Goal: Task Accomplishment & Management: Complete application form

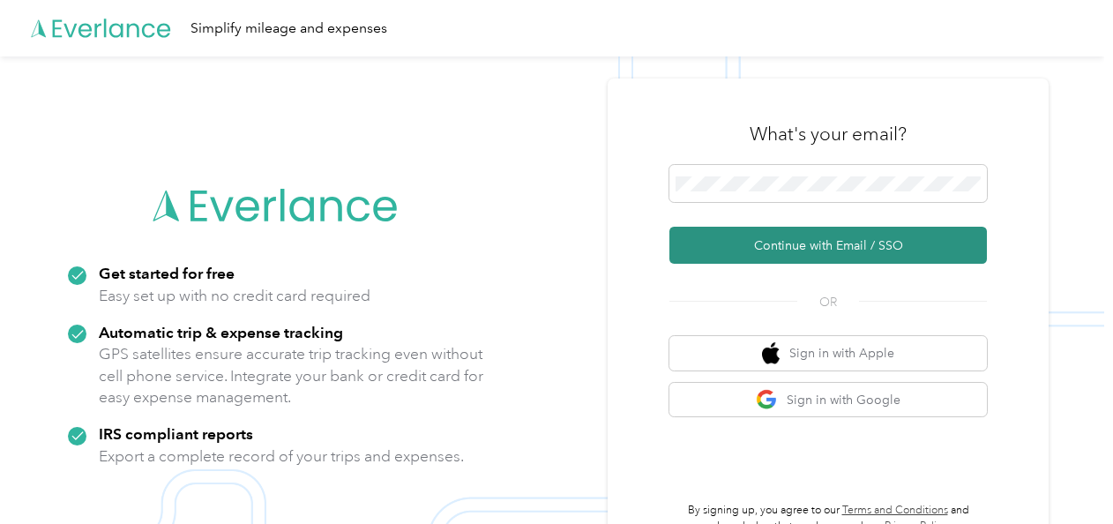
click at [718, 236] on button "Continue with Email / SSO" at bounding box center [827, 245] width 317 height 37
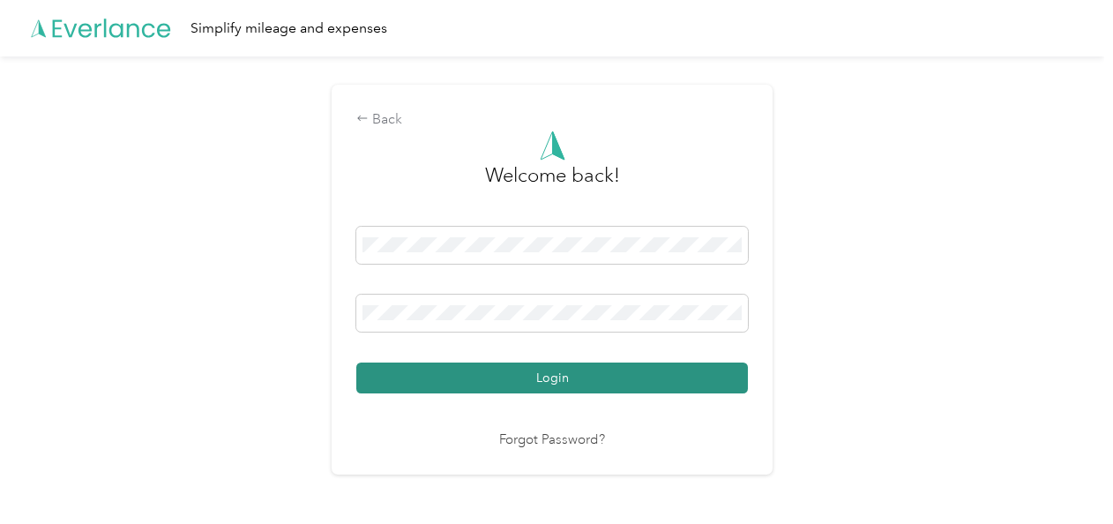
click at [710, 382] on button "Login" at bounding box center [551, 377] width 391 height 31
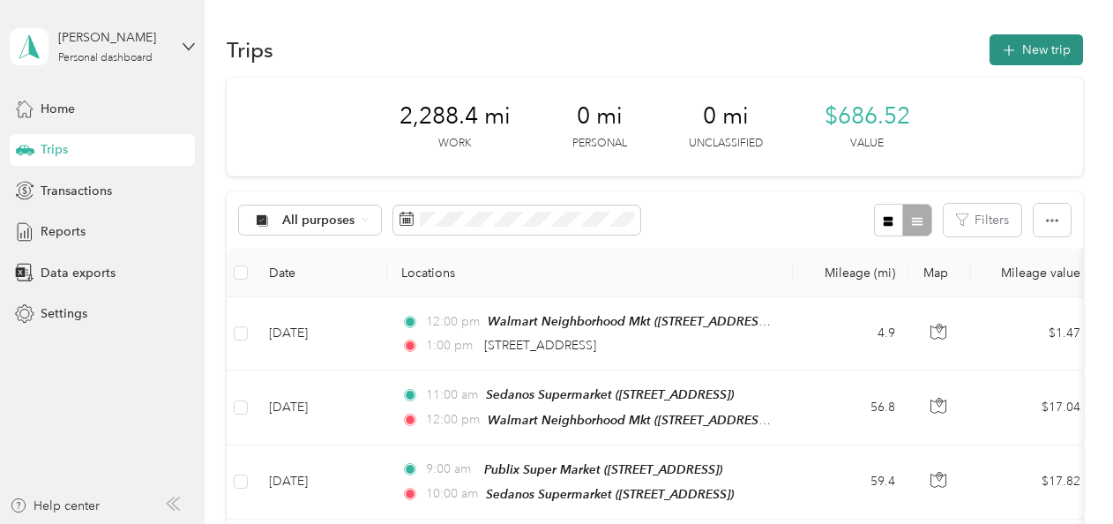
click at [1042, 51] on button "New trip" at bounding box center [1035, 49] width 93 height 31
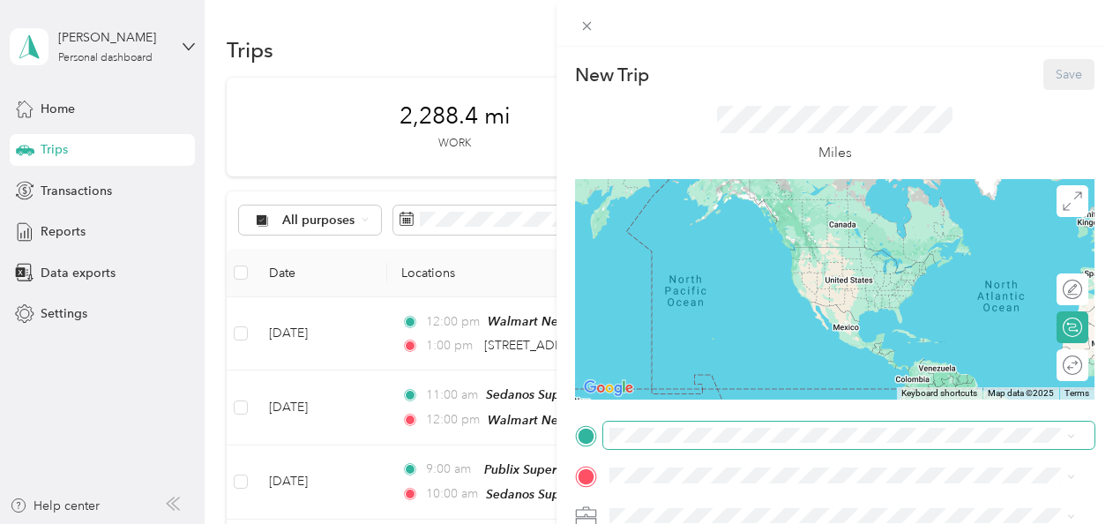
click at [692, 443] on span at bounding box center [848, 435] width 491 height 28
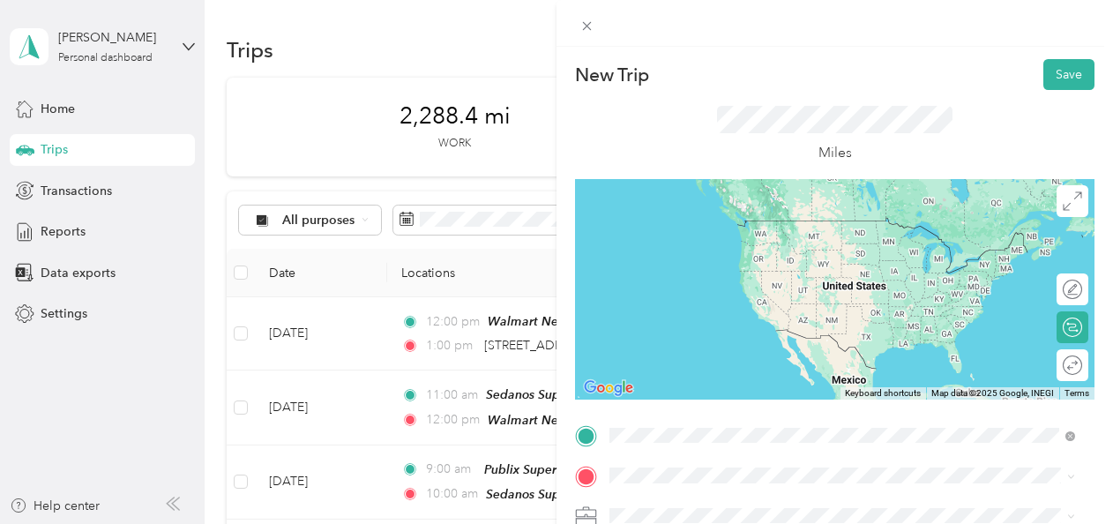
click at [762, 322] on span "[STREET_ADDRESS][US_STATE]" at bounding box center [731, 319] width 176 height 16
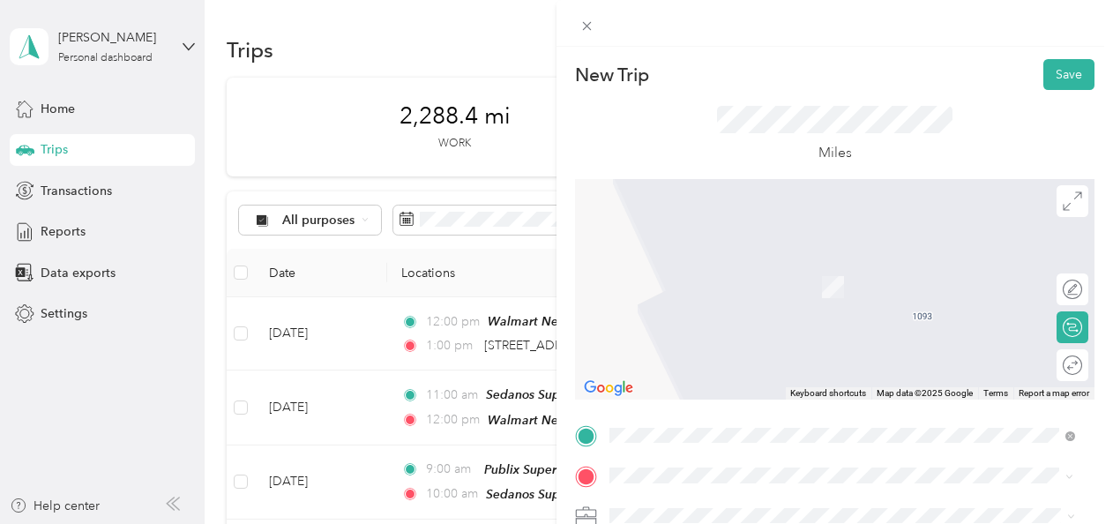
click at [768, 263] on strong "Publix Super Market" at bounding box center [763, 270] width 118 height 16
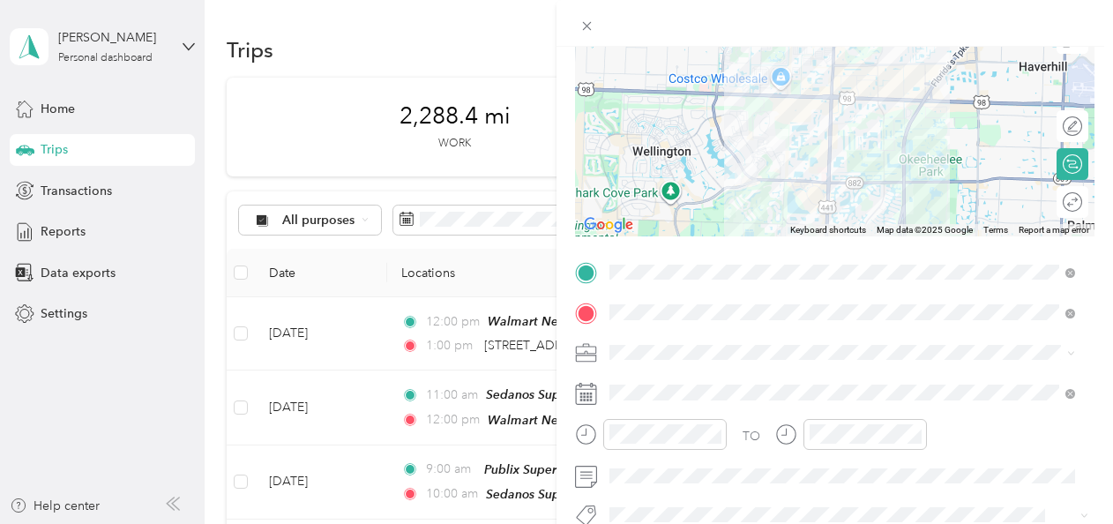
scroll to position [164, 0]
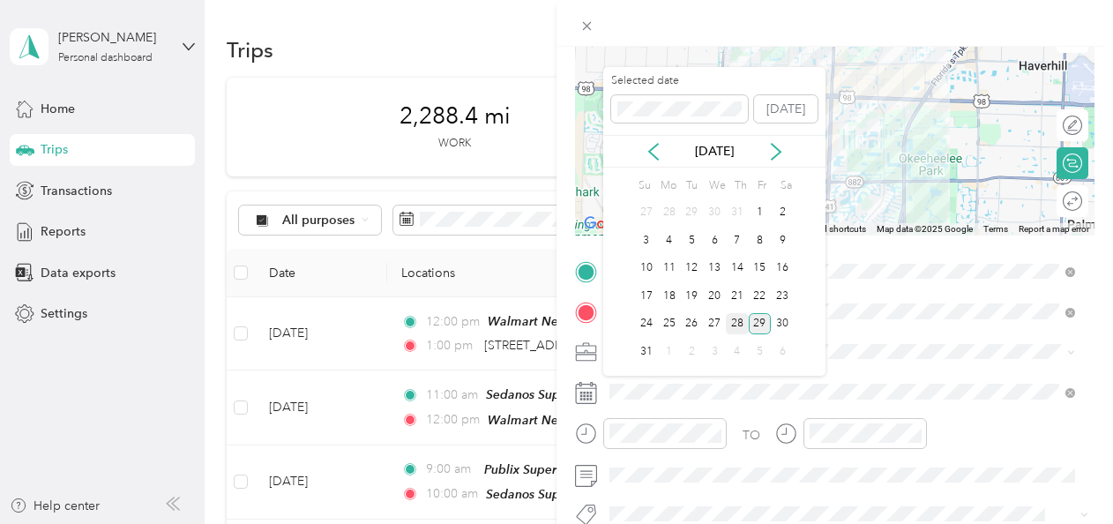
click at [737, 314] on div "28" at bounding box center [737, 324] width 23 height 22
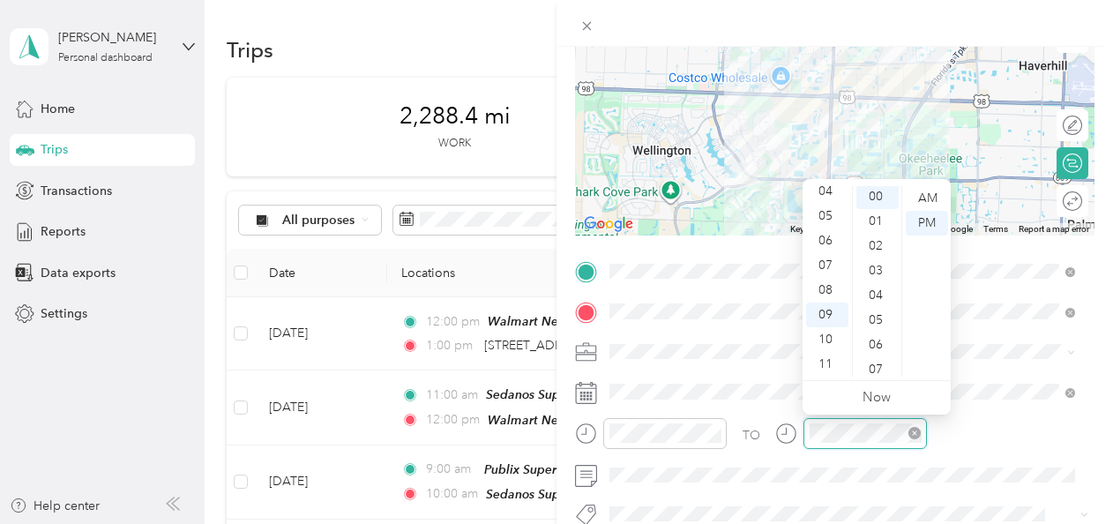
scroll to position [0, 0]
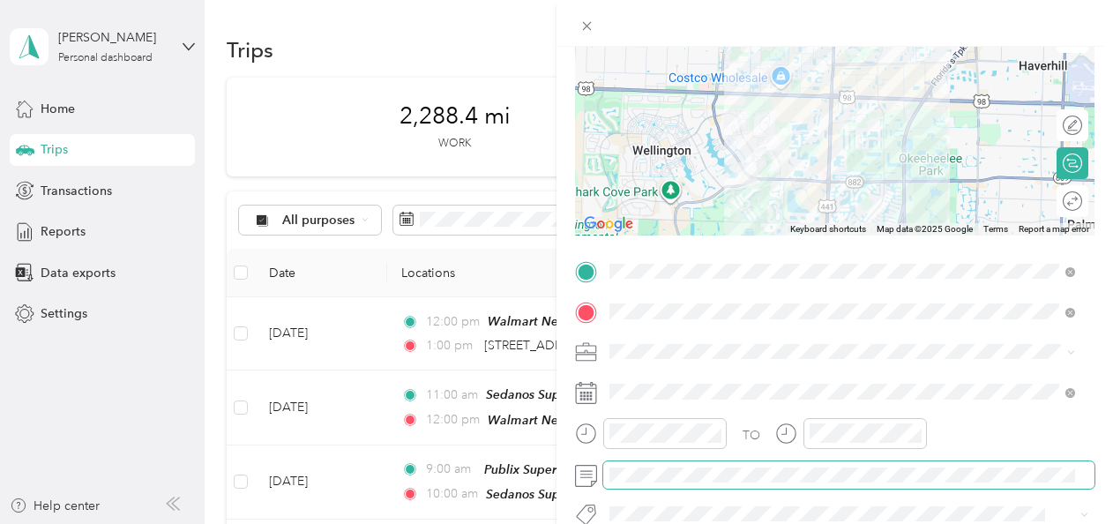
click at [670, 461] on span at bounding box center [848, 475] width 491 height 28
click at [660, 483] on span at bounding box center [848, 475] width 491 height 28
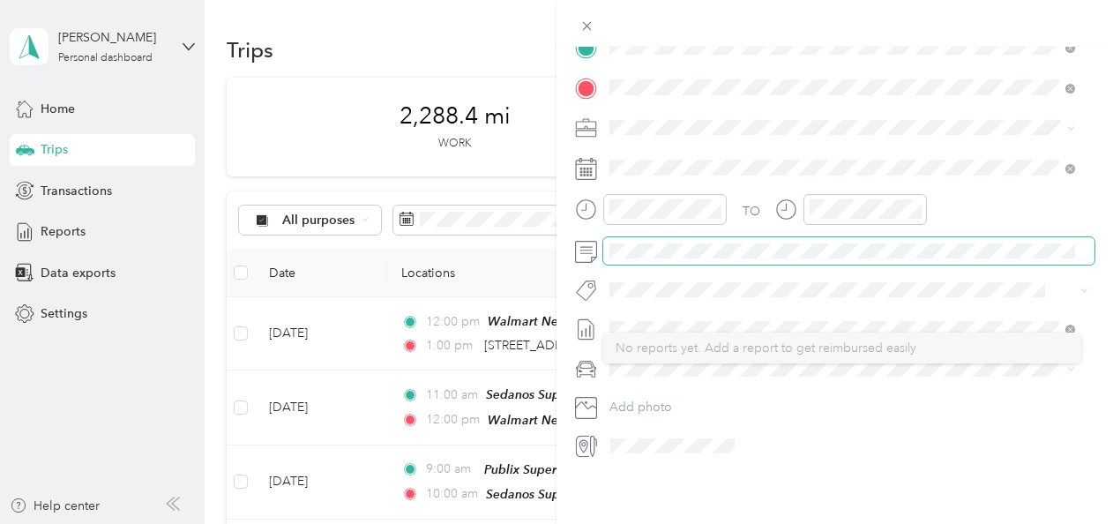
scroll to position [399, 0]
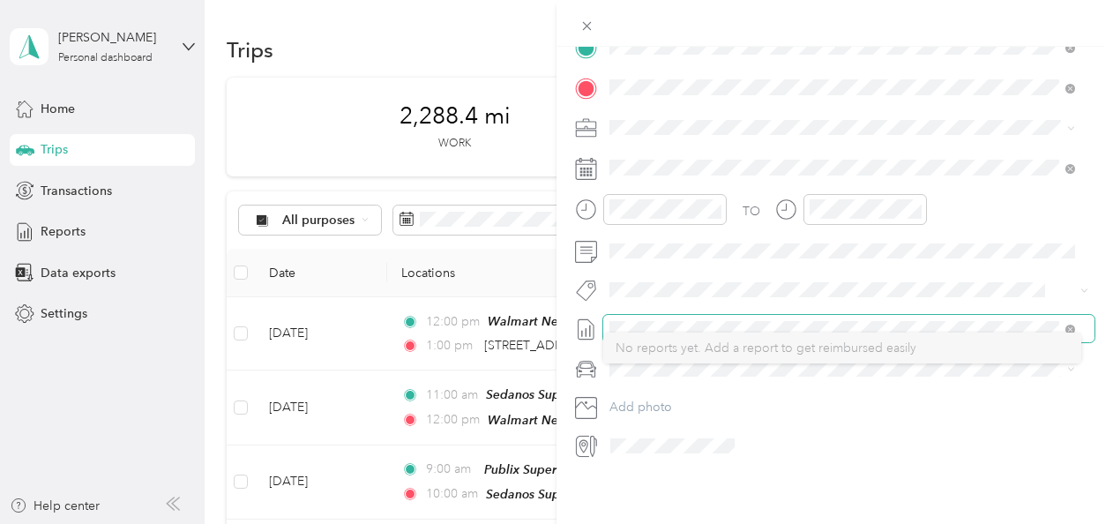
click at [656, 315] on span at bounding box center [848, 329] width 491 height 28
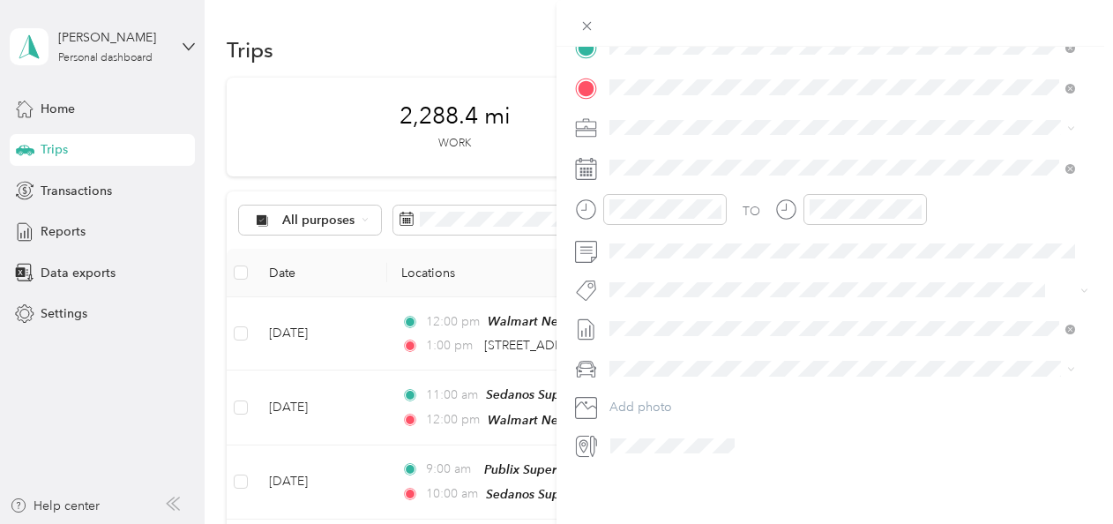
click at [652, 345] on span "No reports yet. Add a report to get reimbursed easily" at bounding box center [765, 347] width 301 height 15
click at [642, 365] on span at bounding box center [848, 368] width 491 height 28
click at [661, 381] on span "Main cCar" at bounding box center [643, 388] width 56 height 15
click at [842, 315] on span at bounding box center [848, 329] width 491 height 28
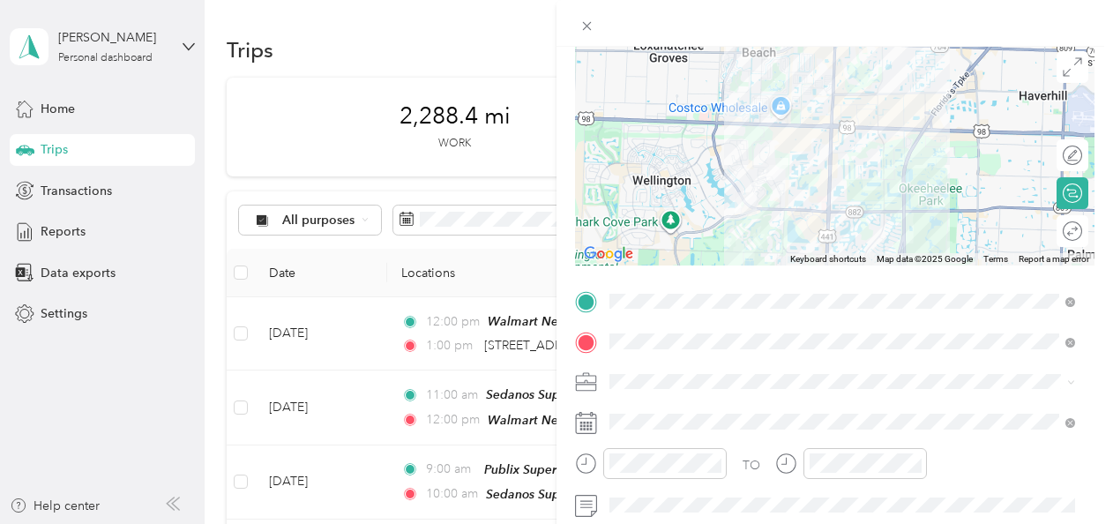
scroll to position [0, 0]
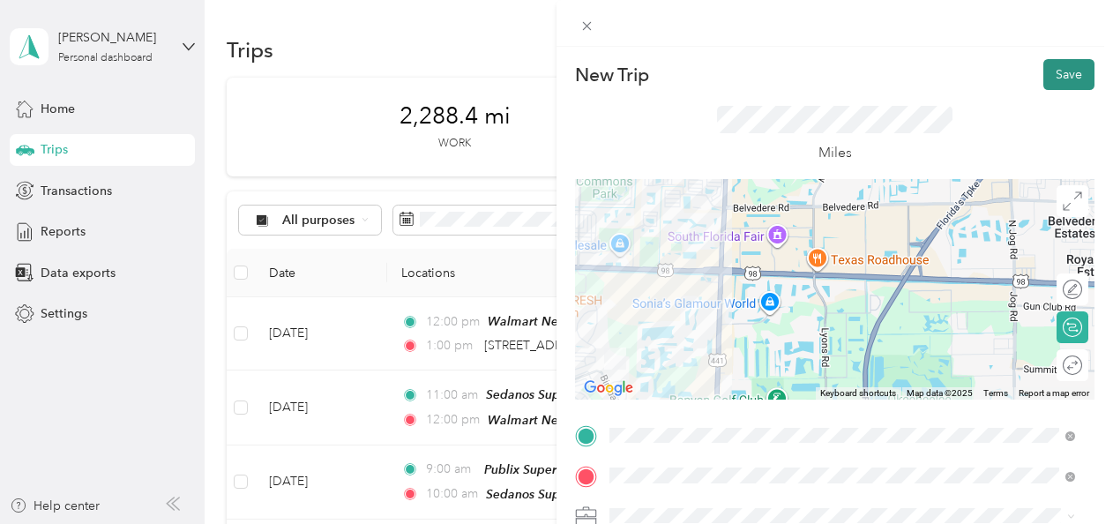
click at [1043, 86] on button "Save" at bounding box center [1068, 74] width 51 height 31
click at [1043, 76] on button "Save" at bounding box center [1068, 74] width 51 height 31
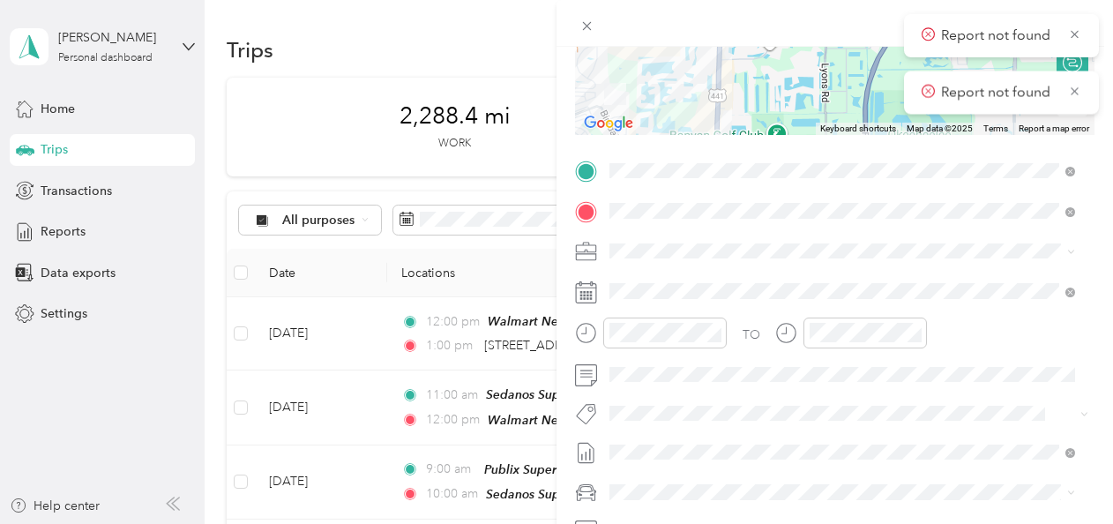
scroll to position [401, 0]
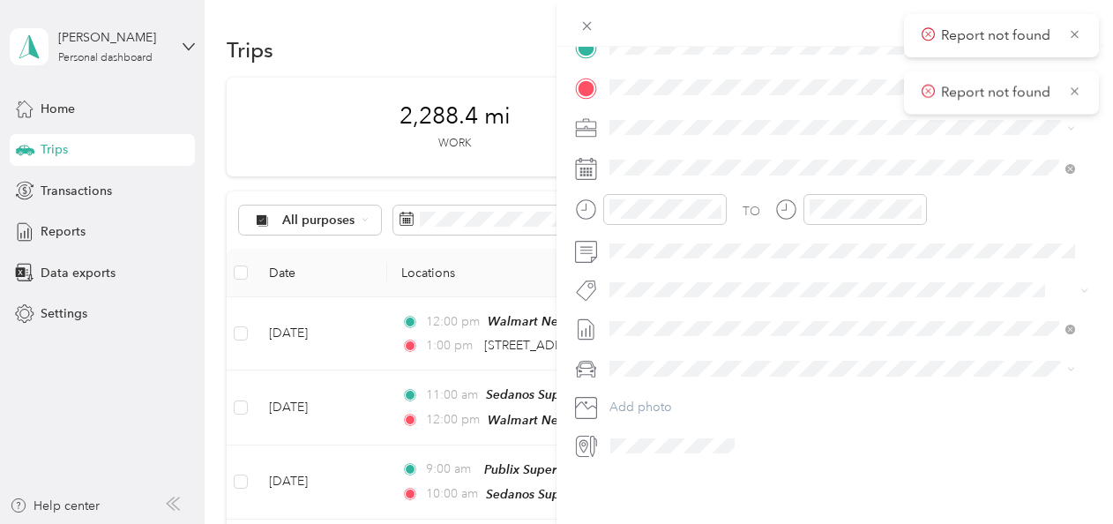
click at [655, 523] on div "New Trip Save This trip cannot be edited because it is either under review, app…" at bounding box center [552, 524] width 1104 height 0
click at [652, 381] on span "Main cCar" at bounding box center [643, 385] width 56 height 15
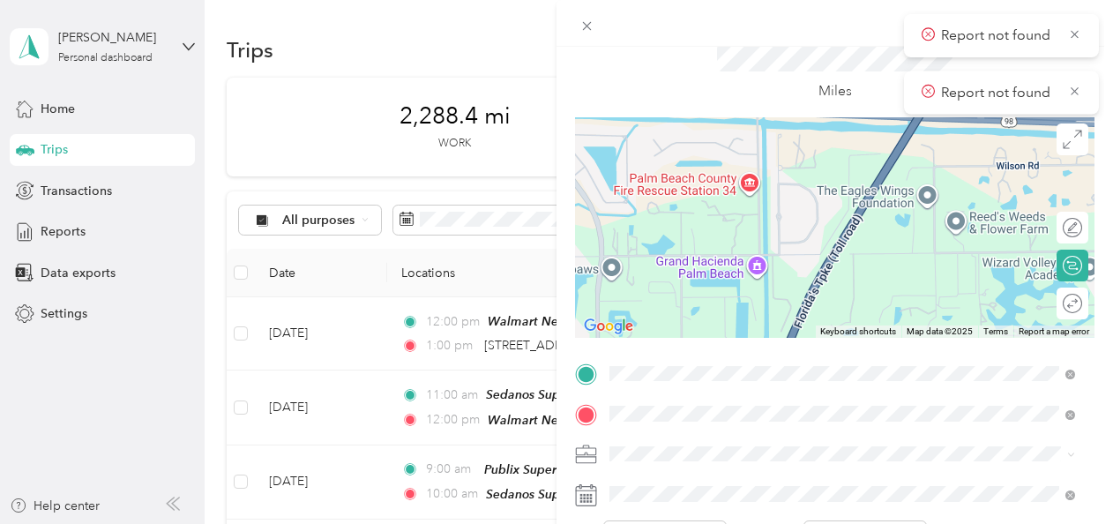
scroll to position [0, 0]
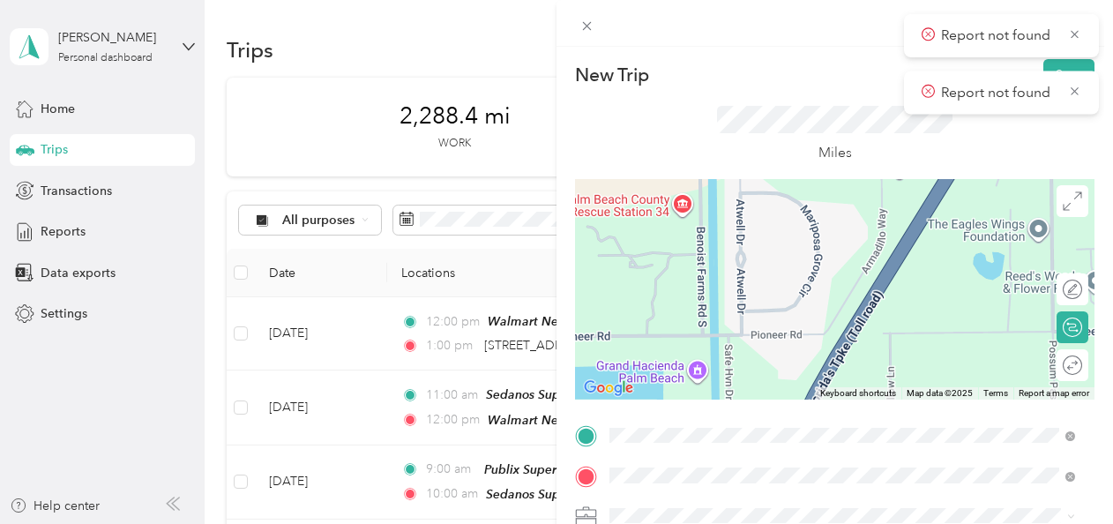
click at [1058, 71] on div "Report not found" at bounding box center [1001, 92] width 195 height 43
click at [1060, 71] on div "Report not found" at bounding box center [1001, 92] width 195 height 43
click at [1062, 67] on button "Save" at bounding box center [1068, 74] width 51 height 31
click at [56, 240] on div "New Trip Save This trip cannot be edited because it is either under review, app…" at bounding box center [556, 262] width 1113 height 524
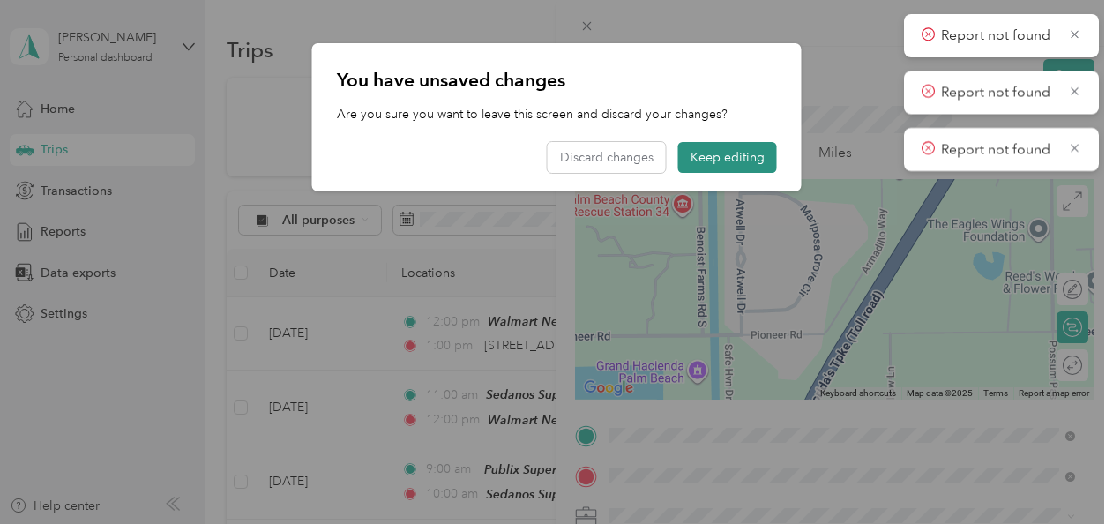
click at [697, 151] on button "Keep editing" at bounding box center [727, 157] width 99 height 31
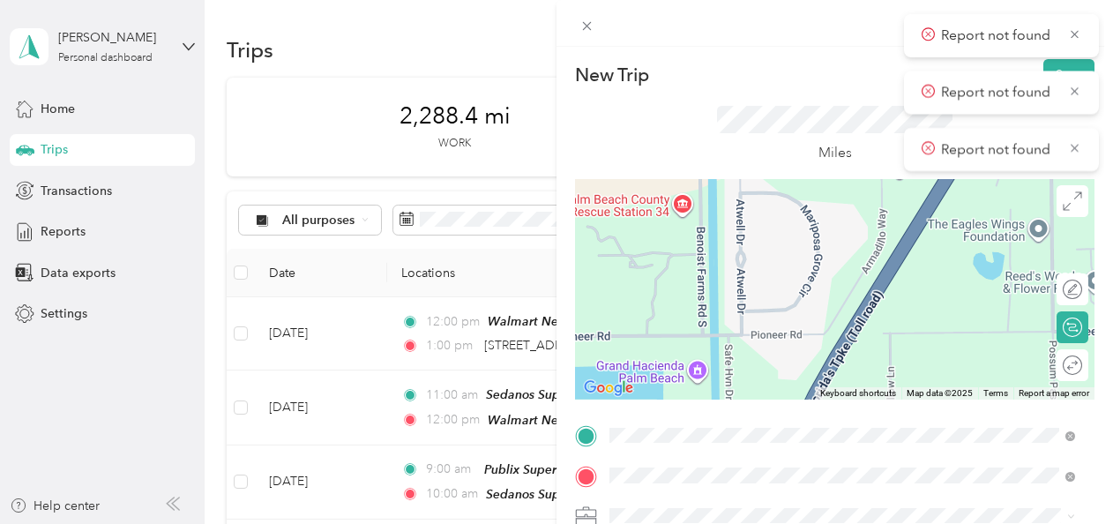
click at [34, 231] on div "New Trip Save This trip cannot be edited because it is either under review, app…" at bounding box center [556, 262] width 1113 height 524
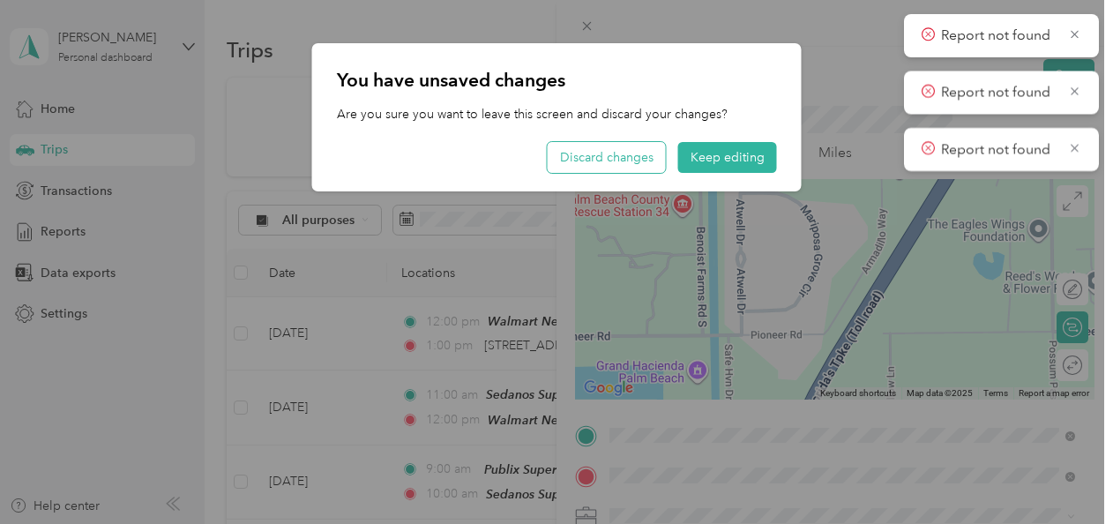
click at [600, 151] on button "Discard changes" at bounding box center [607, 157] width 118 height 31
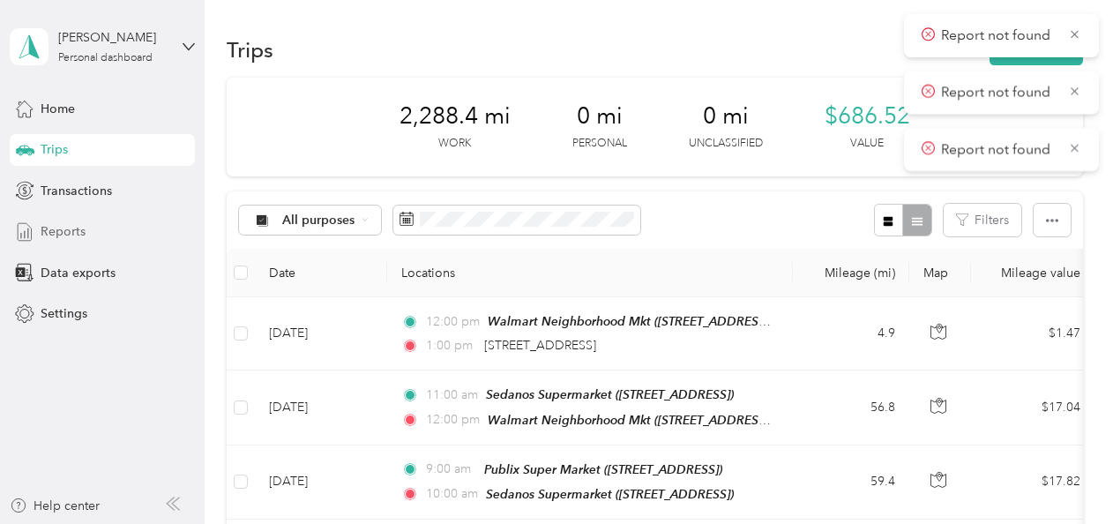
click at [79, 238] on span "Reports" at bounding box center [63, 231] width 45 height 19
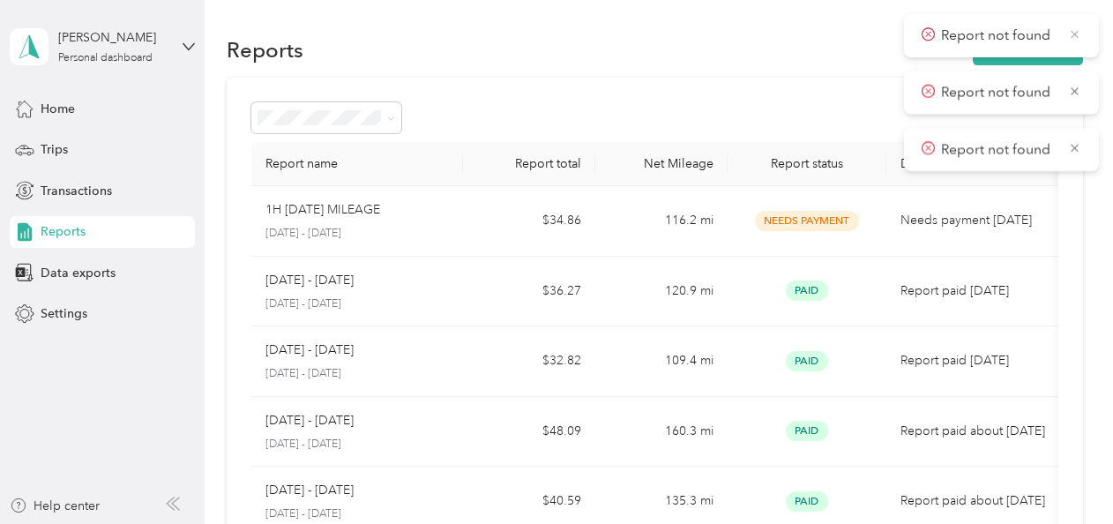
click at [1079, 35] on icon at bounding box center [1074, 34] width 13 height 16
click at [1076, 30] on icon at bounding box center [1074, 34] width 13 height 16
click at [1073, 40] on icon at bounding box center [1074, 34] width 13 height 16
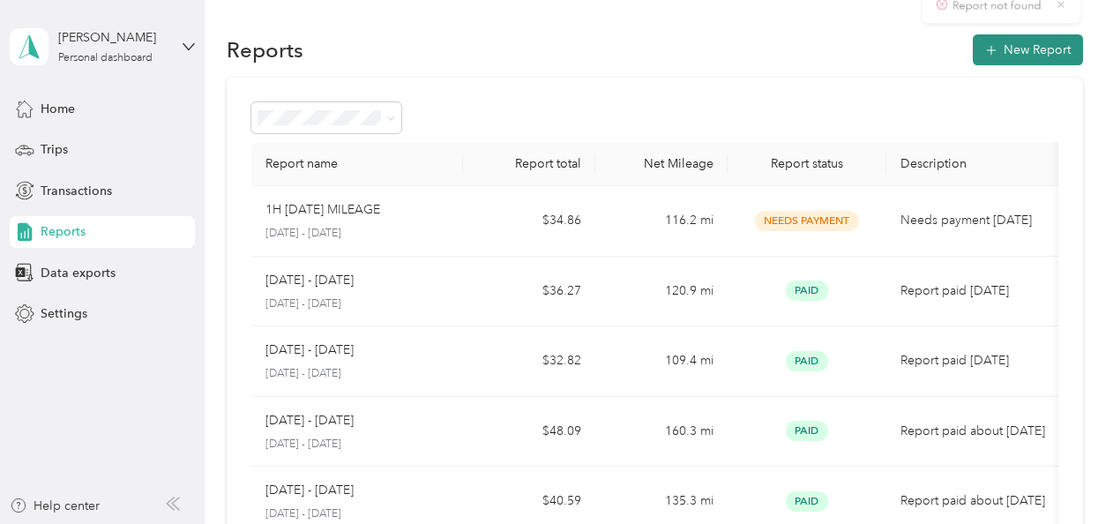
click at [1072, 46] on button "New Report" at bounding box center [1028, 49] width 110 height 31
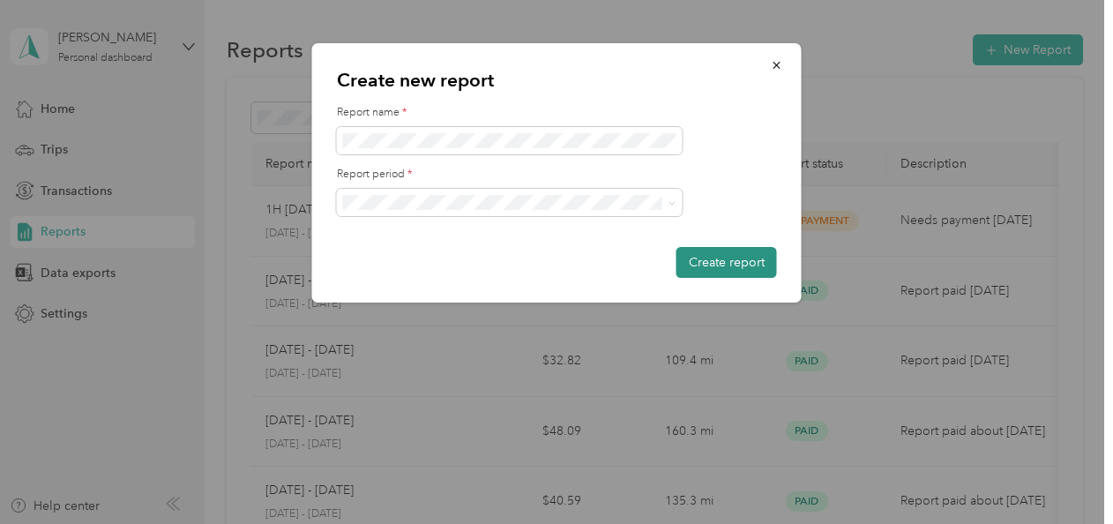
click at [696, 259] on button "Create report" at bounding box center [726, 262] width 101 height 31
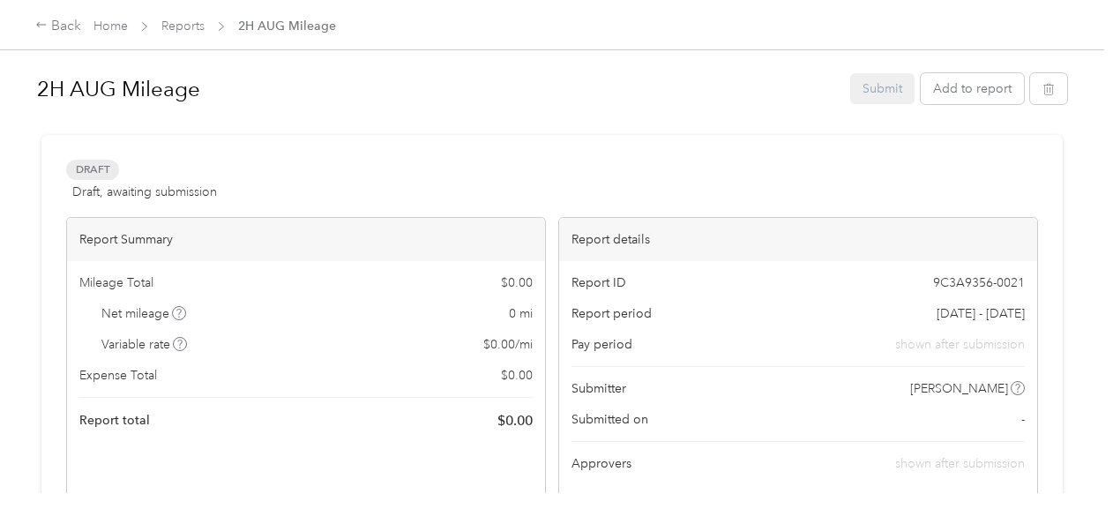
click at [961, 110] on div "2H AUG Mileage Submit Add to report" at bounding box center [552, 92] width 1030 height 52
click at [127, 21] on link "Home" at bounding box center [110, 26] width 34 height 15
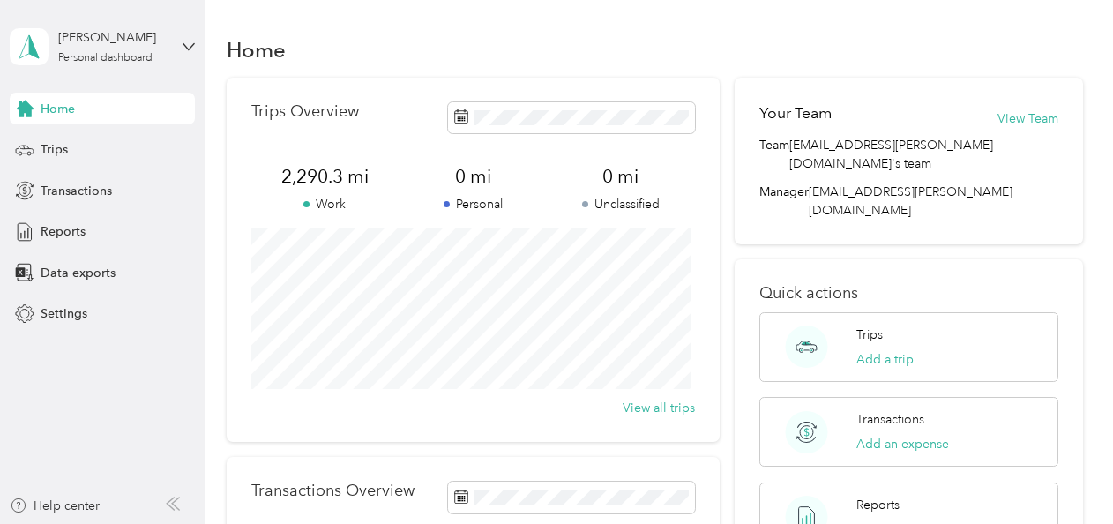
click at [88, 168] on div "Home Trips Transactions Reports Data exports Settings" at bounding box center [102, 211] width 185 height 237
click at [88, 160] on div "Trips" at bounding box center [102, 150] width 185 height 32
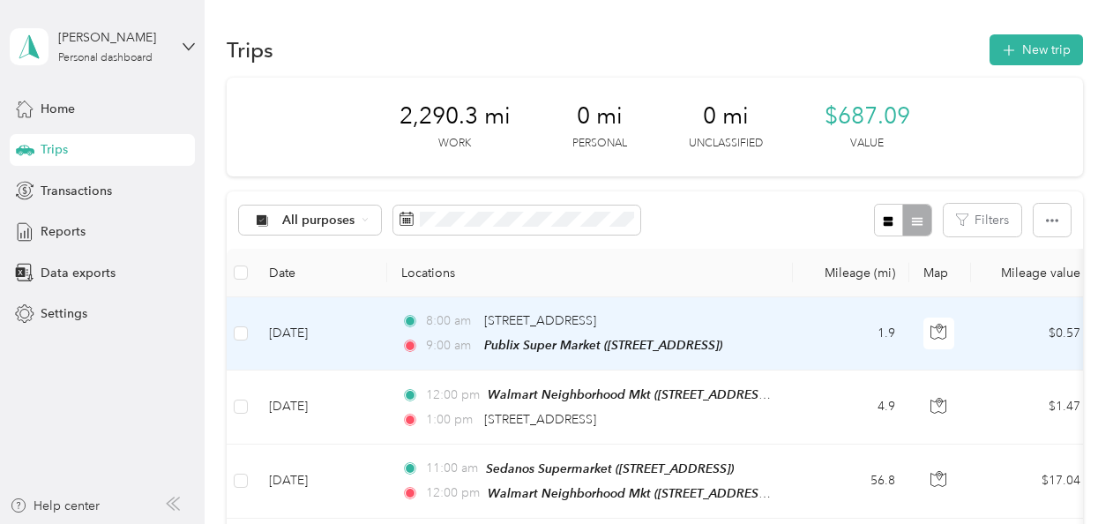
click at [827, 309] on td "1.9" at bounding box center [851, 333] width 116 height 73
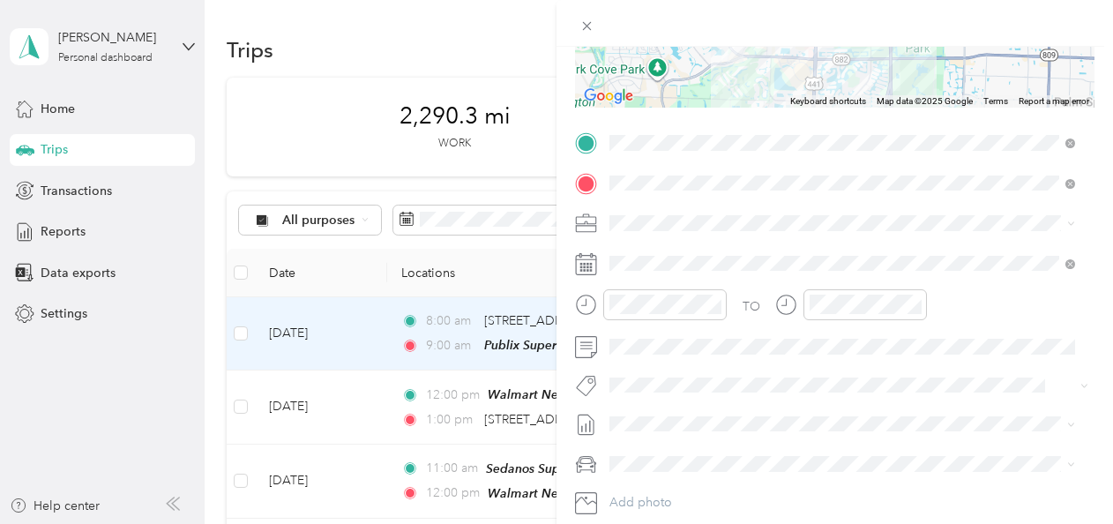
scroll to position [353, 0]
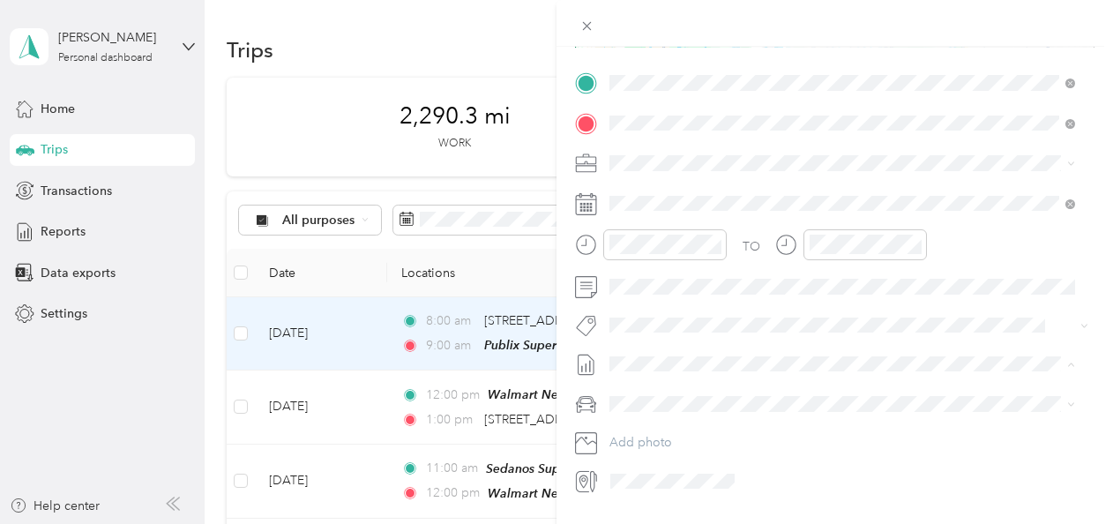
click at [694, 415] on span "2H AUG Mileage" at bounding box center [656, 421] width 94 height 19
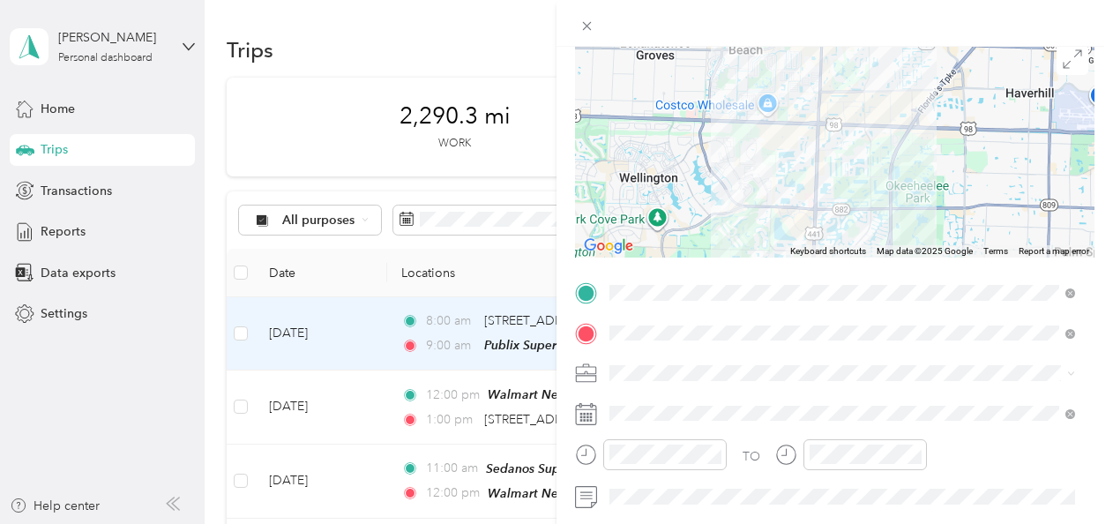
scroll to position [0, 0]
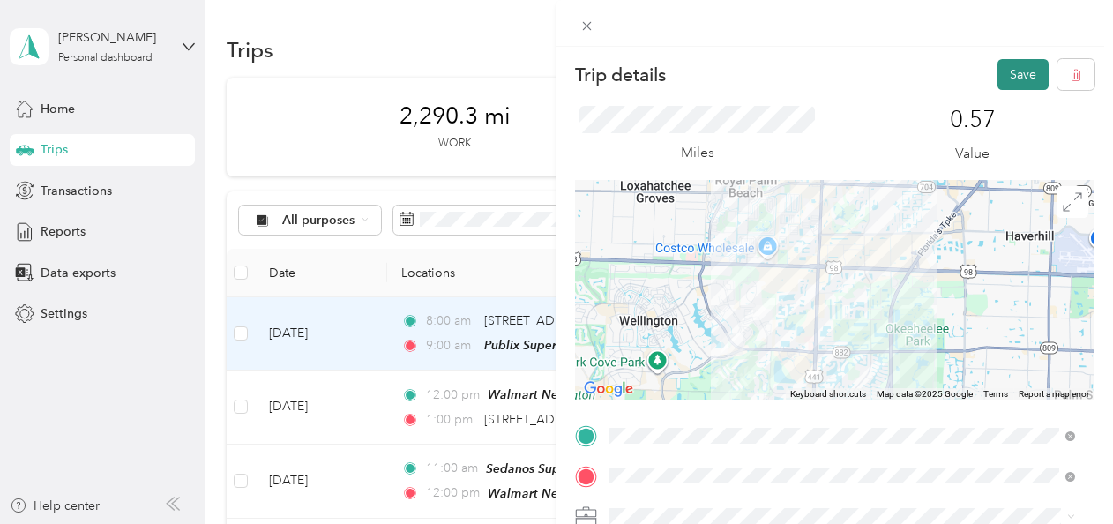
click at [1019, 72] on button "Save" at bounding box center [1022, 74] width 51 height 31
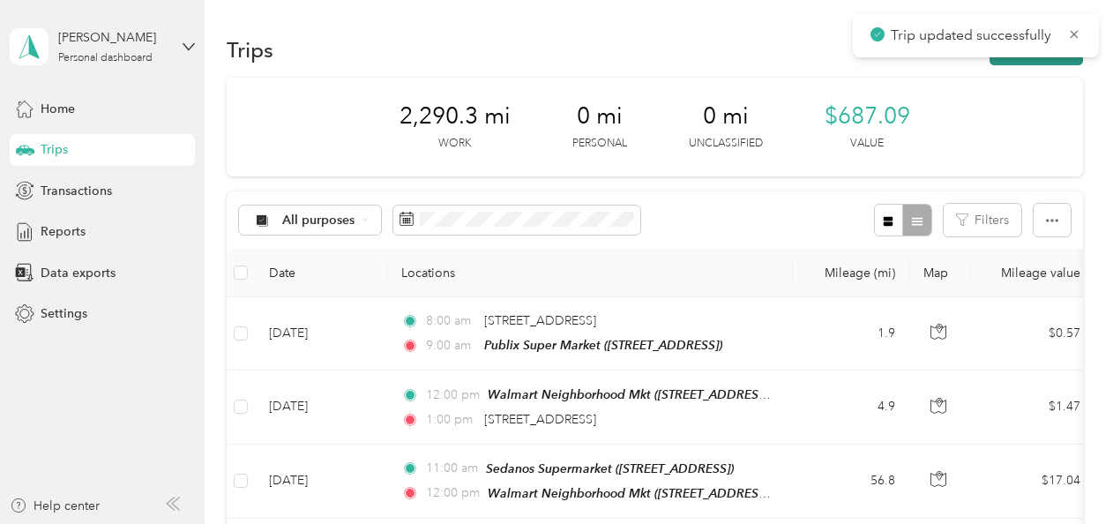
click at [1009, 63] on button "New trip" at bounding box center [1035, 49] width 93 height 31
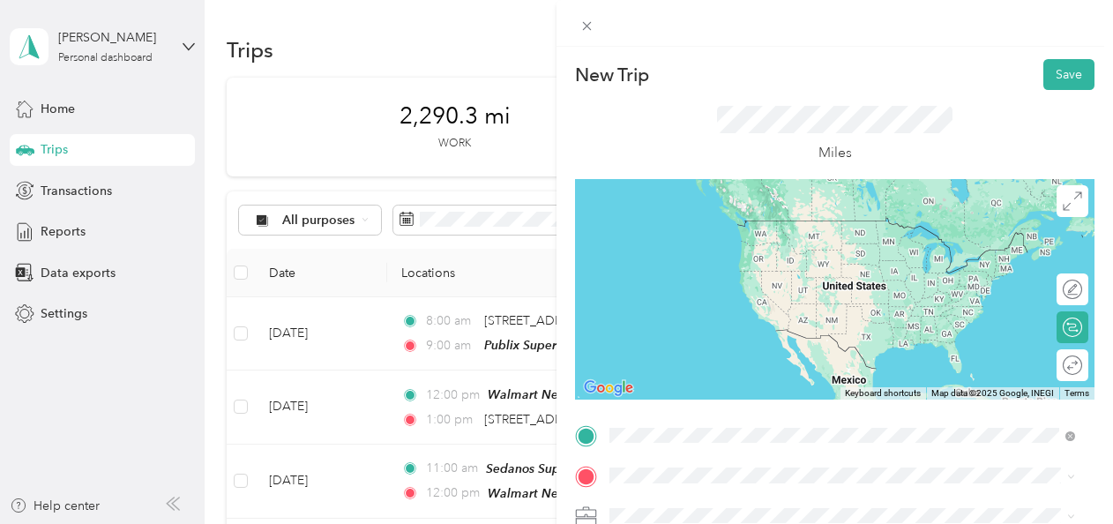
click at [822, 224] on div "TEAM Publix Super Market" at bounding box center [732, 230] width 179 height 22
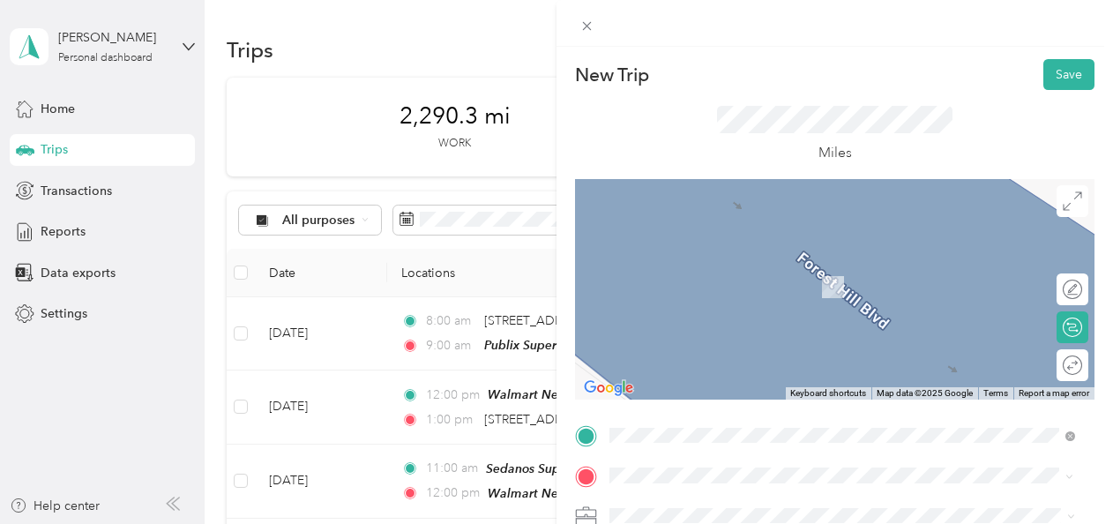
click at [735, 295] on div "TEAM Sedanos 14655 SW 56th St, 331755703, Miami, FL, USA" at bounding box center [699, 280] width 112 height 43
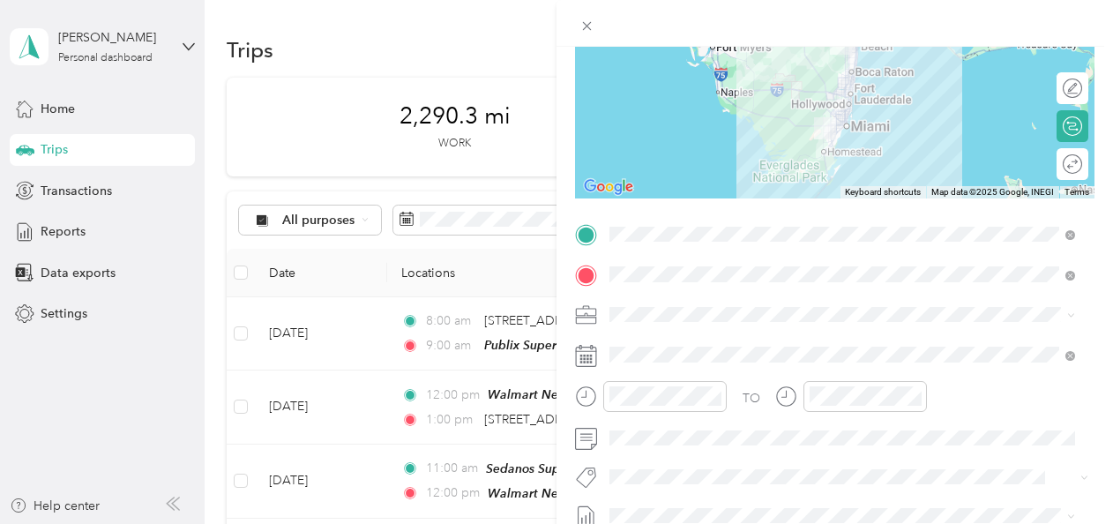
scroll to position [265, 0]
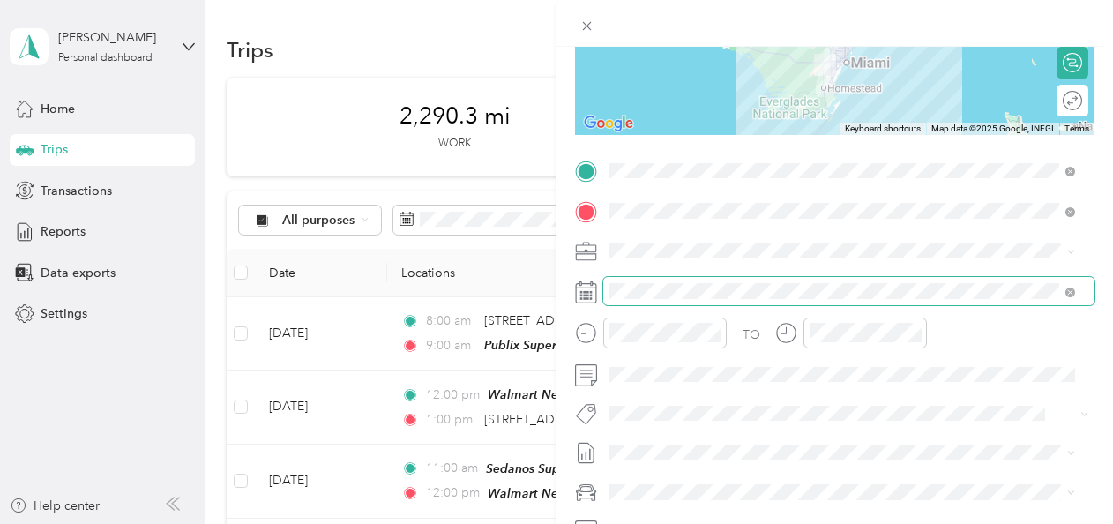
click at [672, 282] on span at bounding box center [848, 291] width 491 height 28
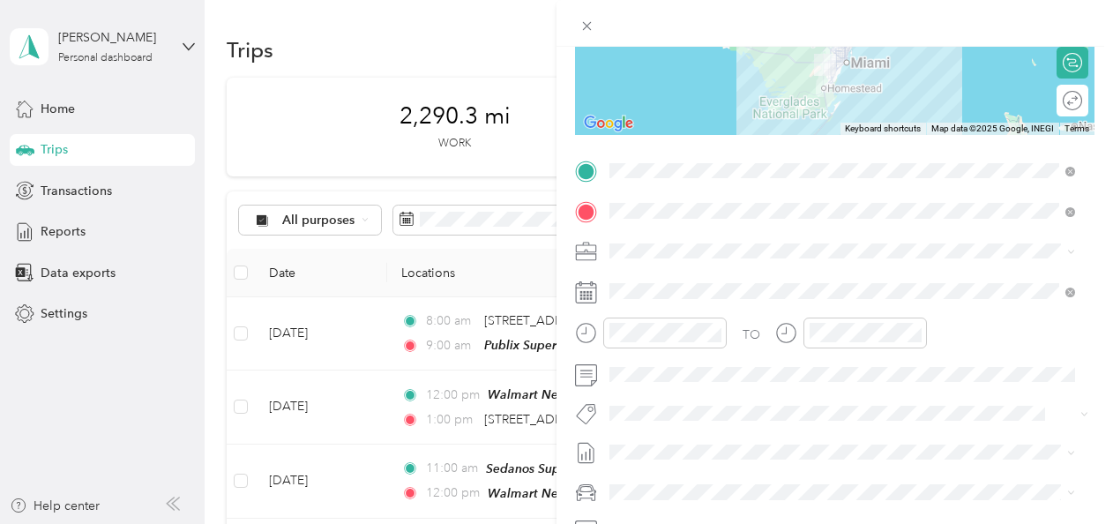
click at [697, 275] on div "TO Add photo" at bounding box center [834, 370] width 519 height 426
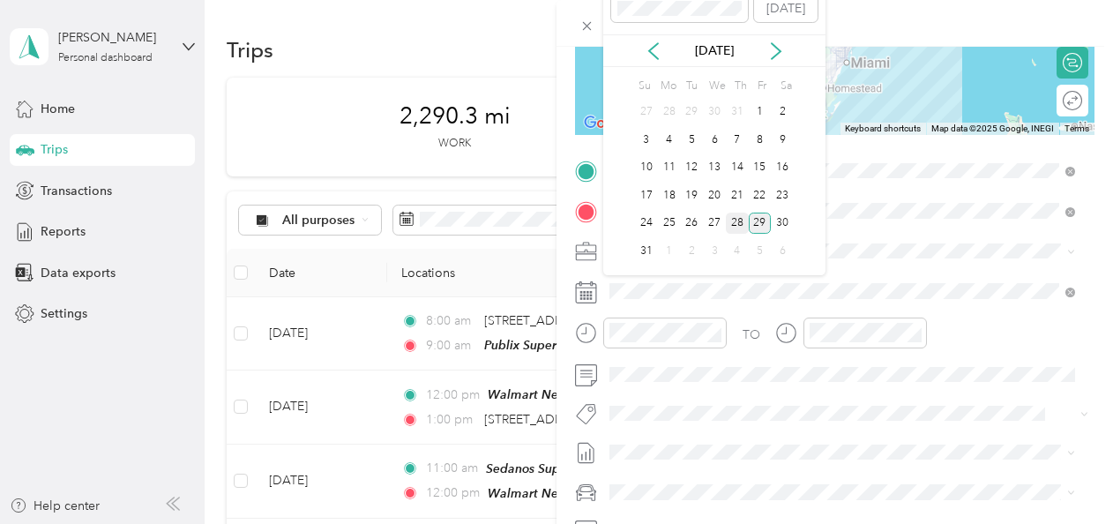
click at [730, 224] on div "28" at bounding box center [737, 223] width 23 height 22
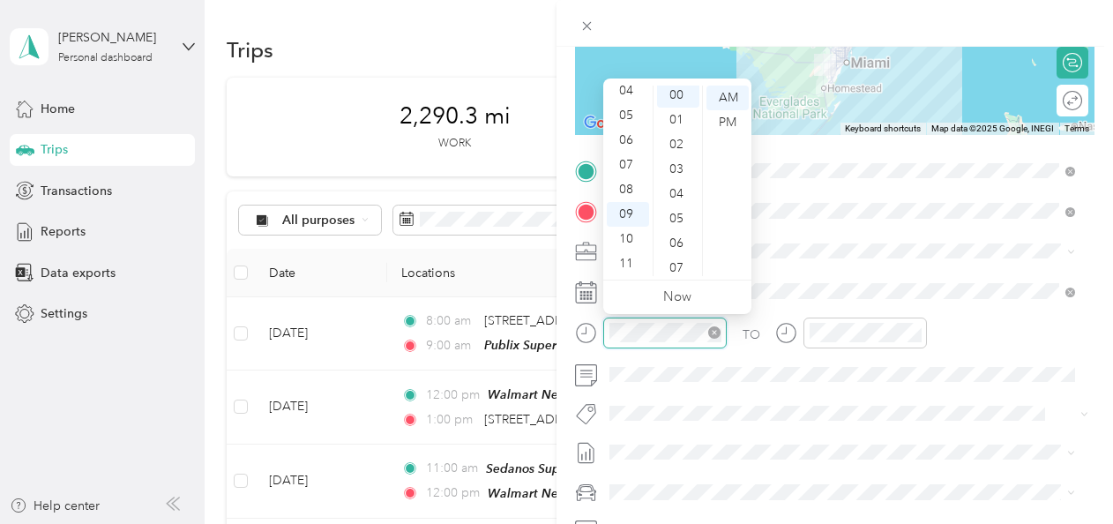
scroll to position [0, 0]
click at [836, 317] on div at bounding box center [864, 332] width 123 height 31
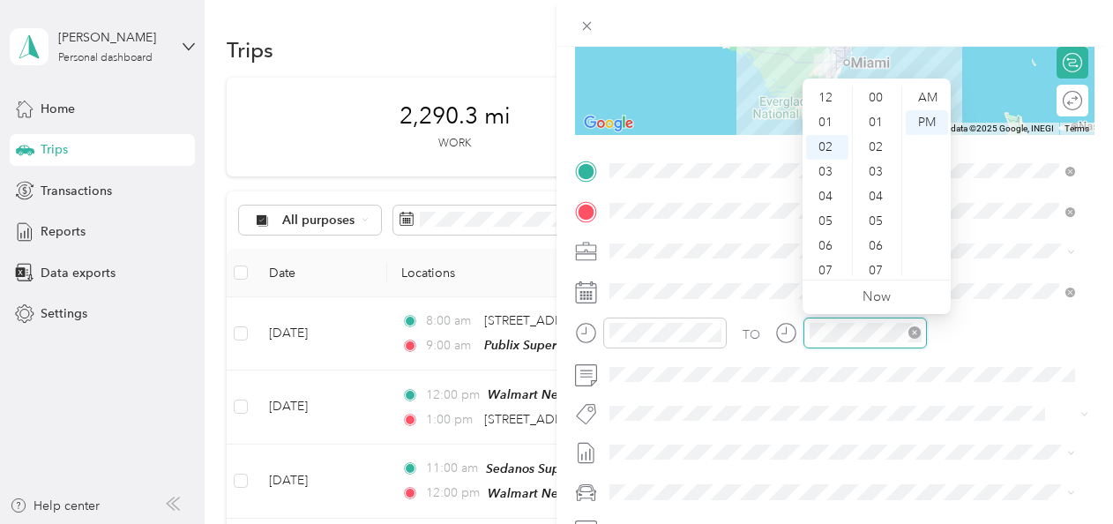
scroll to position [49, 0]
click at [836, 319] on div at bounding box center [864, 332] width 123 height 31
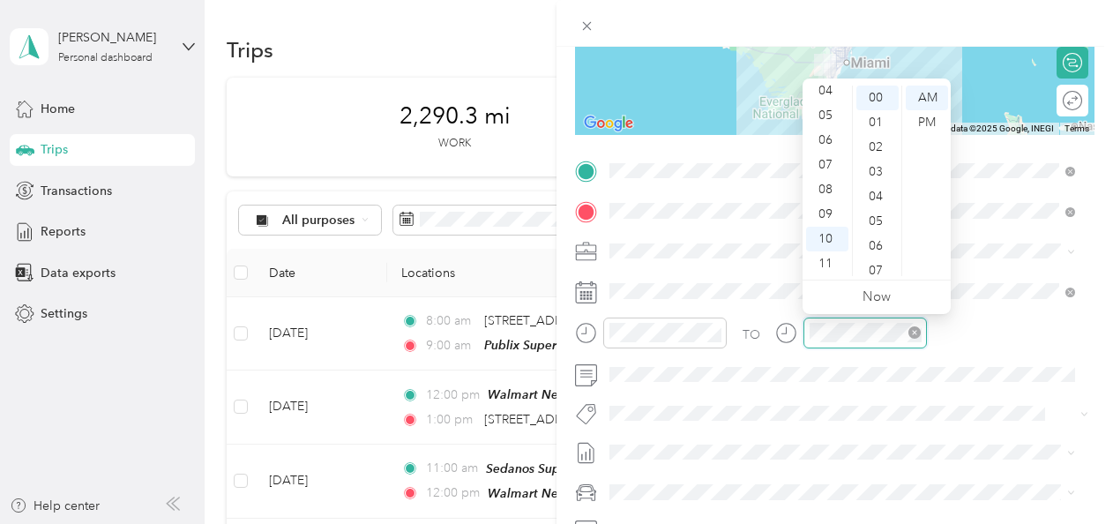
scroll to position [0, 0]
click at [714, 358] on div at bounding box center [651, 338] width 152 height 43
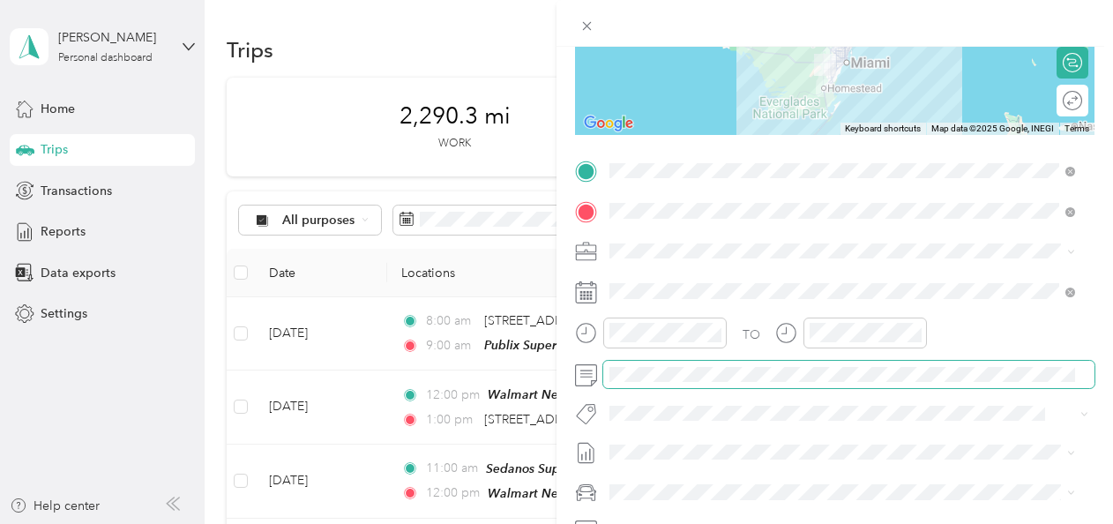
click at [716, 363] on span at bounding box center [848, 375] width 491 height 28
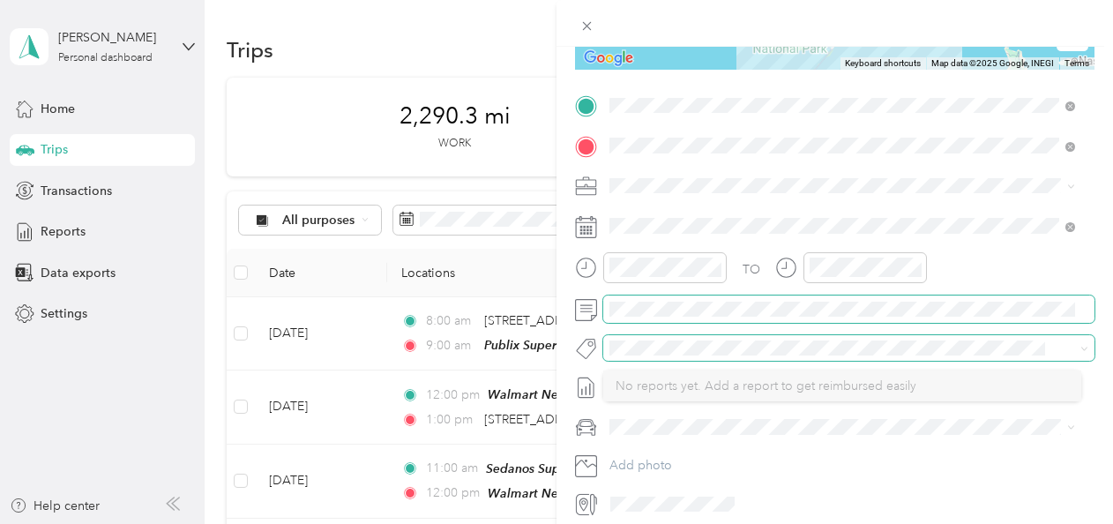
scroll to position [401, 0]
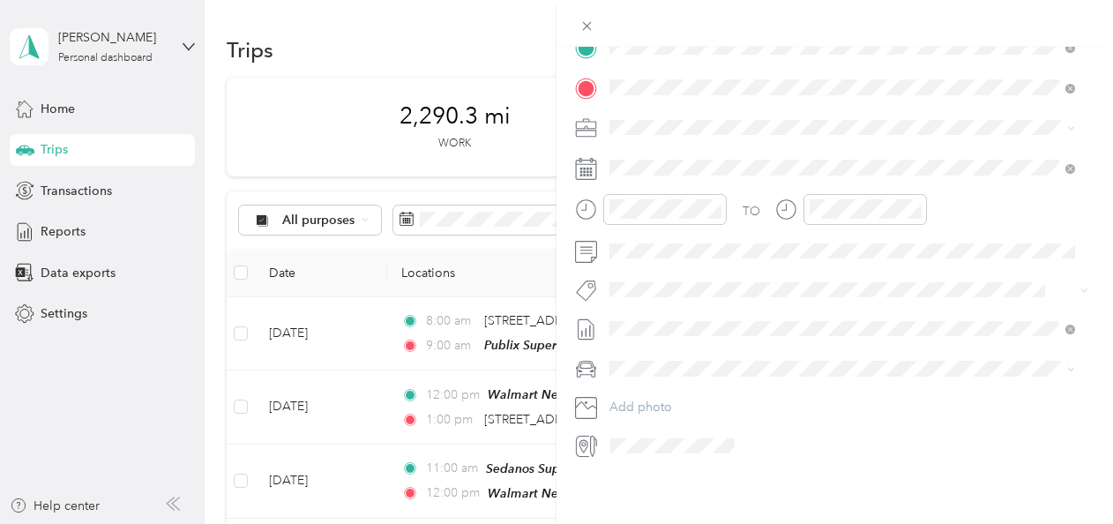
click at [675, 347] on span "No reports yet. Add a report to get reimbursed easily" at bounding box center [765, 345] width 301 height 15
click at [640, 384] on span "Main cCar" at bounding box center [643, 384] width 56 height 15
click at [53, 232] on div "New Trip Save This trip cannot be edited because it is either under review, app…" at bounding box center [556, 262] width 1113 height 524
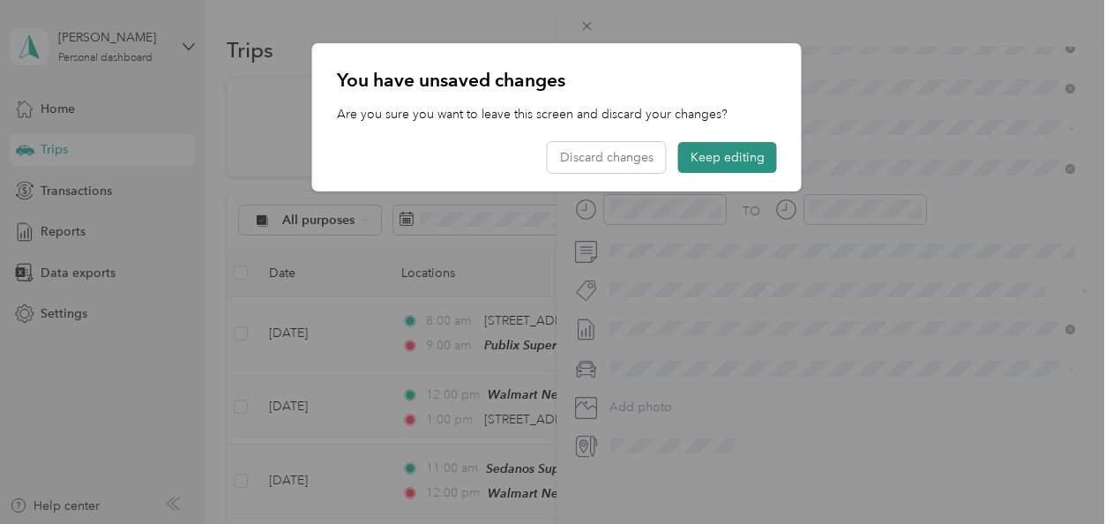
click at [713, 156] on button "Keep editing" at bounding box center [727, 157] width 99 height 31
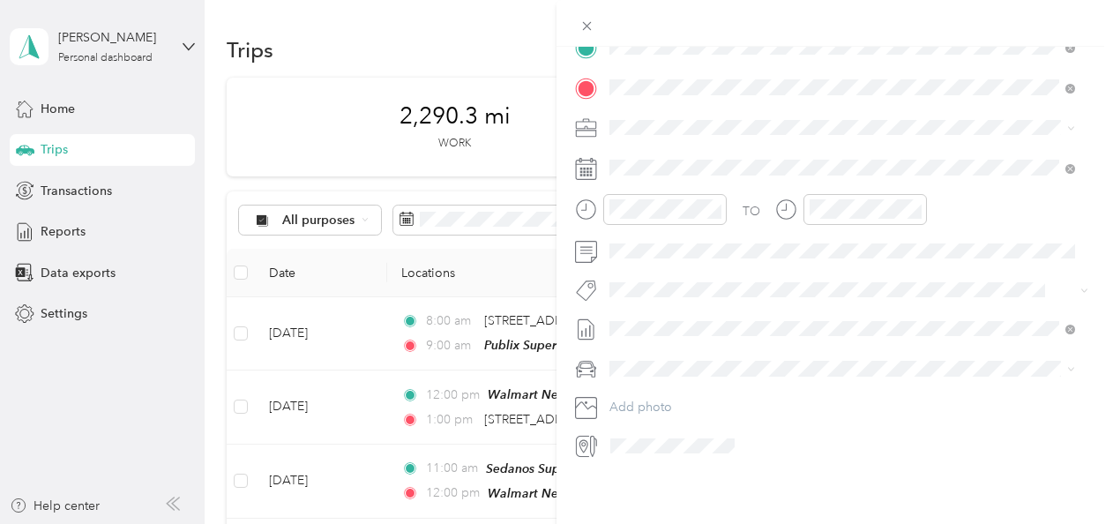
click at [139, 233] on div "New Trip Save This trip cannot be edited because it is either under review, app…" at bounding box center [556, 262] width 1113 height 524
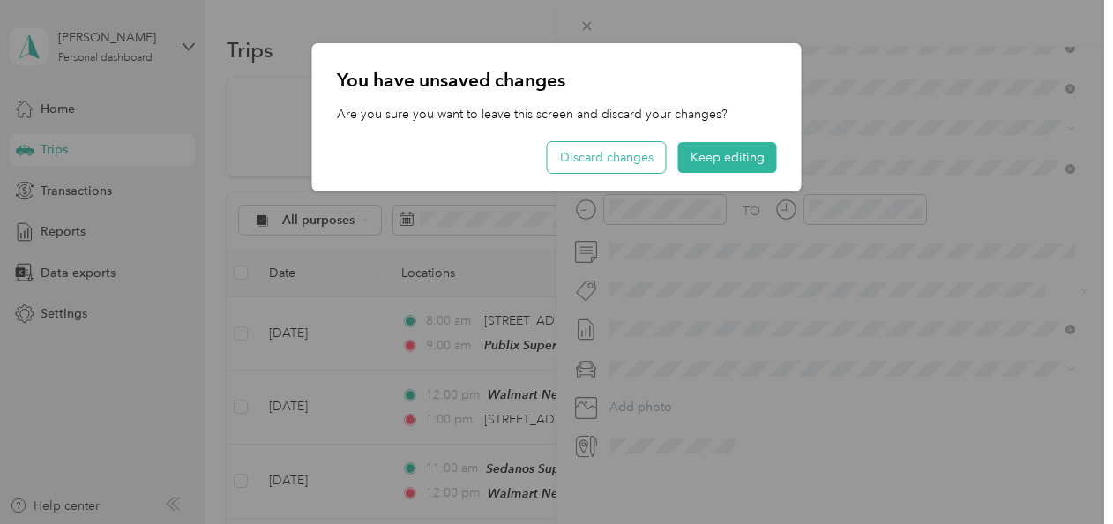
click at [642, 163] on button "Discard changes" at bounding box center [607, 157] width 118 height 31
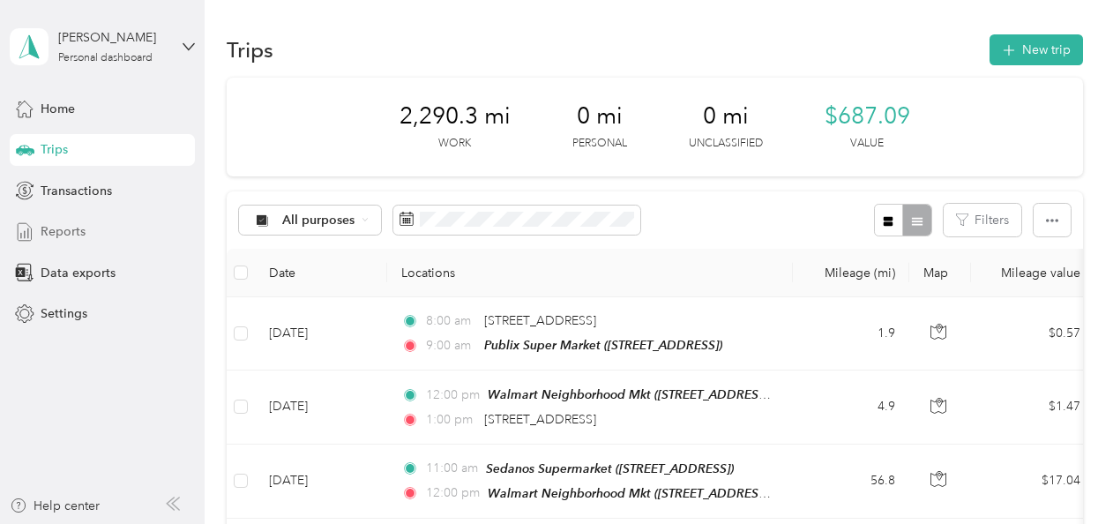
click at [54, 240] on span "Reports" at bounding box center [63, 231] width 45 height 19
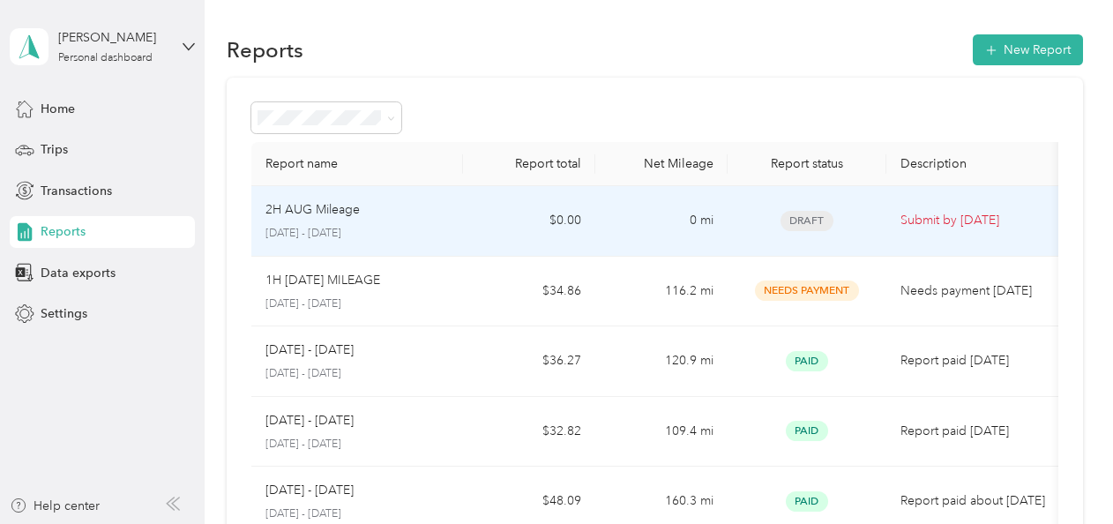
click at [453, 201] on td "2H AUG Mileage August 16 - 31, 2025" at bounding box center [357, 221] width 212 height 71
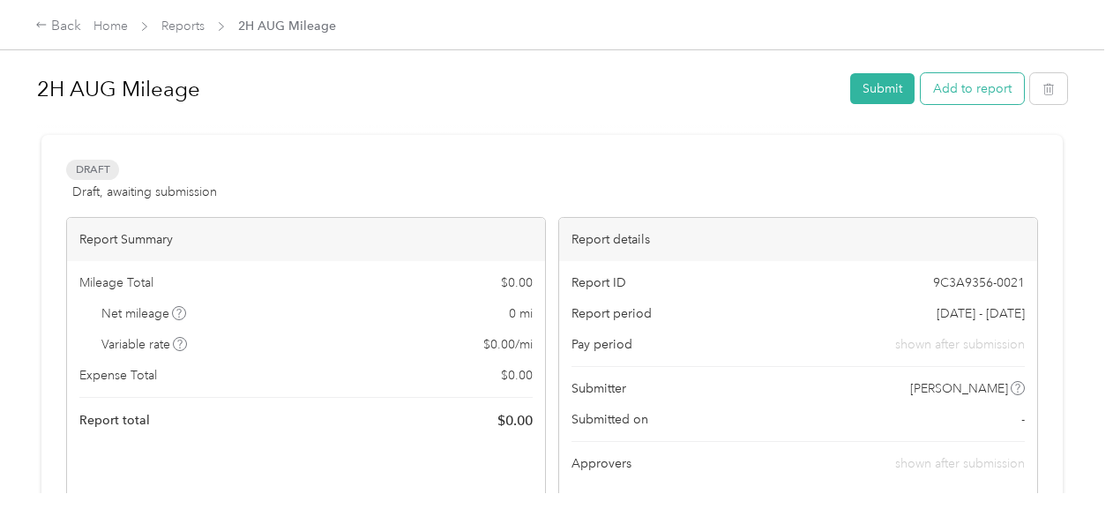
click at [947, 88] on button "Add to report" at bounding box center [971, 88] width 103 height 31
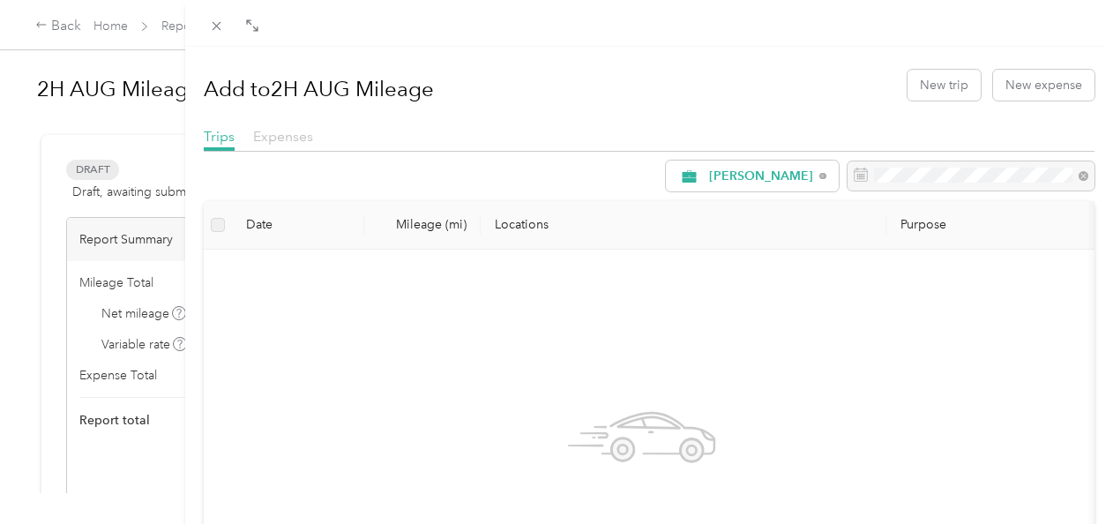
click at [269, 140] on span "Expenses" at bounding box center [283, 136] width 60 height 17
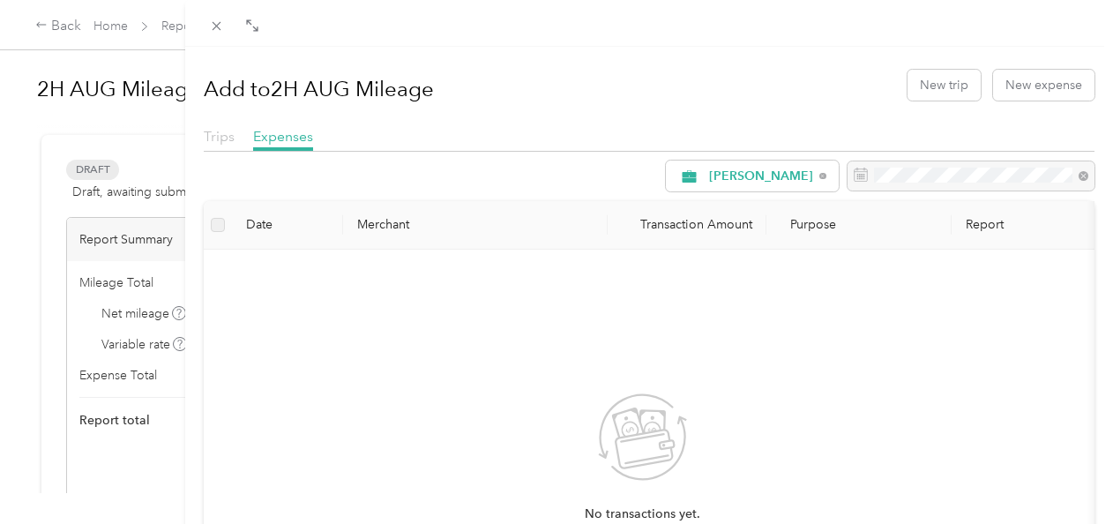
click at [213, 138] on span "Trips" at bounding box center [219, 136] width 31 height 17
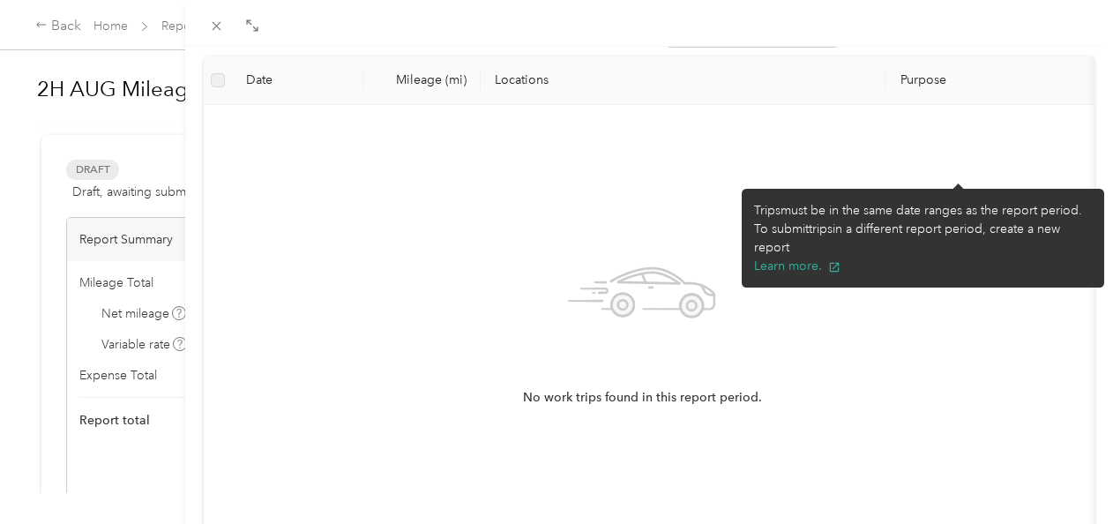
scroll to position [323, 0]
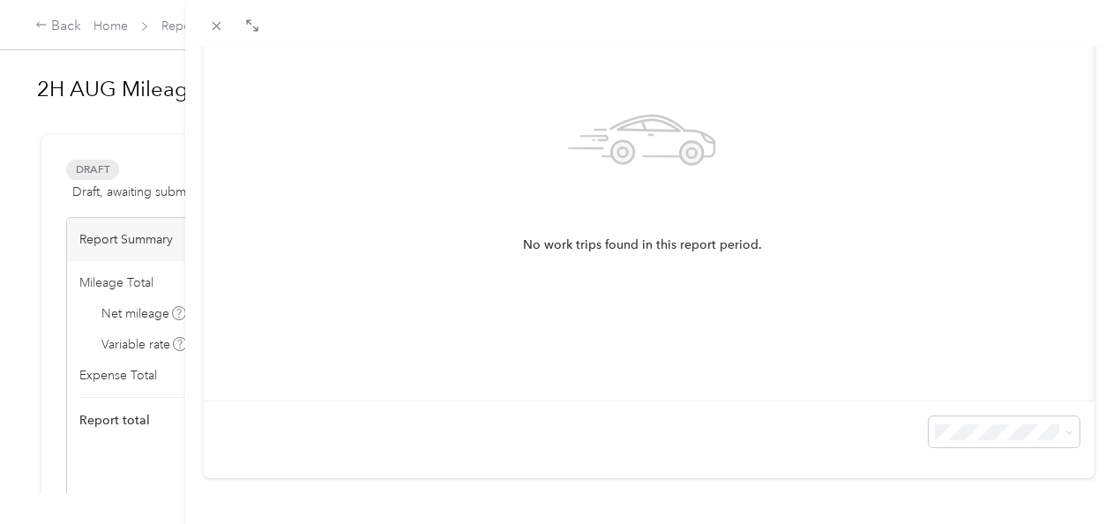
click at [123, 242] on div "Add to 2H AUG Mileage New trip New expense Trips Expenses Acosta Date Mileage (…" at bounding box center [556, 262] width 1113 height 524
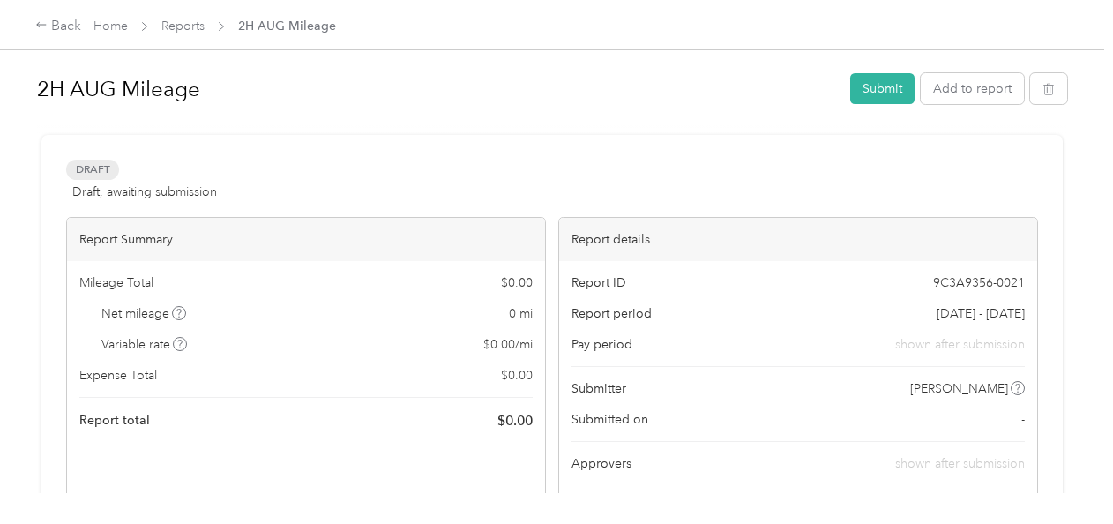
click at [183, 34] on span "Reports" at bounding box center [182, 26] width 43 height 19
click at [190, 23] on link "Reports" at bounding box center [182, 26] width 43 height 15
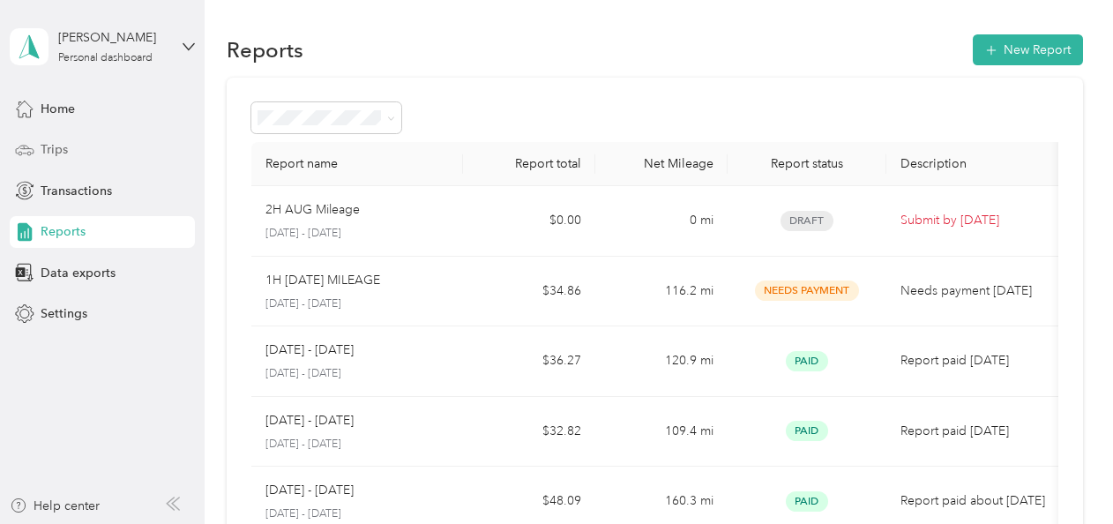
click at [52, 145] on span "Trips" at bounding box center [54, 149] width 27 height 19
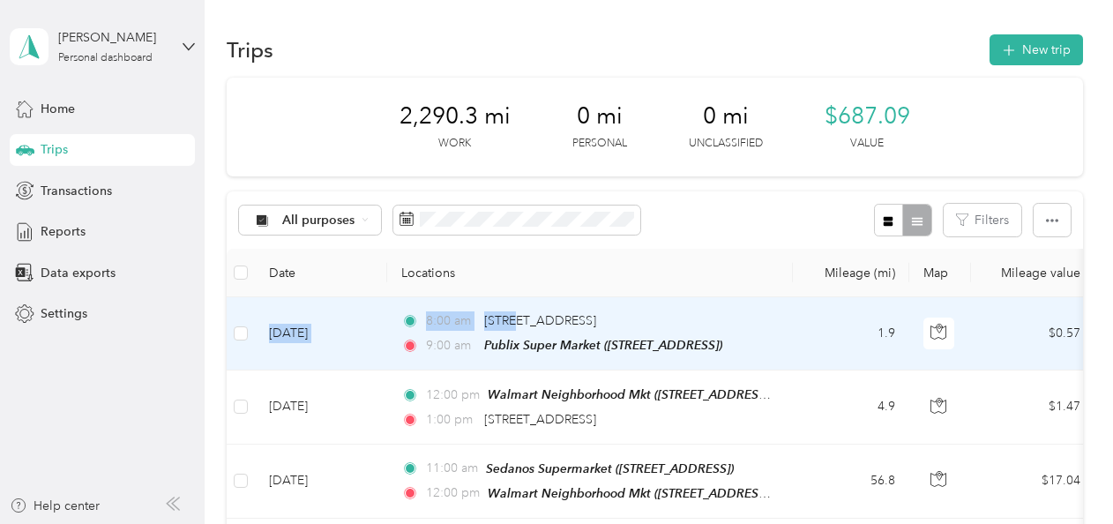
drag, startPoint x: 518, startPoint y: 319, endPoint x: 236, endPoint y: 299, distance: 282.9
click at [236, 299] on tr "Aug 28, 2025 8:00 am 1093 Summerwood Circle, Wellington 9:00 am Publix Super Ma…" at bounding box center [957, 333] width 1460 height 73
drag, startPoint x: 236, startPoint y: 299, endPoint x: 237, endPoint y: 337, distance: 37.9
click at [237, 337] on div "Trip details Save This trip cannot be edited because it is either under review,…" at bounding box center [597, 262] width 1113 height 524
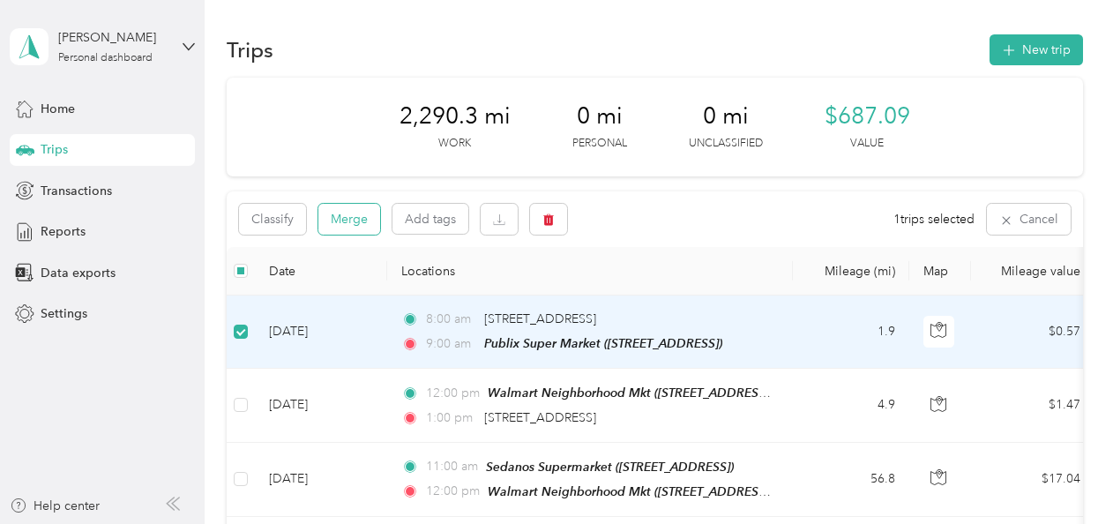
click at [350, 224] on button "Merge" at bounding box center [349, 219] width 62 height 31
drag, startPoint x: 864, startPoint y: 345, endPoint x: 496, endPoint y: 343, distance: 368.6
click at [496, 343] on span "Publix Super Market (11950 Forest Hill Blvd, Wellington, FL)" at bounding box center [603, 343] width 238 height 14
click at [277, 219] on button "Classify" at bounding box center [272, 219] width 67 height 31
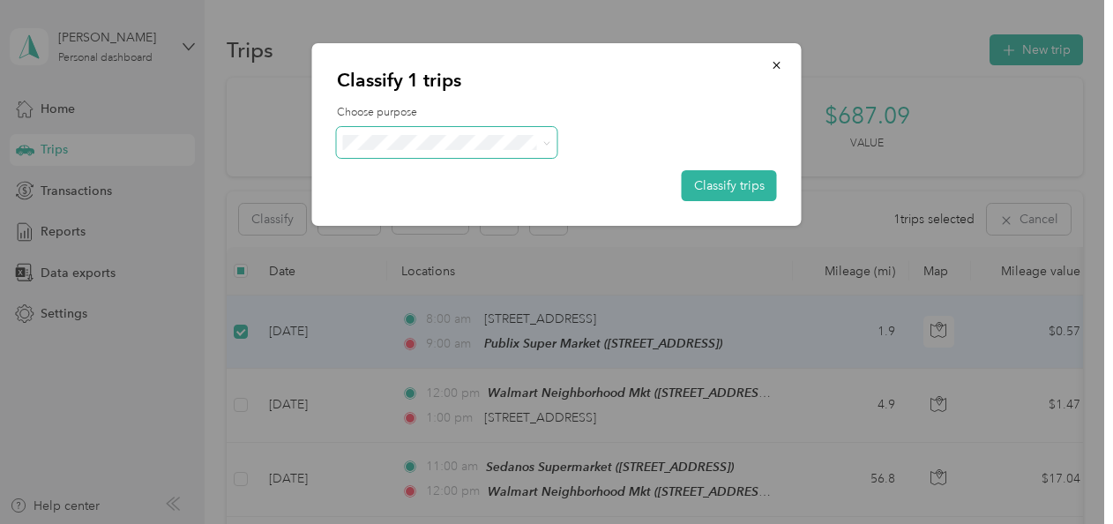
click at [429, 153] on span at bounding box center [447, 142] width 220 height 31
click at [434, 166] on span "[PERSON_NAME]" at bounding box center [462, 175] width 164 height 19
click at [771, 63] on icon "button" at bounding box center [777, 65] width 12 height 12
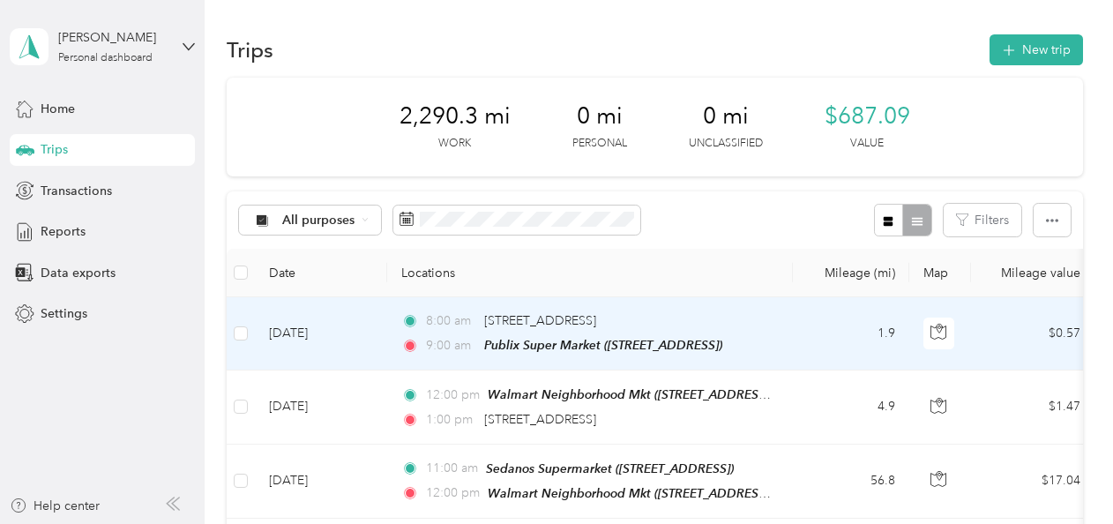
drag, startPoint x: 779, startPoint y: 332, endPoint x: 762, endPoint y: 332, distance: 16.8
click at [762, 332] on td "8:00 am 1093 Summerwood Circle, Wellington 9:00 am Publix Super Market (11950 F…" at bounding box center [590, 333] width 406 height 73
click at [762, 332] on div at bounding box center [1130, 262] width 1113 height 524
click at [707, 338] on span "Publix Super Market (11950 Forest Hill Blvd, Wellington, FL)" at bounding box center [603, 345] width 238 height 14
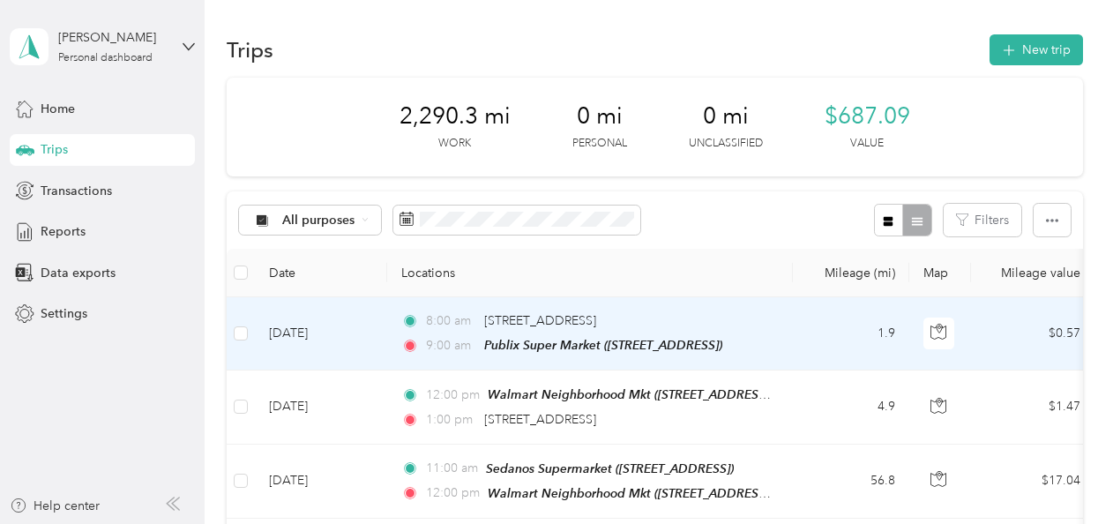
click at [822, 331] on td "1.9" at bounding box center [851, 333] width 116 height 73
click at [822, 523] on div "Publix Super Market (11950 Forest Hill Blvd, Wellington, FL) Auto detected as a…" at bounding box center [552, 524] width 1104 height 0
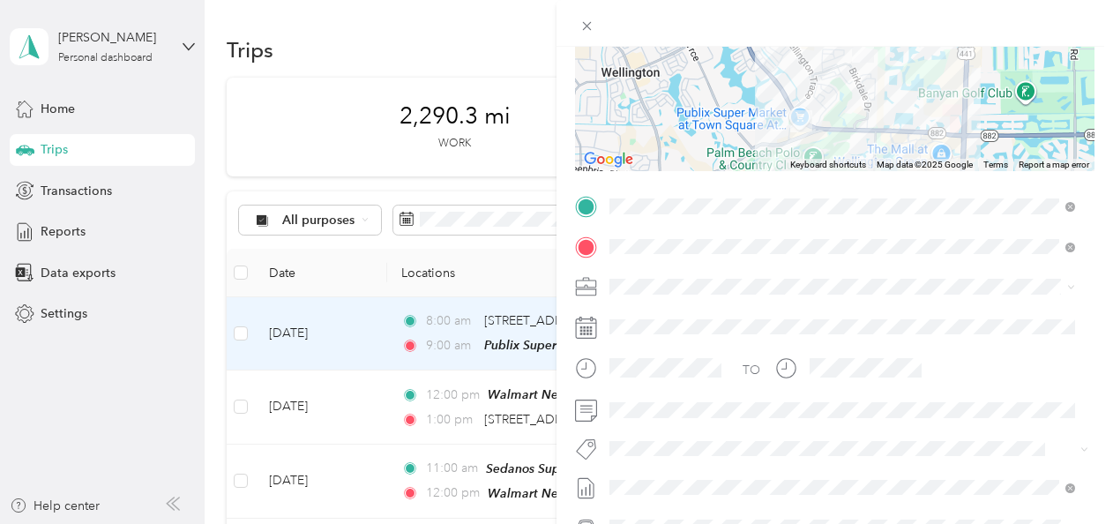
scroll to position [353, 0]
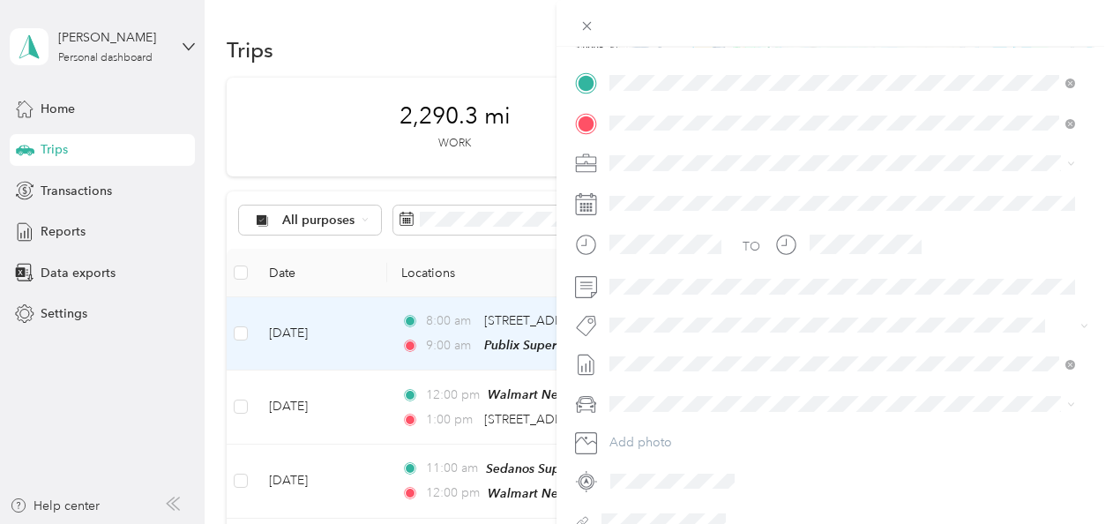
click at [869, 423] on li "2H AUG Mileage Draft" at bounding box center [842, 421] width 478 height 28
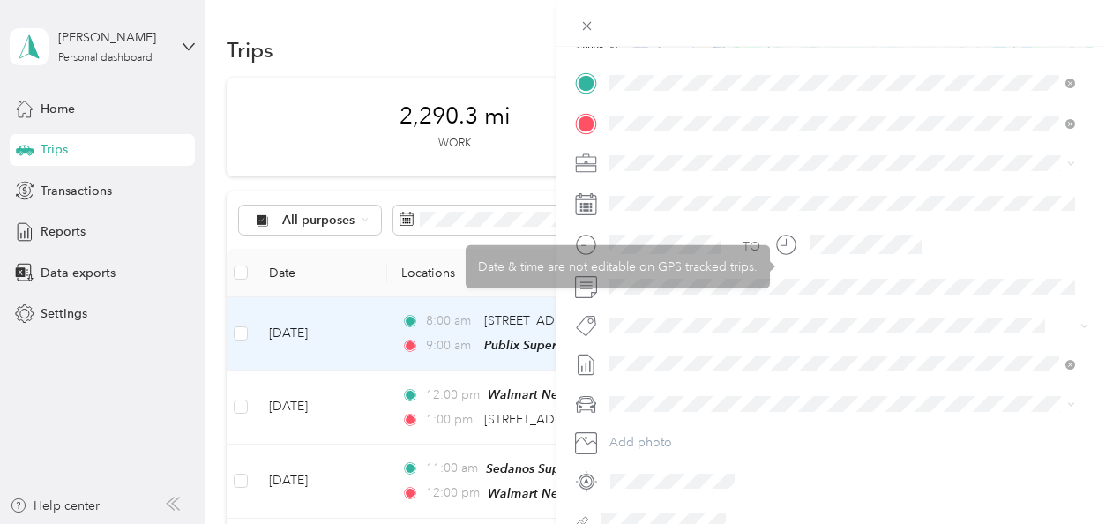
scroll to position [0, 0]
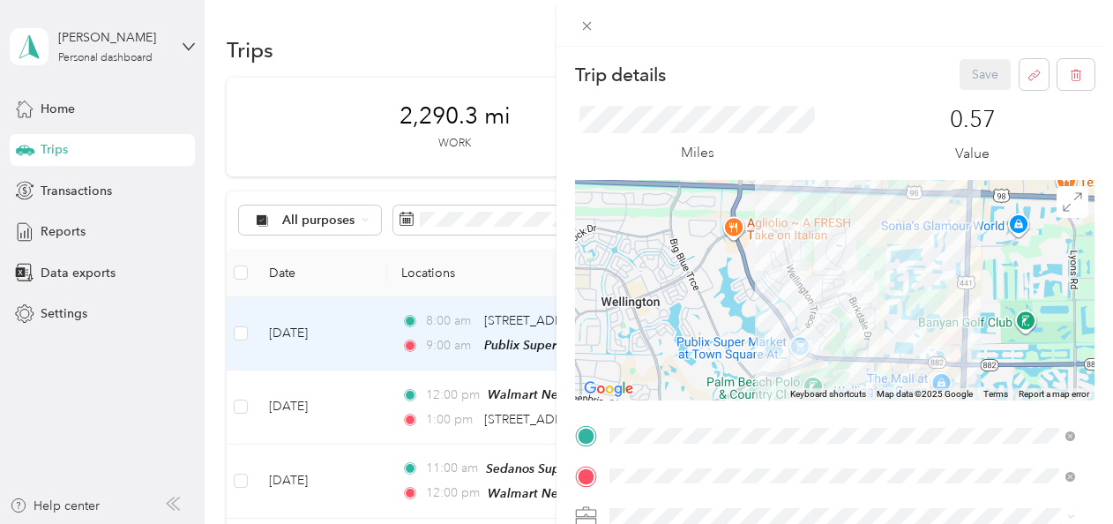
click at [987, 76] on div "Save" at bounding box center [1027, 74] width 136 height 31
click at [1027, 77] on icon "button" at bounding box center [1033, 75] width 13 height 13
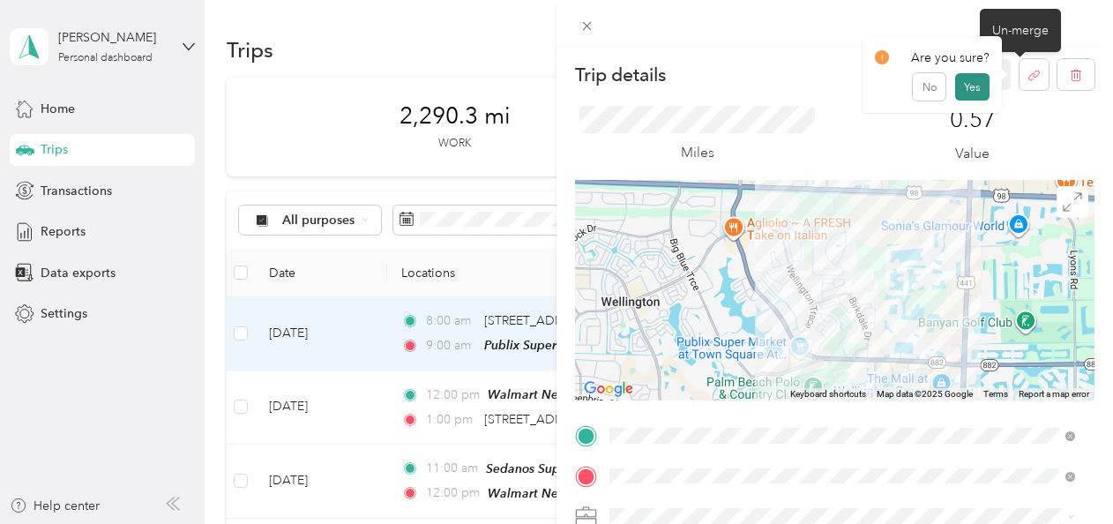
click at [965, 95] on button "Yes" at bounding box center [972, 87] width 34 height 28
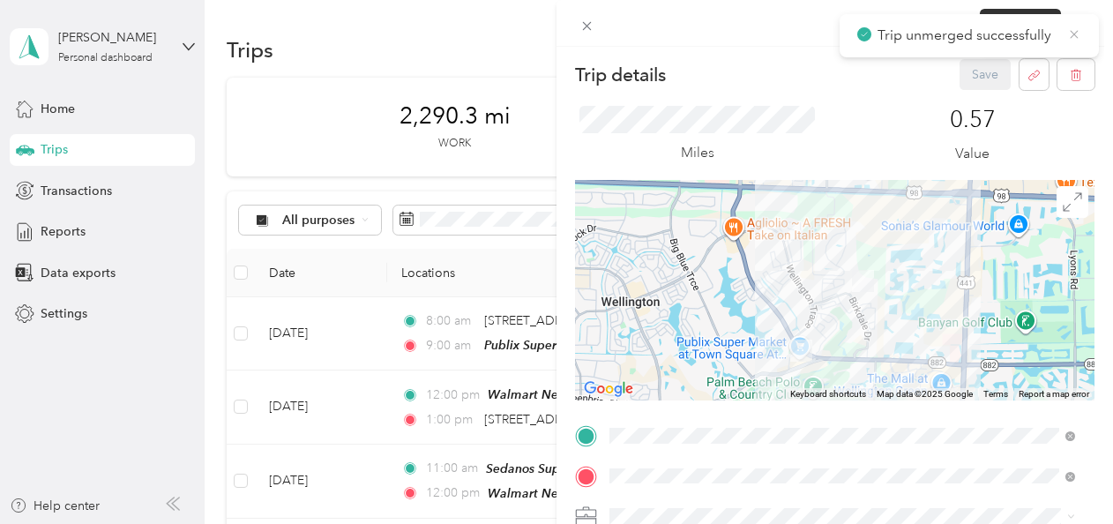
click at [1072, 37] on icon at bounding box center [1074, 34] width 14 height 16
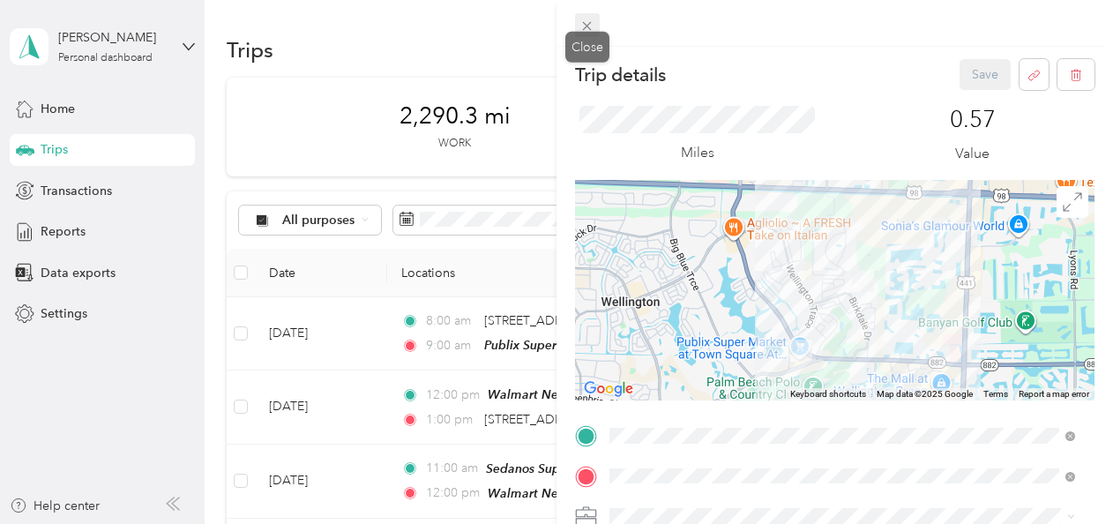
click at [591, 26] on icon at bounding box center [586, 26] width 15 height 15
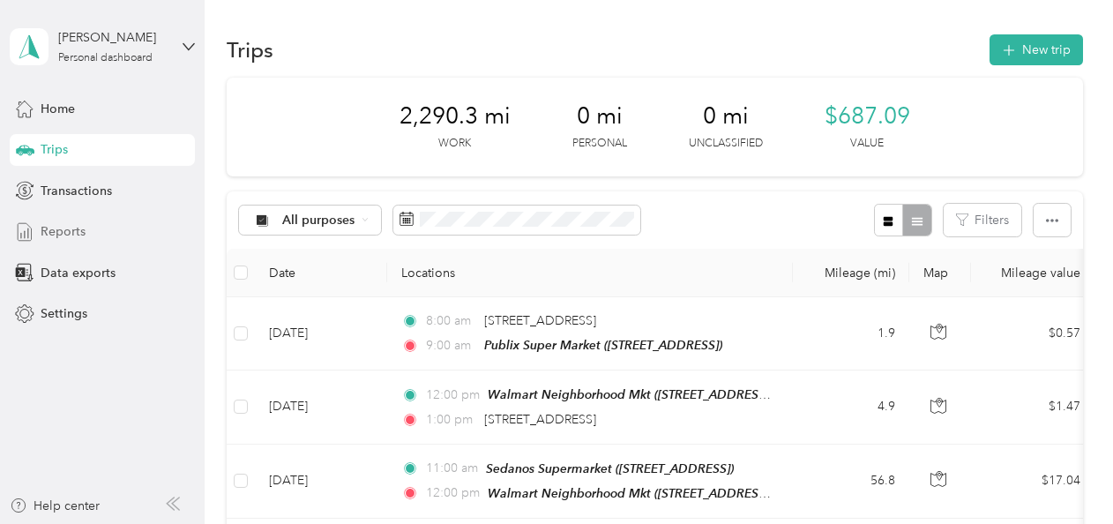
click at [109, 241] on div "Reports" at bounding box center [102, 232] width 185 height 32
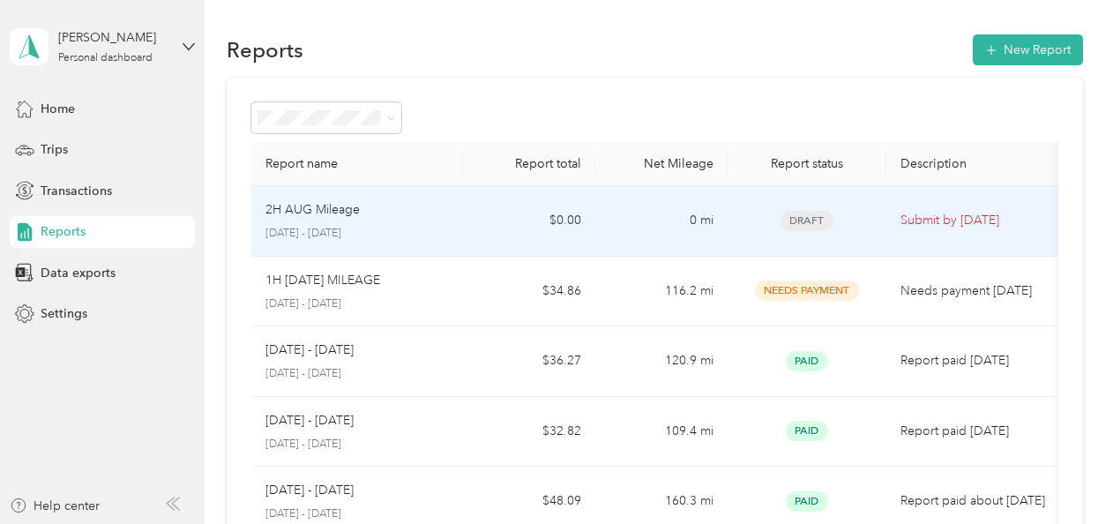
click at [466, 222] on td "$0.00" at bounding box center [529, 221] width 132 height 71
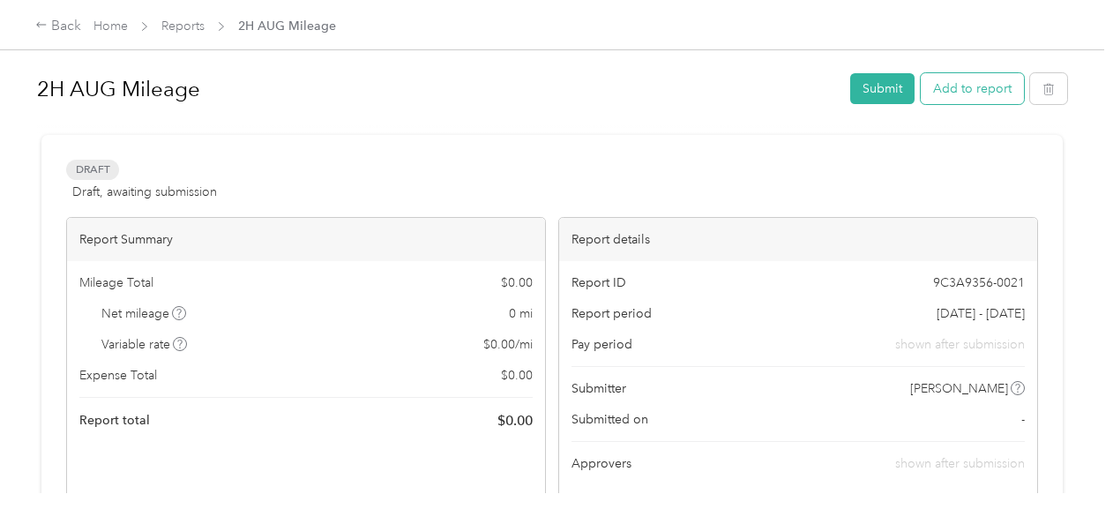
click at [1006, 78] on button "Add to report" at bounding box center [971, 88] width 103 height 31
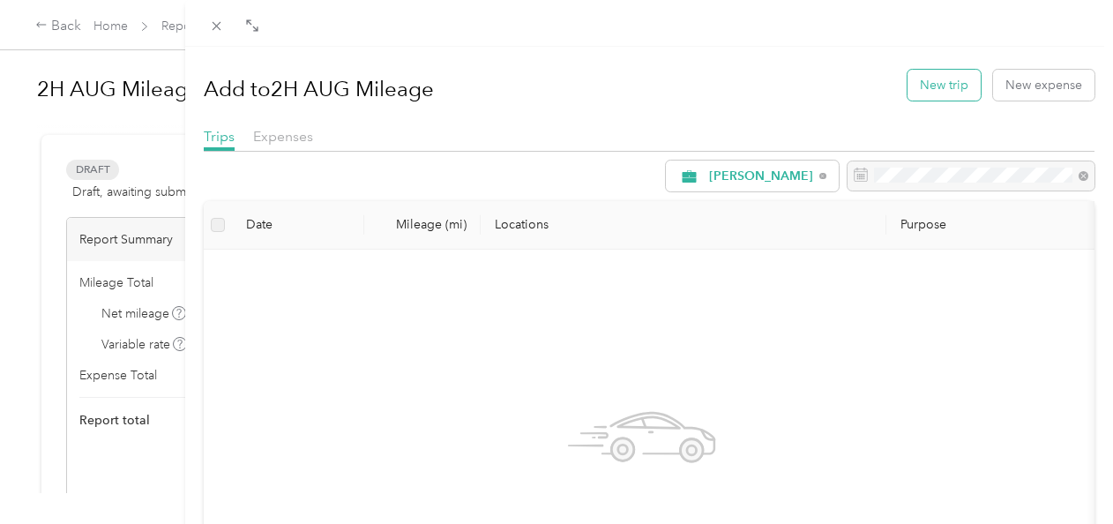
click at [907, 86] on button "New trip" at bounding box center [943, 85] width 73 height 31
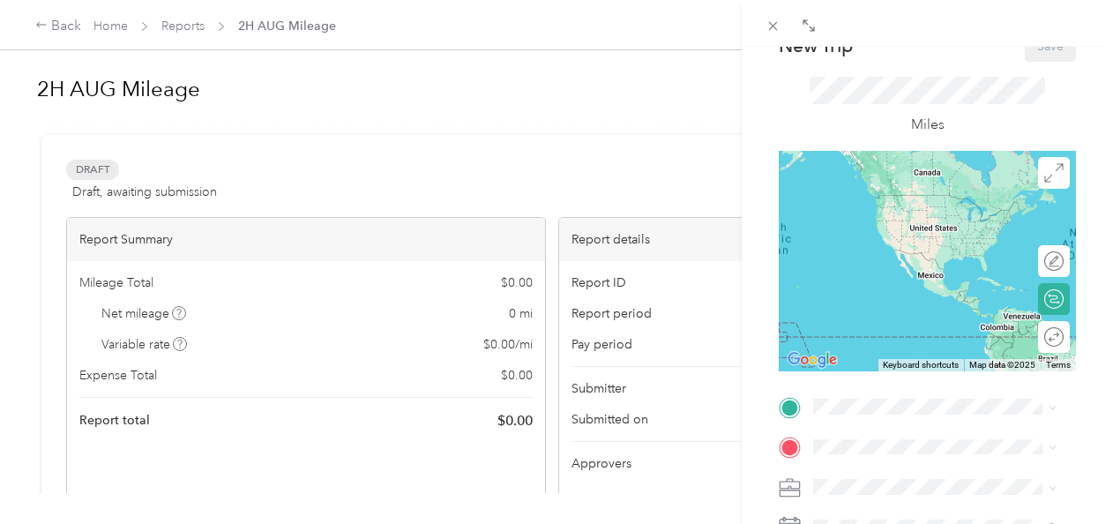
scroll to position [176, 0]
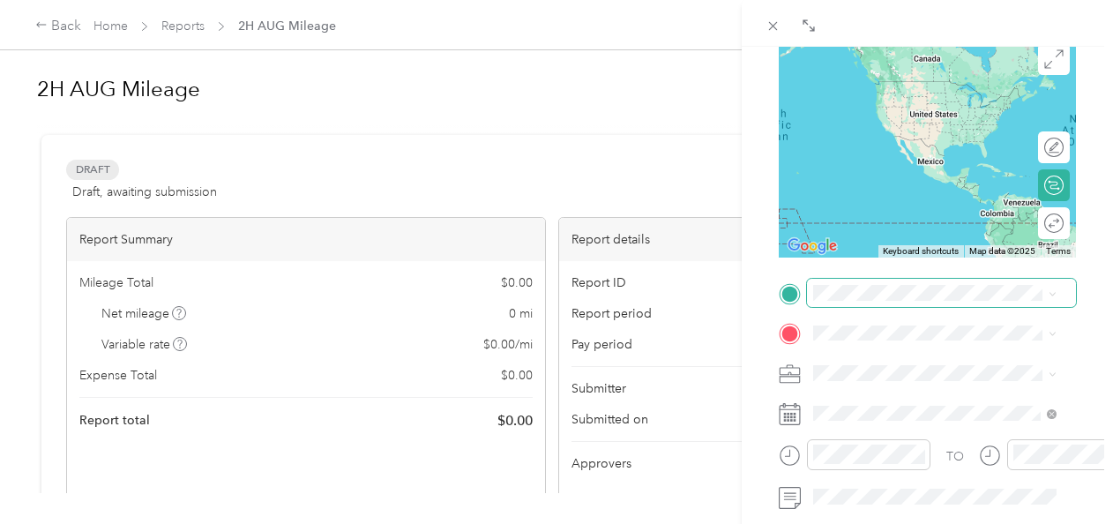
click at [946, 302] on span at bounding box center [941, 293] width 269 height 28
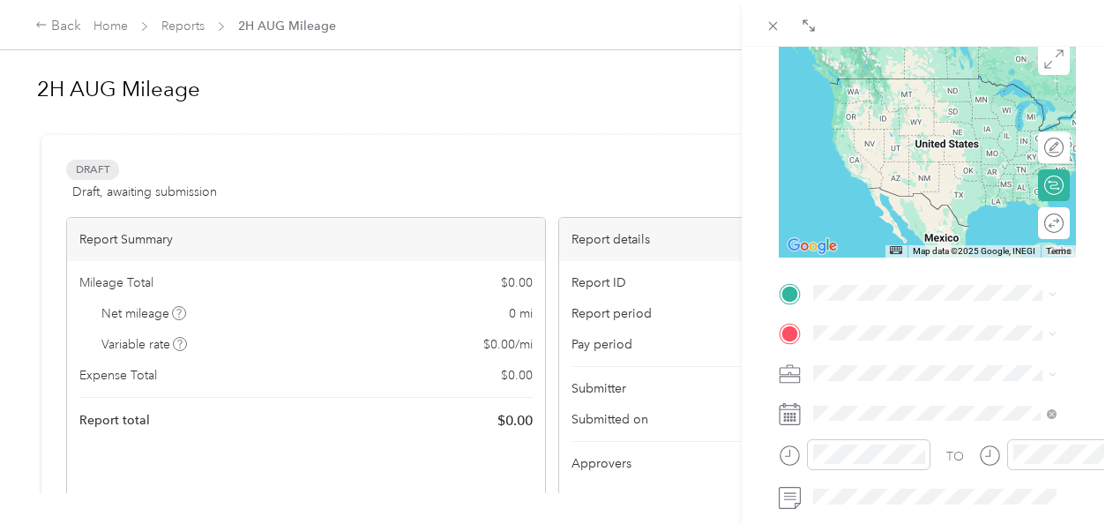
click at [963, 183] on span "[STREET_ADDRESS][US_STATE]" at bounding box center [934, 176] width 176 height 16
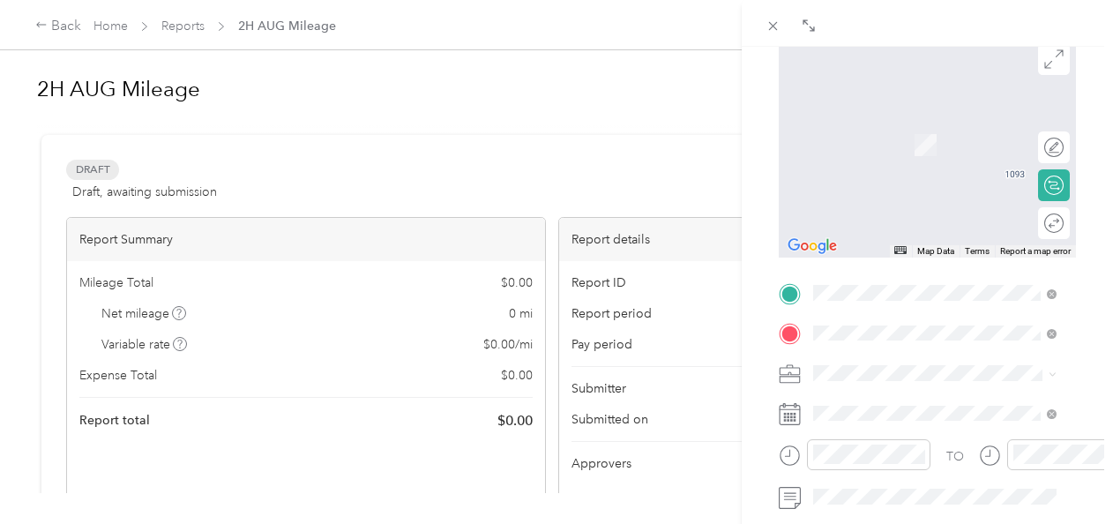
click at [917, 169] on li "TEAM Publix Super Market 11950 Forest Hill Blvd, 334146248, Wellington, FL, USA" at bounding box center [934, 139] width 255 height 62
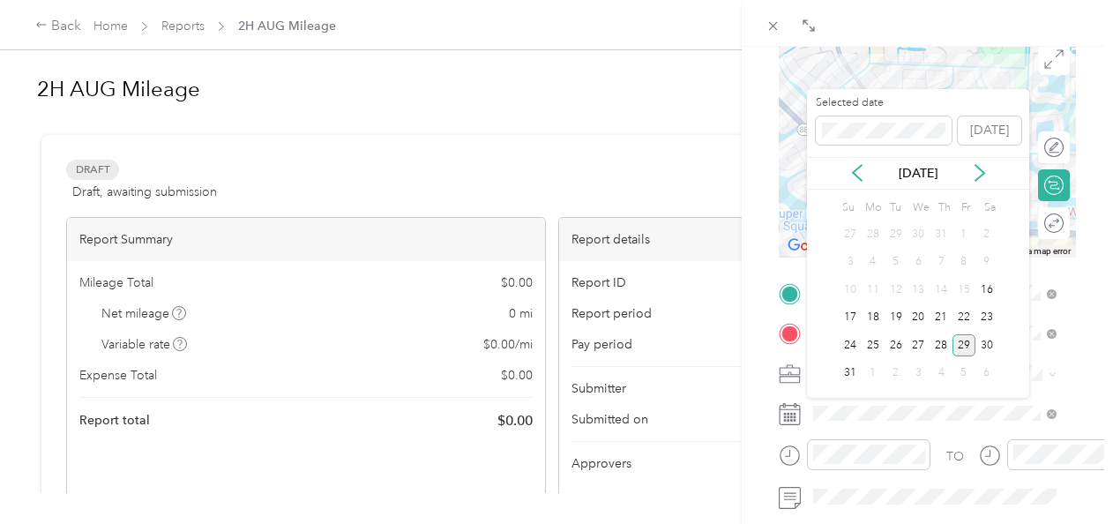
click at [952, 346] on div "29" at bounding box center [963, 345] width 23 height 22
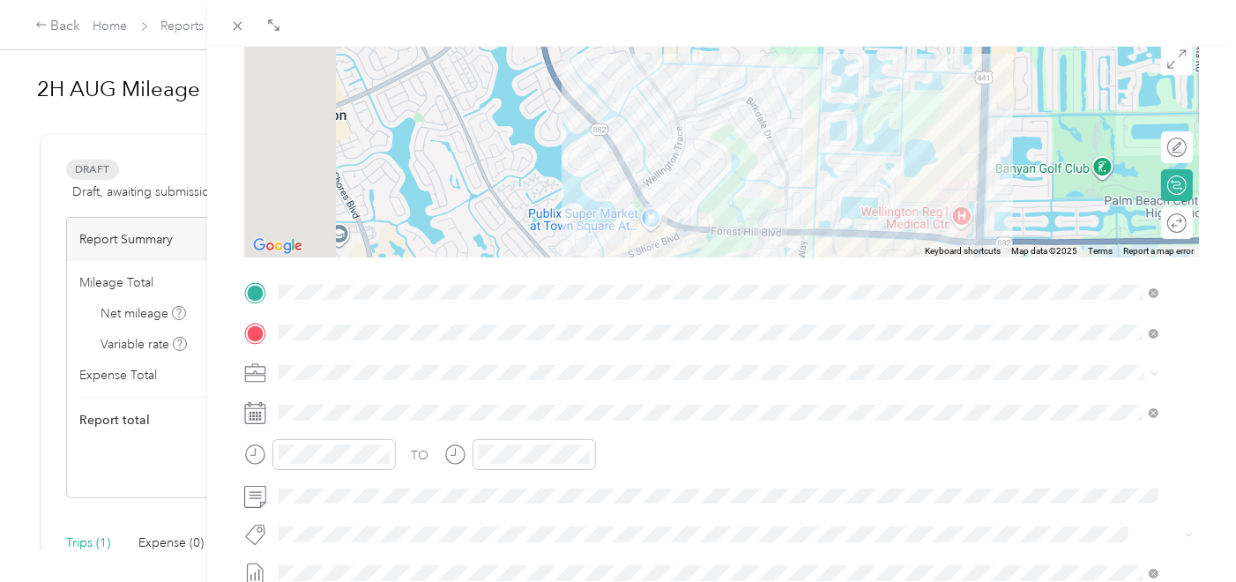
drag, startPoint x: 1031, startPoint y: 421, endPoint x: 1142, endPoint y: 458, distance: 116.8
click at [1112, 458] on div "TO" at bounding box center [721, 460] width 955 height 43
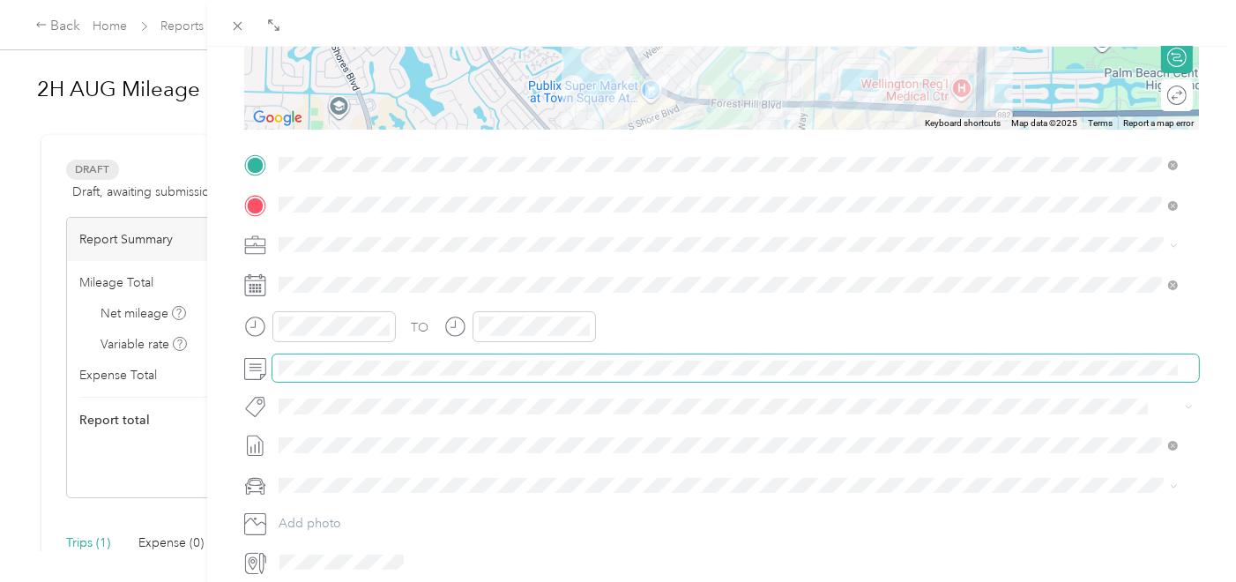
scroll to position [439, 0]
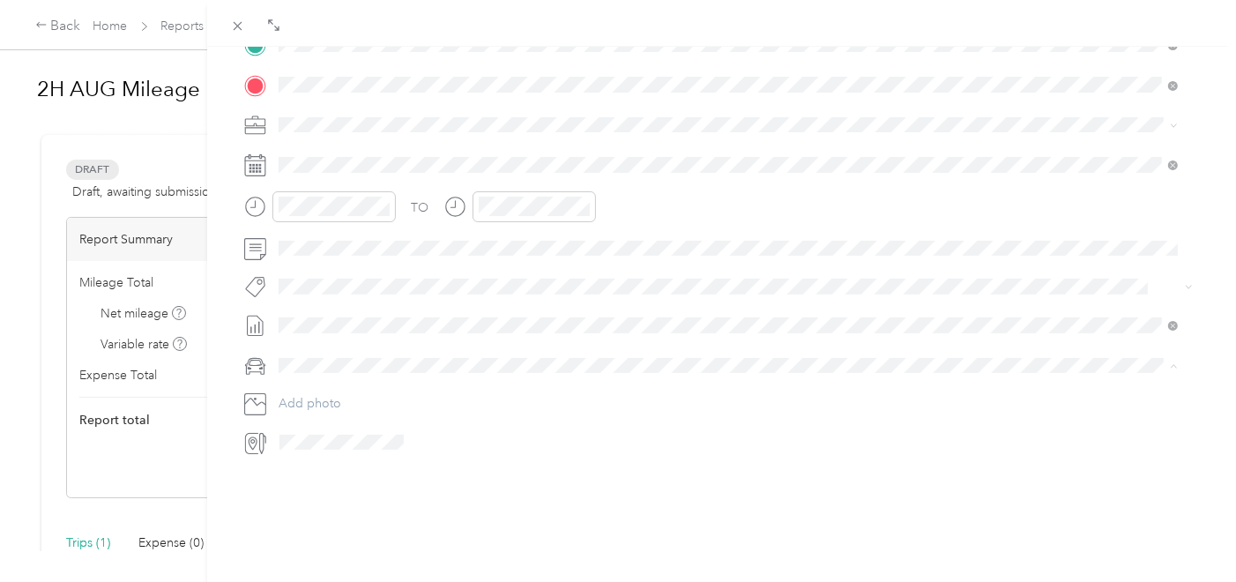
click at [324, 368] on li "Main cCar" at bounding box center [728, 380] width 912 height 31
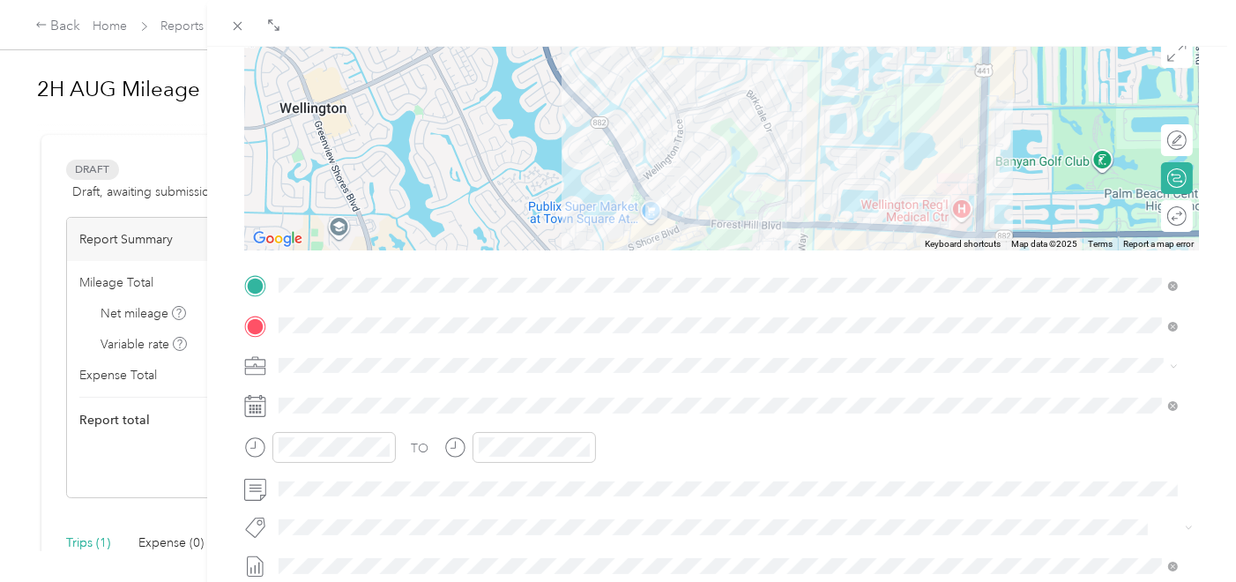
scroll to position [48, 0]
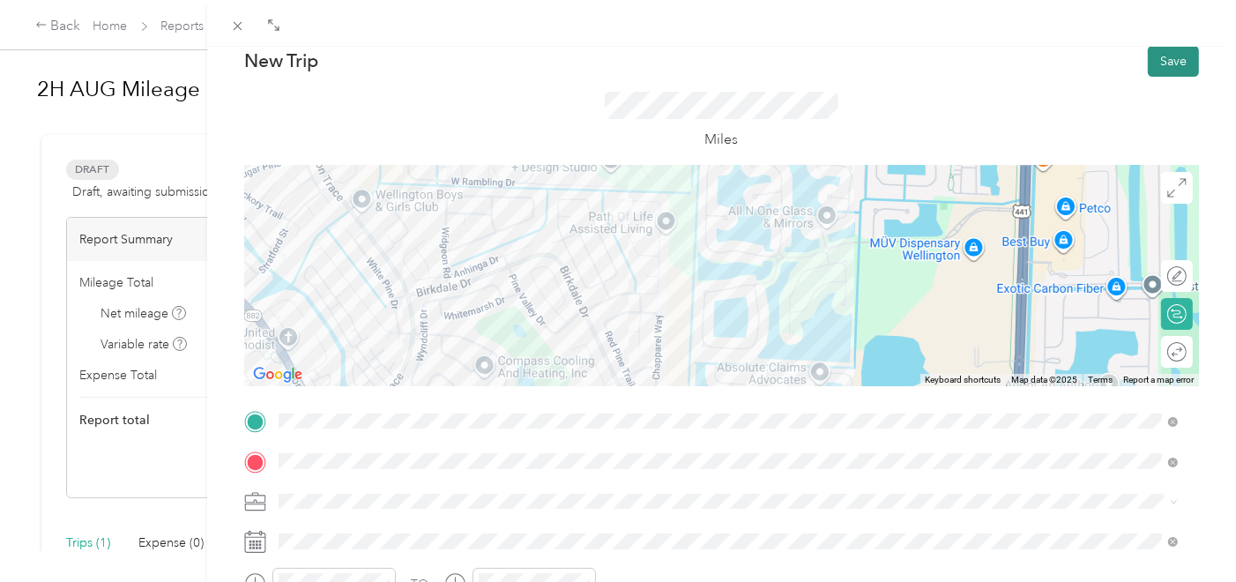
click at [1112, 74] on button "Save" at bounding box center [1173, 61] width 51 height 31
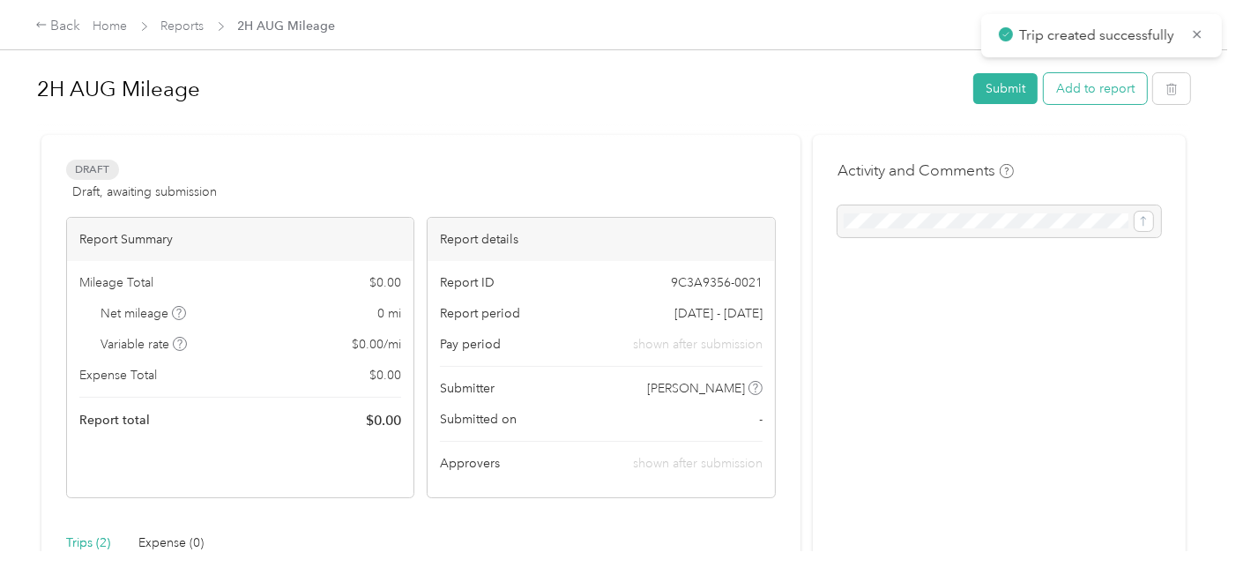
click at [1112, 96] on button "Add to report" at bounding box center [1095, 88] width 103 height 31
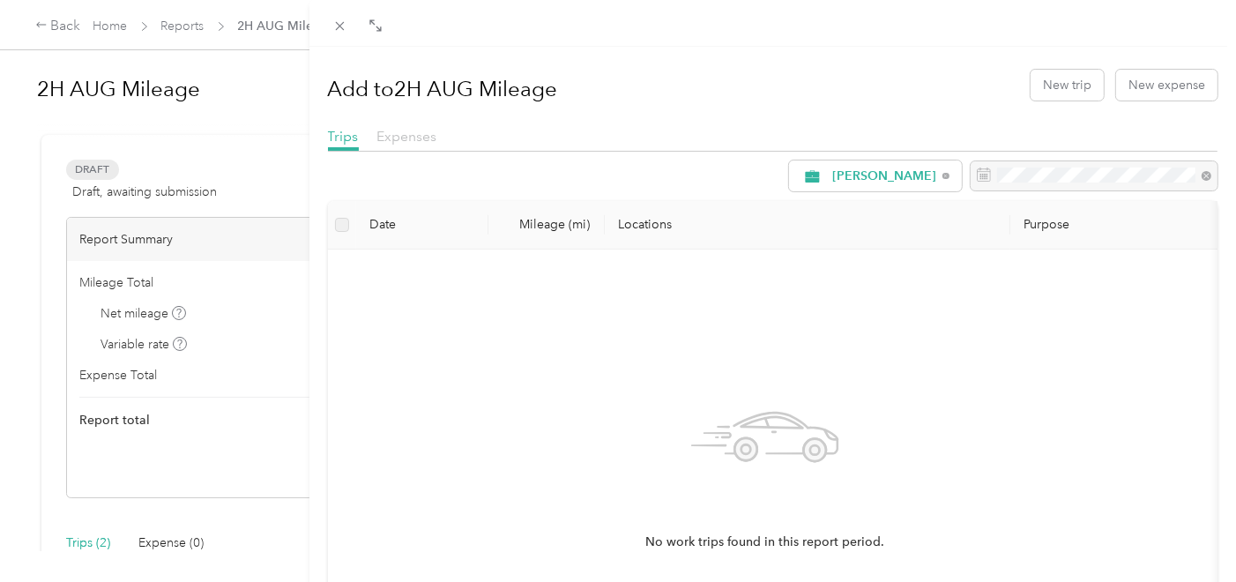
click at [423, 130] on span "Expenses" at bounding box center [407, 136] width 60 height 17
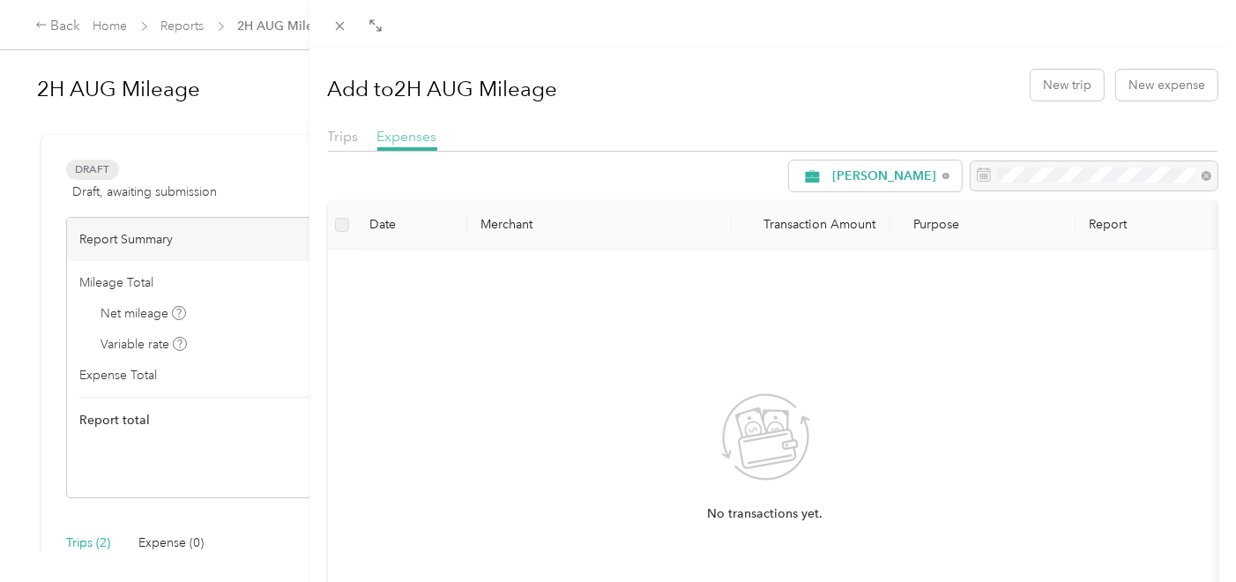
click at [384, 143] on span "Expenses" at bounding box center [407, 136] width 60 height 17
click at [217, 135] on div "Add to 2H AUG Mileage New trip New expense Trips Expenses Acosta Date Merchant …" at bounding box center [618, 291] width 1236 height 582
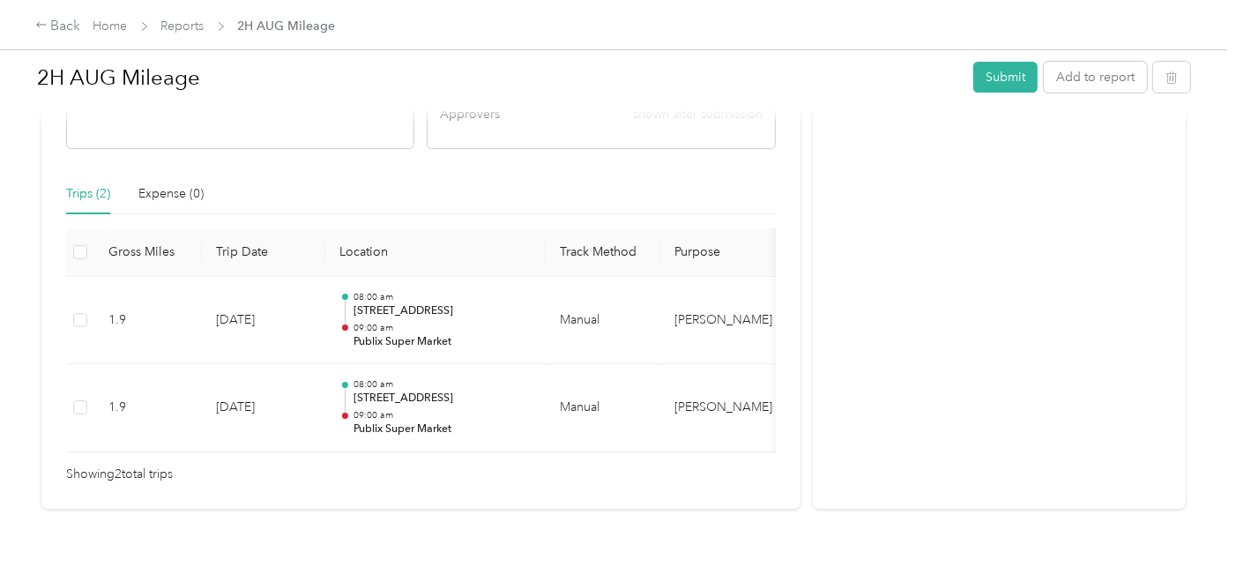
scroll to position [391, 0]
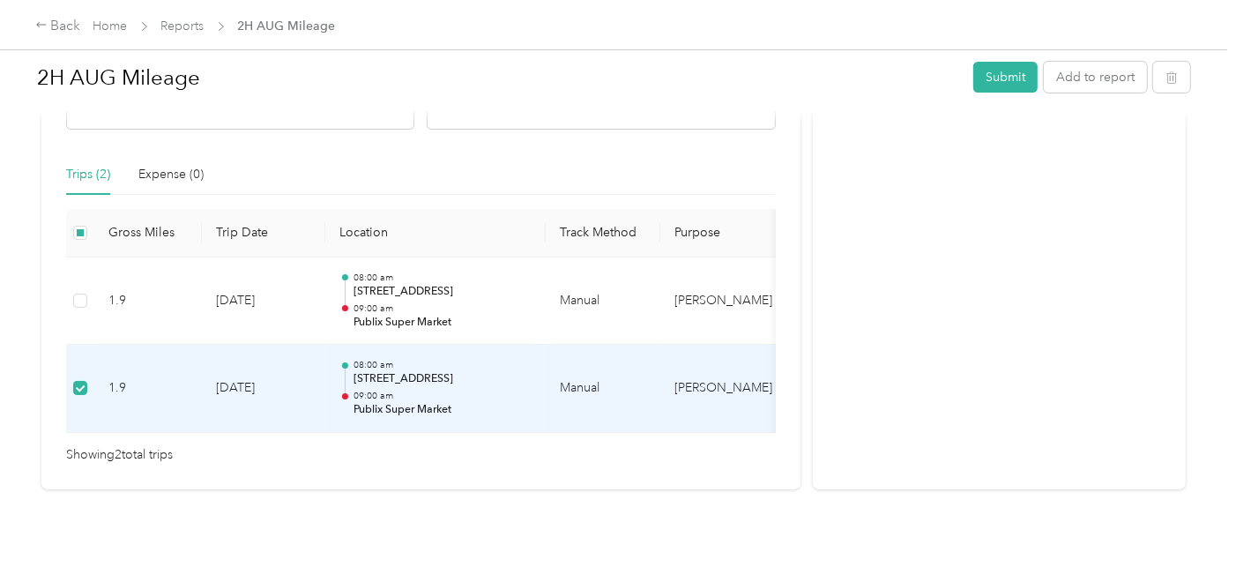
drag, startPoint x: 221, startPoint y: 363, endPoint x: 747, endPoint y: 400, distance: 526.8
click at [752, 400] on td "[PERSON_NAME]" at bounding box center [726, 389] width 132 height 88
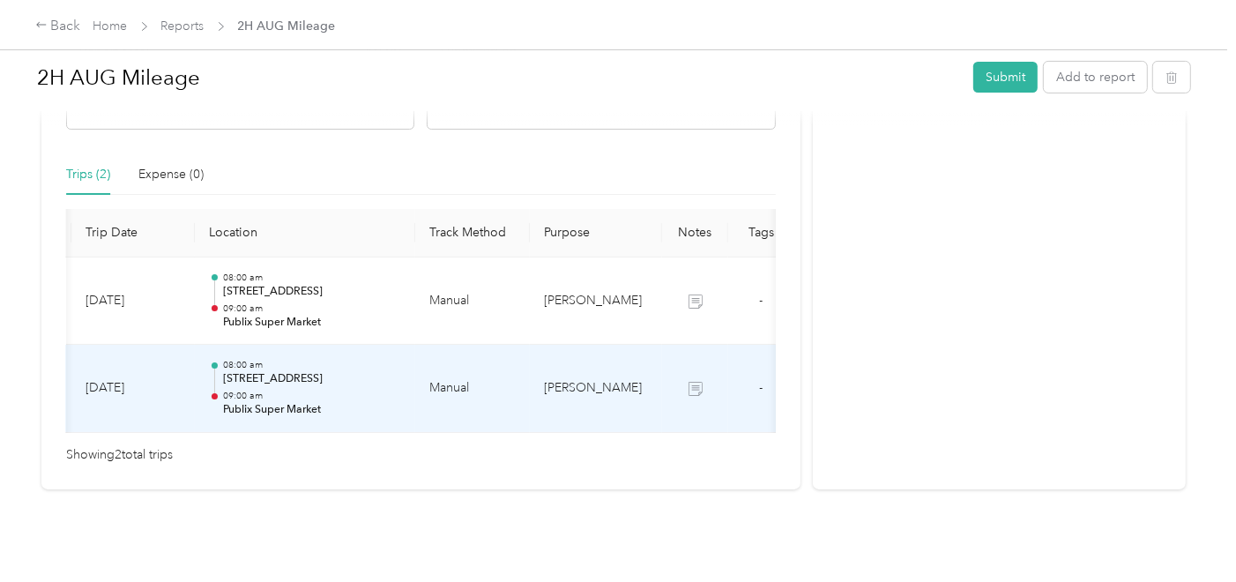
scroll to position [0, 219]
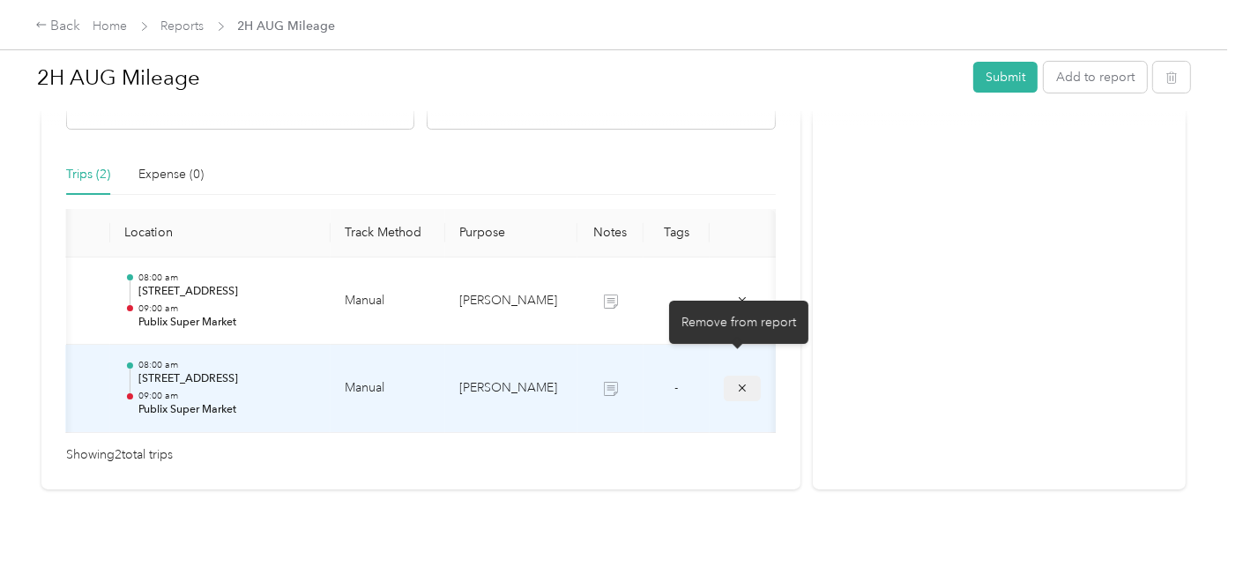
click at [746, 376] on button "submit" at bounding box center [742, 389] width 37 height 26
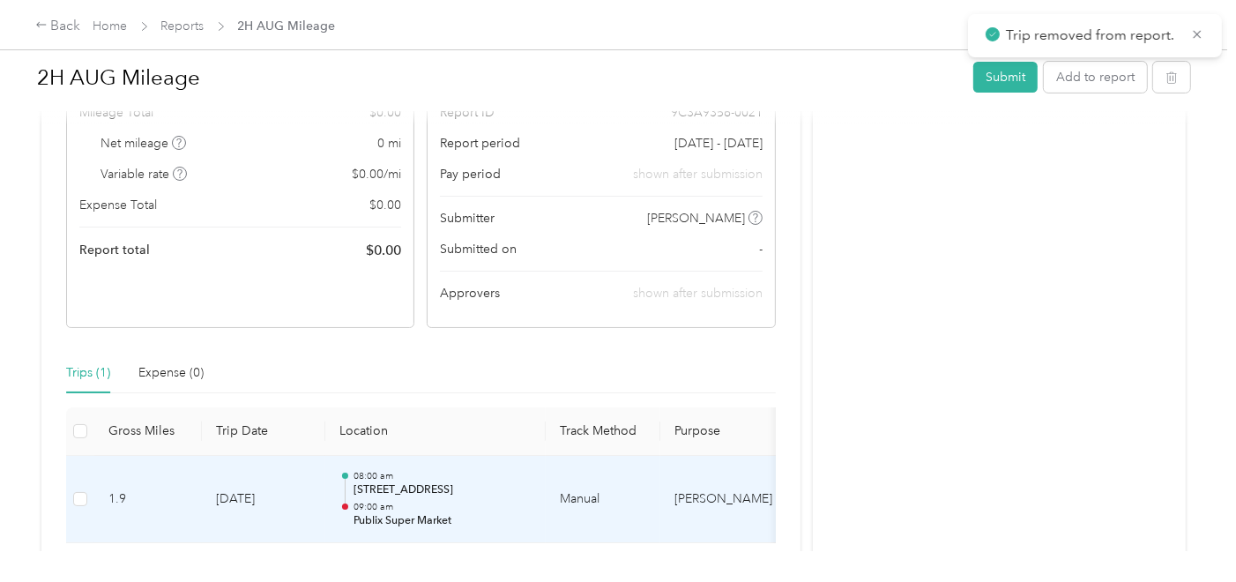
scroll to position [15, 0]
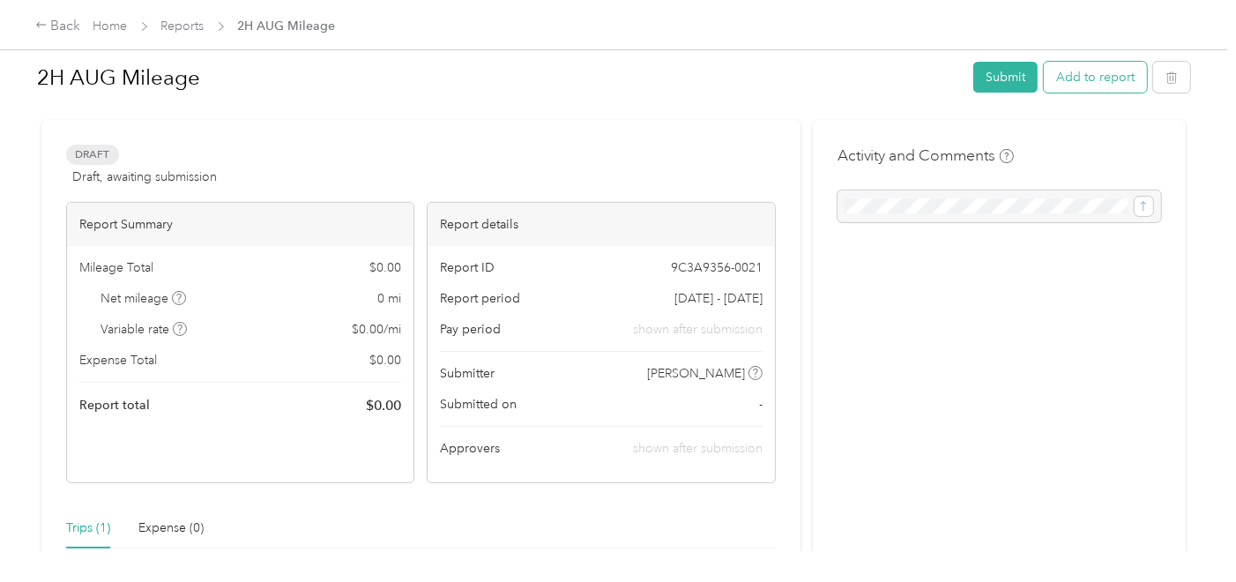
click at [1086, 87] on button "Add to report" at bounding box center [1095, 77] width 103 height 31
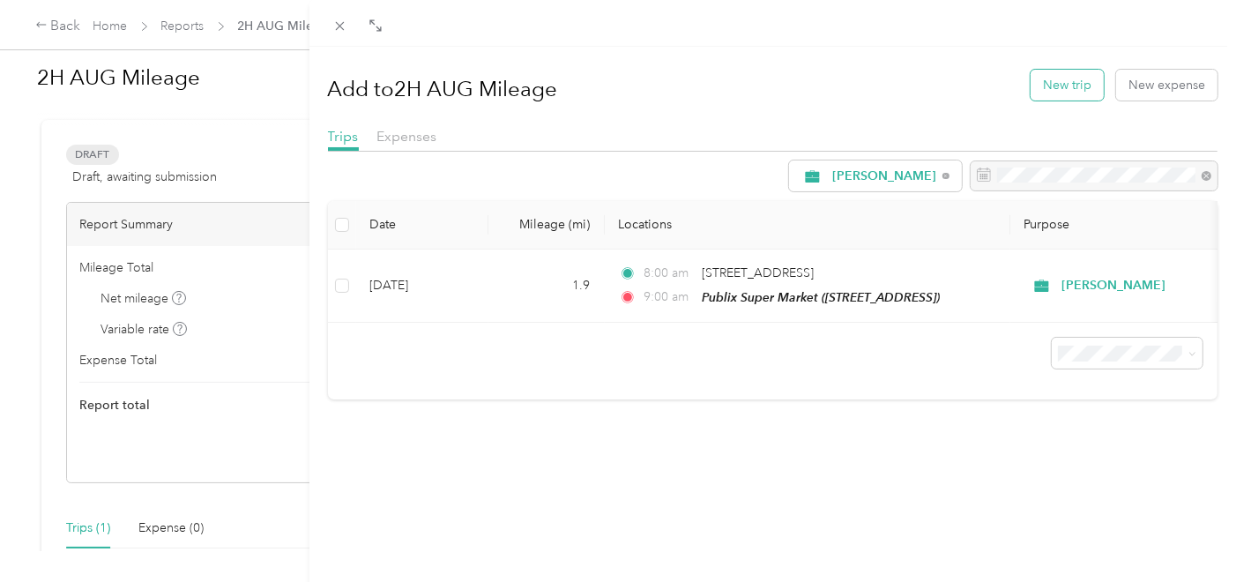
click at [1047, 86] on button "New trip" at bounding box center [1067, 85] width 73 height 31
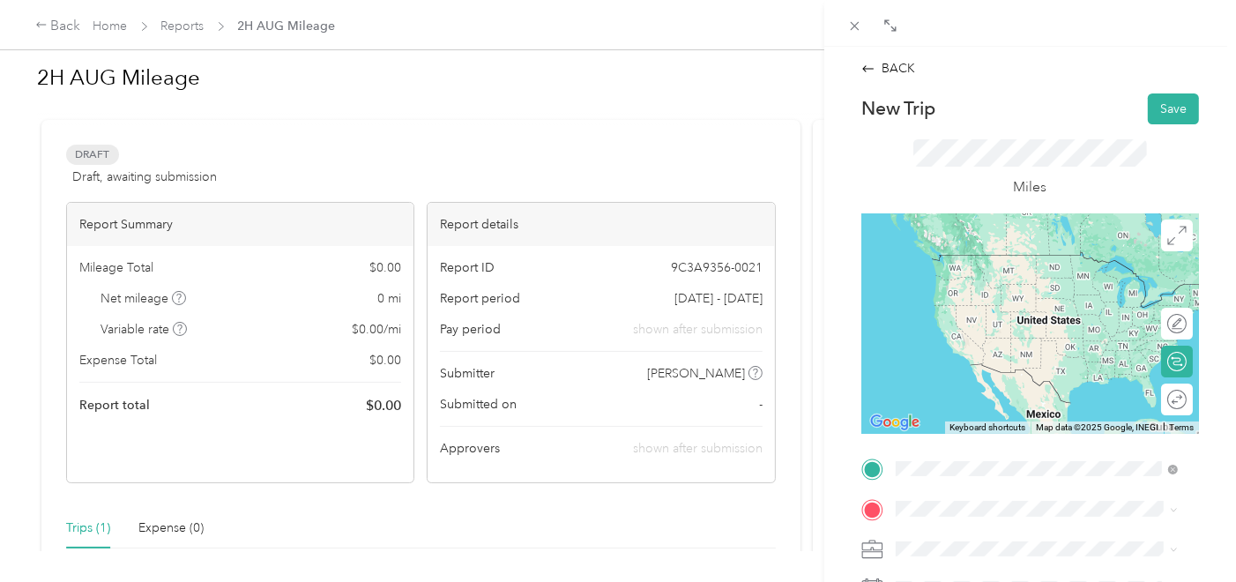
click at [1023, 272] on div "TEAM Publix Super Market" at bounding box center [1017, 263] width 179 height 22
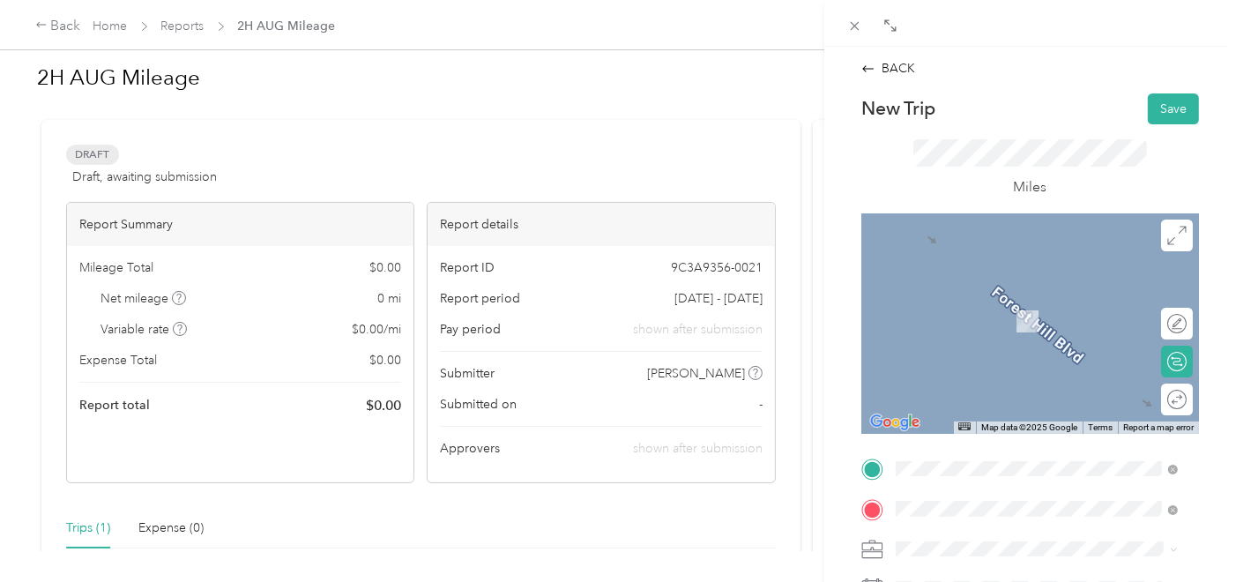
click at [1025, 336] on div "TEAM Sedanos [STREET_ADDRESS]" at bounding box center [984, 314] width 112 height 43
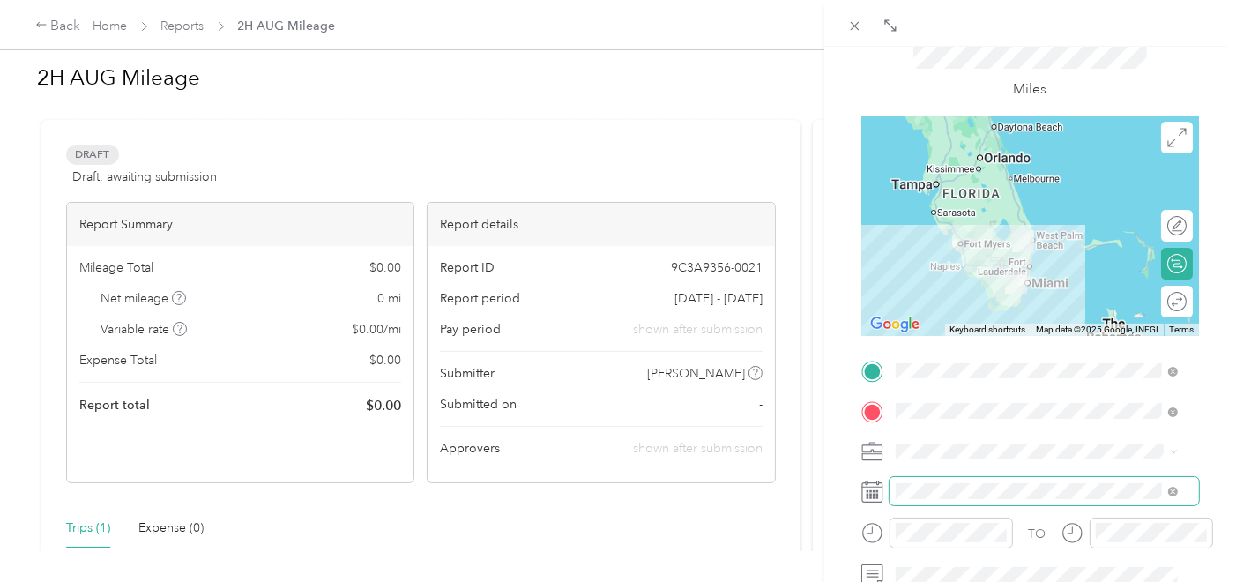
scroll to position [196, 0]
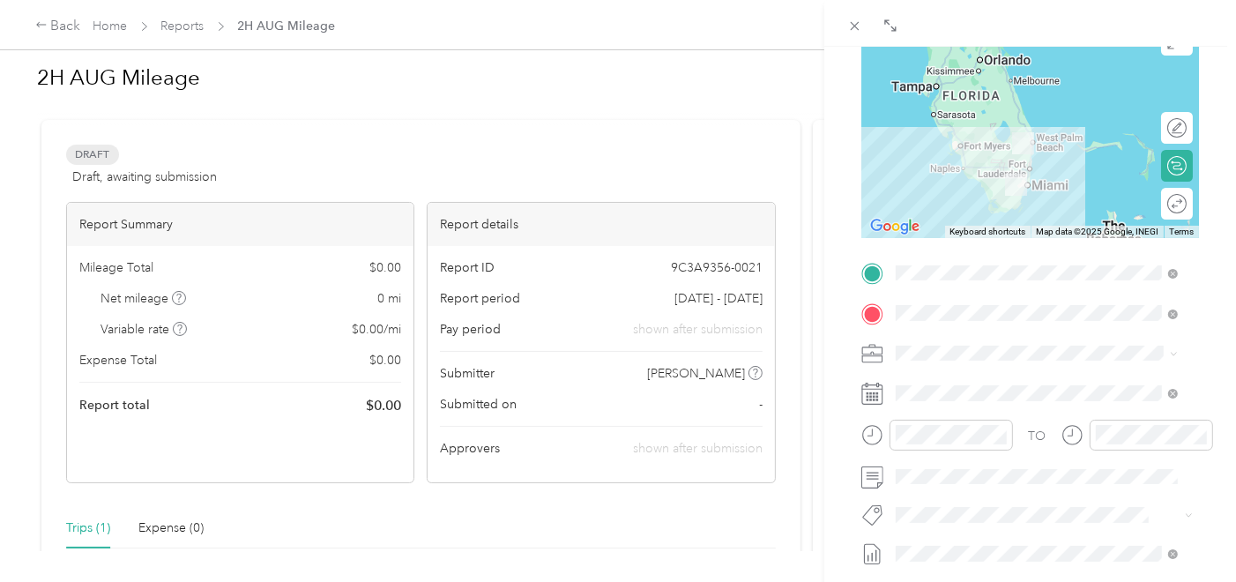
click at [1002, 407] on div "TO Add photo" at bounding box center [1030, 471] width 338 height 425
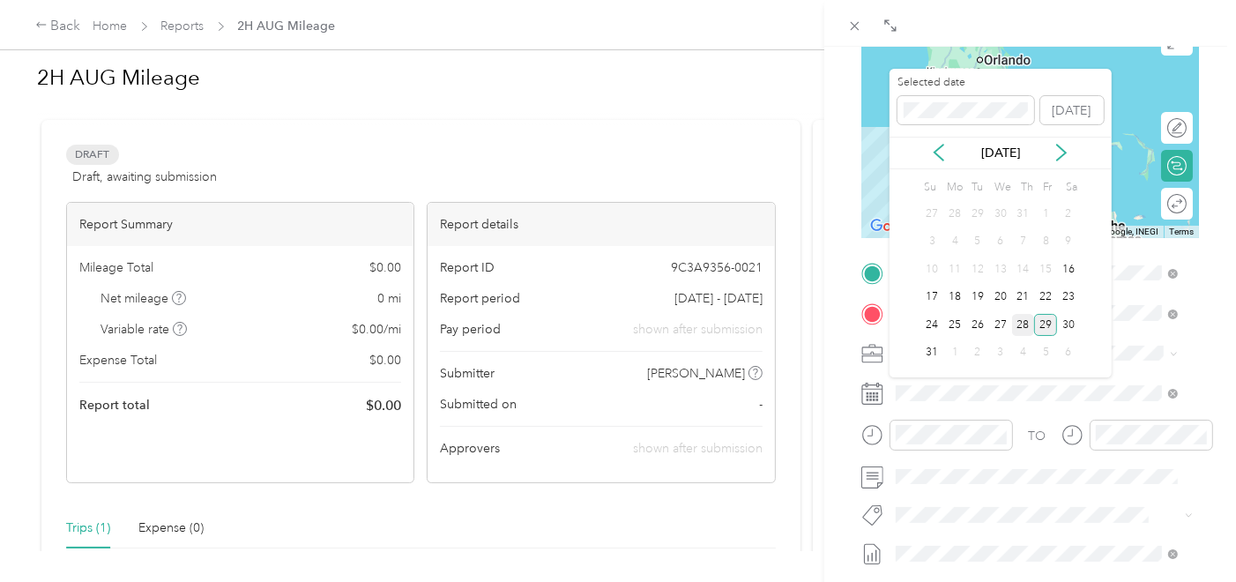
click at [1017, 320] on div "28" at bounding box center [1023, 325] width 23 height 22
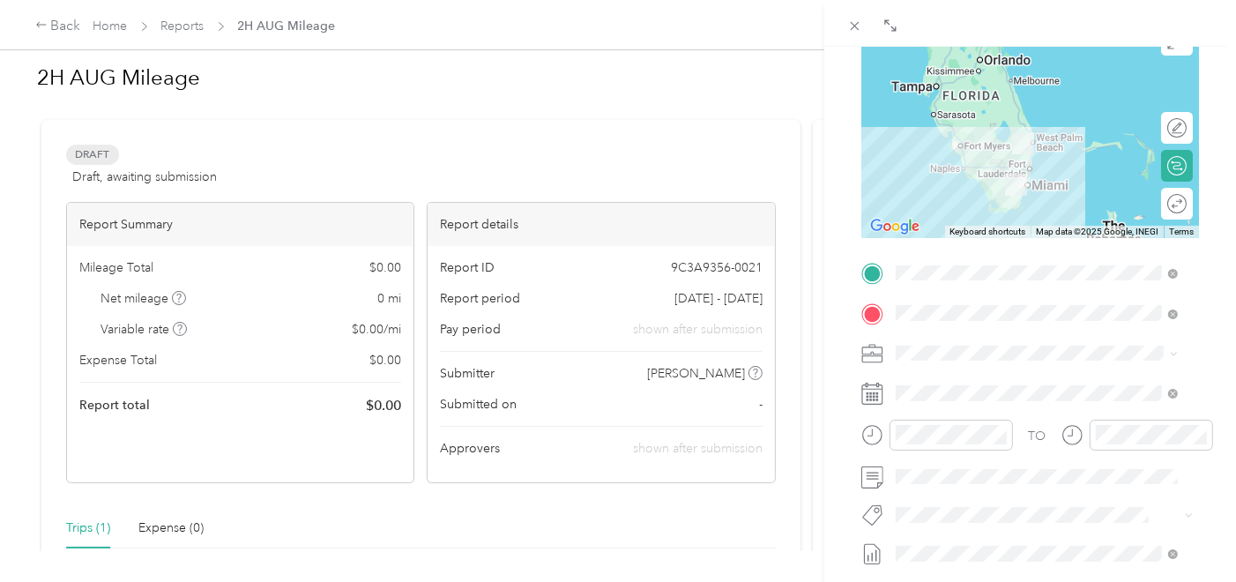
click at [973, 417] on div "TO Add photo" at bounding box center [1030, 471] width 338 height 425
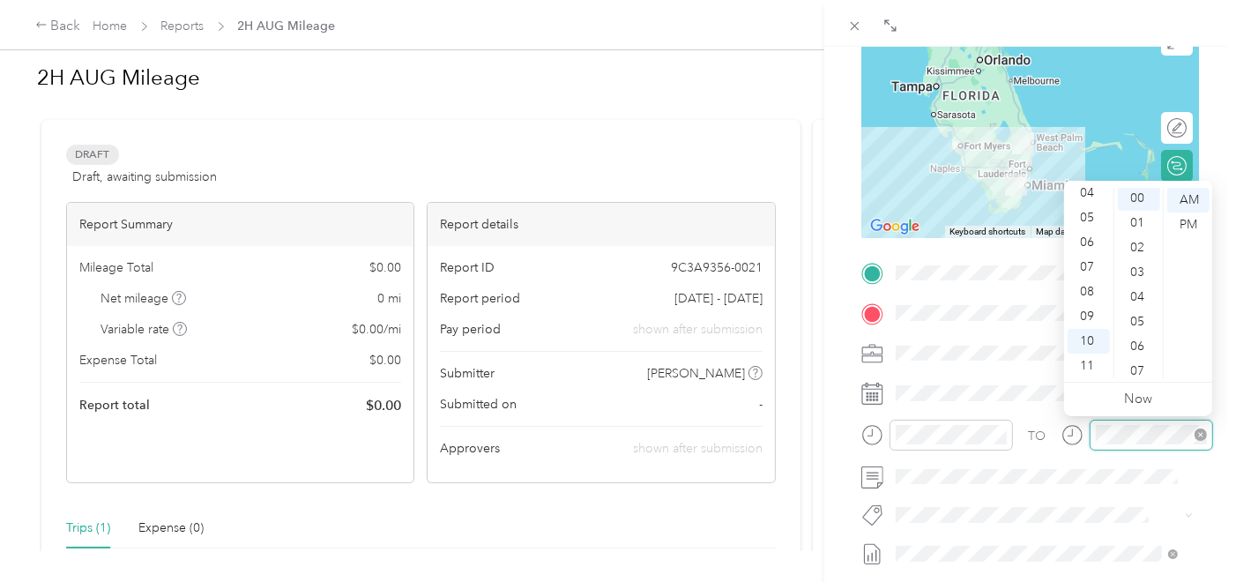
scroll to position [0, 0]
click at [1073, 466] on span at bounding box center [1044, 476] width 309 height 27
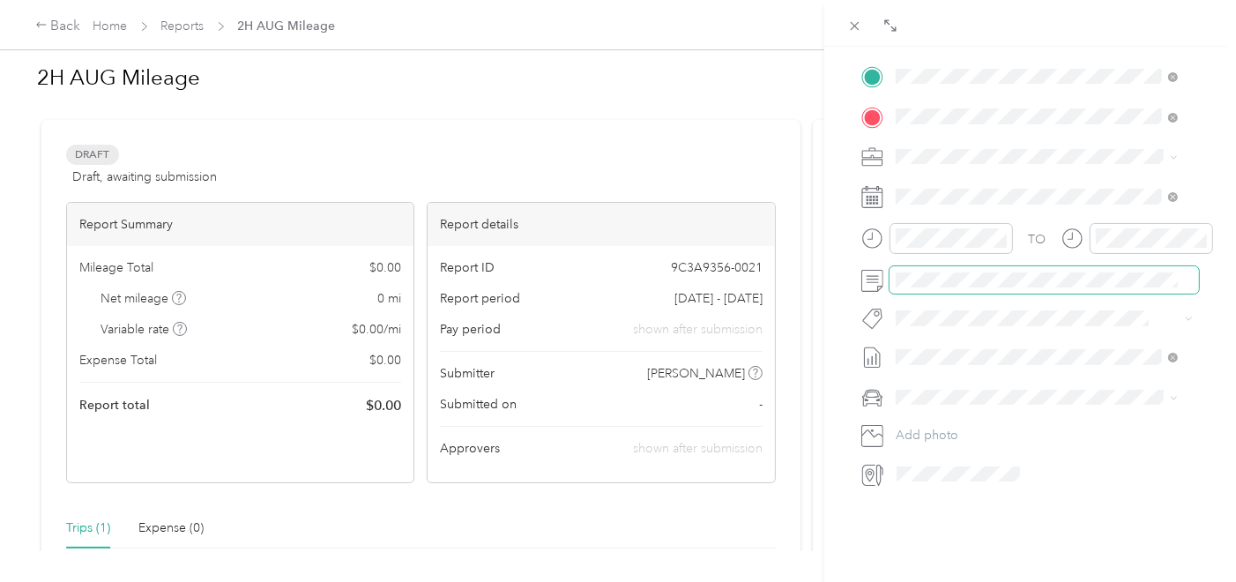
scroll to position [439, 0]
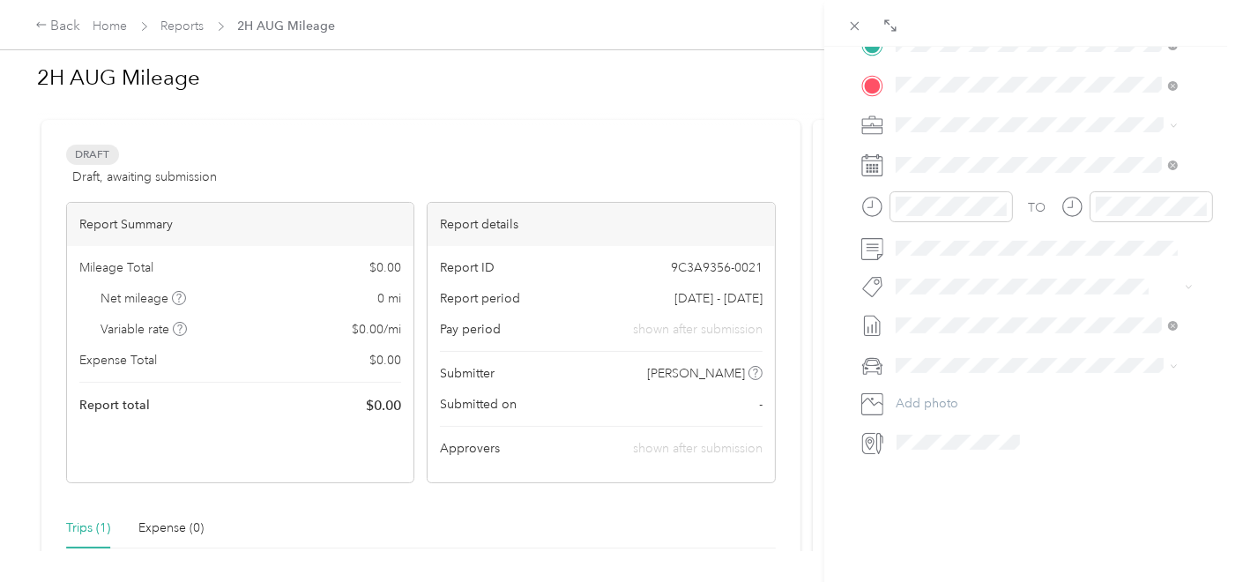
click at [983, 382] on div "Main cCar" at bounding box center [1037, 378] width 270 height 19
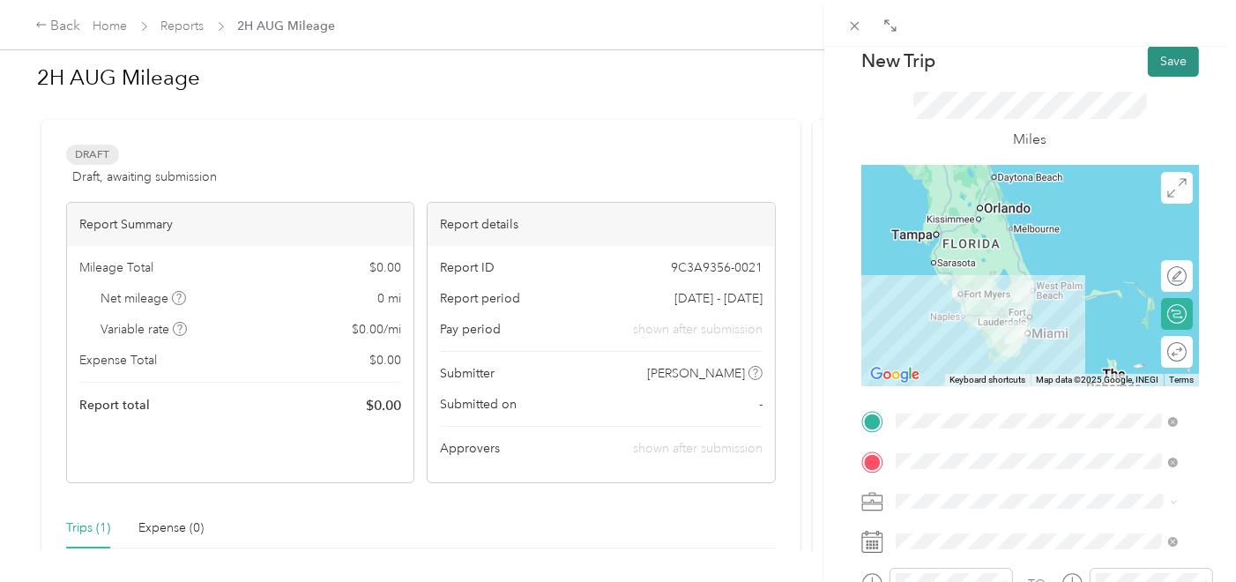
click at [1148, 70] on button "Save" at bounding box center [1173, 61] width 51 height 31
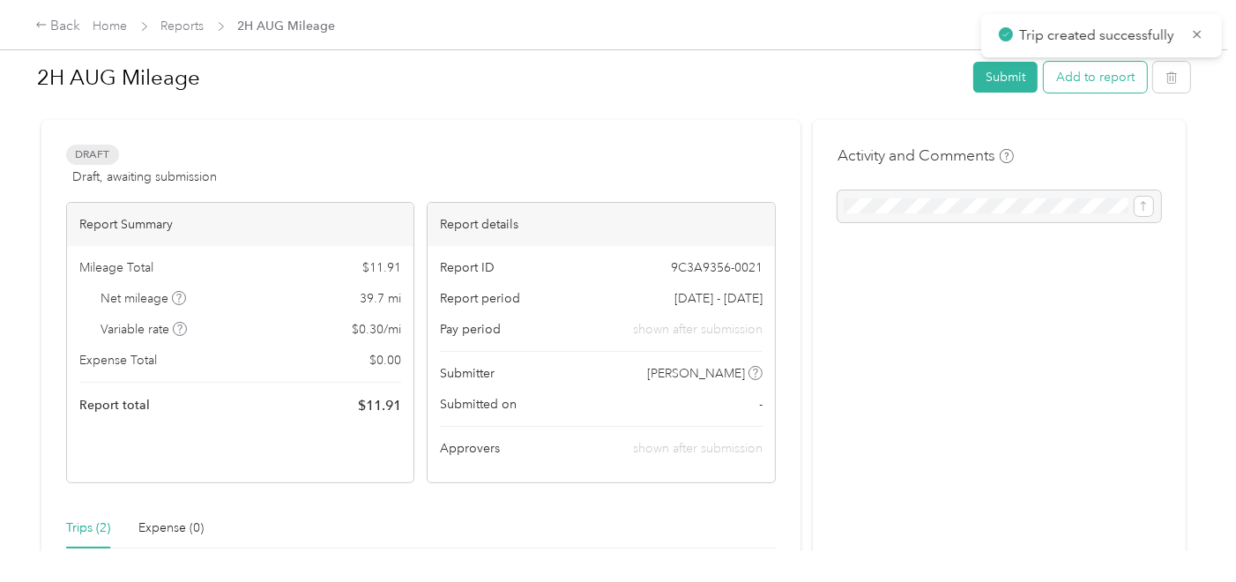
click at [1085, 73] on button "Add to report" at bounding box center [1095, 77] width 103 height 31
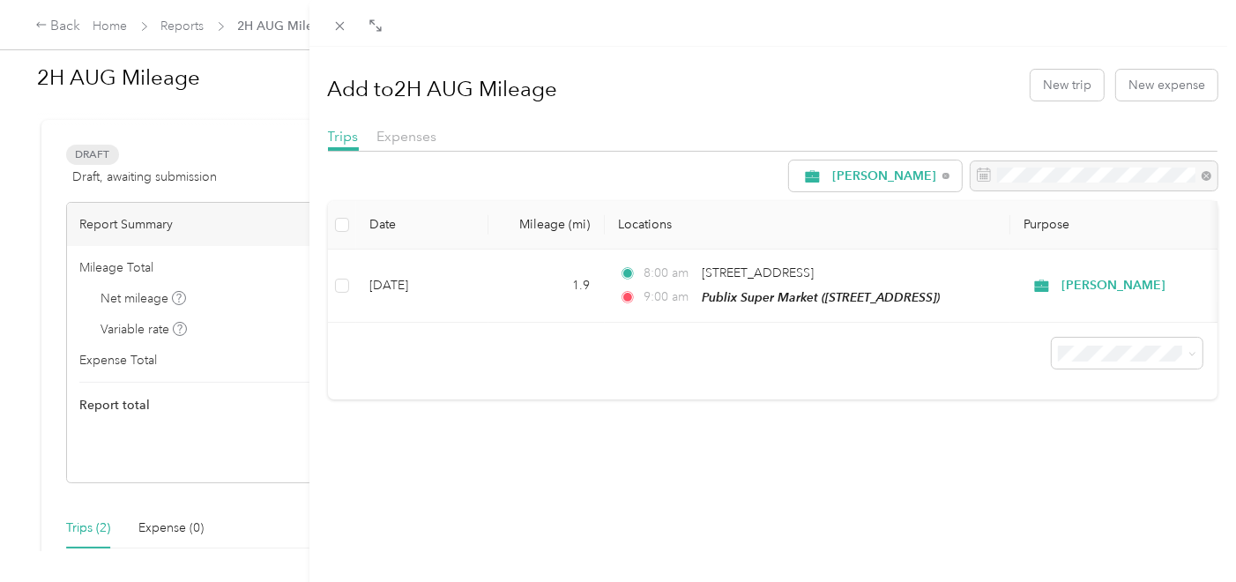
click at [266, 80] on div "Add to 2H AUG Mileage New trip New expense Trips Expenses Acosta Date Mileage (…" at bounding box center [618, 291] width 1236 height 582
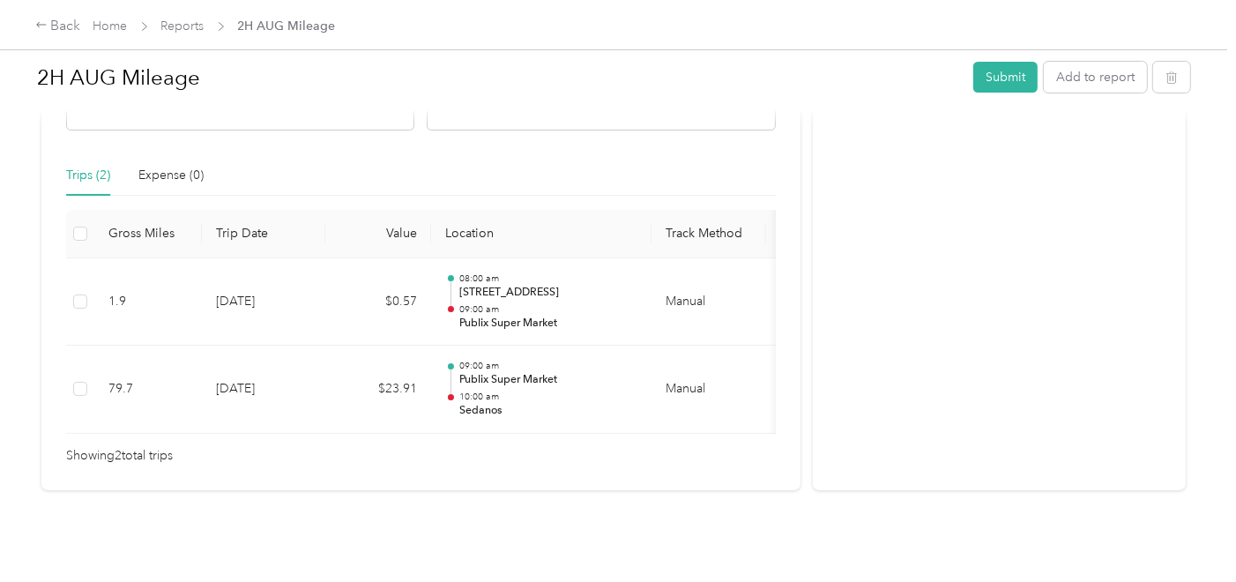
scroll to position [396, 0]
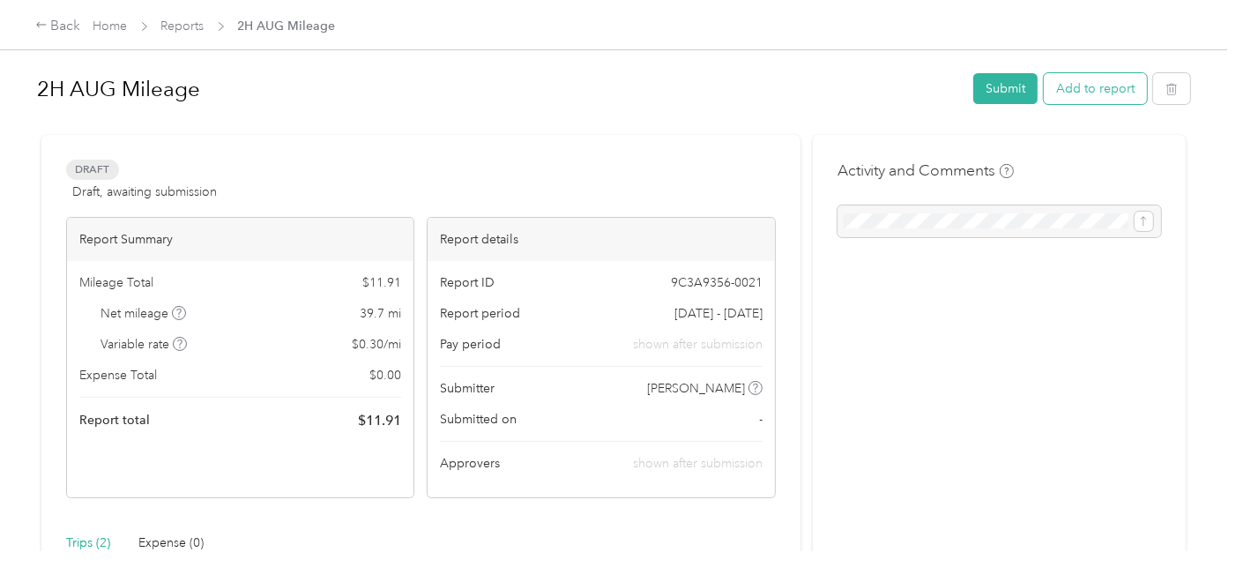
click at [1073, 87] on button "Add to report" at bounding box center [1095, 88] width 103 height 31
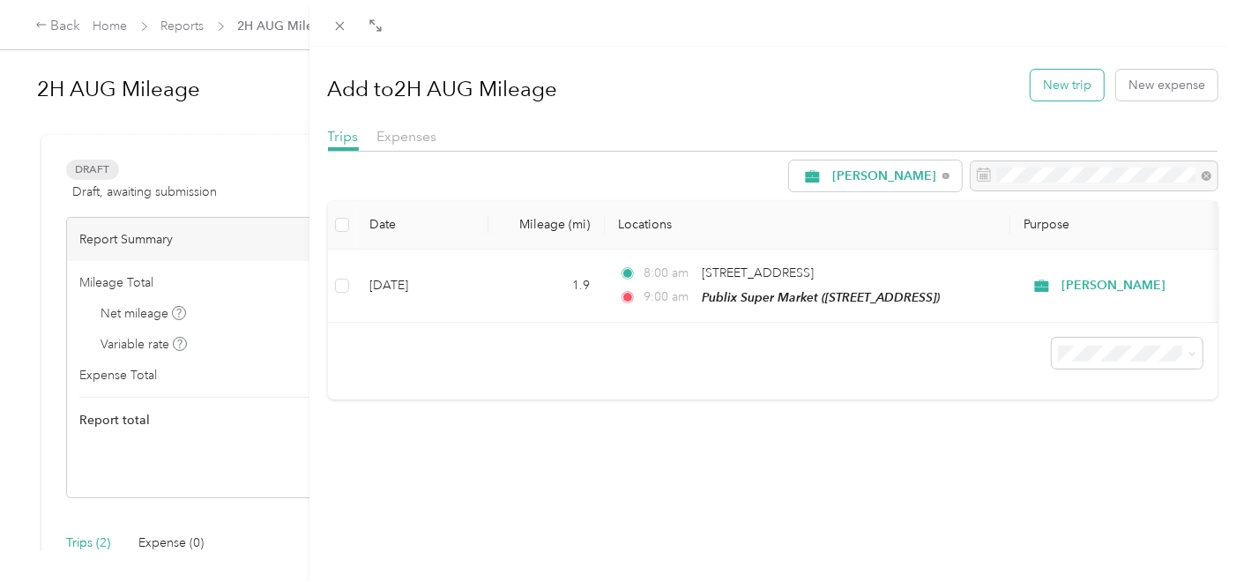
click at [1083, 89] on button "New trip" at bounding box center [1067, 85] width 73 height 31
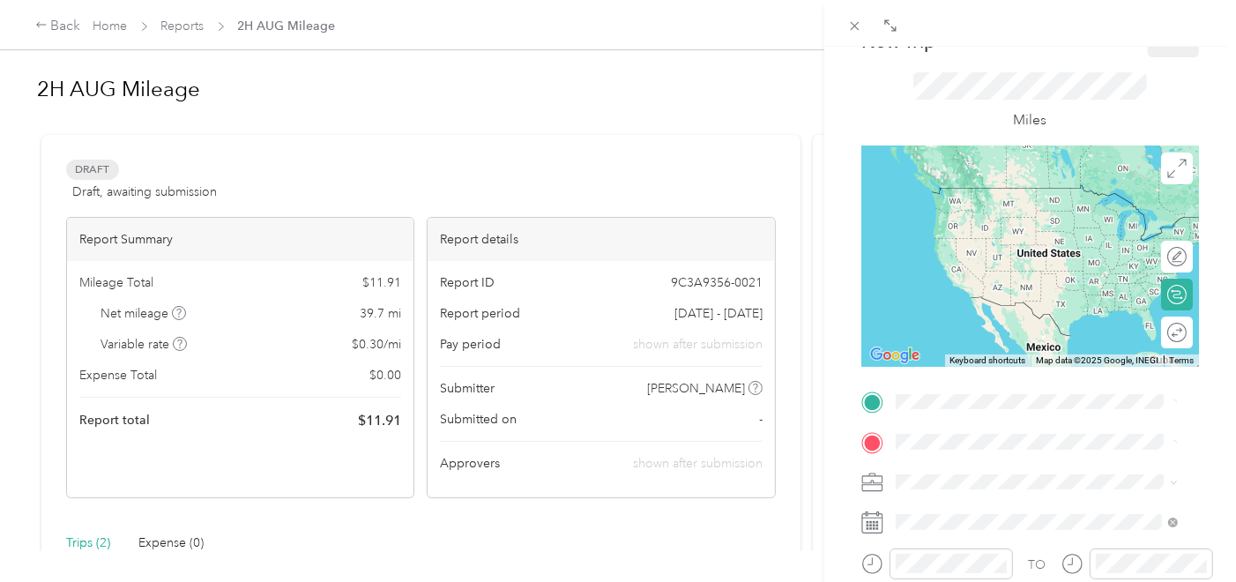
scroll to position [98, 0]
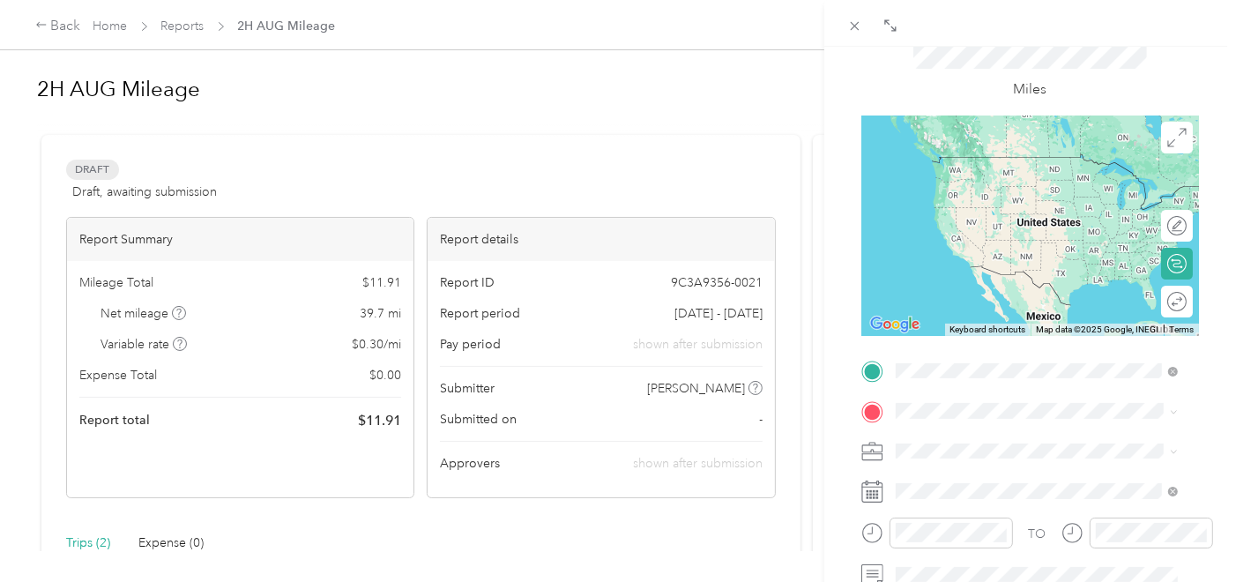
click at [1040, 182] on span "14655 SW 56th St, 331755703, Miami, FL, USA" at bounding box center [984, 188] width 112 height 15
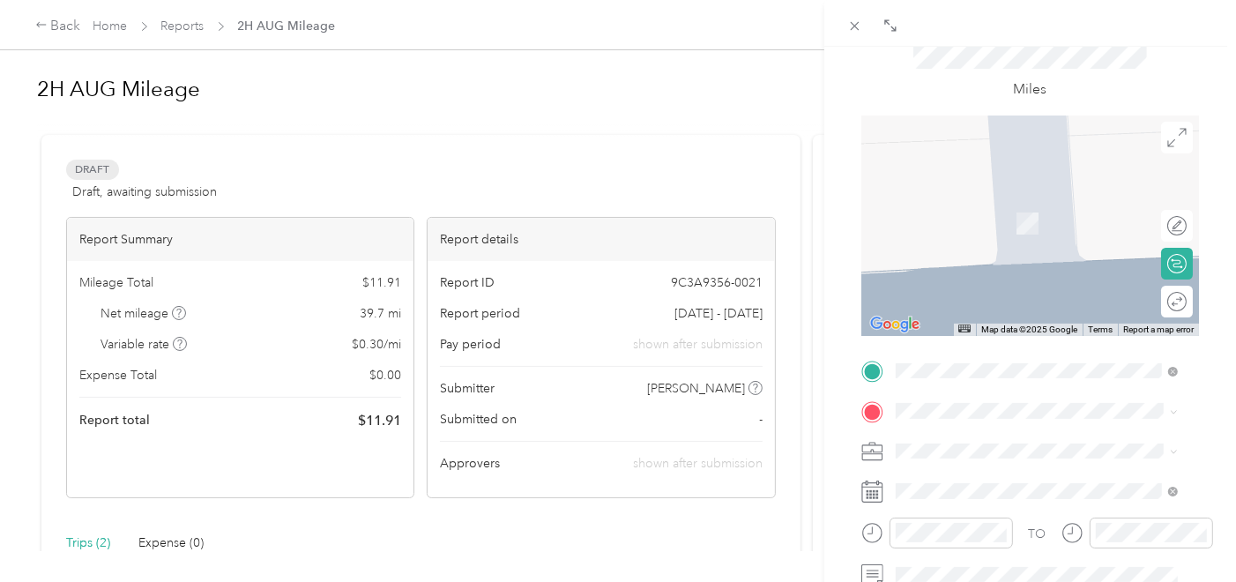
click at [858, 406] on form "New Trip Save This trip cannot be edited because it is either under review, app…" at bounding box center [1030, 389] width 375 height 787
click at [980, 237] on div "TEAM Sedanos Supermarket 14524 SW 8th St, 331843132, Miami, FL, USA" at bounding box center [1022, 215] width 188 height 43
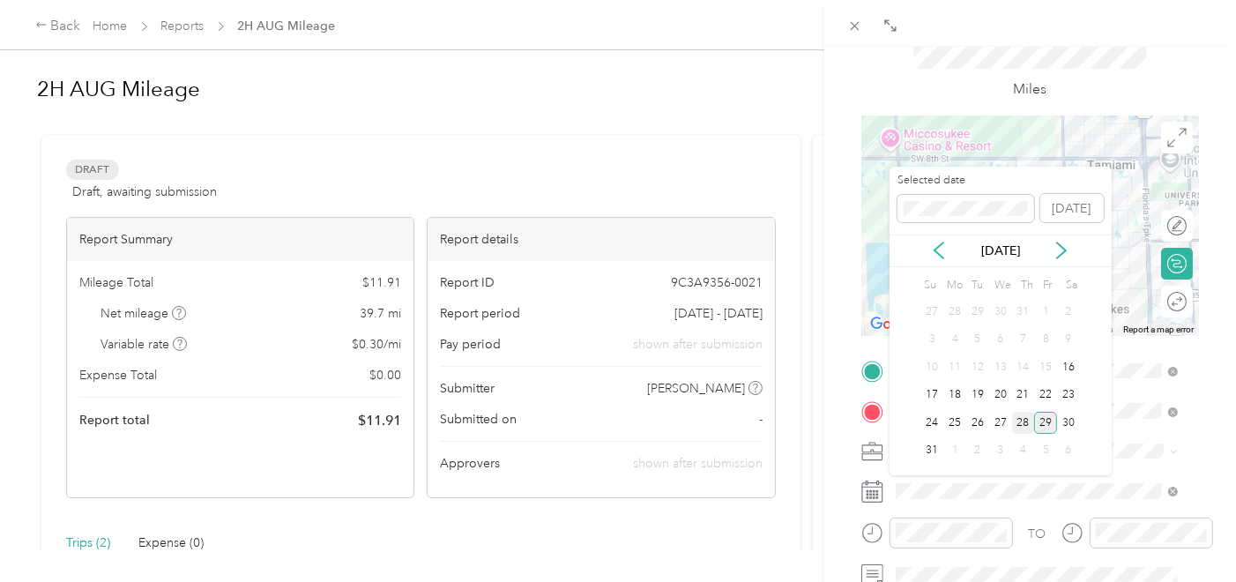
click at [1017, 421] on div "28" at bounding box center [1023, 423] width 23 height 22
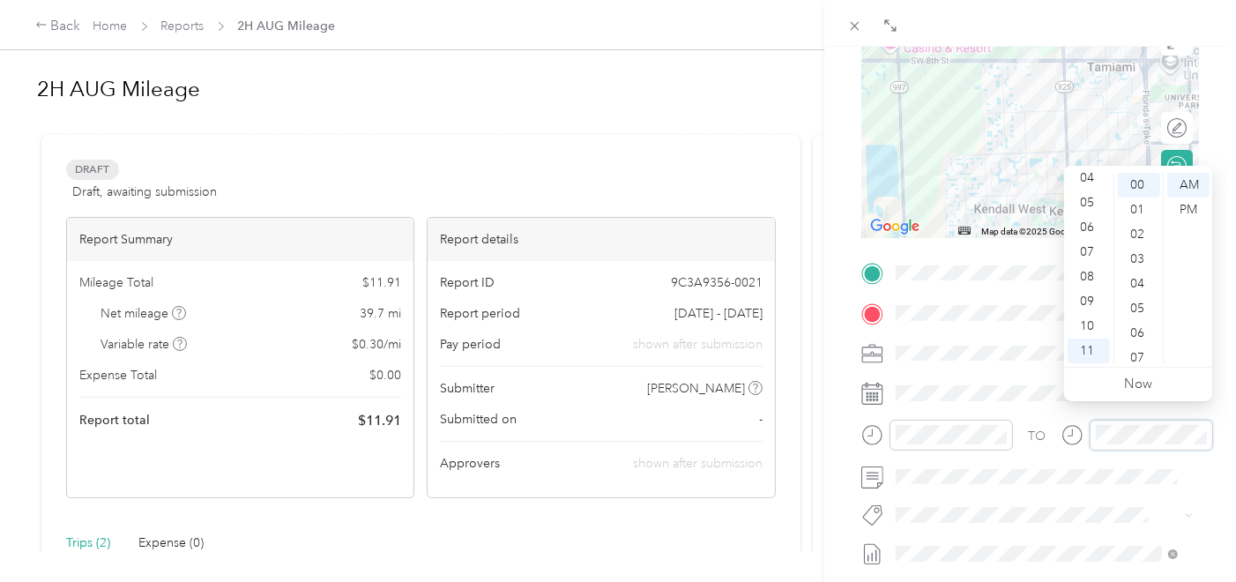
scroll to position [294, 0]
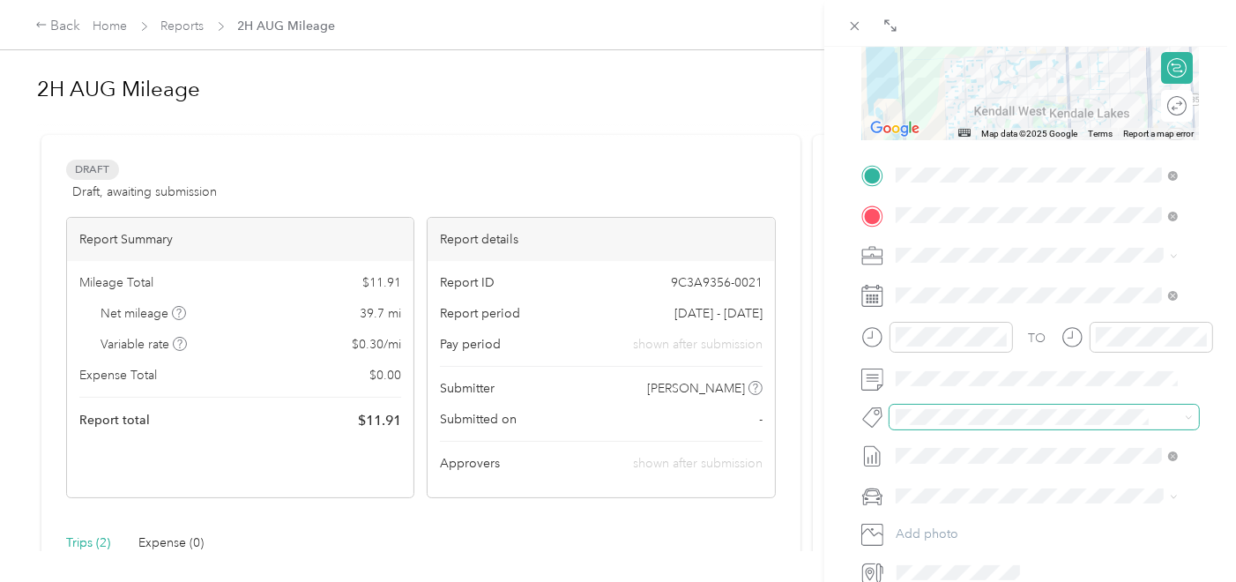
click at [919, 407] on span at bounding box center [1030, 416] width 280 height 19
click at [851, 441] on form "New Trip Save This trip cannot be edited because it is either under review, app…" at bounding box center [1030, 193] width 375 height 787
click at [883, 468] on div at bounding box center [1030, 455] width 338 height 27
click at [975, 523] on div "Main cCar" at bounding box center [1037, 527] width 270 height 19
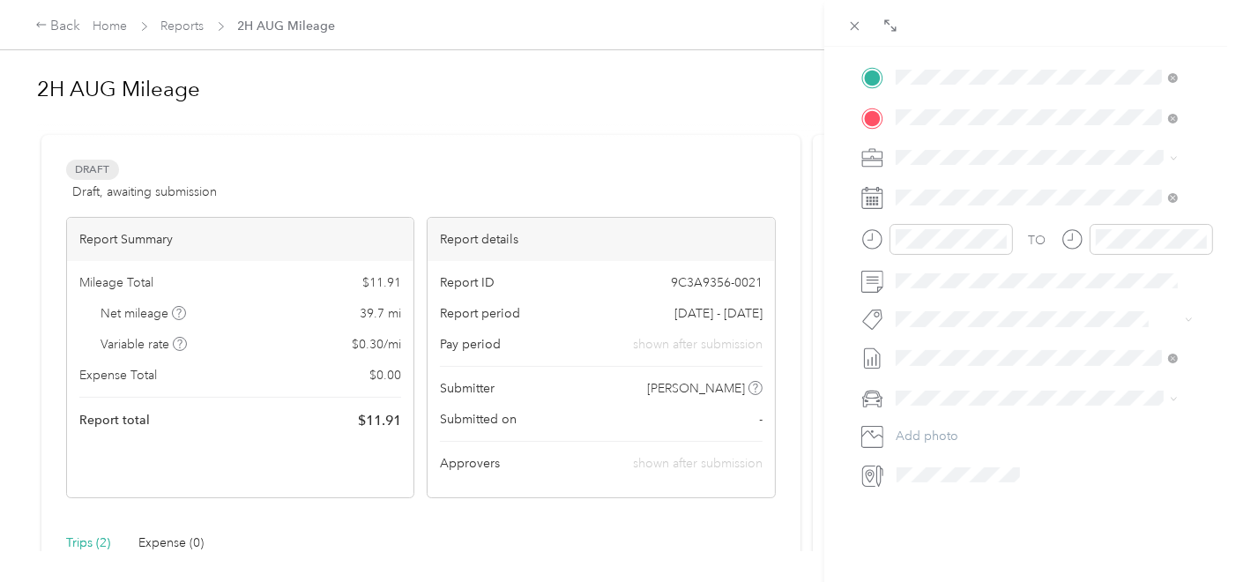
scroll to position [0, 0]
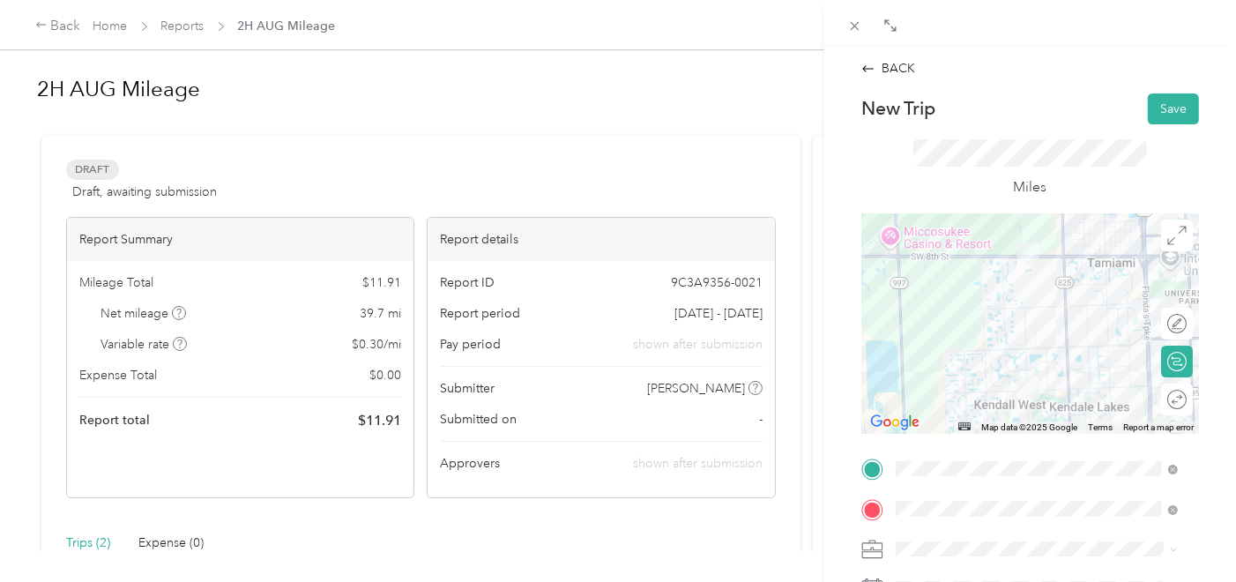
click at [1184, 110] on form "New Trip Save This trip cannot be edited because it is either under review, app…" at bounding box center [1030, 486] width 375 height 787
click at [1174, 110] on button "Save" at bounding box center [1173, 108] width 51 height 31
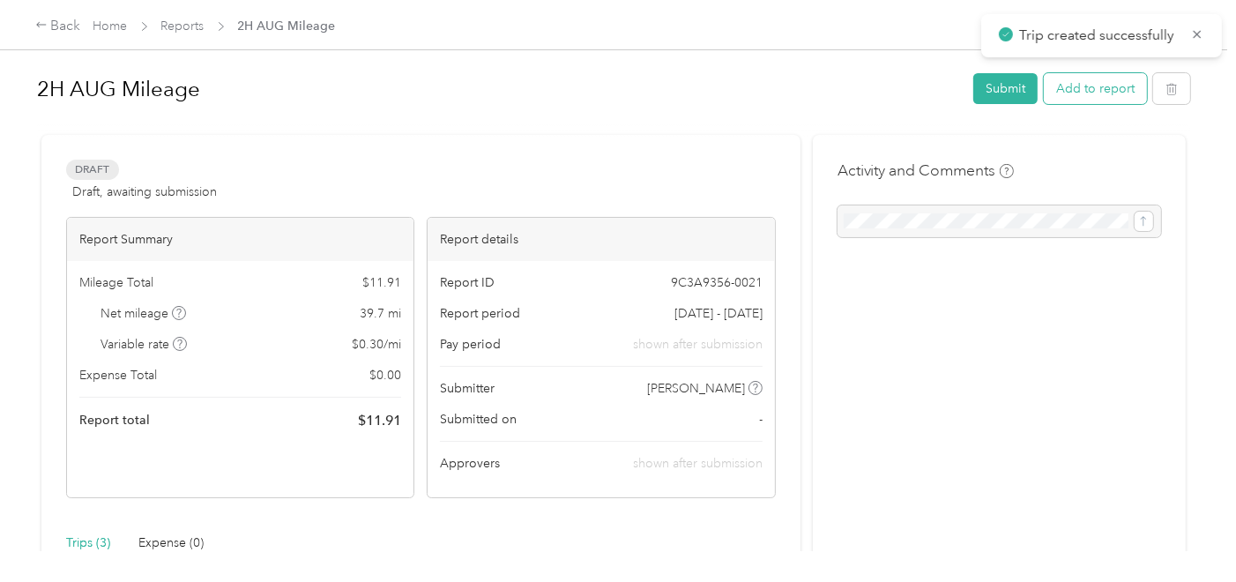
click at [1099, 89] on button "Add to report" at bounding box center [1095, 88] width 103 height 31
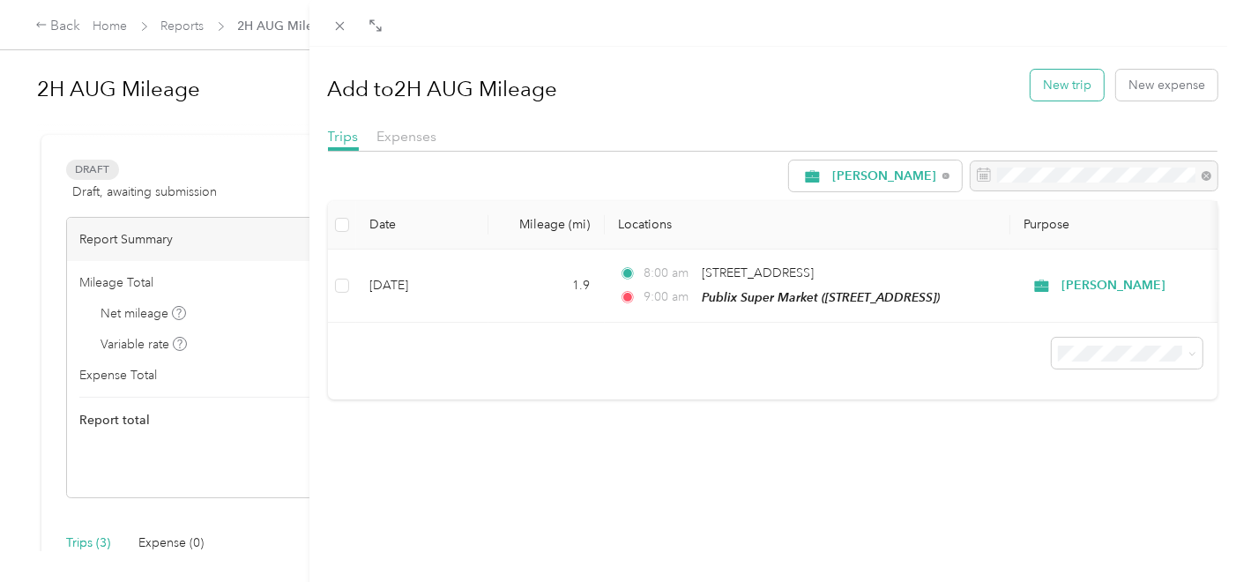
click at [1062, 84] on button "New trip" at bounding box center [1067, 85] width 73 height 31
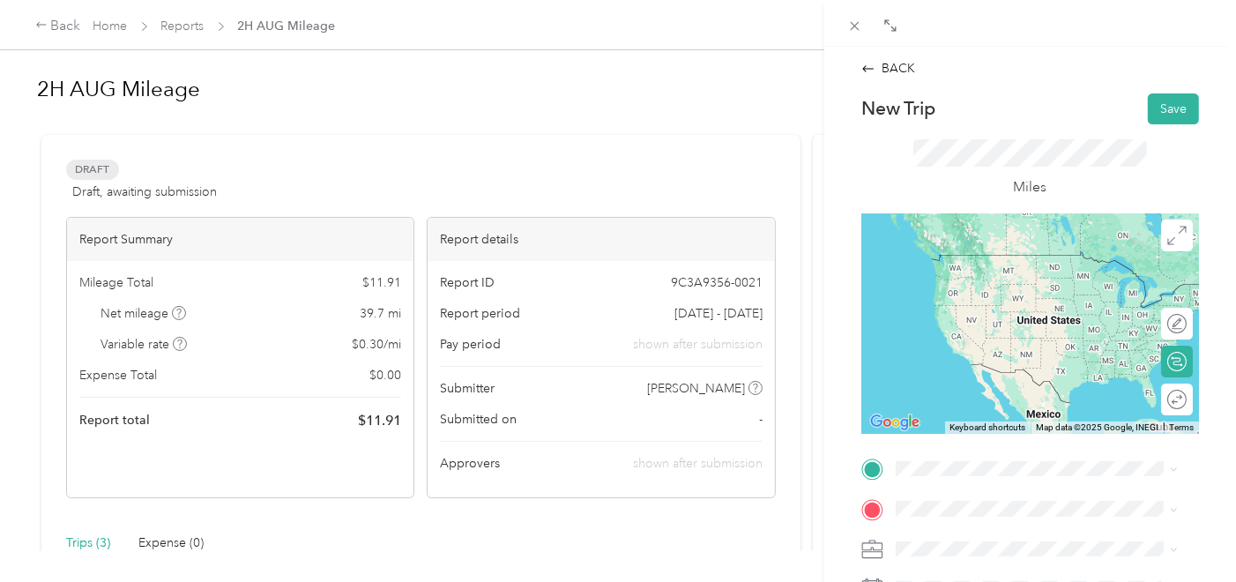
click at [1018, 275] on div "TEAM YOURCELL WIRELESS INC 14524 SW 8 ST, 33184, MIAMI, FL, USA" at bounding box center [1035, 273] width 214 height 43
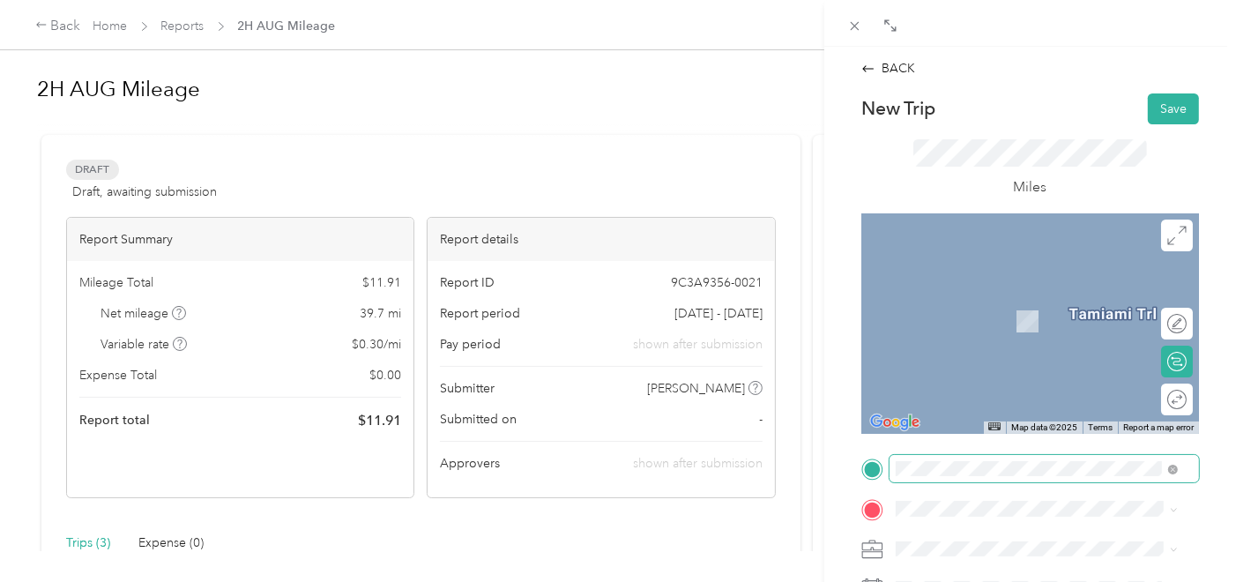
click at [985, 480] on span at bounding box center [1044, 468] width 309 height 27
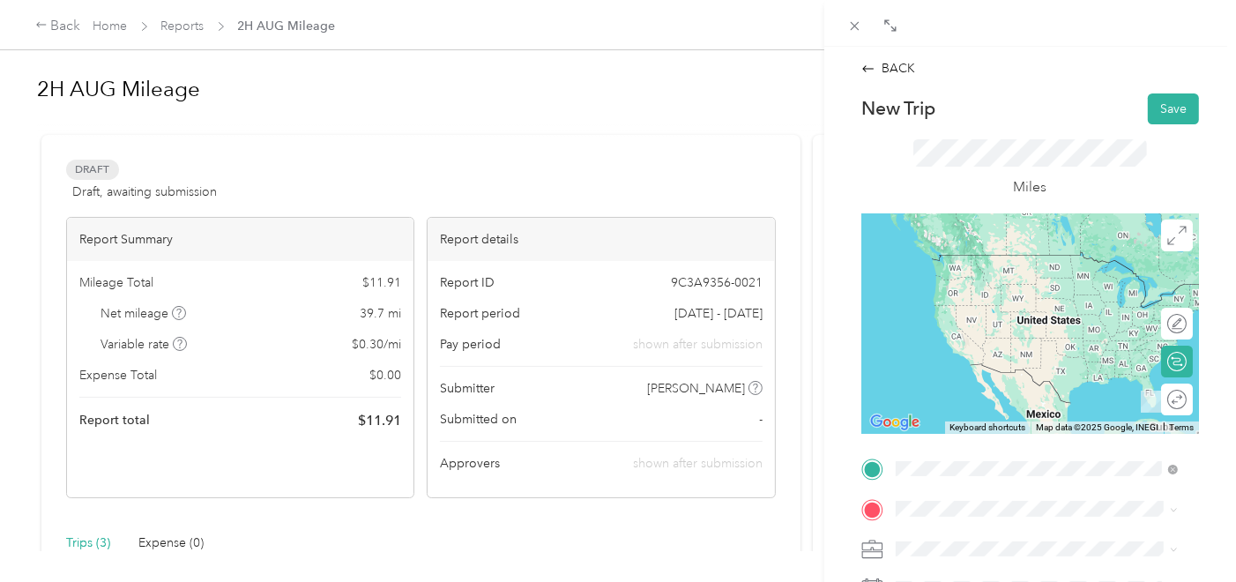
click at [1018, 357] on div "TEAM Sedanos Supermarket 14524 SW 8th St, 331843132, Miami, FL, USA" at bounding box center [1022, 335] width 188 height 43
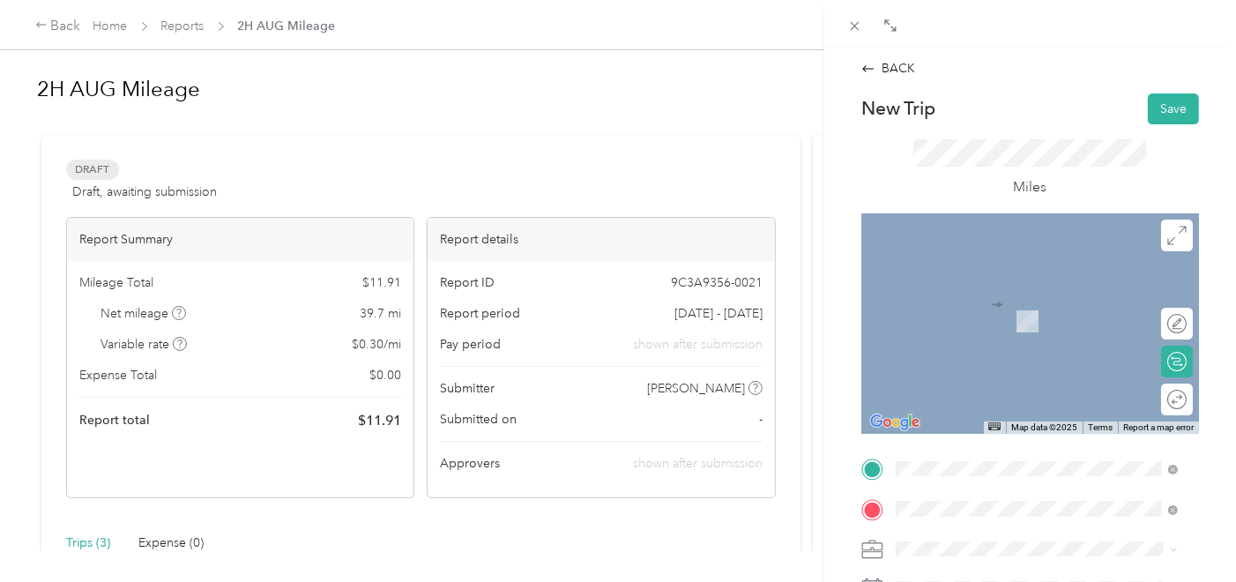
click at [1000, 336] on div "TEAM Sedanos 5360 W 16th Ave, 330122165, Hialeah, FL, USA" at bounding box center [984, 314] width 112 height 43
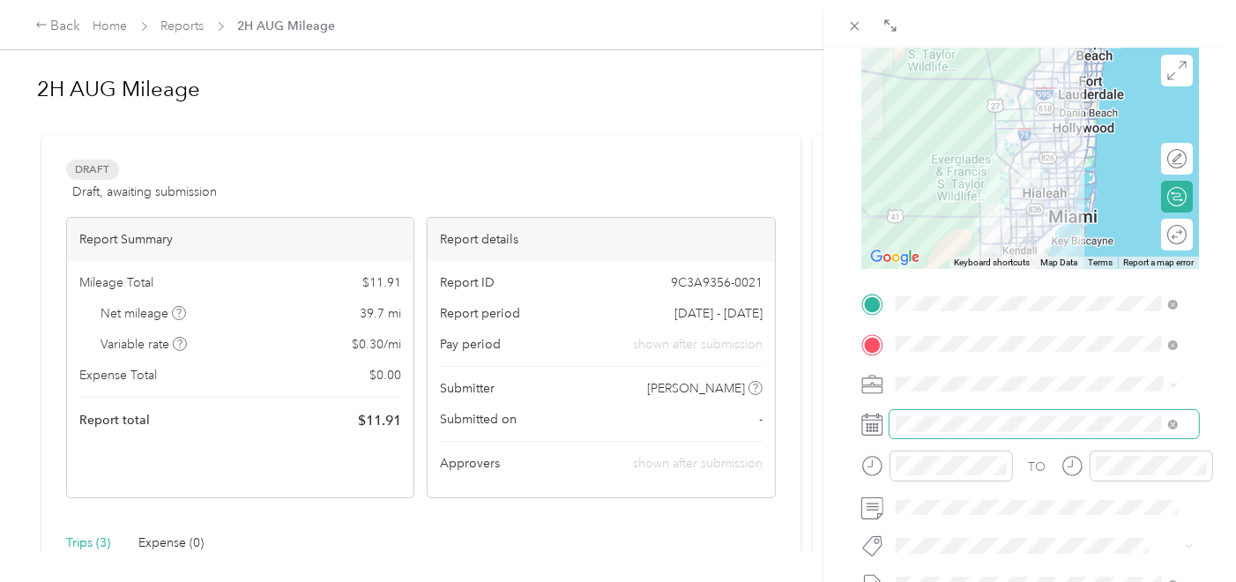
scroll to position [196, 0]
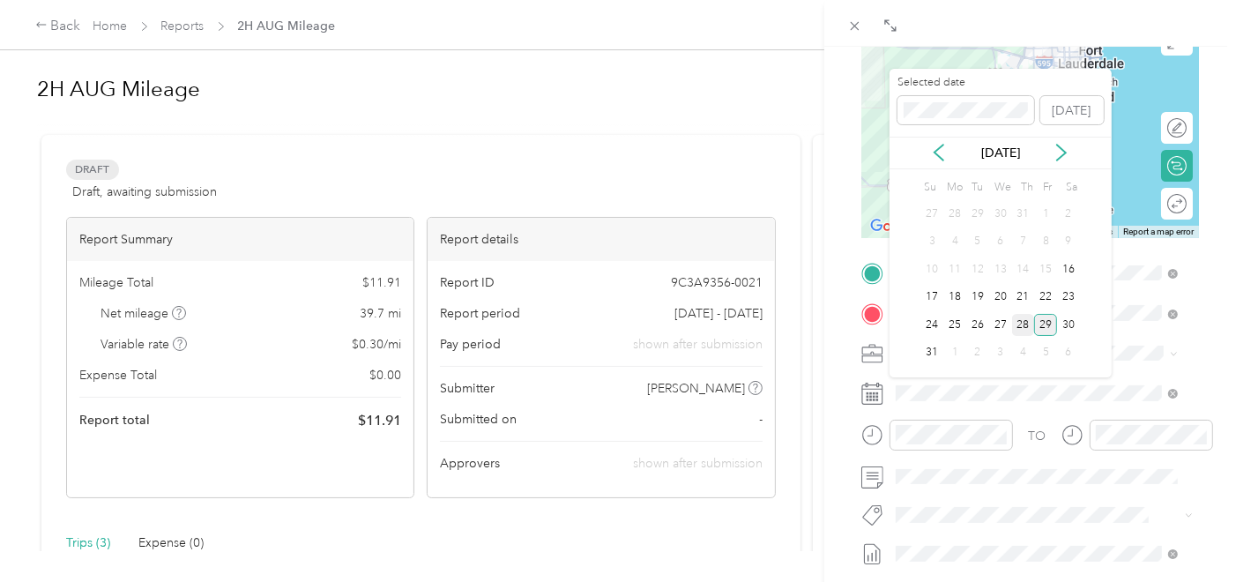
click at [1025, 317] on div "28" at bounding box center [1023, 325] width 23 height 22
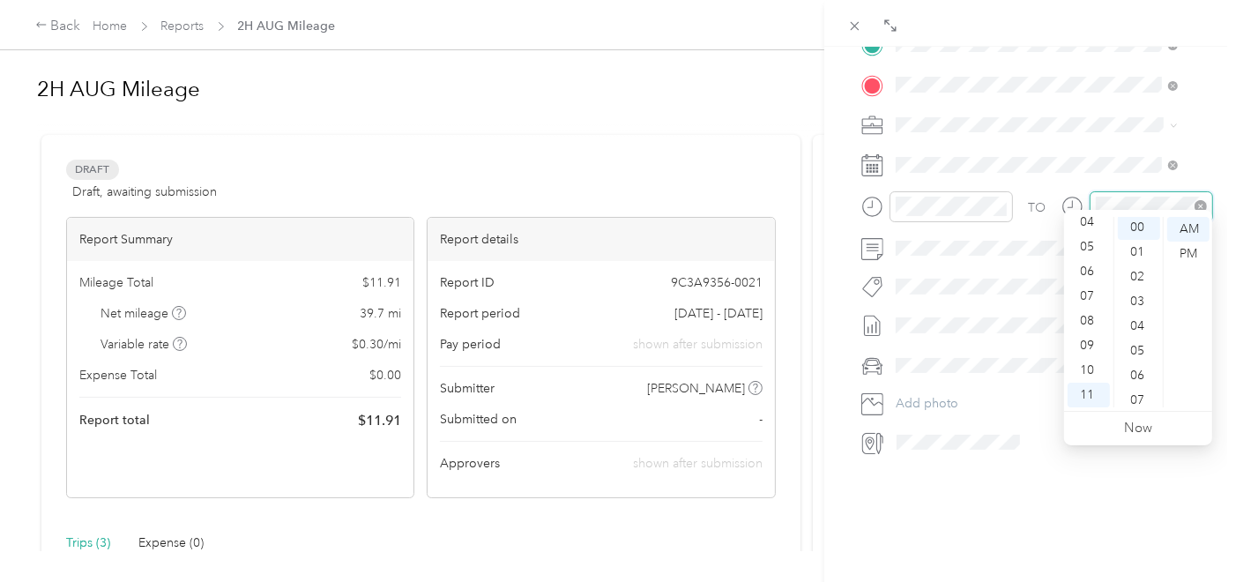
scroll to position [0, 0]
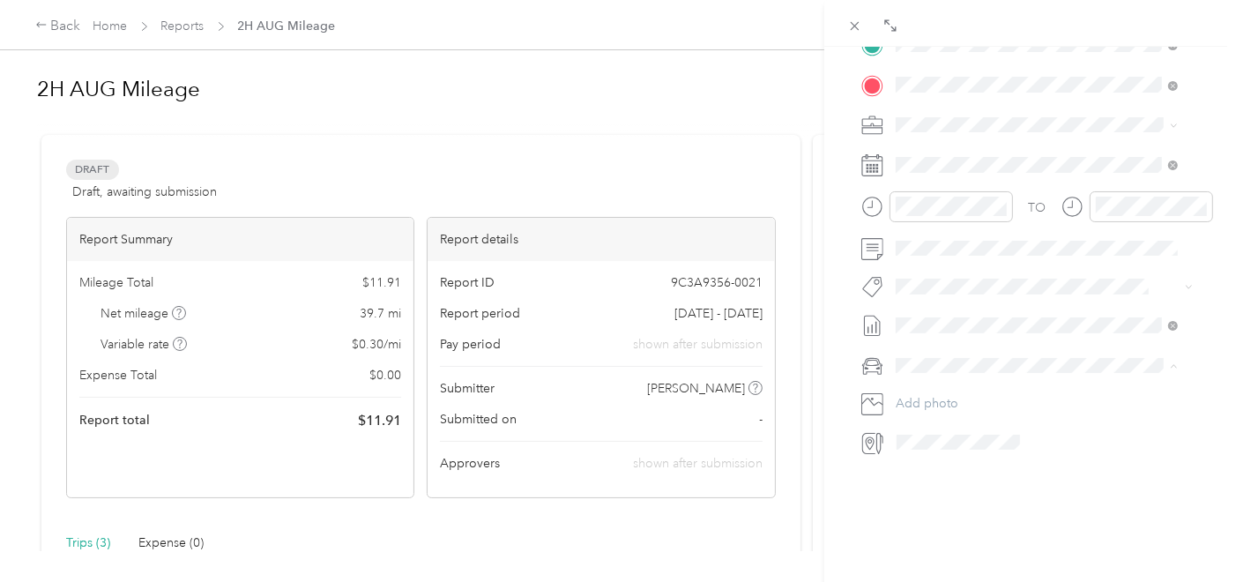
click at [928, 373] on span "Main cCar" at bounding box center [930, 380] width 56 height 15
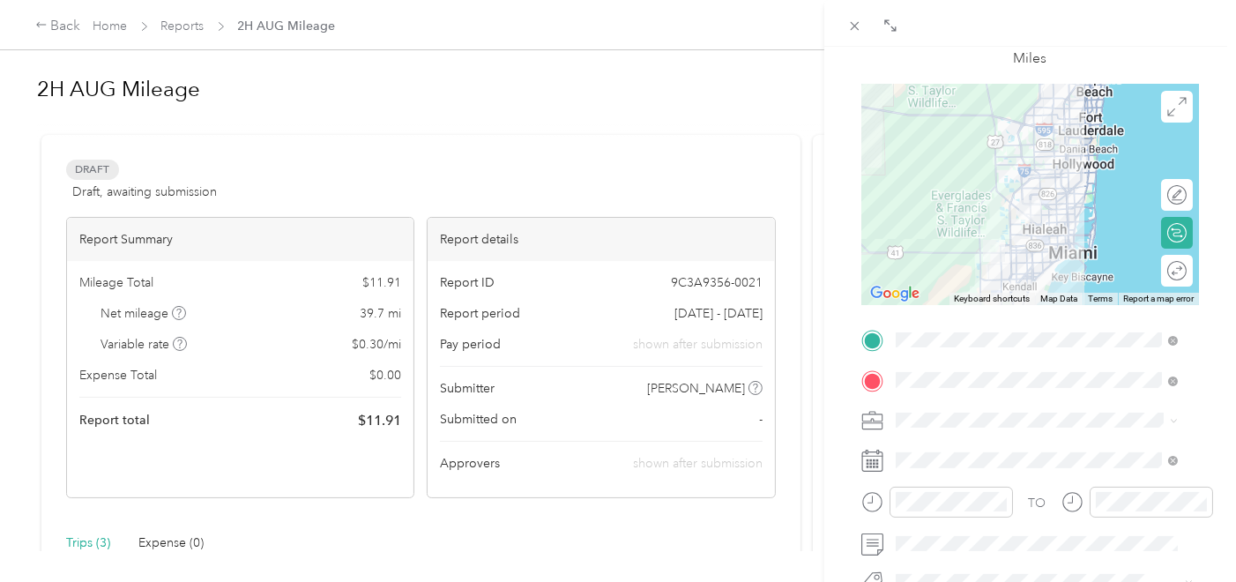
scroll to position [48, 0]
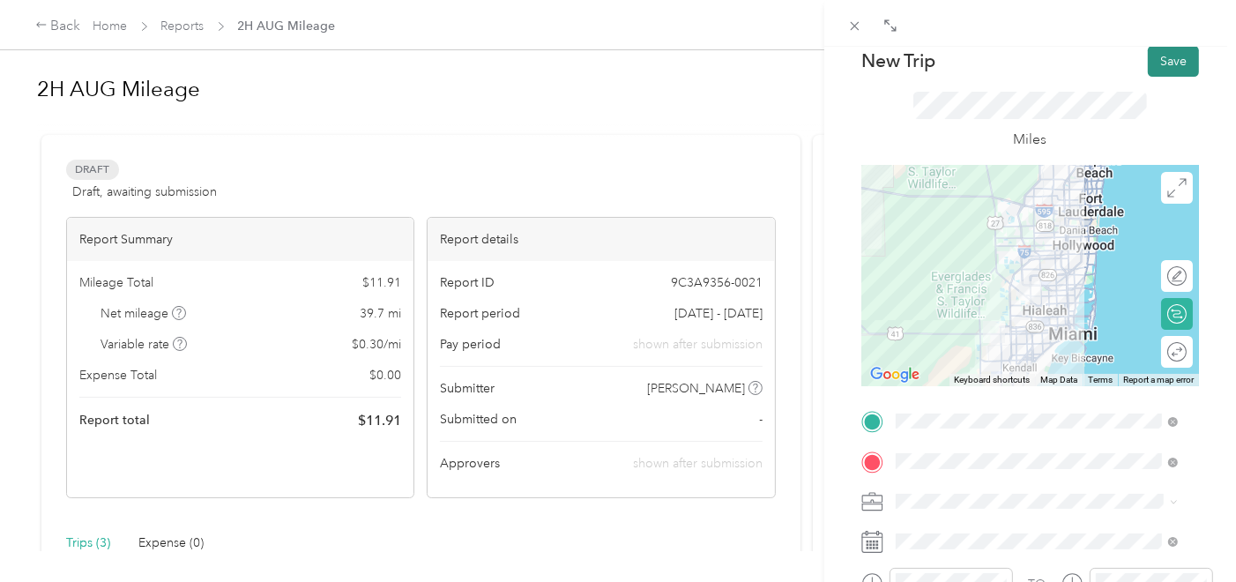
click at [1164, 53] on button "Save" at bounding box center [1173, 61] width 51 height 31
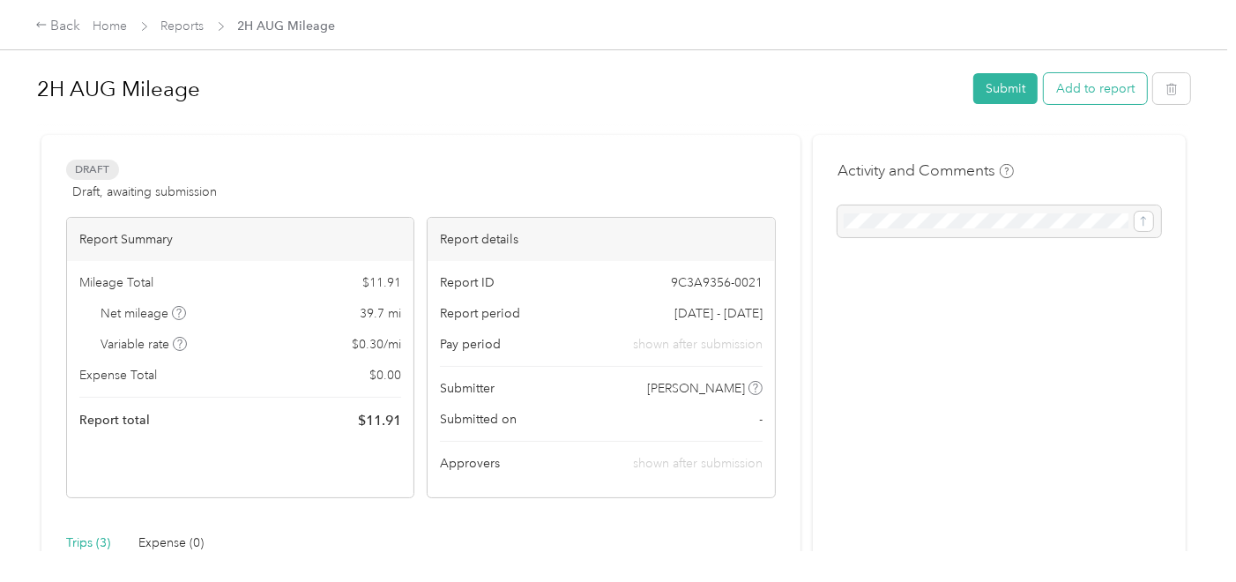
click at [1074, 84] on button "Add to report" at bounding box center [1095, 88] width 103 height 31
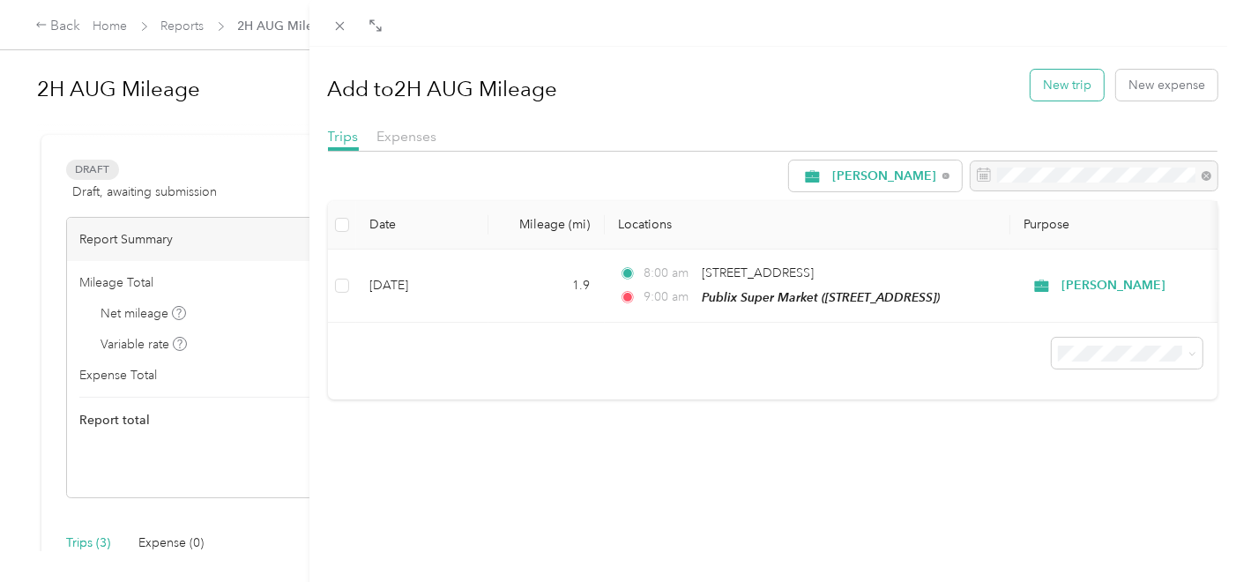
click at [1031, 95] on button "New trip" at bounding box center [1067, 85] width 73 height 31
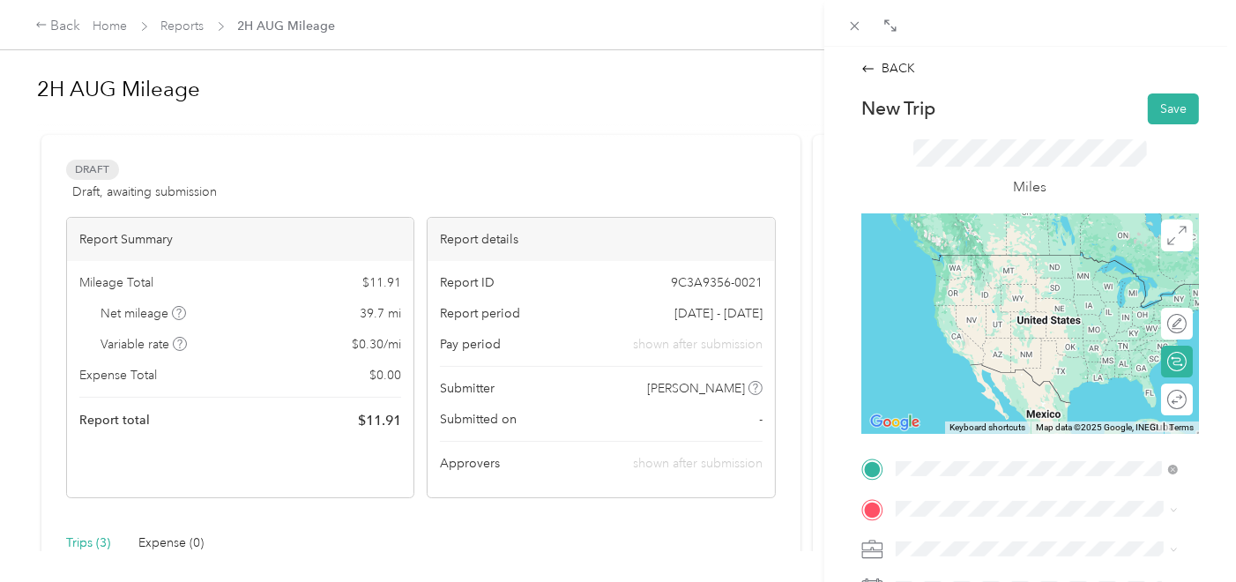
click at [1008, 280] on span "5360 W 16th Ave, 330122165, Hialeah, FL, USA" at bounding box center [984, 286] width 112 height 15
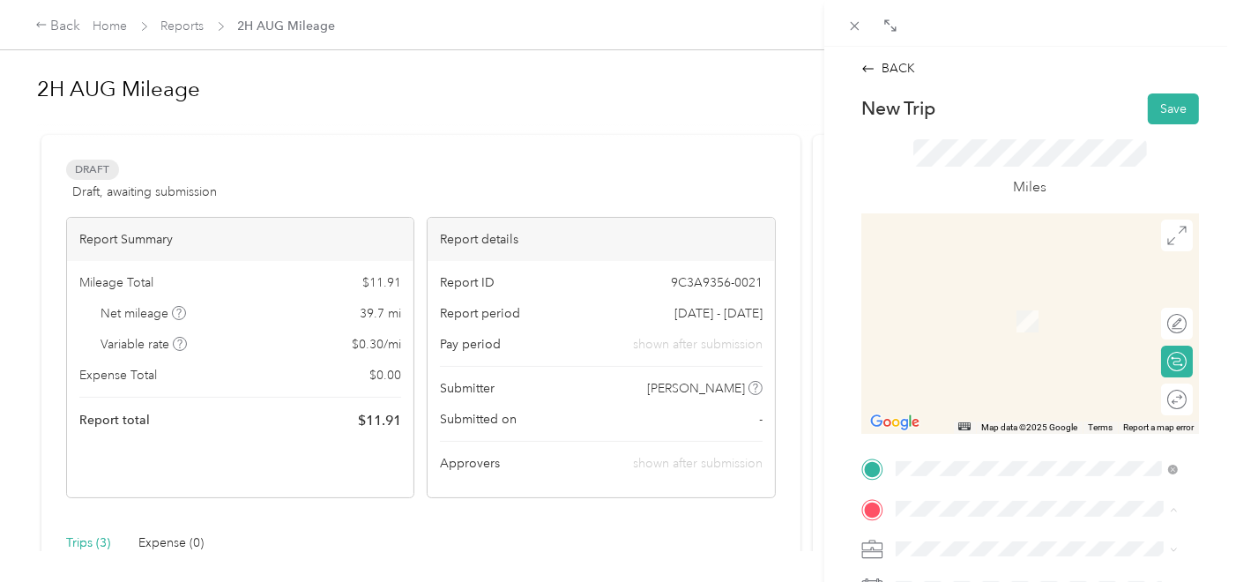
click at [879, 477] on icon at bounding box center [872, 469] width 22 height 22
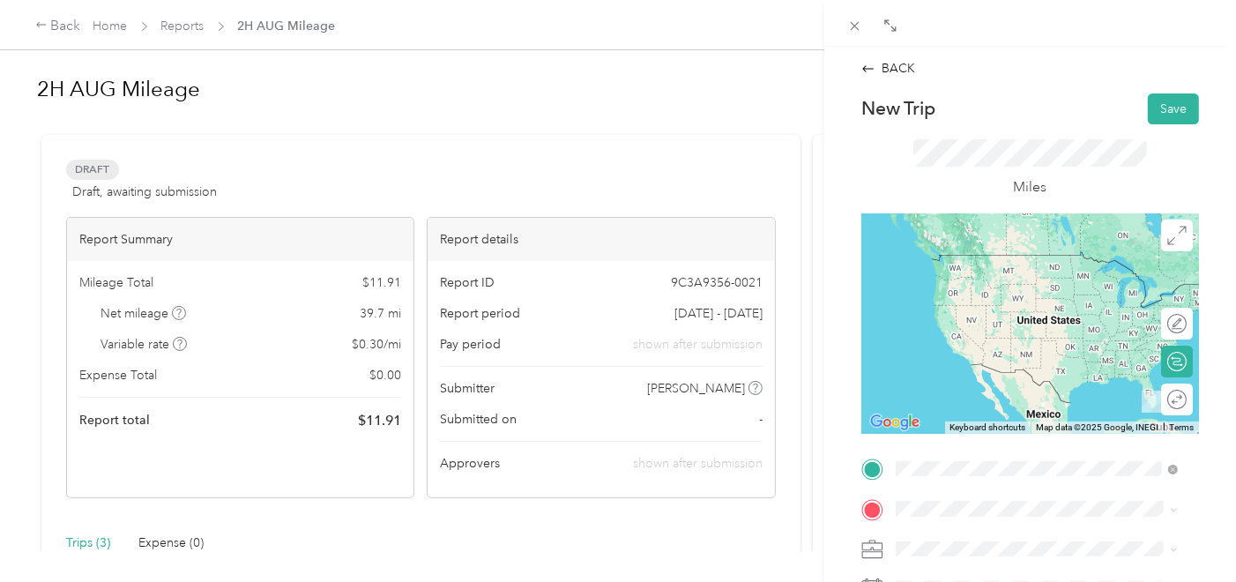
click at [1015, 295] on div "TEAM Sedanos 5360 W 16th Ave, 330122165, Hialeah, FL, USA" at bounding box center [984, 273] width 112 height 43
click at [1015, 319] on span "[STREET_ADDRESS]" at bounding box center [984, 326] width 112 height 15
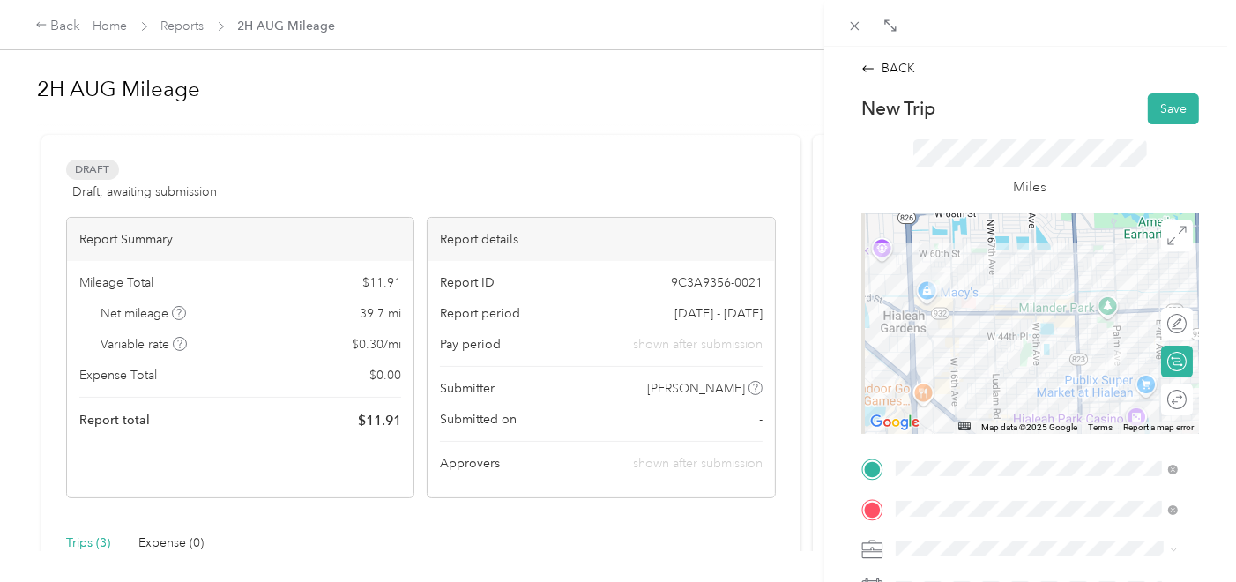
scroll to position [196, 0]
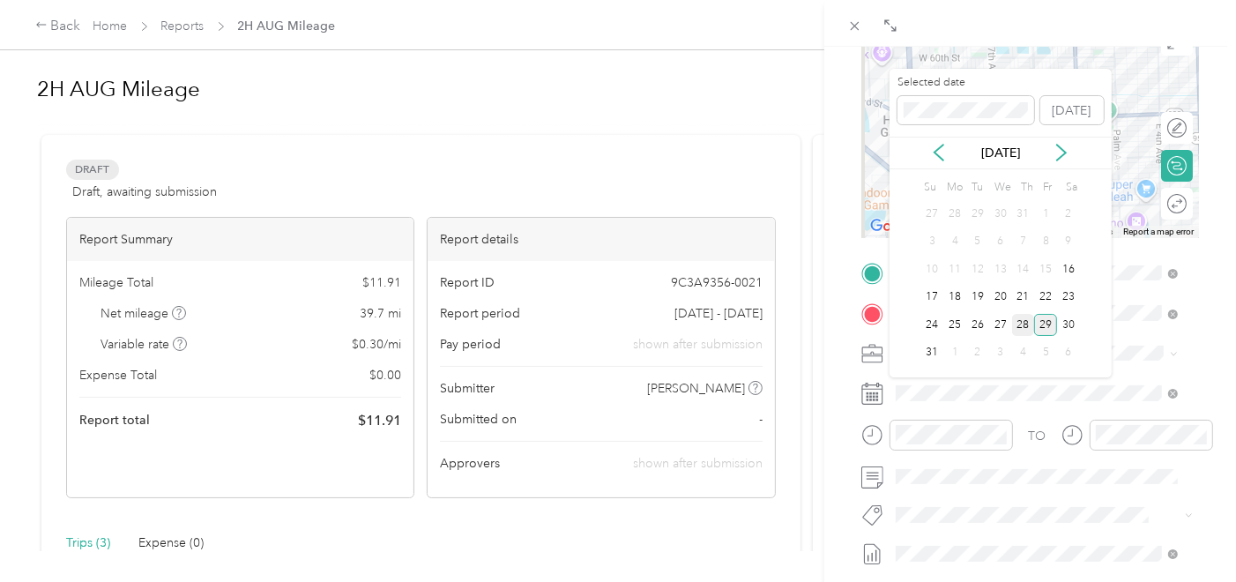
click at [1018, 314] on div "28" at bounding box center [1023, 325] width 23 height 22
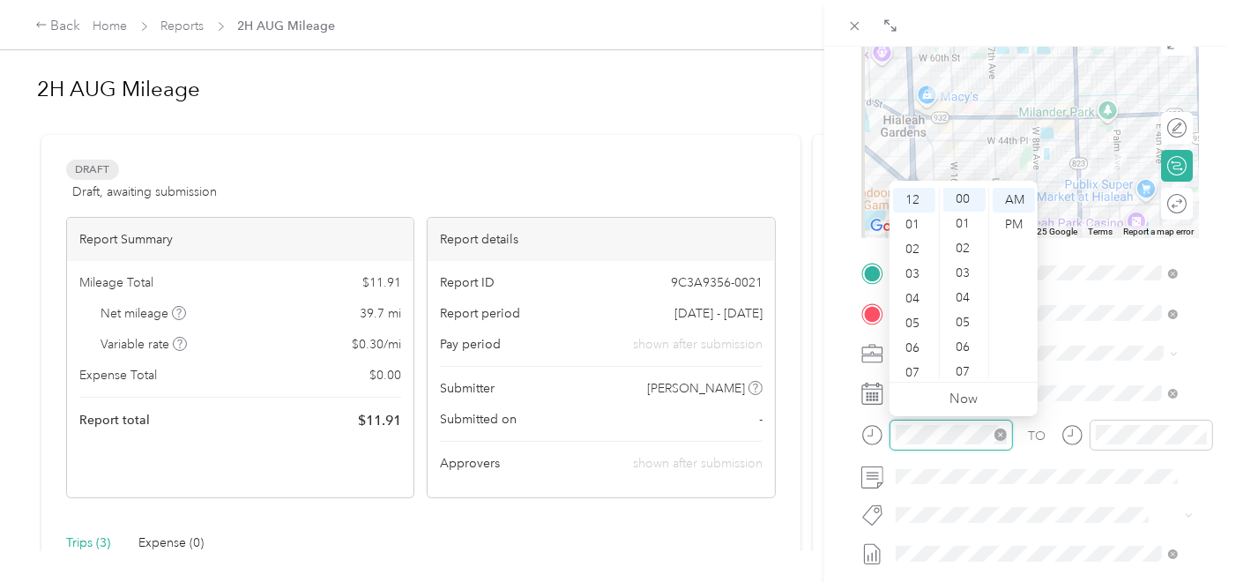
scroll to position [0, 0]
click at [1093, 436] on div at bounding box center [1151, 435] width 123 height 31
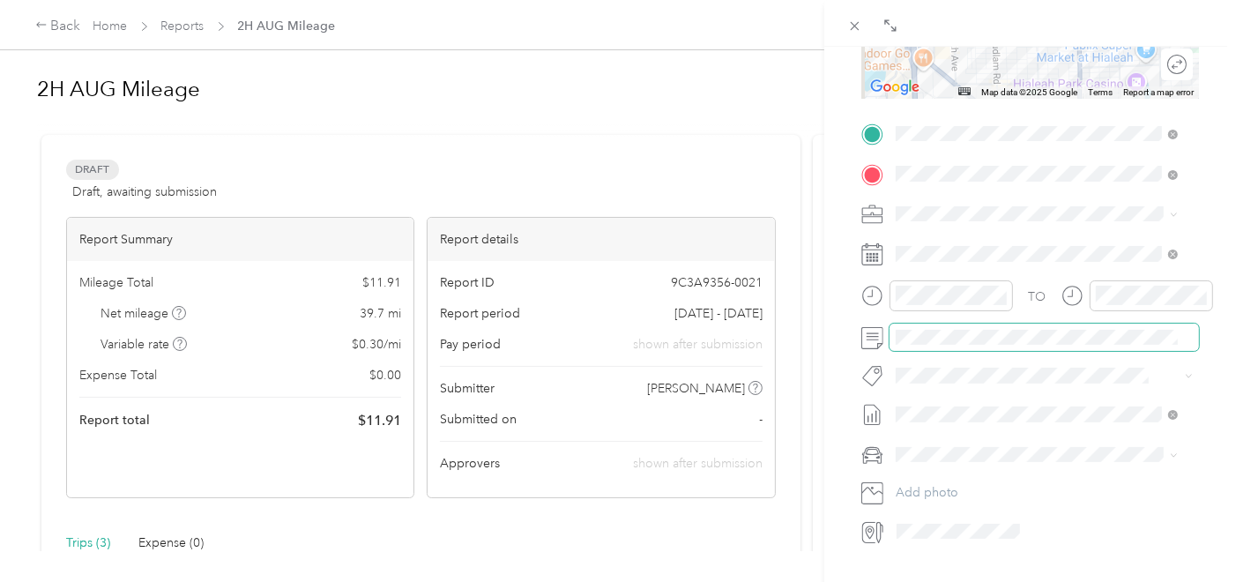
scroll to position [391, 0]
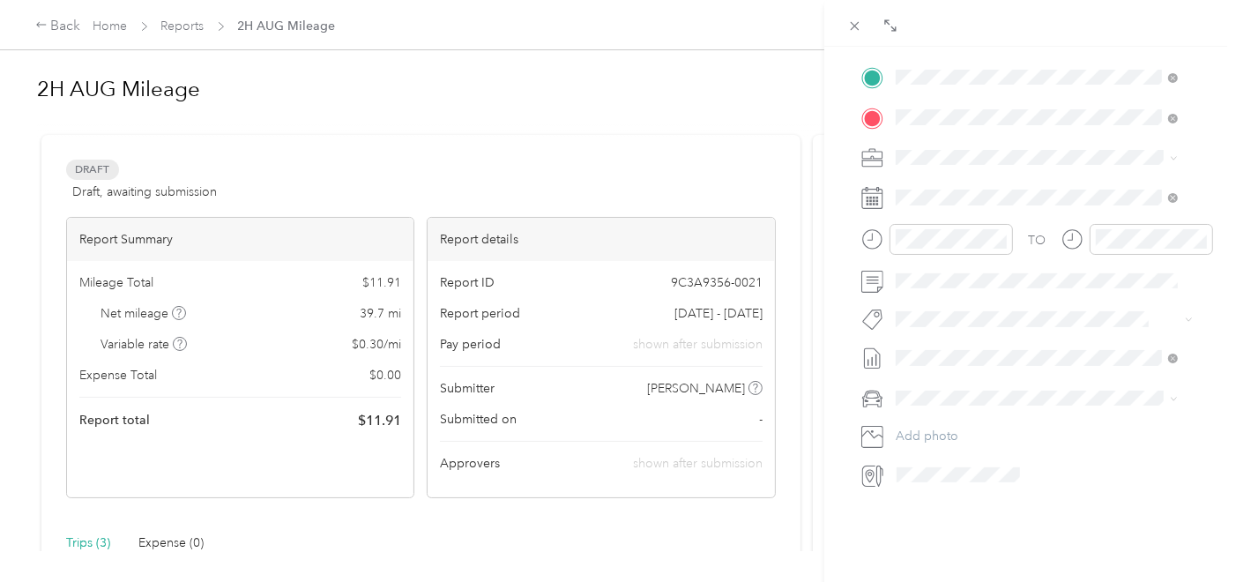
click at [951, 388] on span at bounding box center [1044, 397] width 309 height 27
click at [939, 424] on span "Main cCar" at bounding box center [930, 428] width 56 height 15
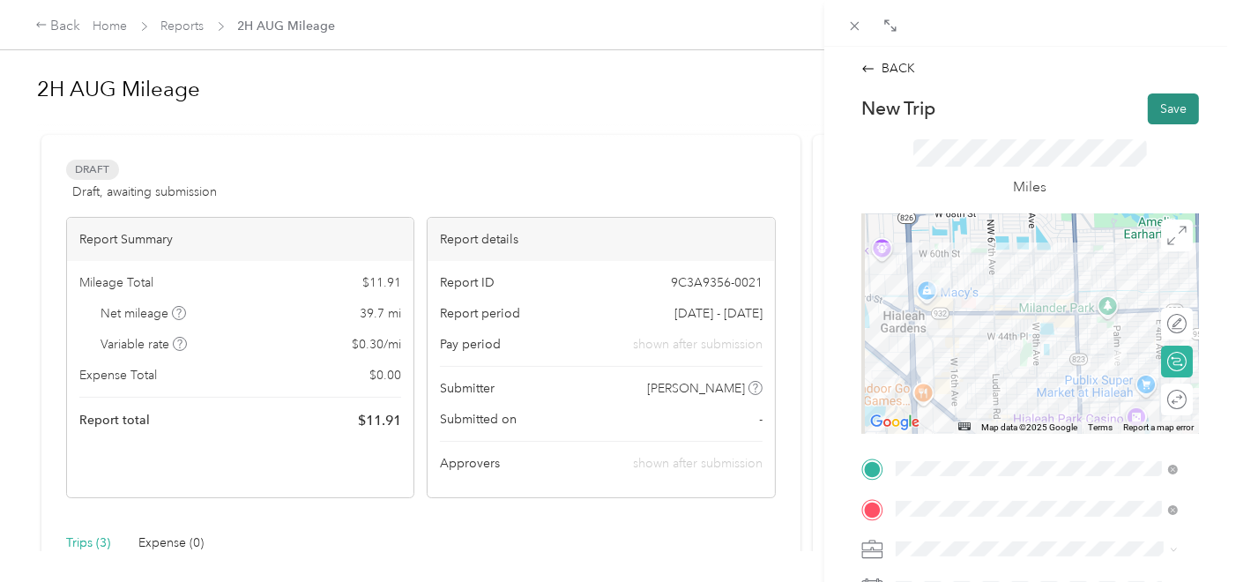
click at [1179, 109] on button "Save" at bounding box center [1173, 108] width 51 height 31
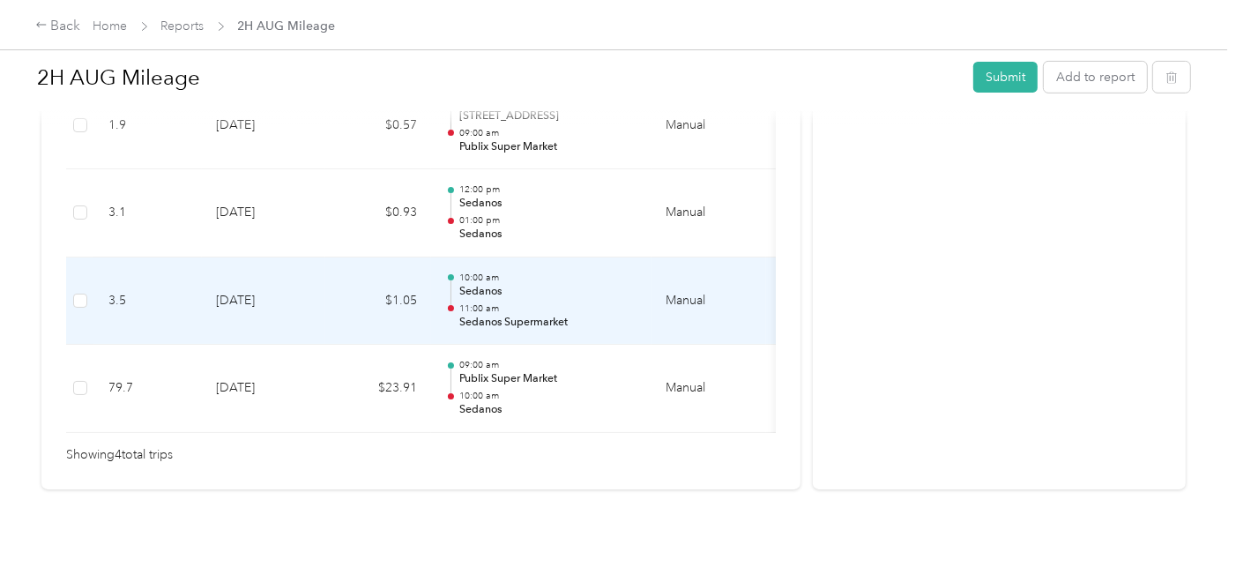
scroll to position [375, 0]
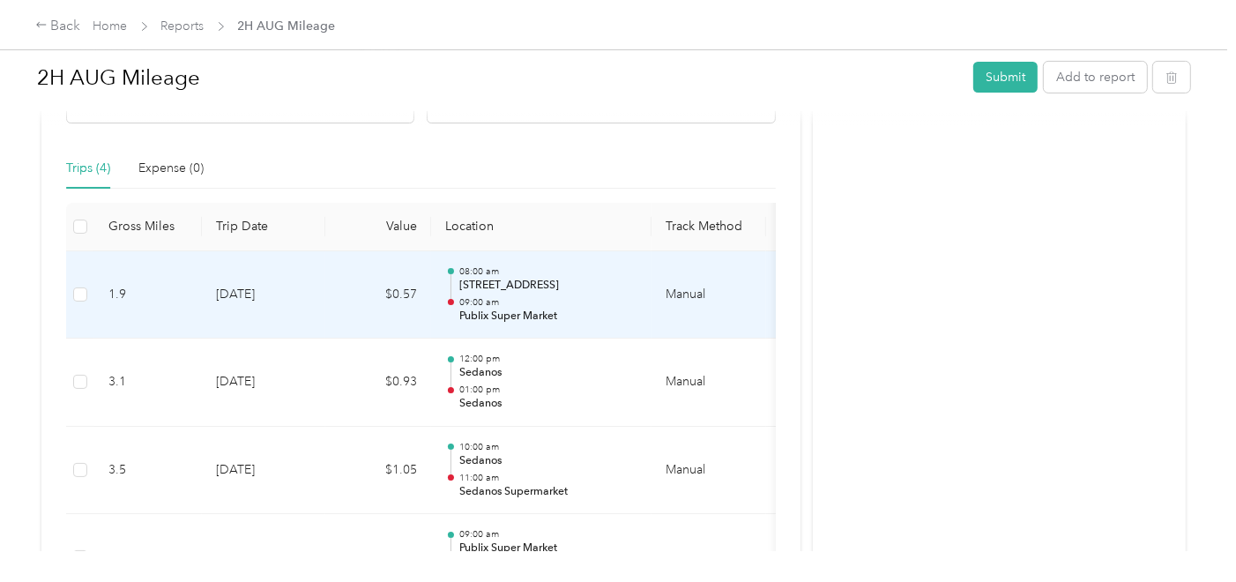
click at [287, 308] on td "8-29-2025" at bounding box center [263, 295] width 123 height 88
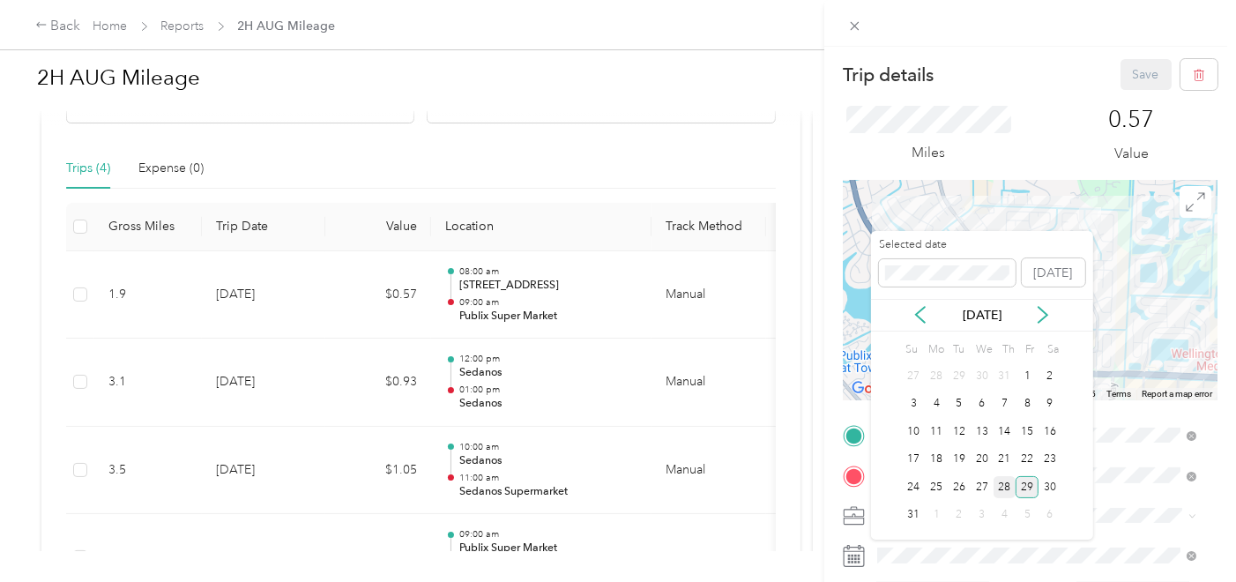
click at [1000, 489] on div "28" at bounding box center [1005, 487] width 23 height 22
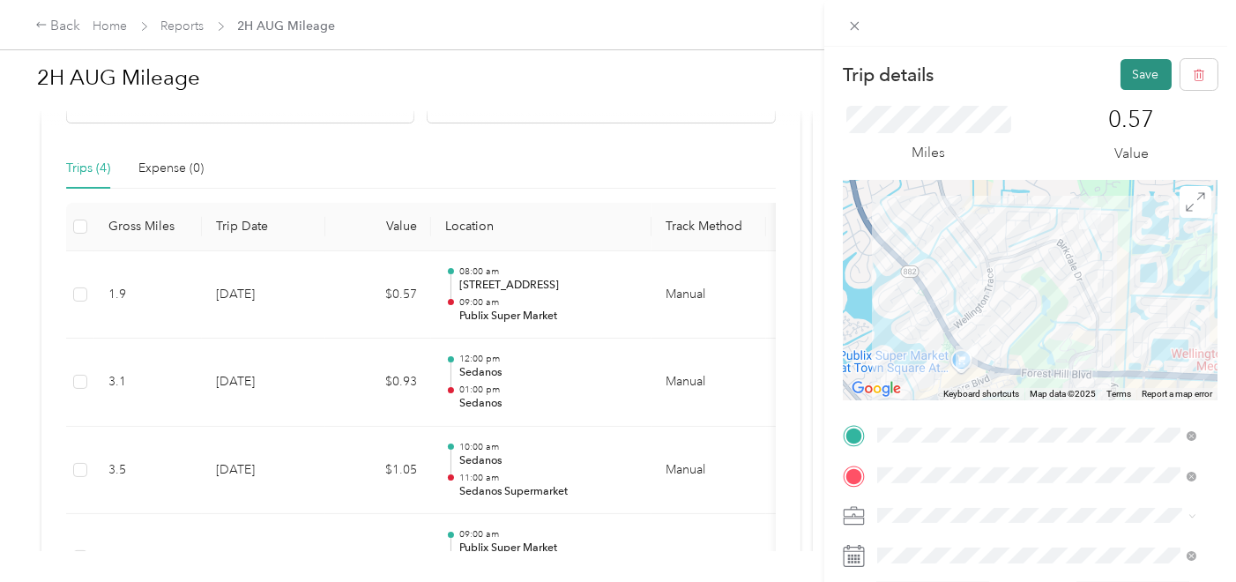
click at [1124, 76] on button "Save" at bounding box center [1146, 74] width 51 height 31
click at [1124, 78] on button "Save" at bounding box center [1146, 74] width 51 height 31
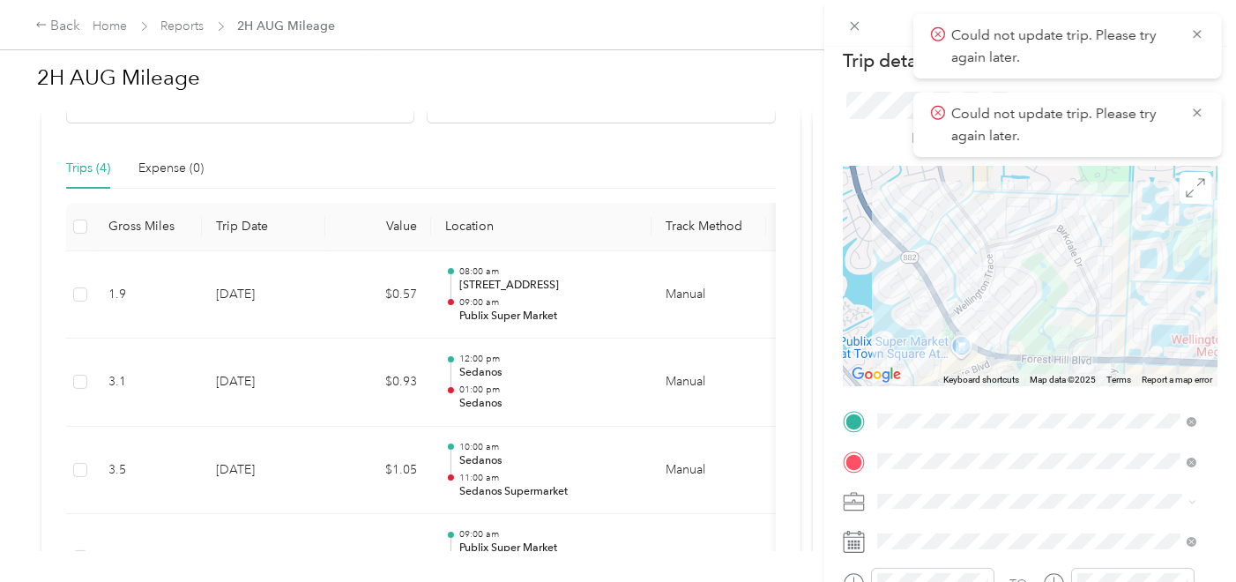
scroll to position [0, 0]
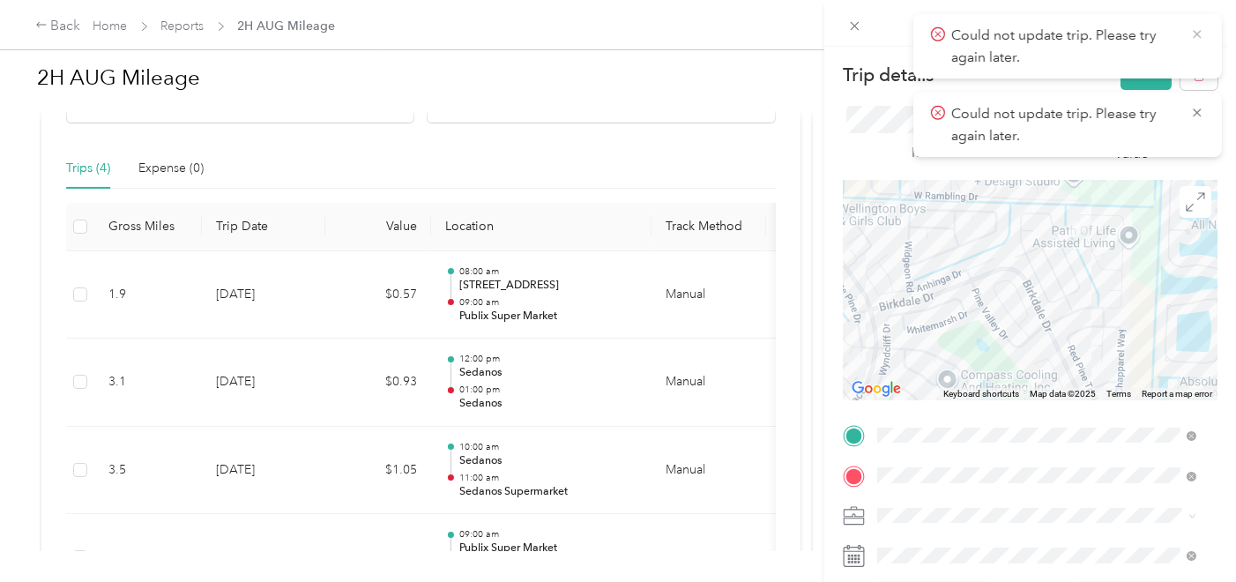
click at [1194, 26] on icon at bounding box center [1197, 34] width 14 height 16
click at [1194, 34] on icon at bounding box center [1197, 34] width 14 height 16
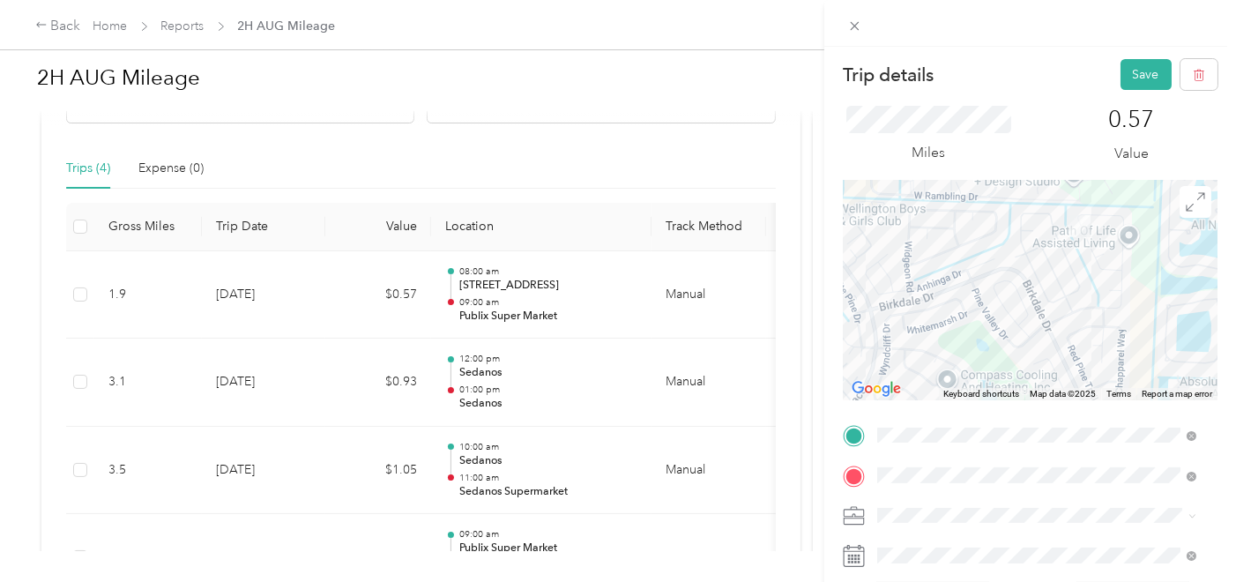
click at [735, 108] on div "Trip details Save This trip cannot be edited because it is either under review,…" at bounding box center [618, 291] width 1236 height 582
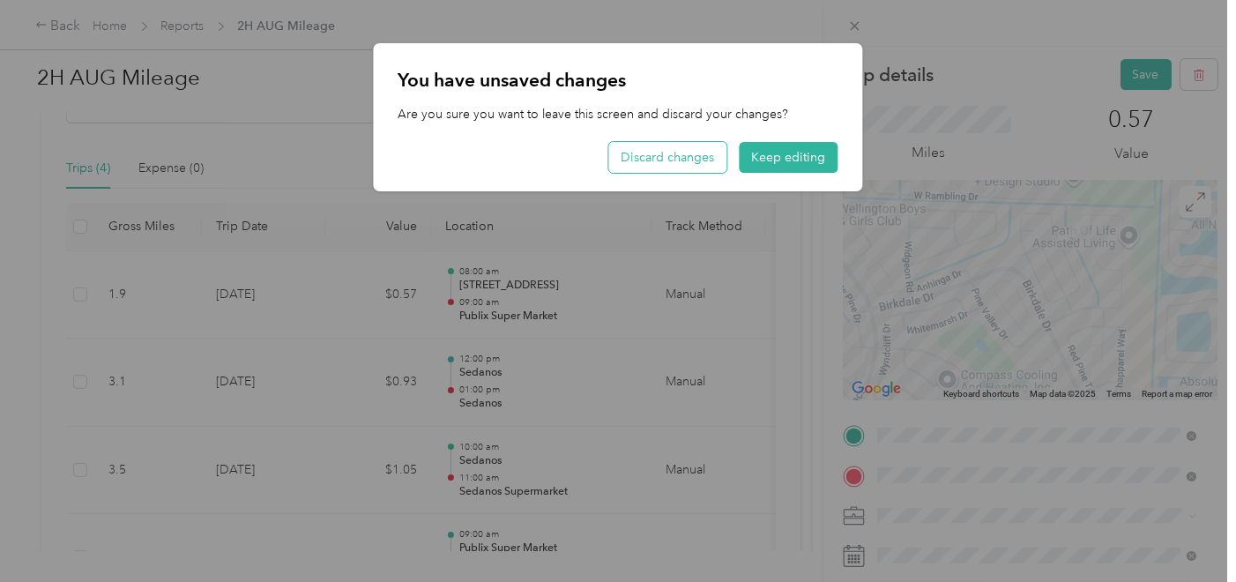
click at [695, 164] on button "Discard changes" at bounding box center [668, 157] width 118 height 31
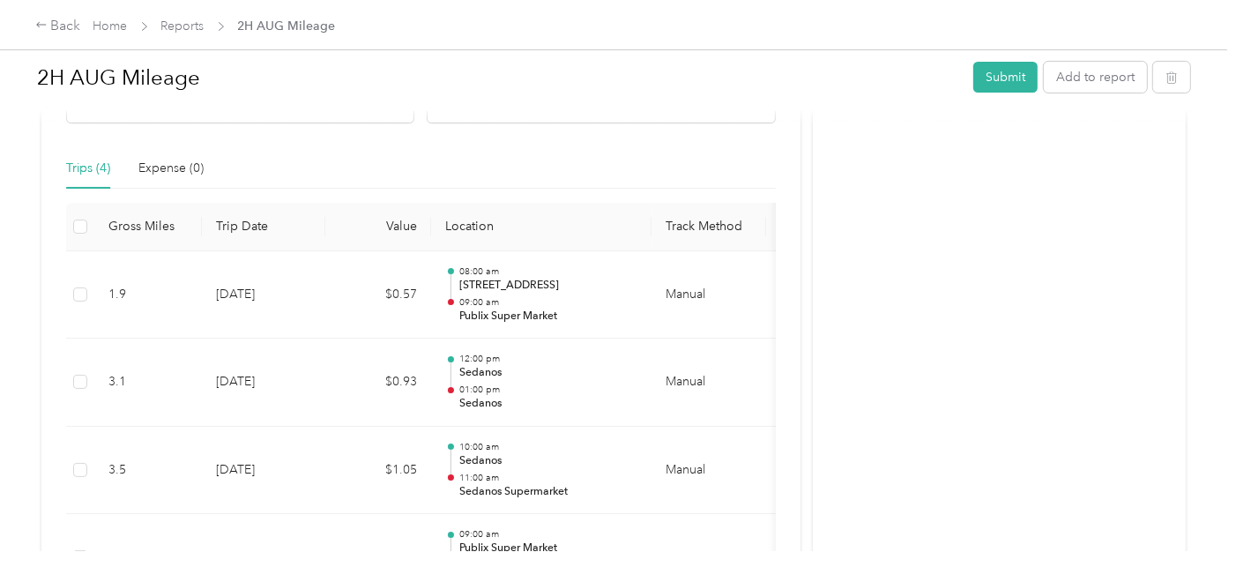
click at [860, 27] on div at bounding box center [618, 291] width 1236 height 582
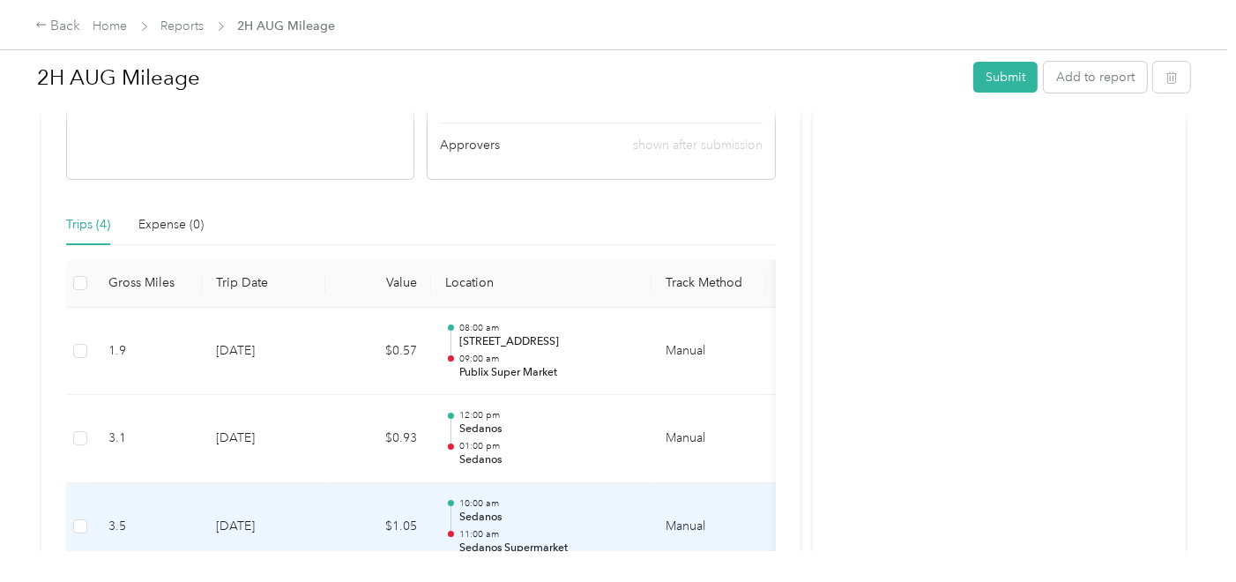
scroll to position [277, 0]
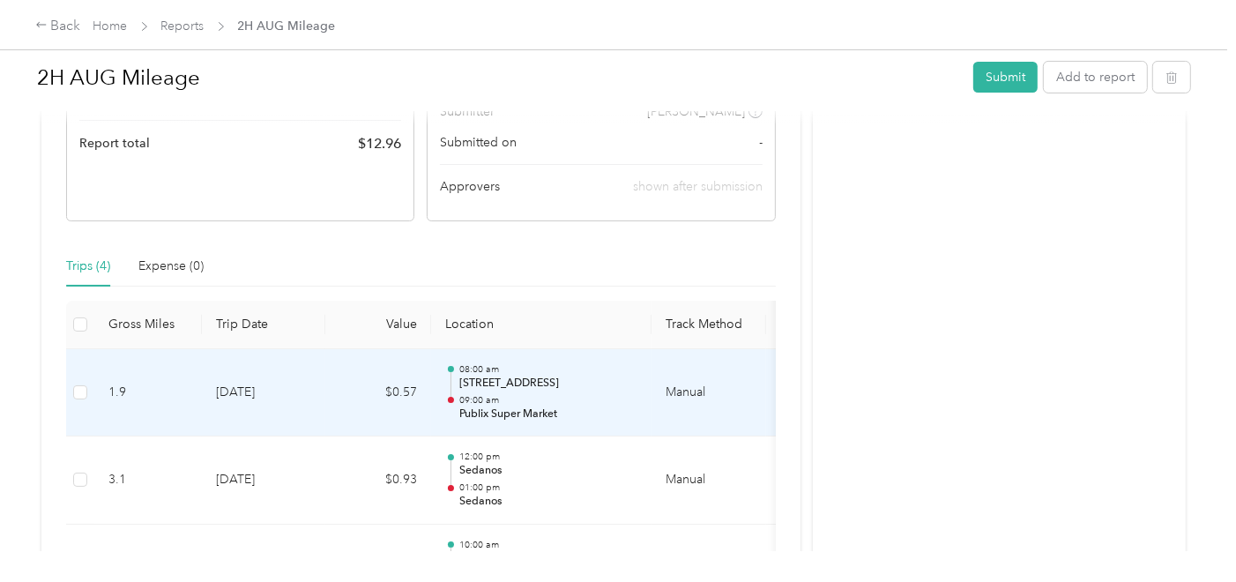
click at [582, 388] on p "[STREET_ADDRESS]" at bounding box center [548, 384] width 178 height 16
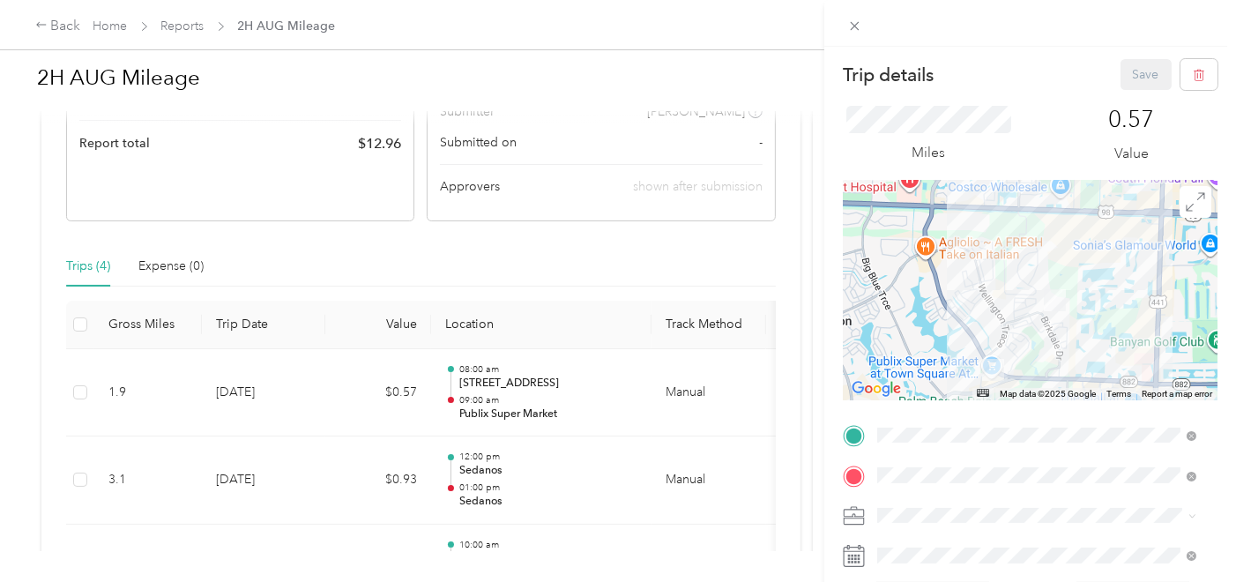
scroll to position [98, 0]
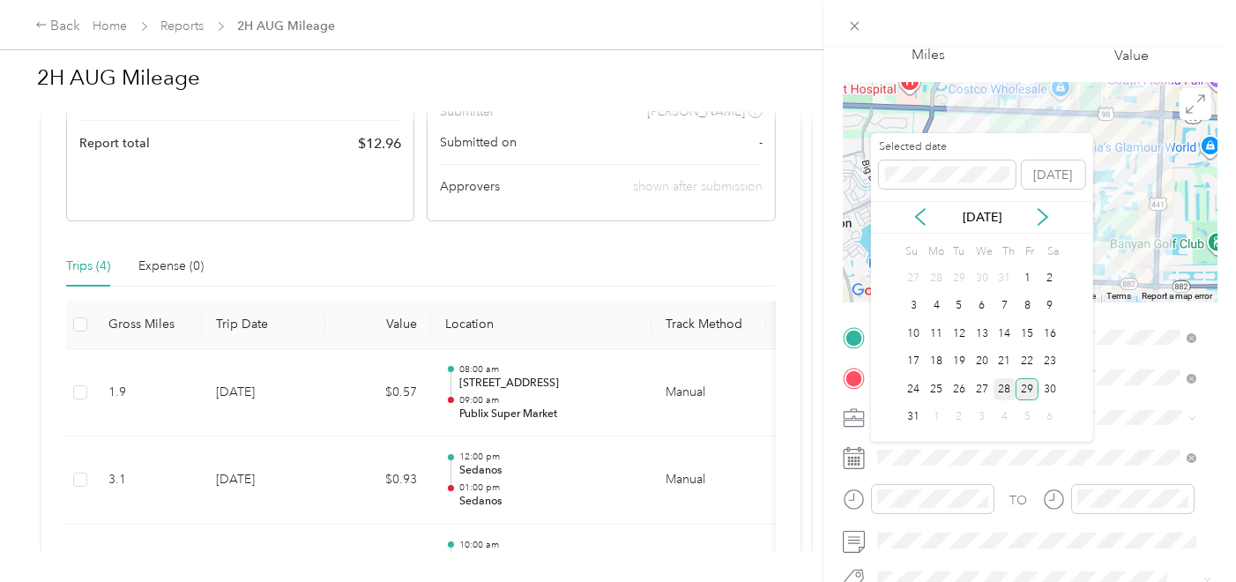
click at [999, 393] on div "28" at bounding box center [1005, 389] width 23 height 22
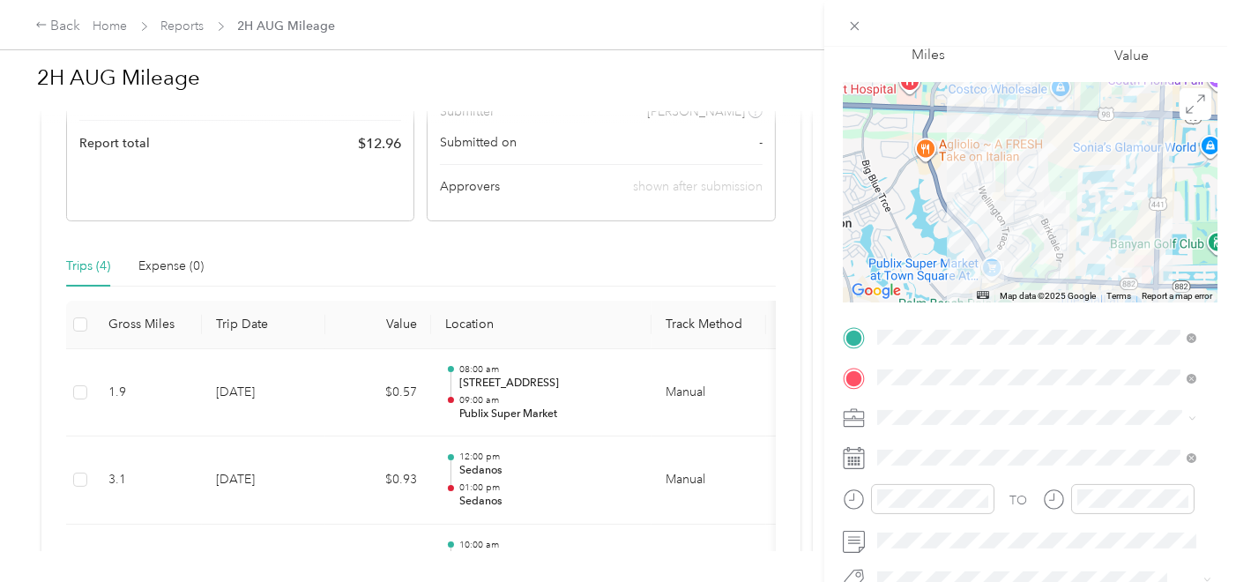
scroll to position [0, 0]
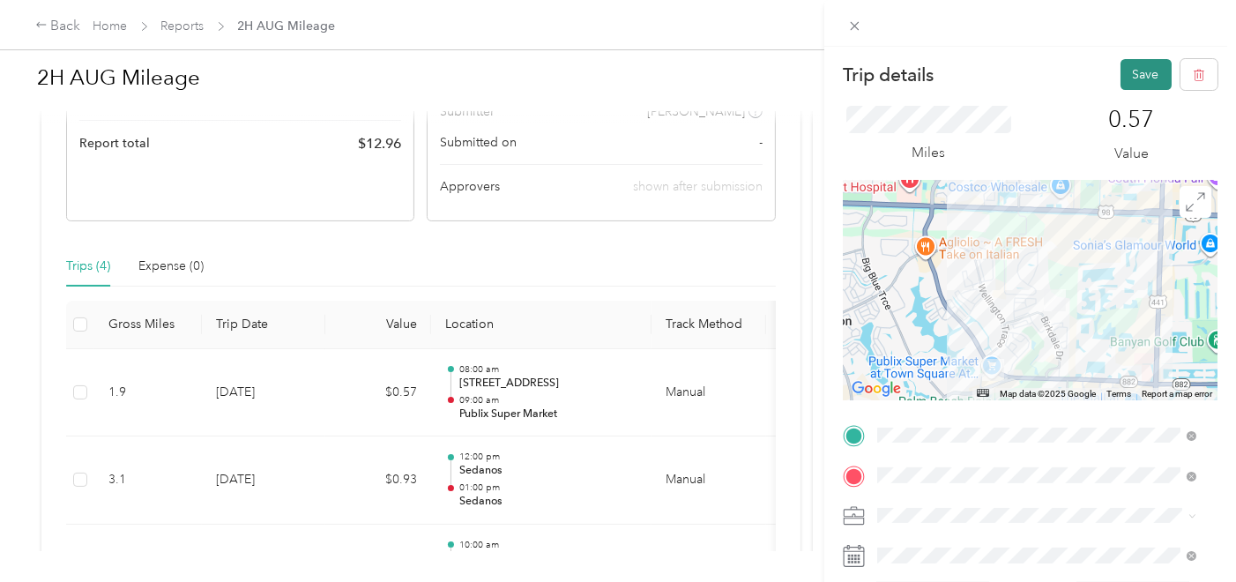
click at [1155, 68] on button "Save" at bounding box center [1146, 74] width 51 height 31
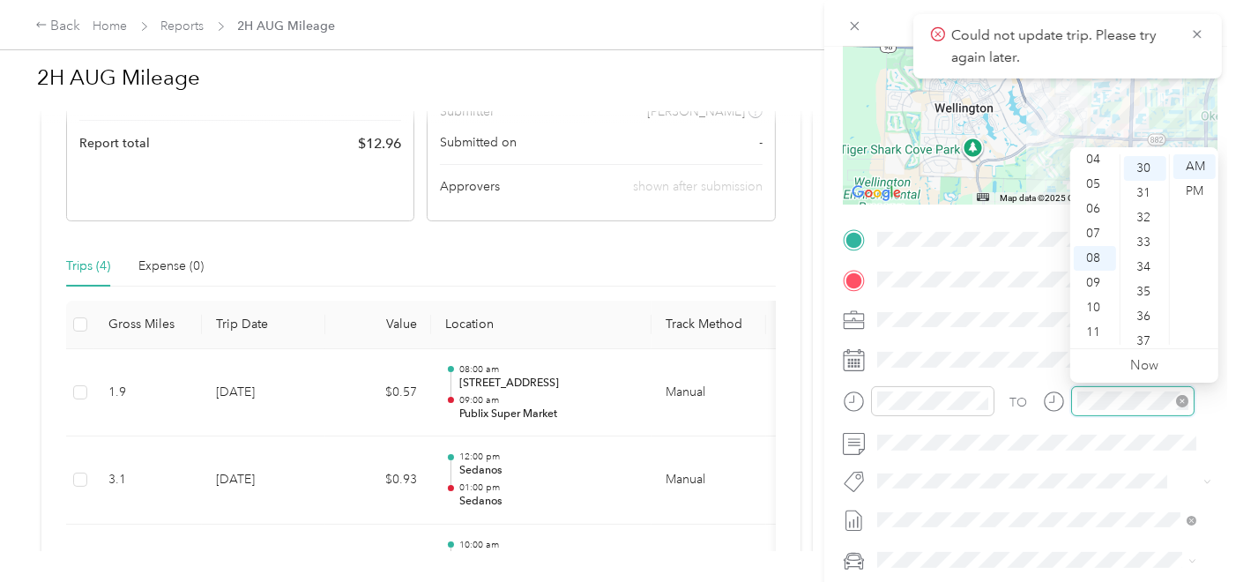
scroll to position [741, 0]
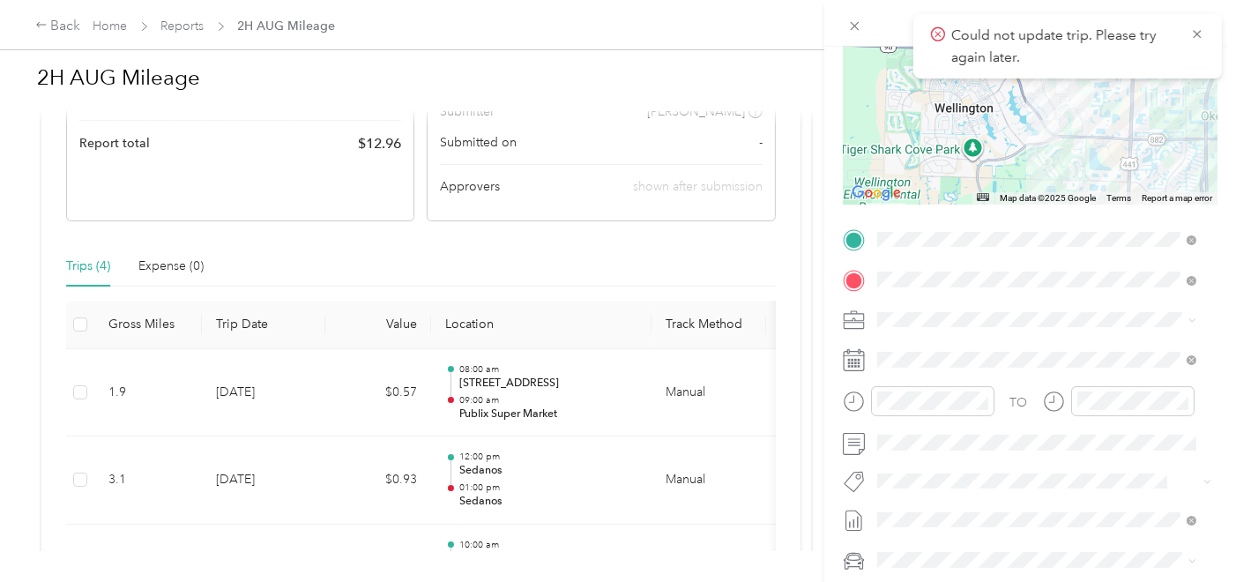
click at [1147, 310] on span at bounding box center [1044, 319] width 347 height 27
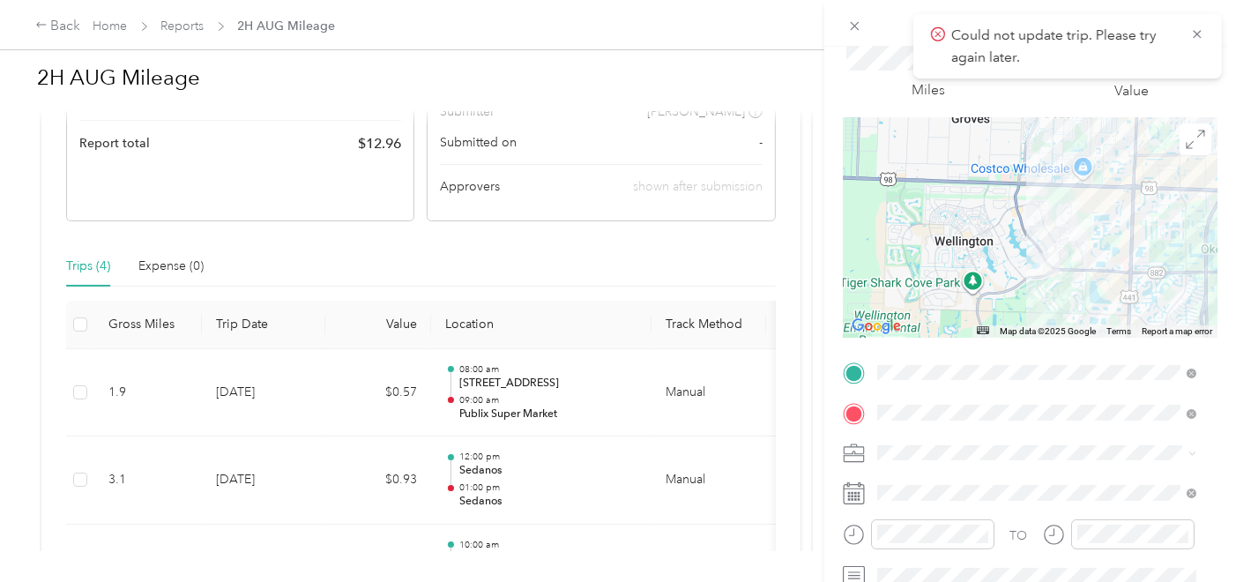
scroll to position [0, 0]
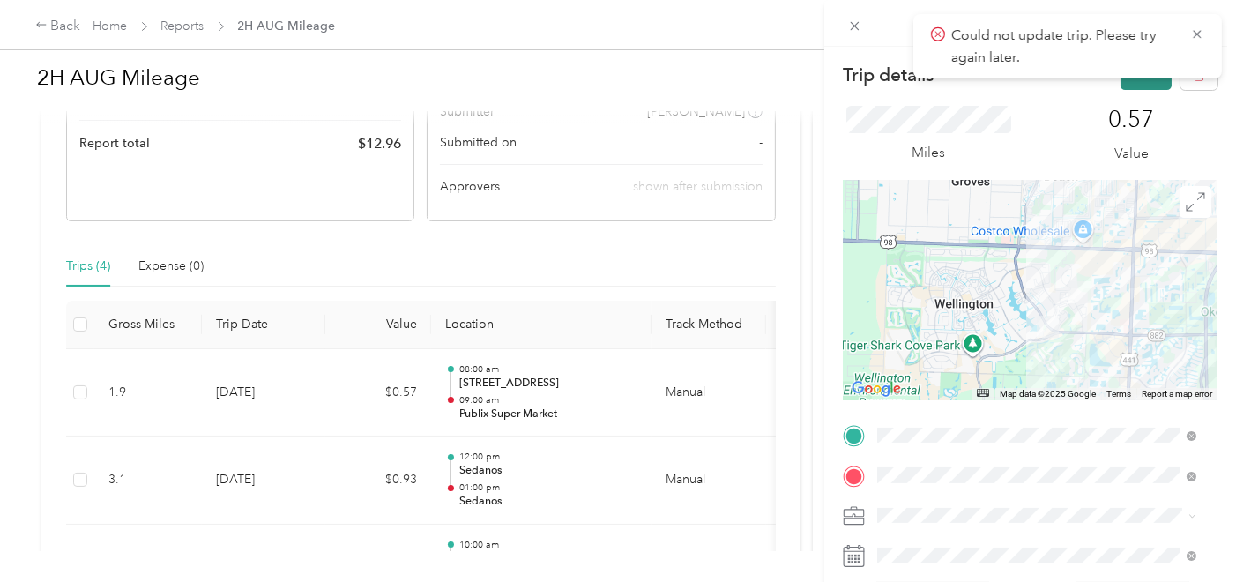
click at [1133, 83] on button "Save" at bounding box center [1146, 74] width 51 height 31
click at [1193, 37] on icon at bounding box center [1197, 34] width 14 height 16
click at [1195, 46] on span "Could not update trip. Please try again later." at bounding box center [1067, 46] width 273 height 43
click at [1196, 38] on icon at bounding box center [1197, 34] width 14 height 16
click at [847, 22] on icon at bounding box center [854, 26] width 15 height 15
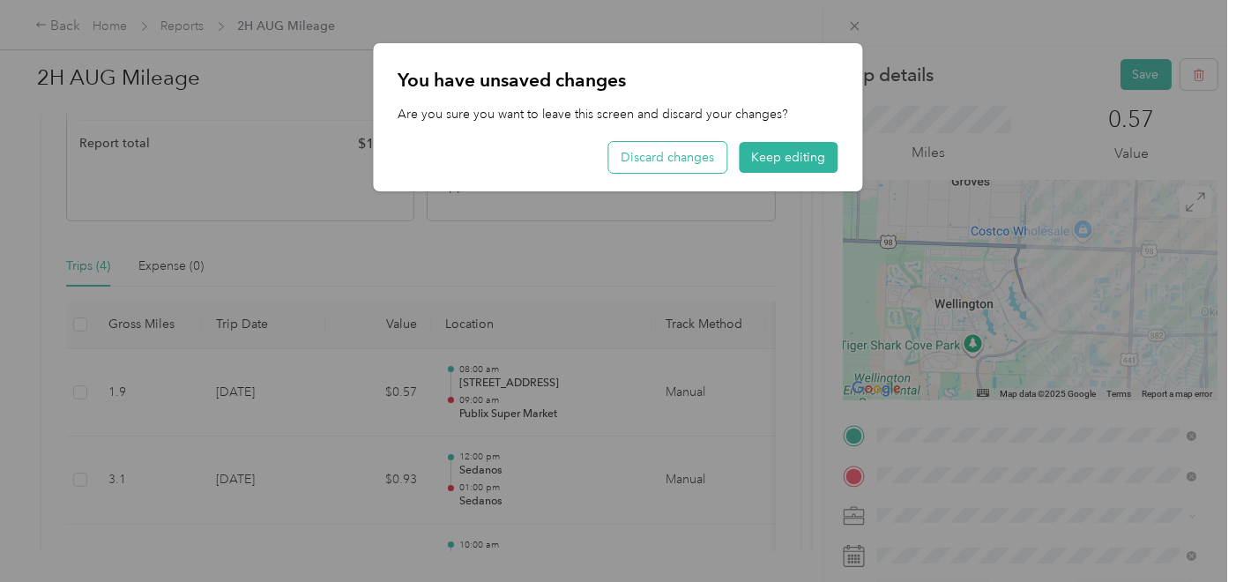
click at [670, 155] on button "Discard changes" at bounding box center [668, 157] width 118 height 31
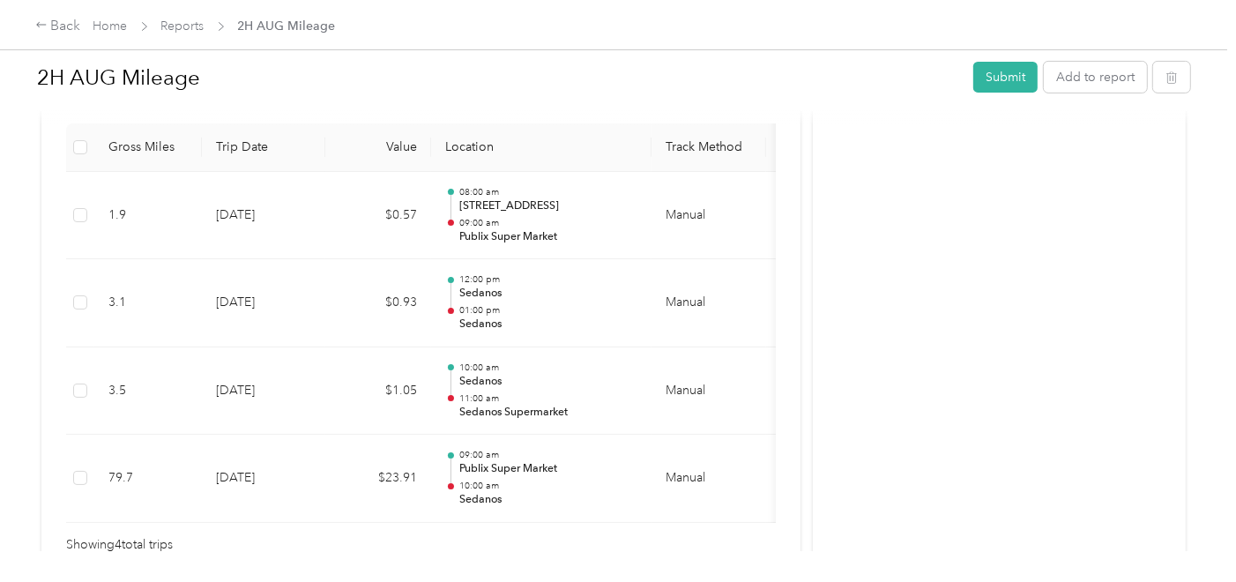
scroll to position [375, 0]
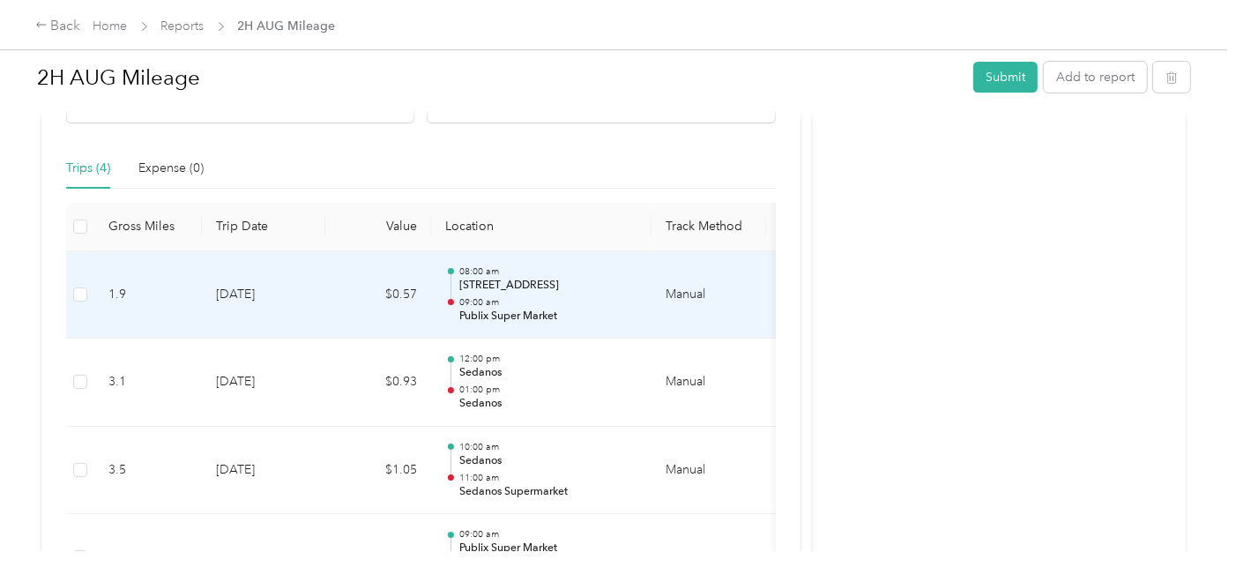
click at [360, 291] on td "$0.57" at bounding box center [378, 295] width 106 height 88
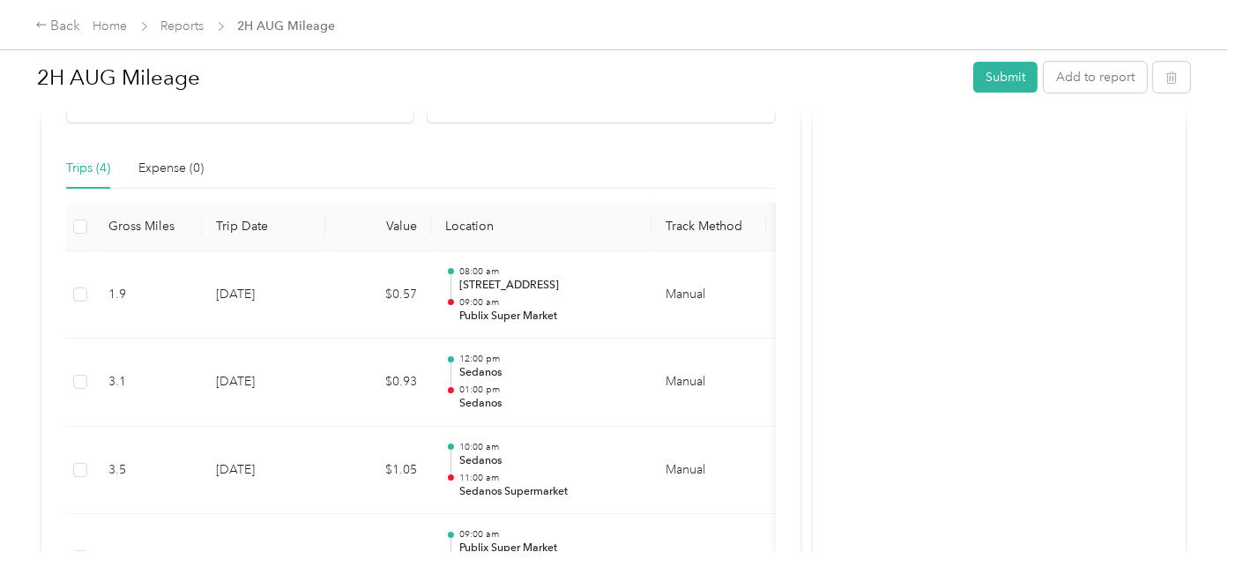
click at [360, 581] on div at bounding box center [613, 582] width 1227 height 0
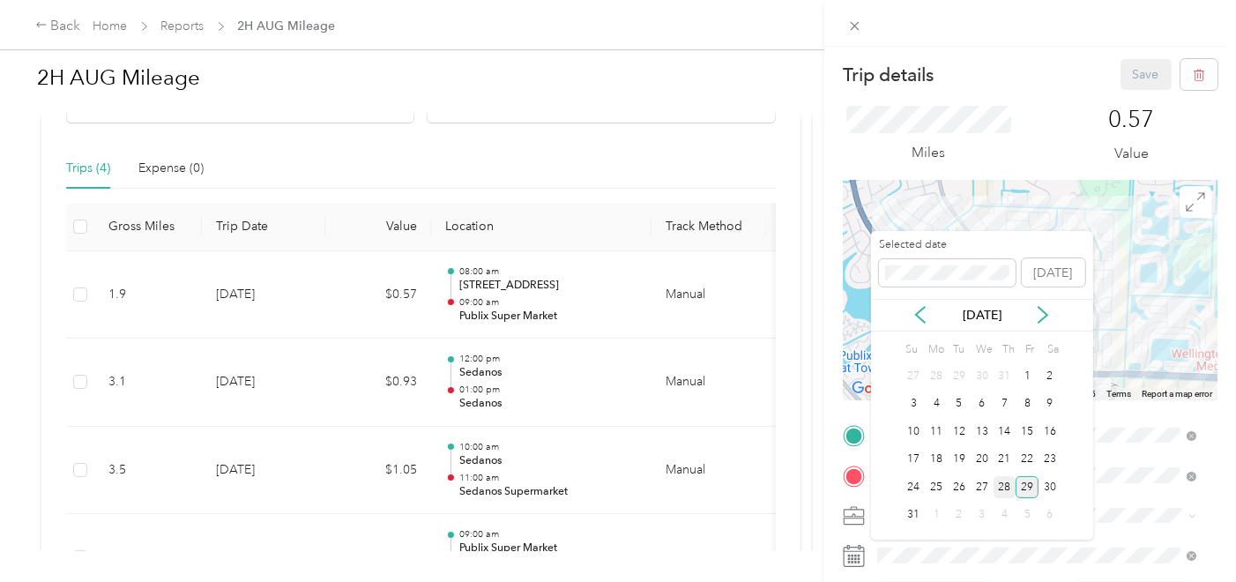
click at [1013, 487] on div "28" at bounding box center [1005, 487] width 23 height 22
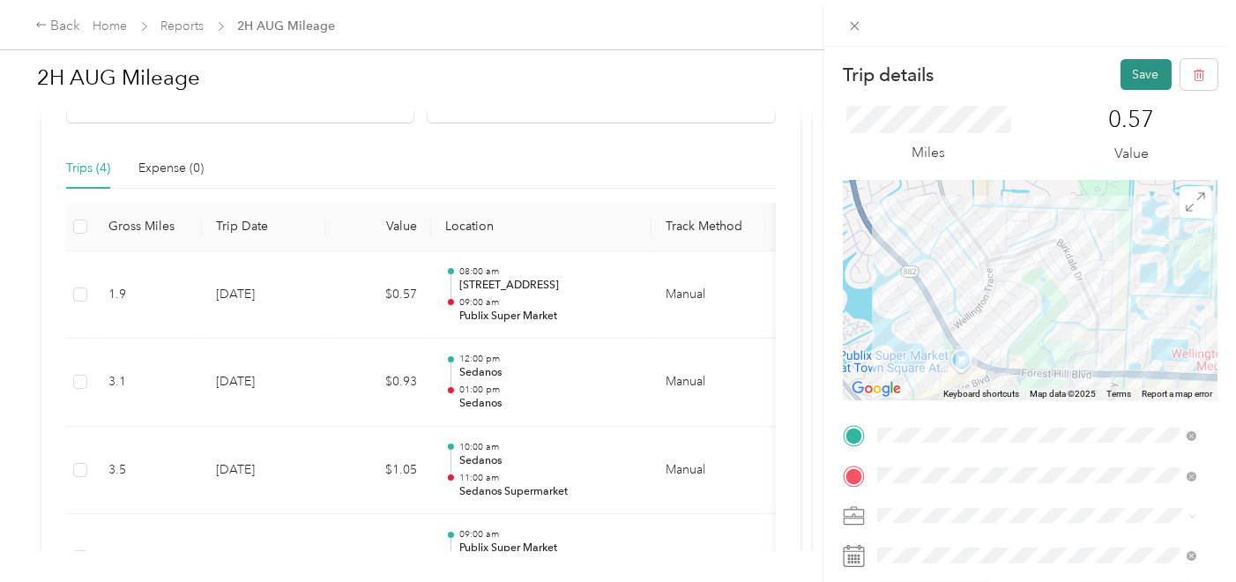
click at [1123, 78] on button "Save" at bounding box center [1146, 74] width 51 height 31
click at [328, 294] on div "Trip details Save This trip cannot be edited because it is either under review,…" at bounding box center [618, 291] width 1236 height 582
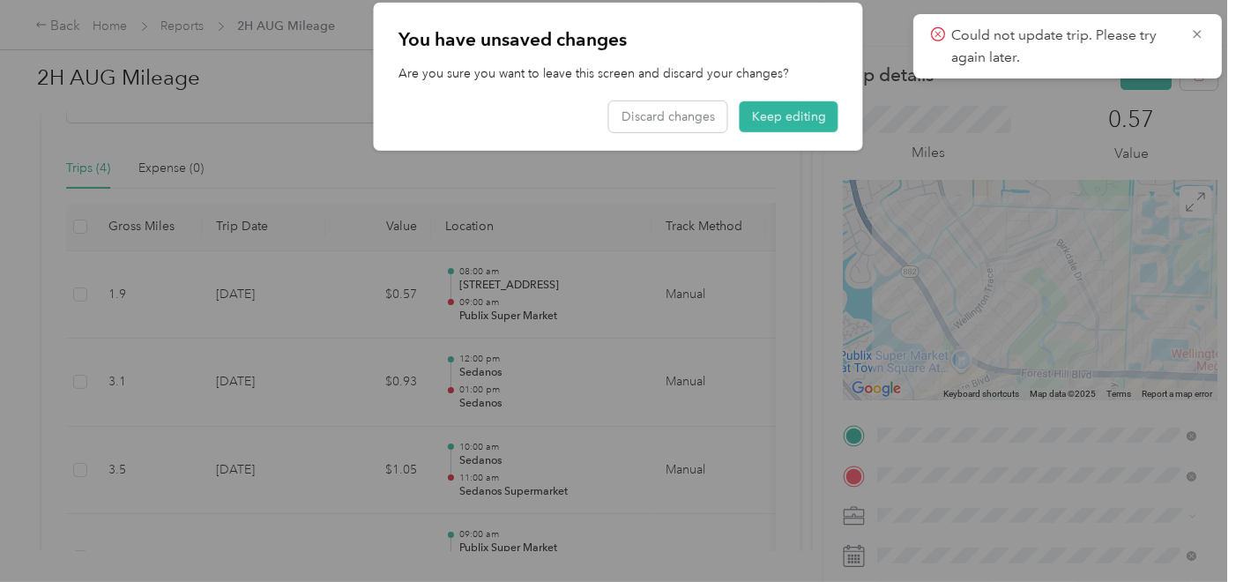
click at [328, 294] on div at bounding box center [618, 291] width 1236 height 582
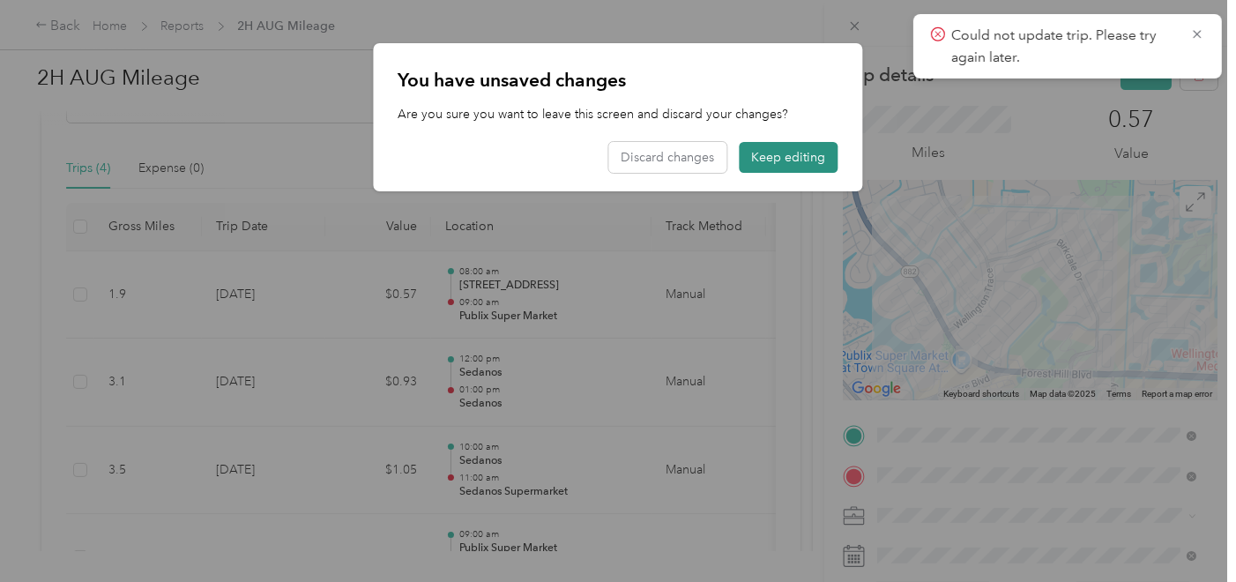
drag, startPoint x: 743, startPoint y: 169, endPoint x: 782, endPoint y: 148, distance: 44.2
click at [782, 148] on button "Keep editing" at bounding box center [789, 157] width 99 height 31
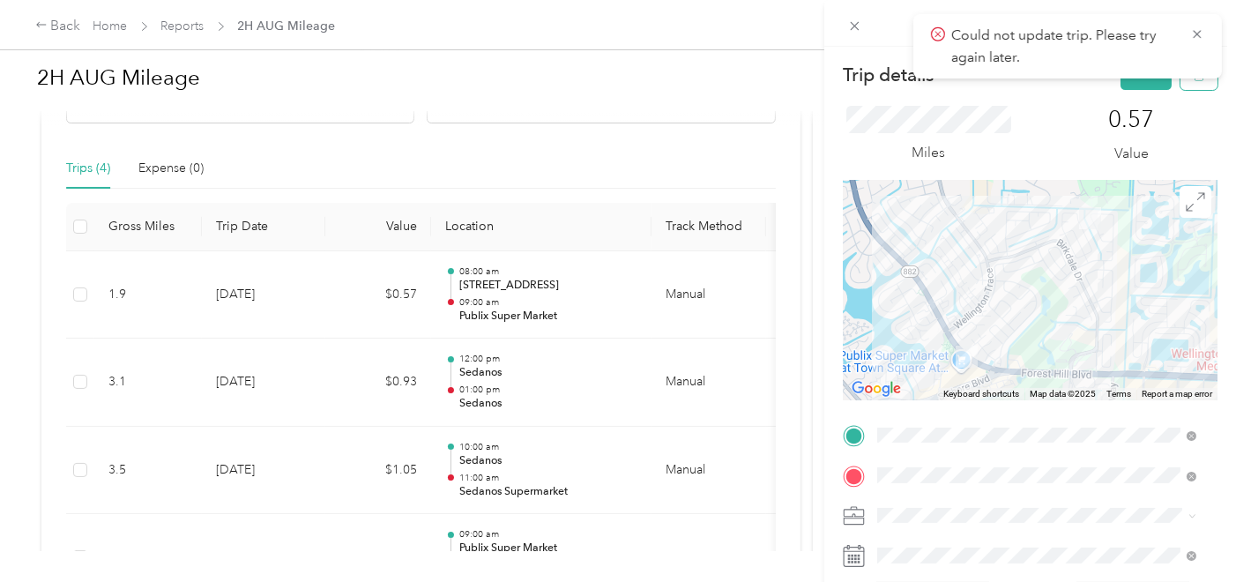
click at [1189, 84] on button "button" at bounding box center [1199, 74] width 37 height 31
click at [1144, 94] on button "Yes" at bounding box center [1132, 96] width 34 height 28
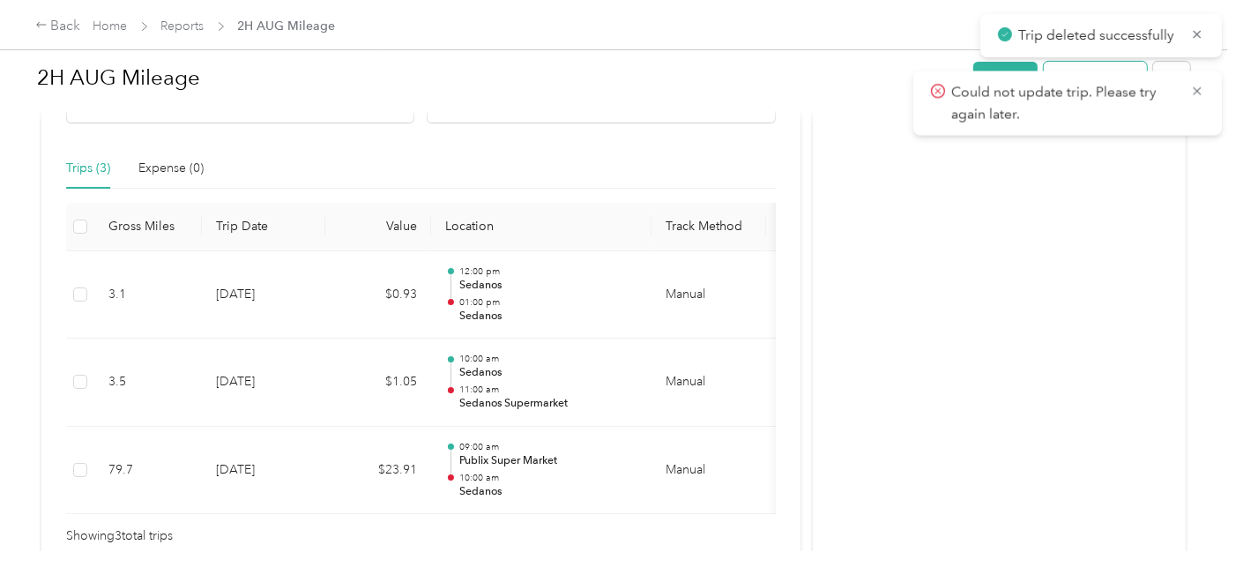
click at [1084, 69] on button "Add to report" at bounding box center [1095, 77] width 103 height 31
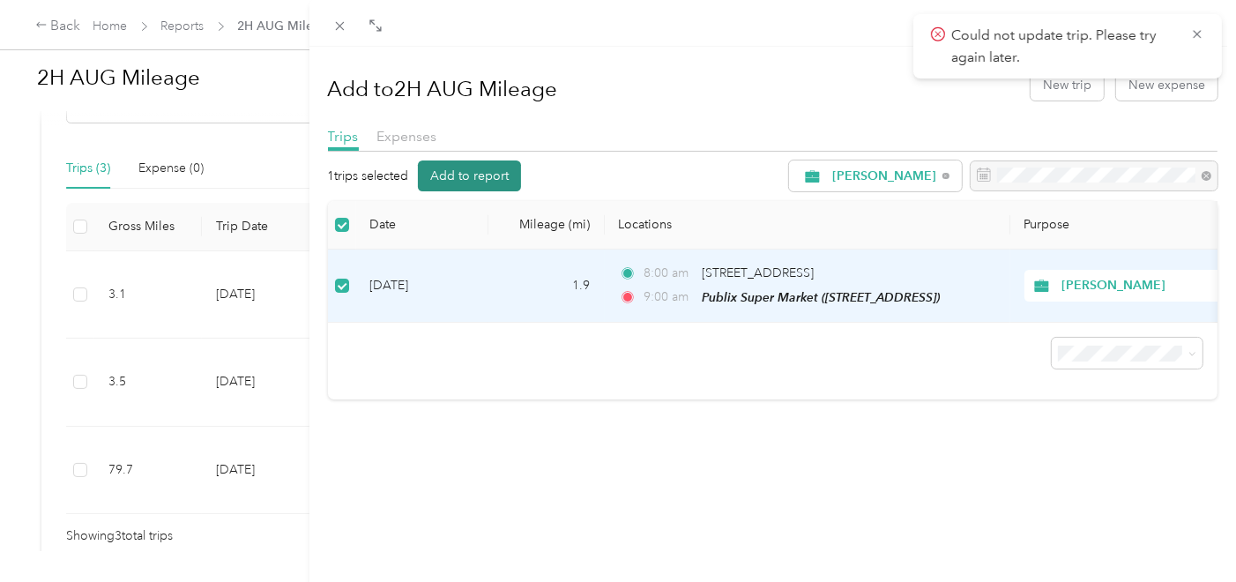
click at [471, 179] on button "Add to report" at bounding box center [469, 175] width 103 height 31
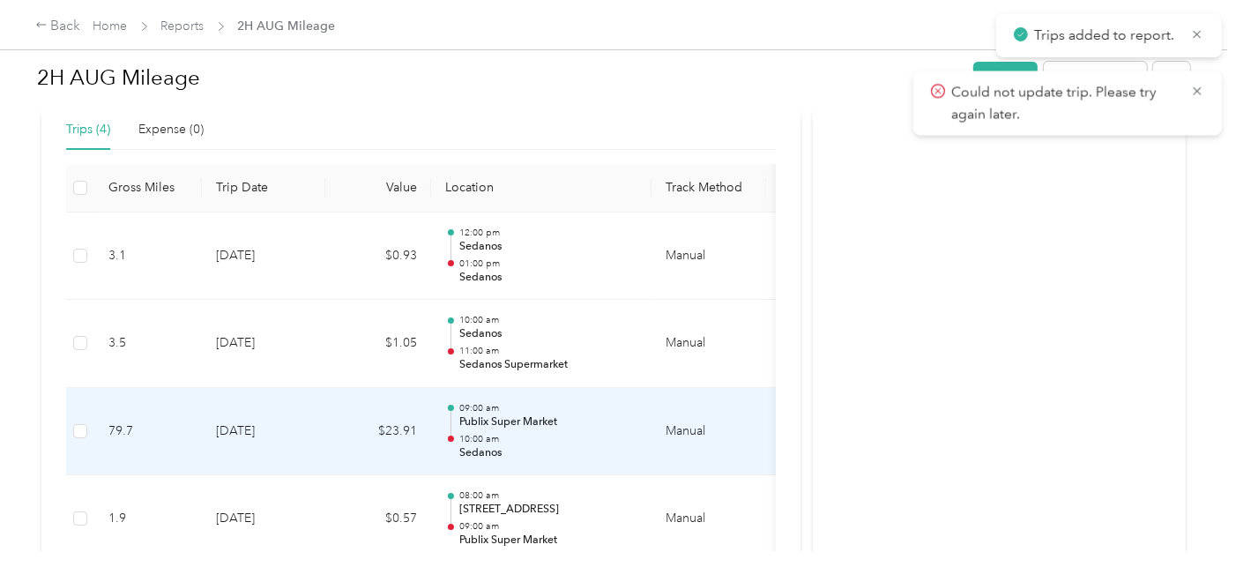
scroll to position [277, 0]
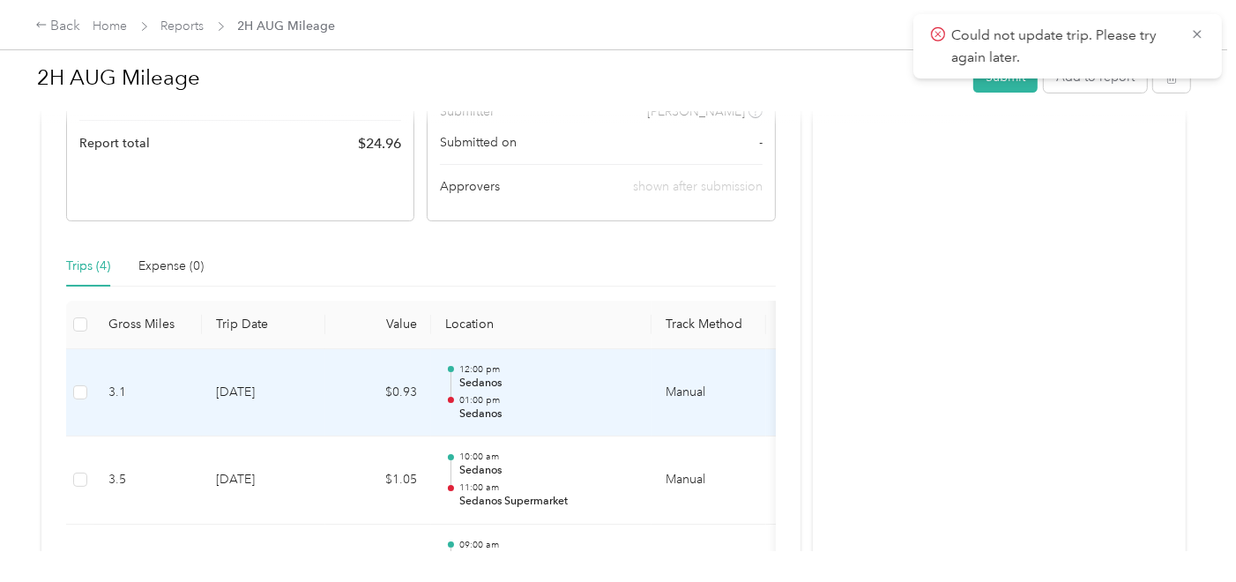
click at [600, 390] on div "12:00 pm Sedanos 01:00 pm Sedanos" at bounding box center [548, 392] width 178 height 59
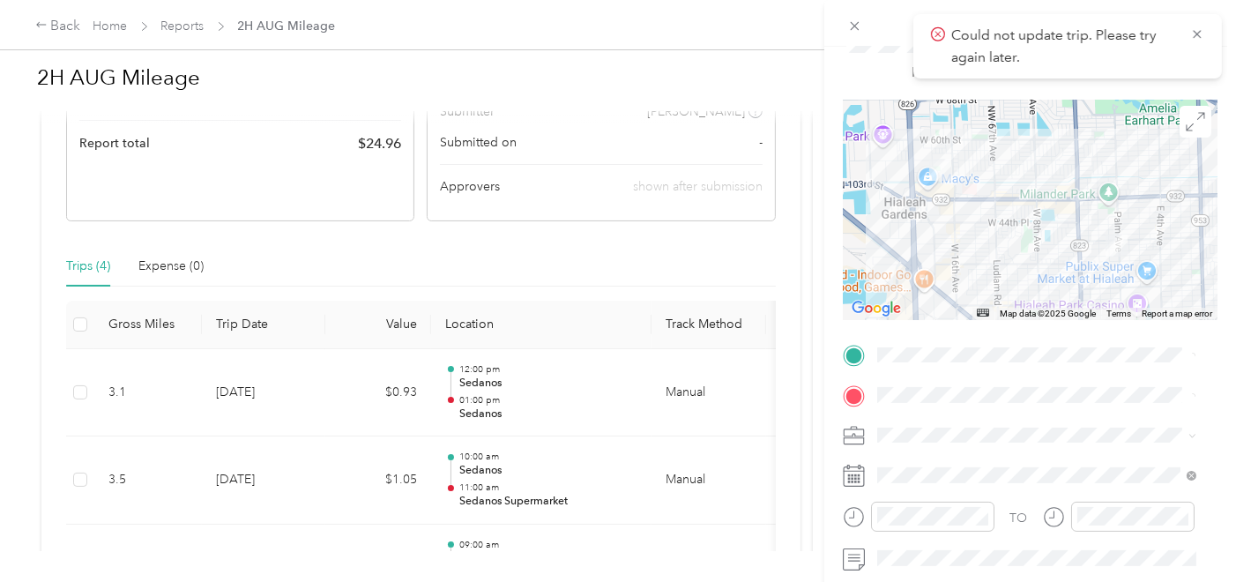
scroll to position [98, 0]
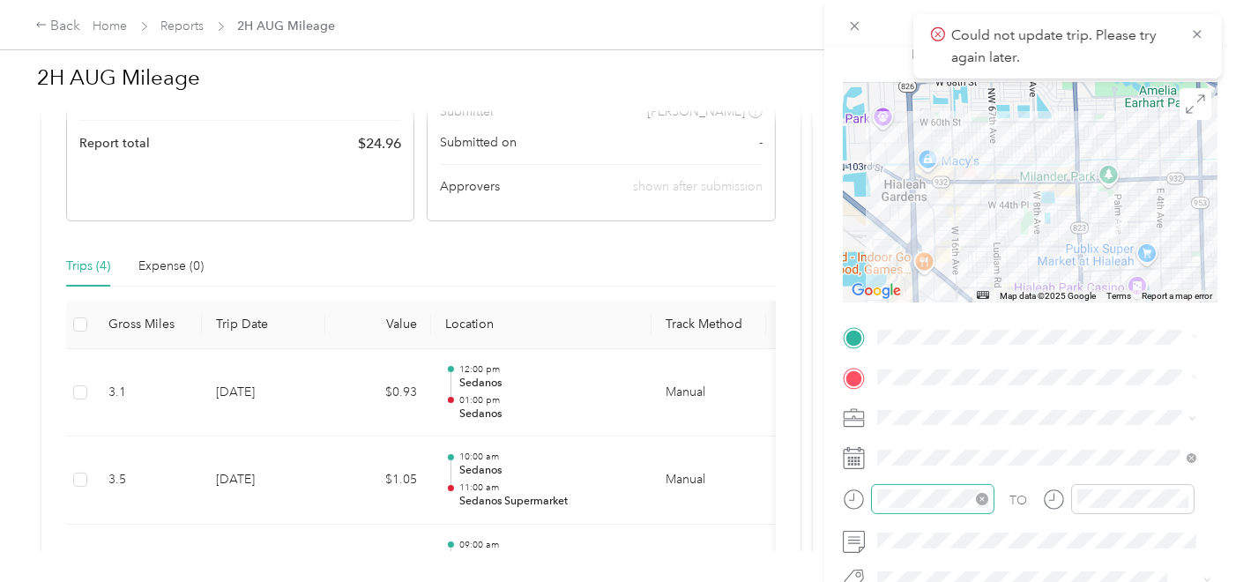
click at [984, 494] on icon "close-circle" at bounding box center [982, 499] width 12 height 12
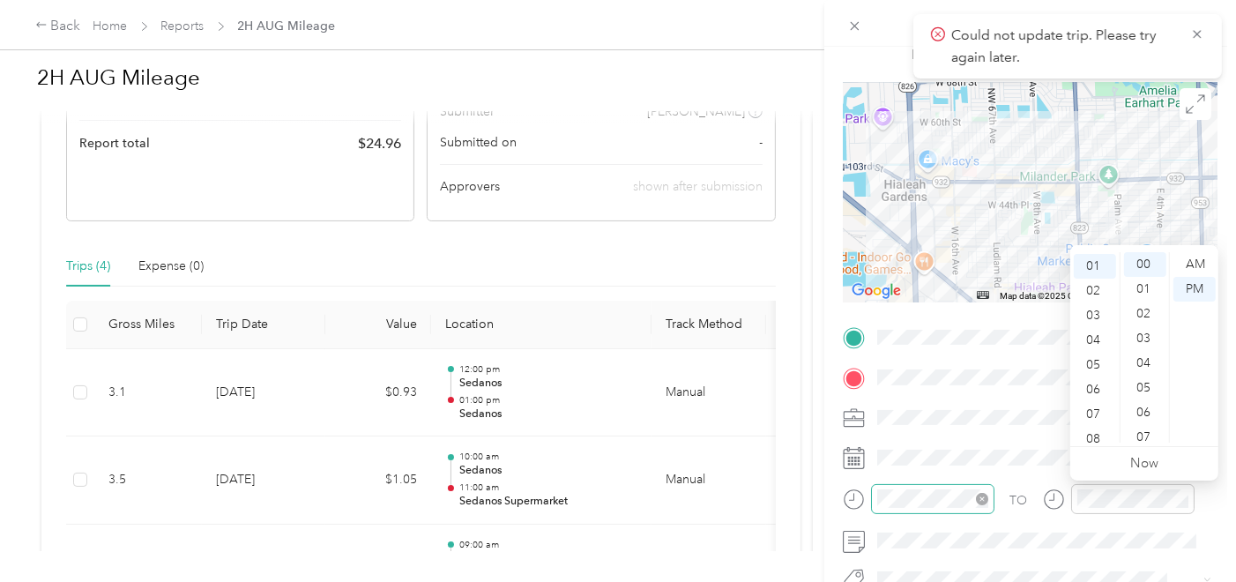
scroll to position [25, 0]
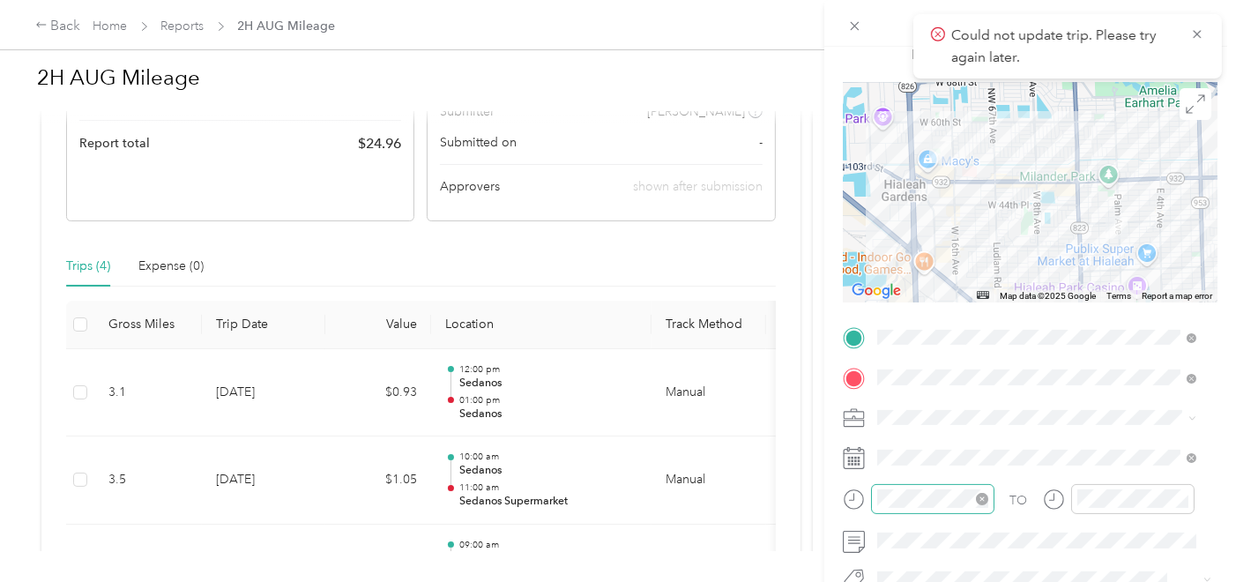
click at [1004, 428] on span at bounding box center [1044, 417] width 347 height 27
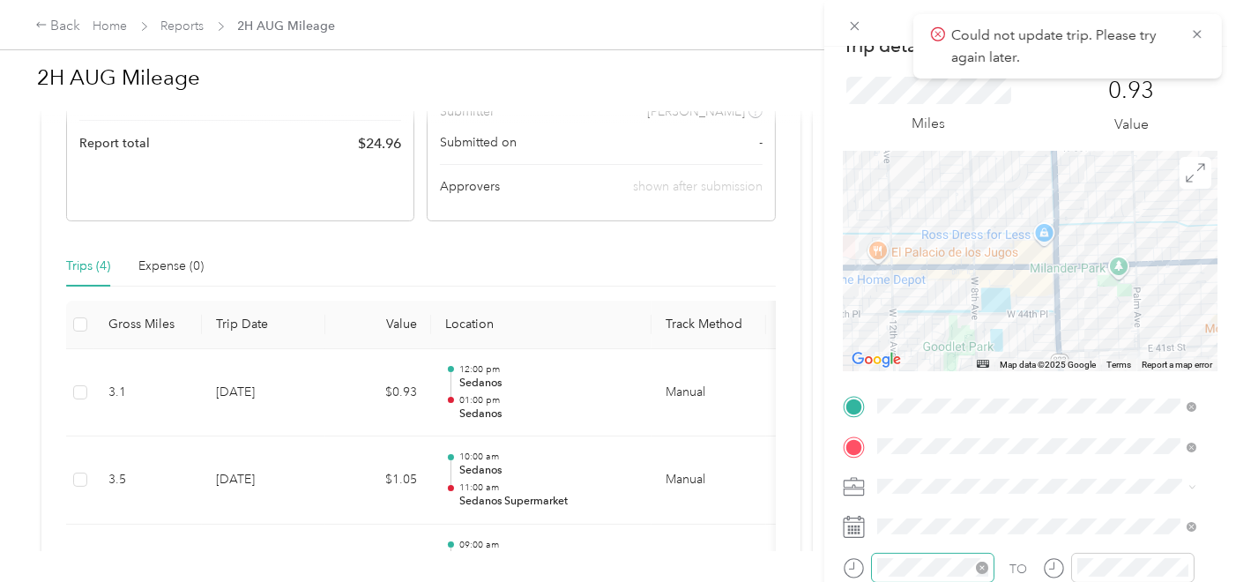
scroll to position [0, 0]
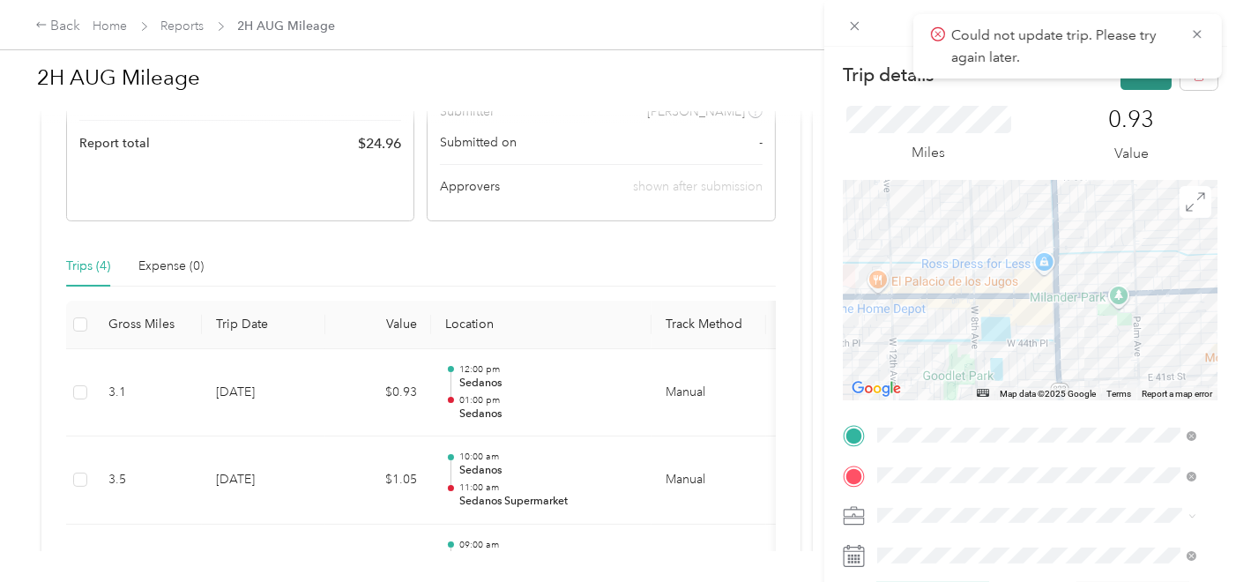
click at [1127, 84] on button "Save" at bounding box center [1146, 74] width 51 height 31
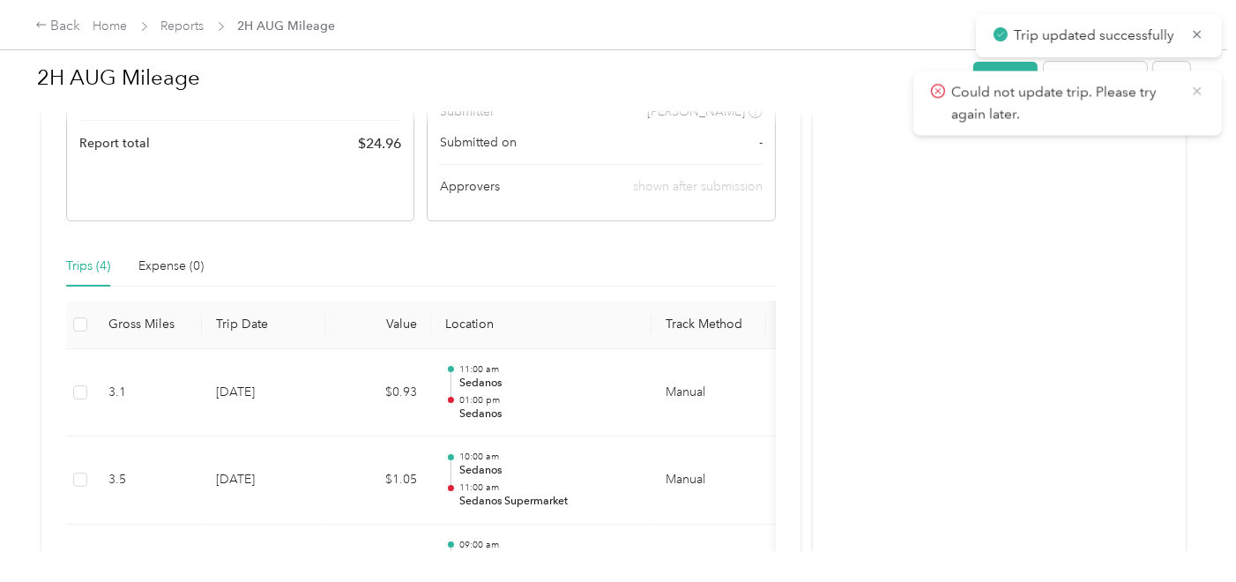
click at [1199, 88] on icon at bounding box center [1197, 91] width 14 height 16
click at [1197, 34] on icon at bounding box center [1198, 34] width 8 height 8
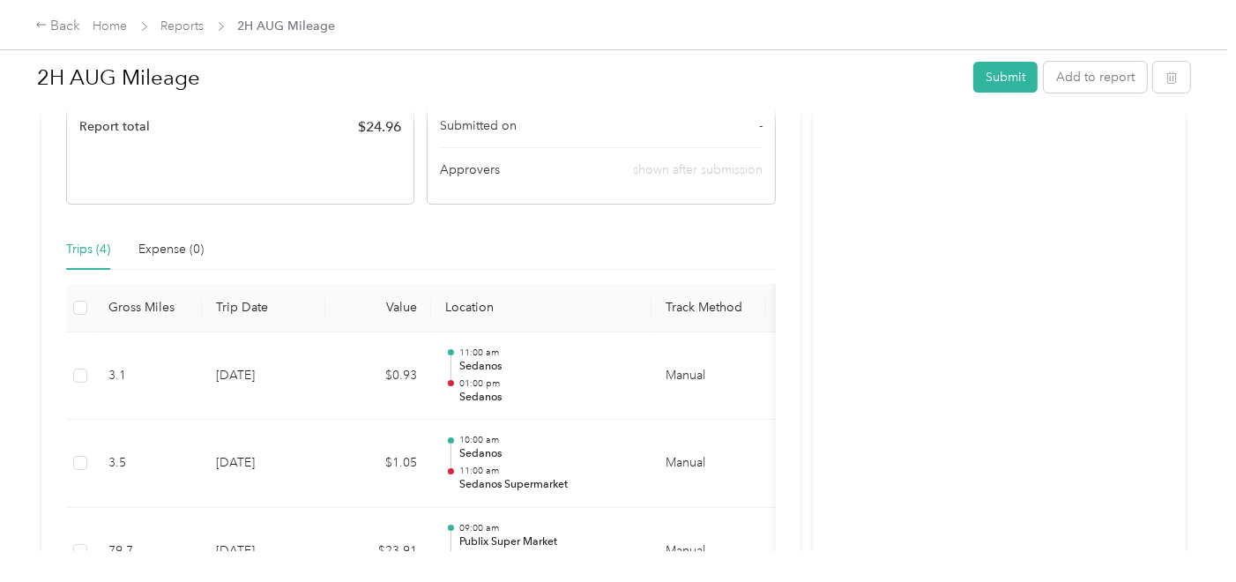
scroll to position [391, 0]
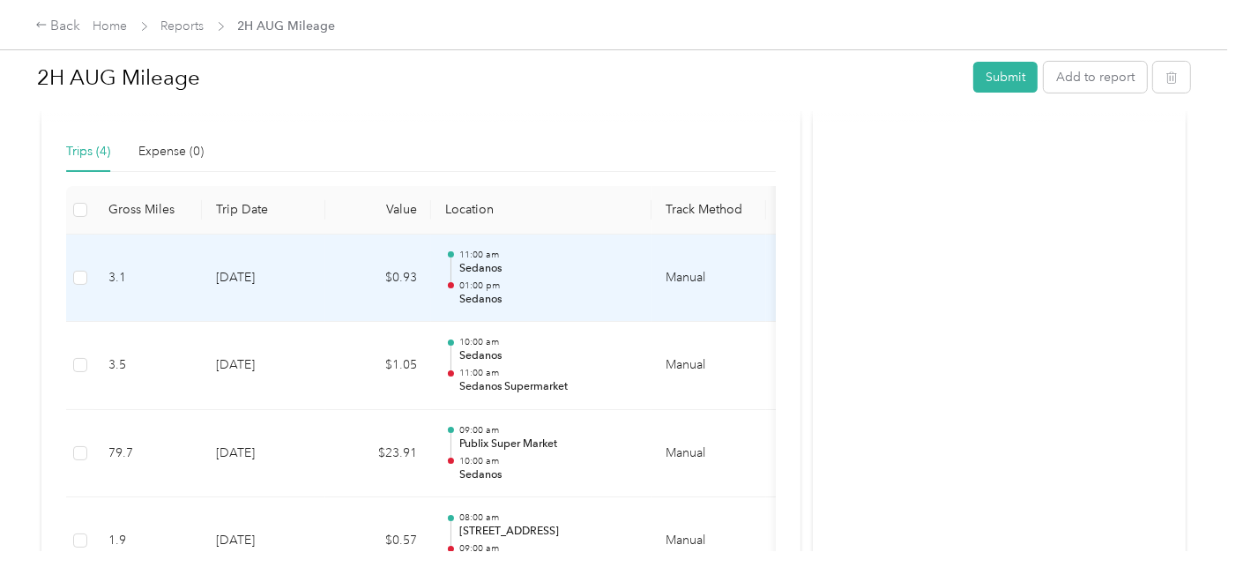
click at [571, 261] on p "Sedanos" at bounding box center [548, 269] width 178 height 16
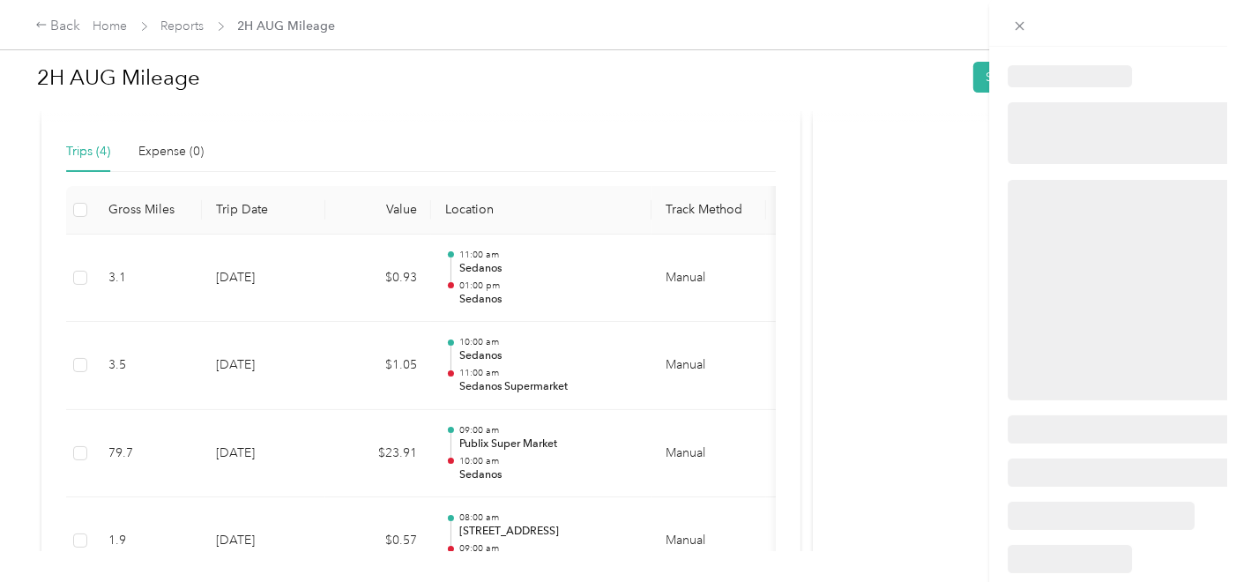
click at [571, 259] on div at bounding box center [783, 291] width 1236 height 582
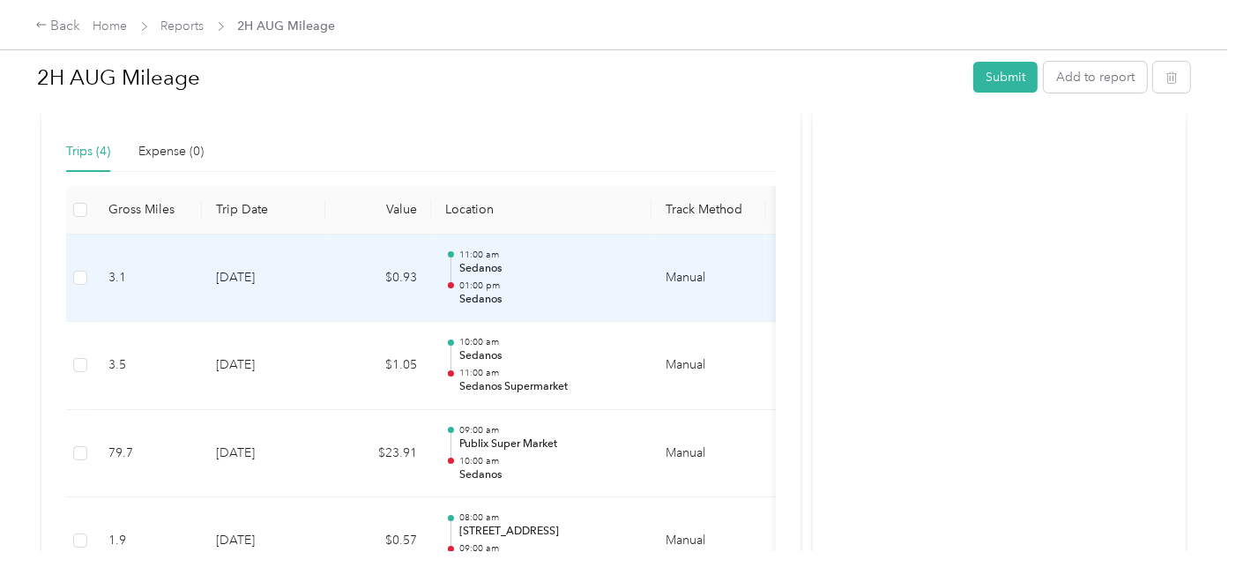
click at [574, 261] on p "Sedanos" at bounding box center [548, 269] width 178 height 16
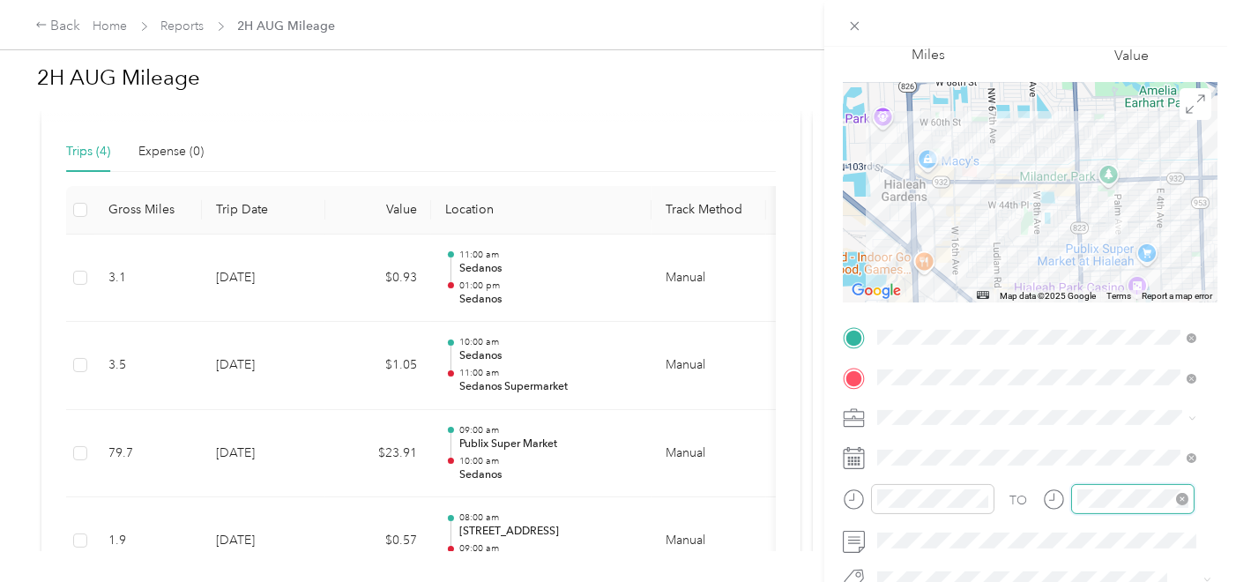
scroll to position [25, 0]
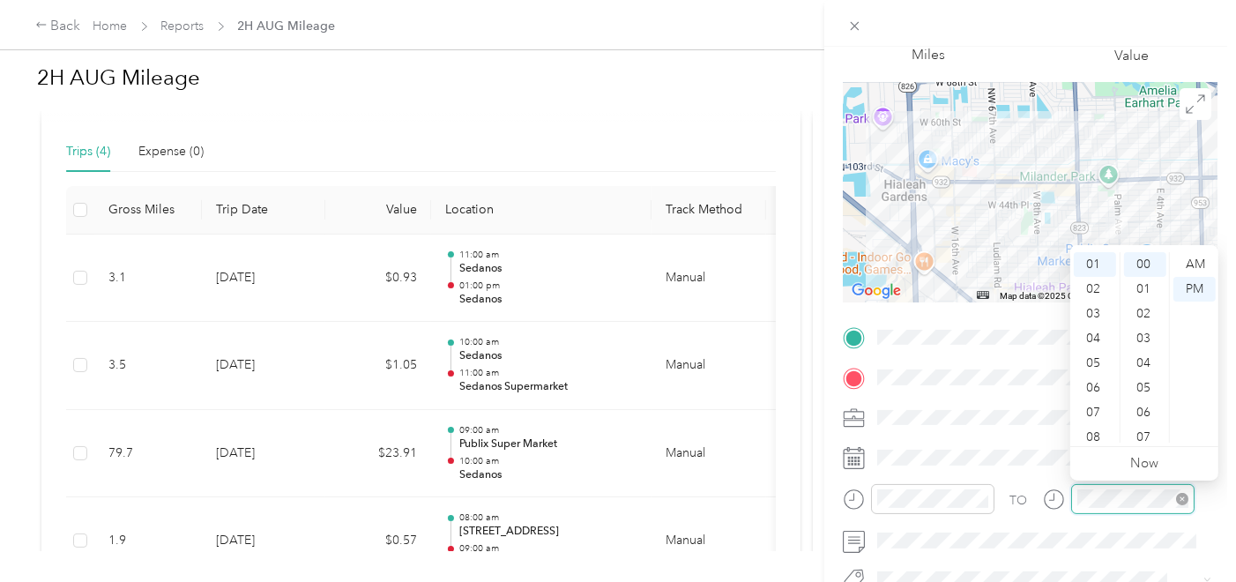
click at [1072, 501] on div at bounding box center [1132, 499] width 123 height 31
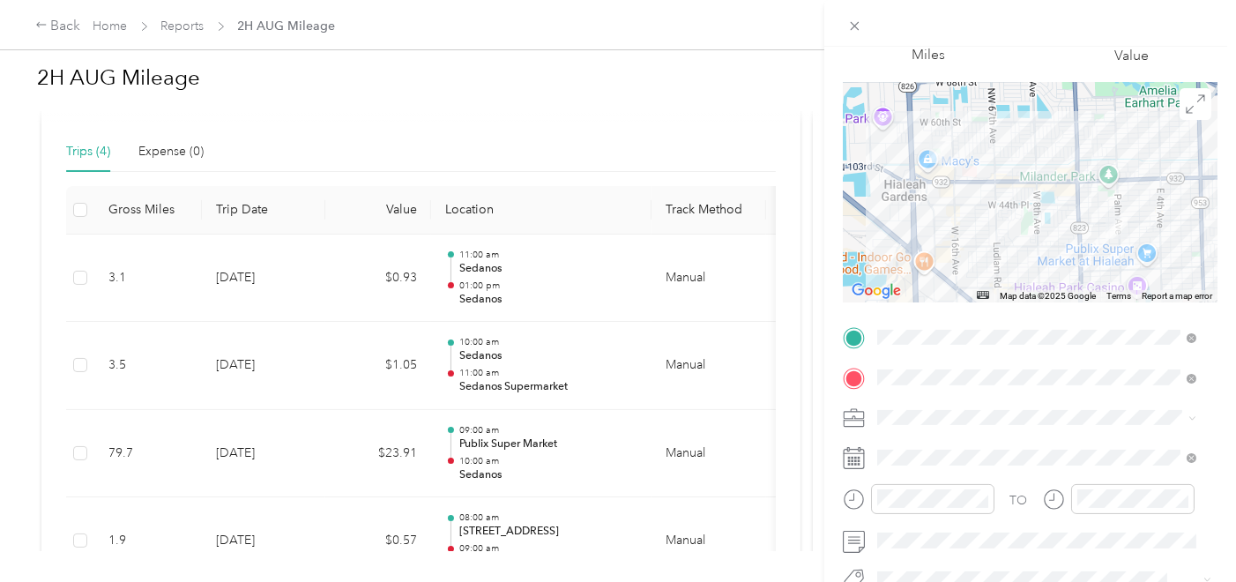
click at [1034, 425] on span at bounding box center [1044, 417] width 347 height 27
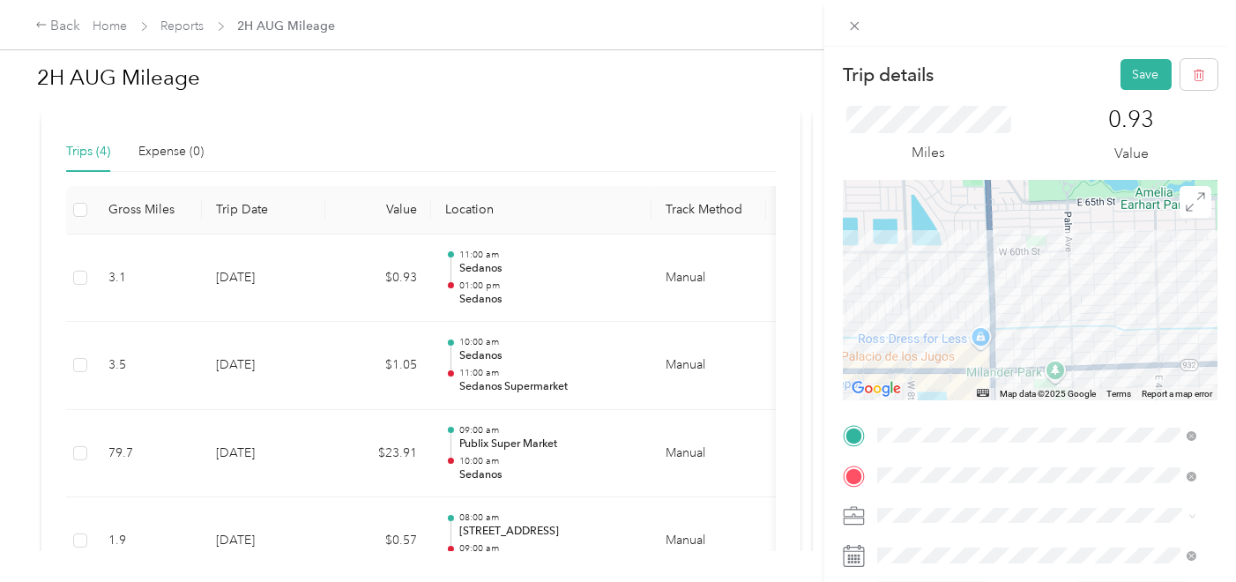
click at [1109, 56] on div "Trip details Save This trip cannot be edited because it is either under review,…" at bounding box center [1030, 338] width 412 height 582
click at [1121, 59] on button "Save" at bounding box center [1146, 74] width 51 height 31
click at [1121, 64] on button "Save" at bounding box center [1146, 74] width 51 height 31
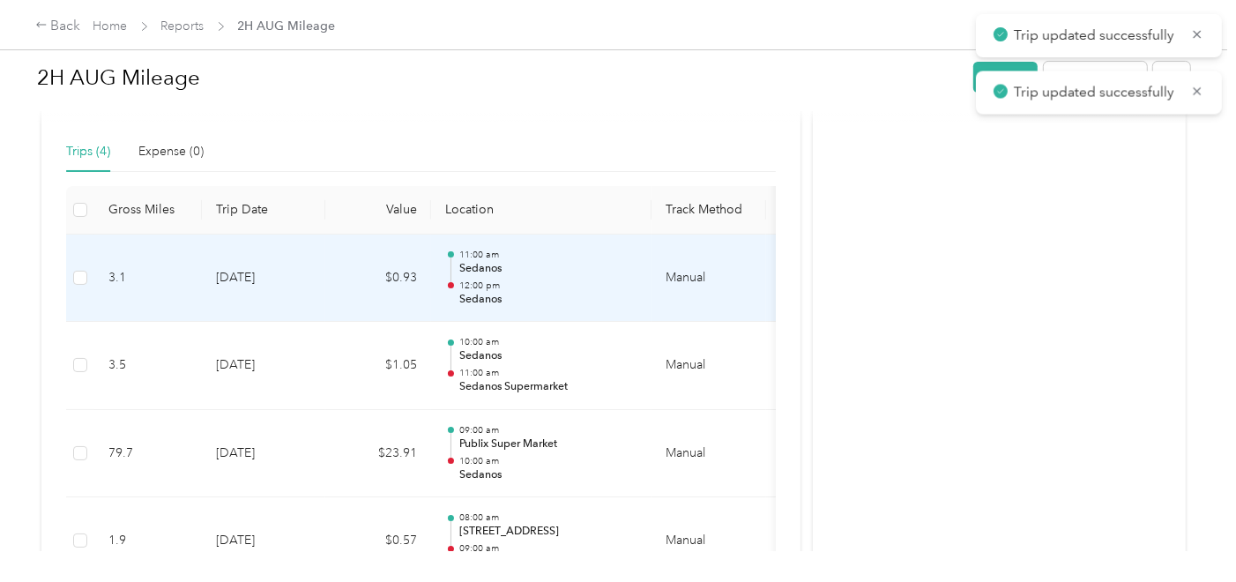
click at [584, 269] on p "Sedanos" at bounding box center [548, 269] width 178 height 16
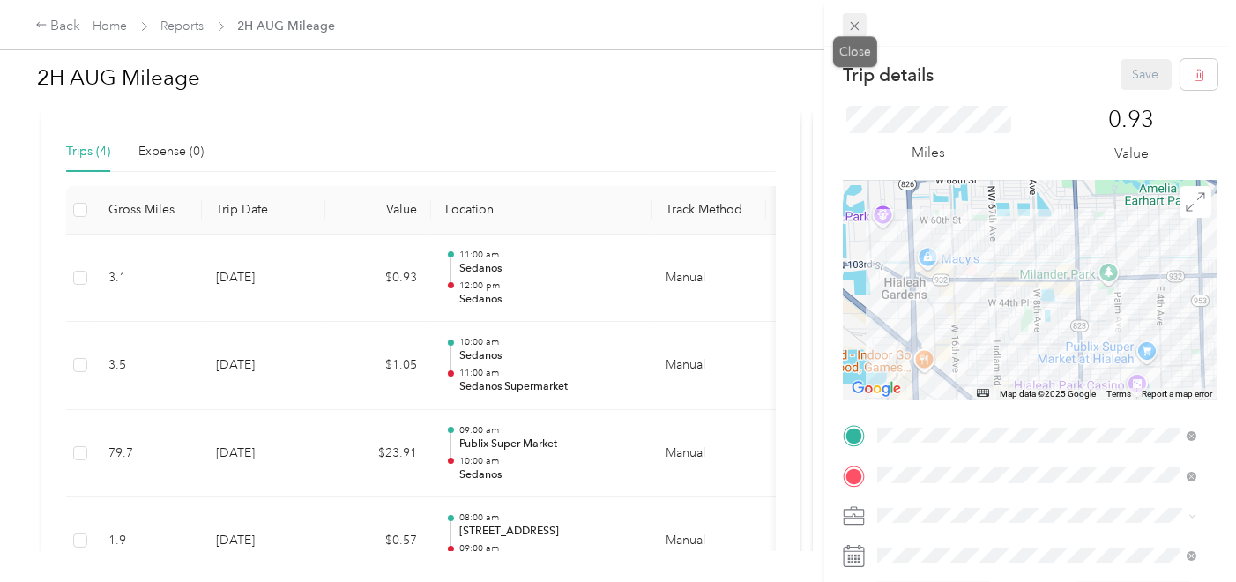
click at [853, 27] on icon at bounding box center [854, 26] width 15 height 15
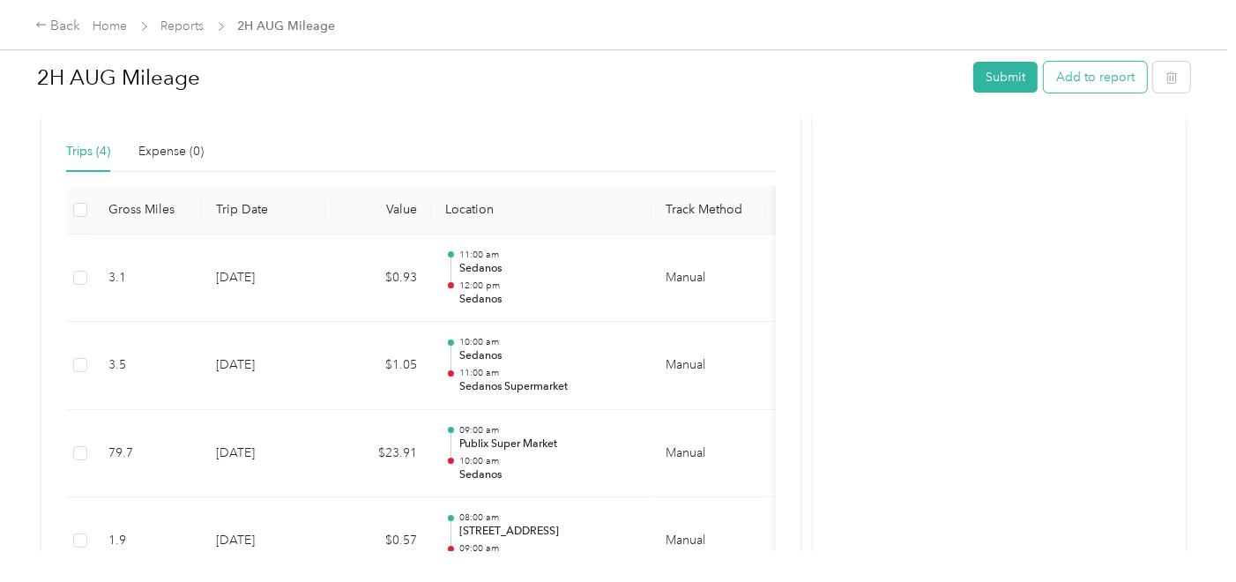
click at [1077, 77] on button "Add to report" at bounding box center [1095, 77] width 103 height 31
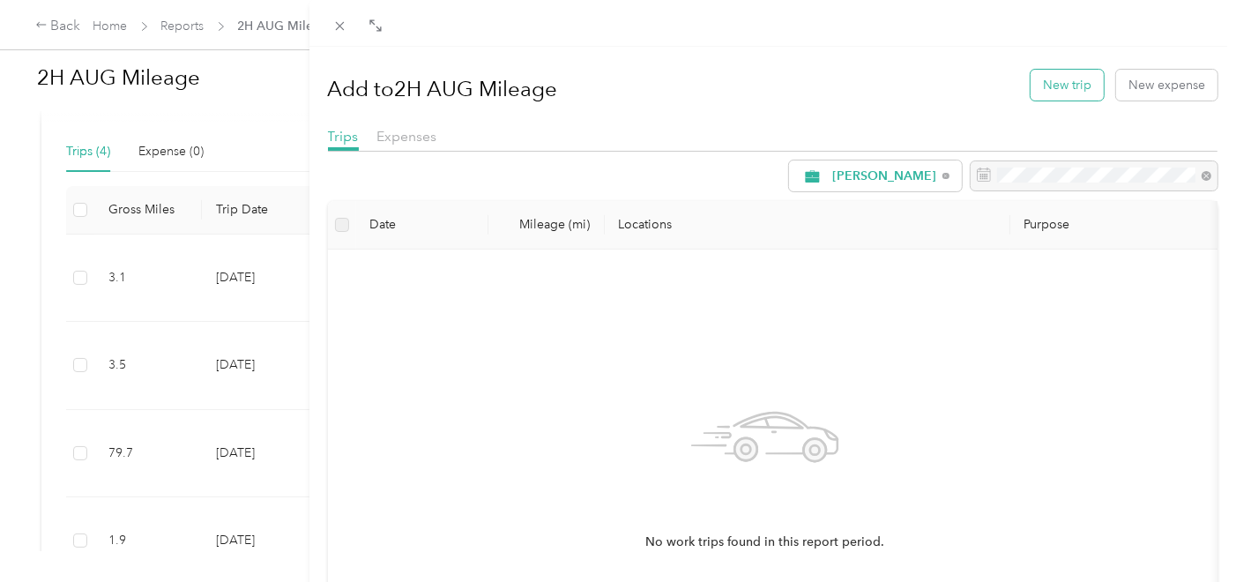
click at [1074, 86] on button "New trip" at bounding box center [1067, 85] width 73 height 31
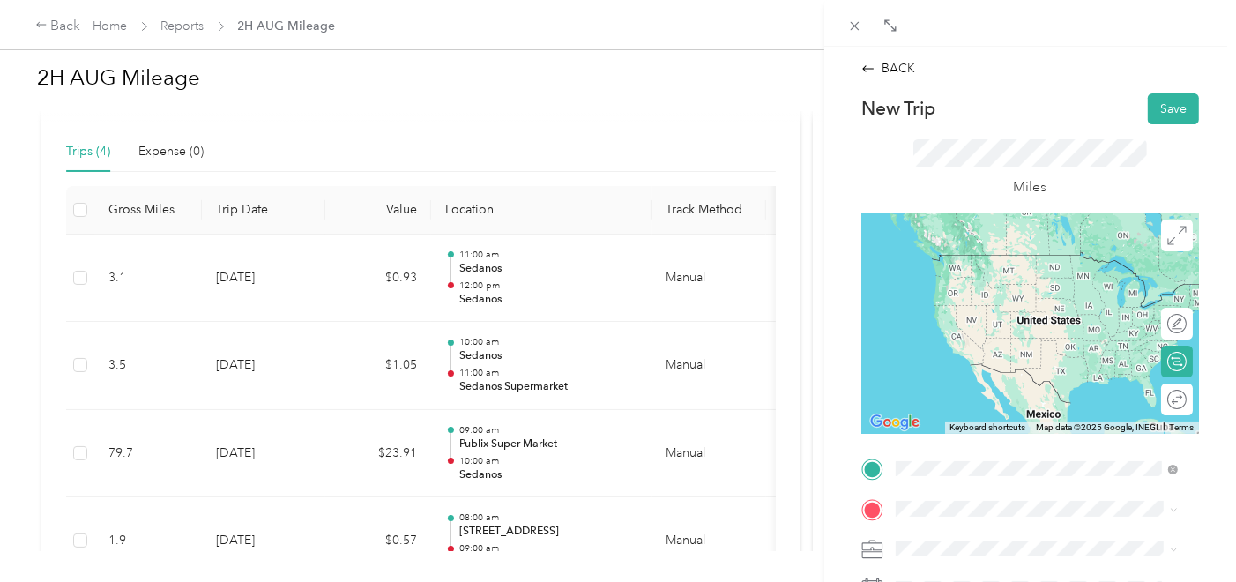
click at [978, 284] on span "[STREET_ADDRESS]" at bounding box center [984, 286] width 112 height 15
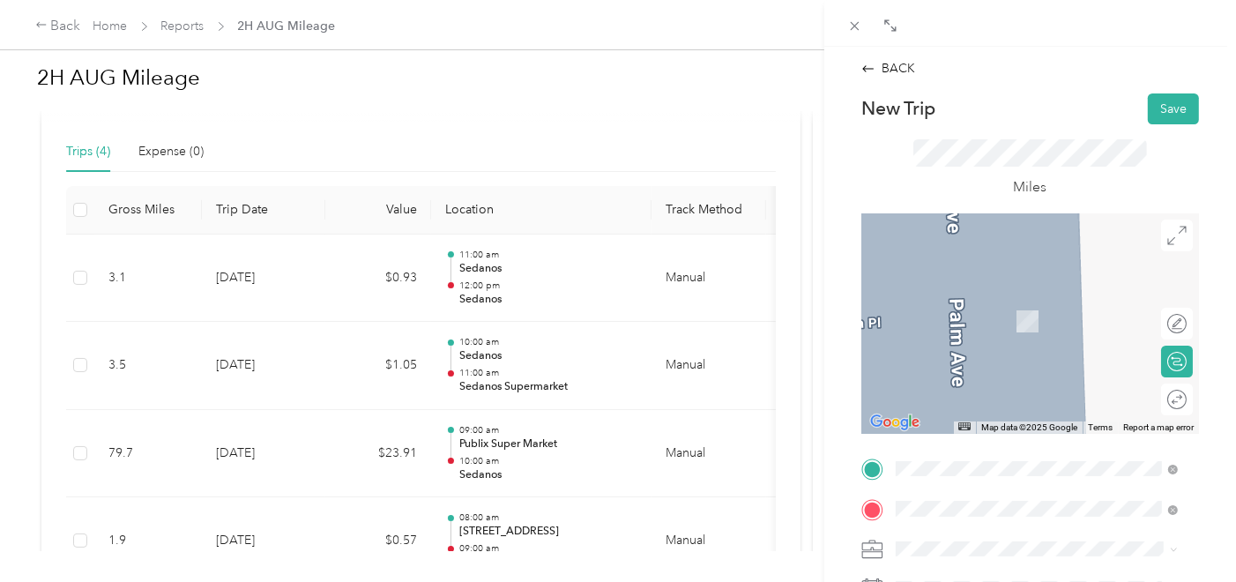
click at [1017, 396] on span "[STREET_ADDRESS]" at bounding box center [984, 388] width 112 height 15
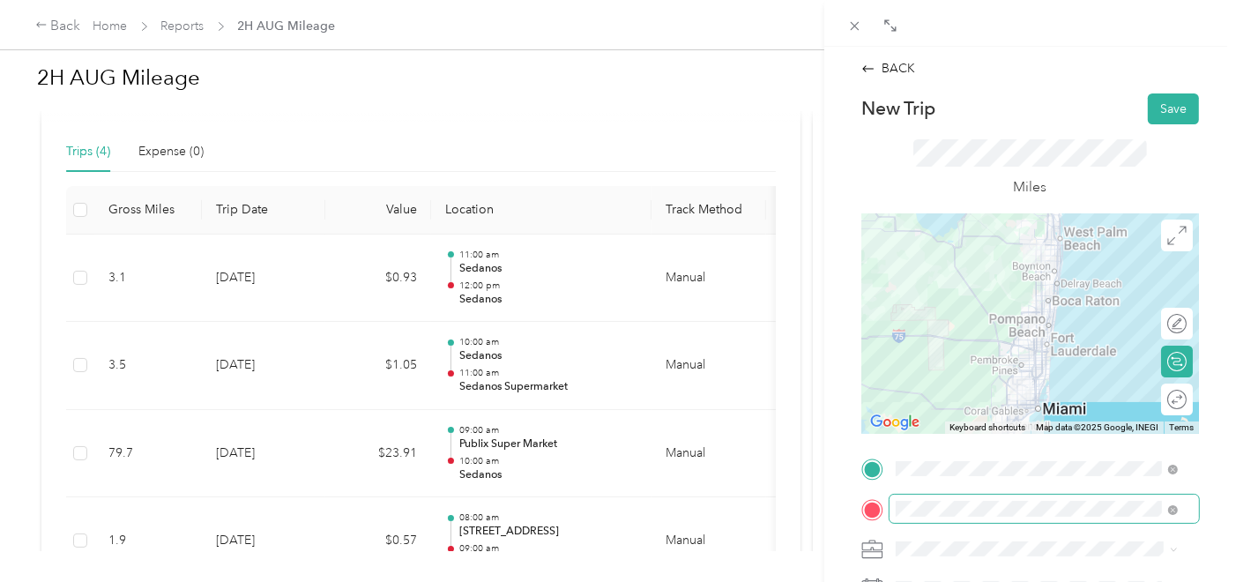
scroll to position [196, 0]
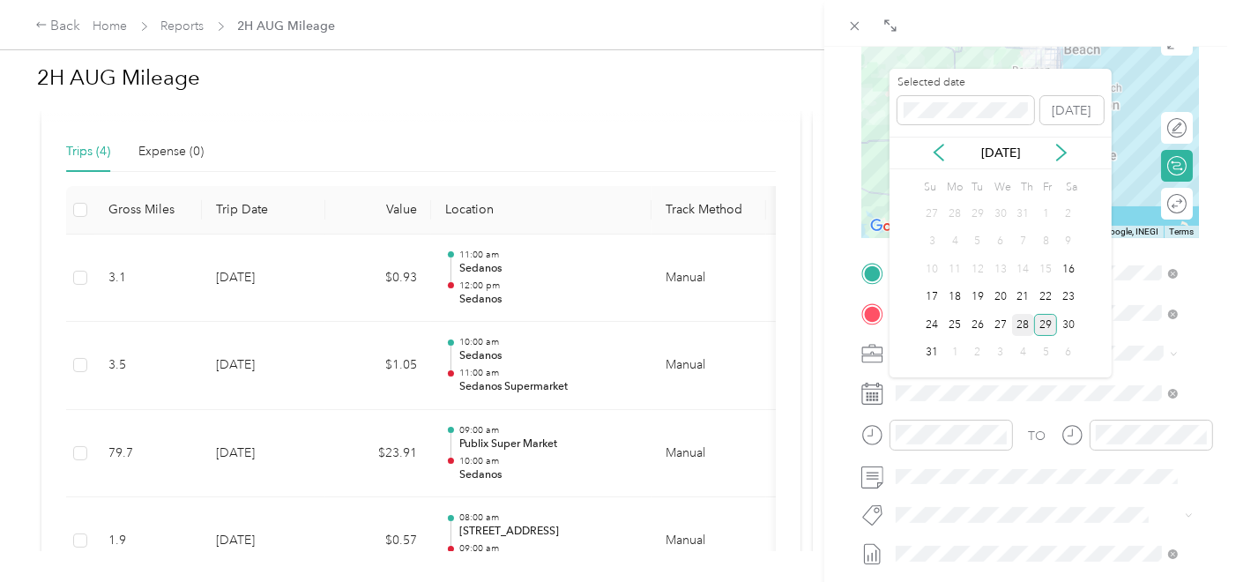
click at [1025, 317] on div "28" at bounding box center [1023, 325] width 23 height 22
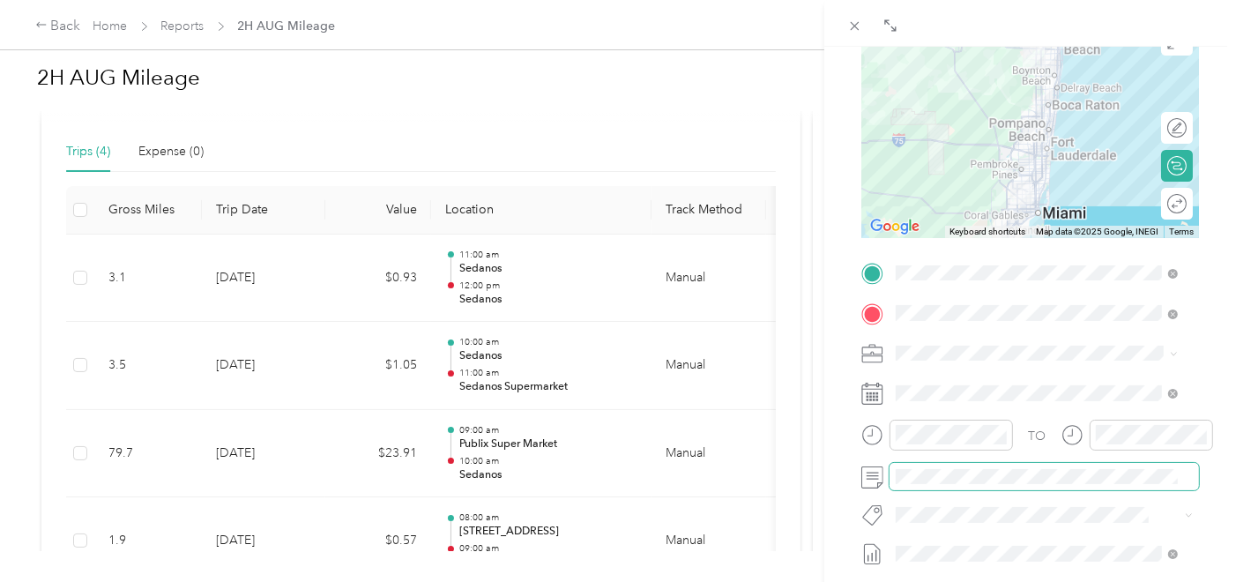
scroll to position [391, 0]
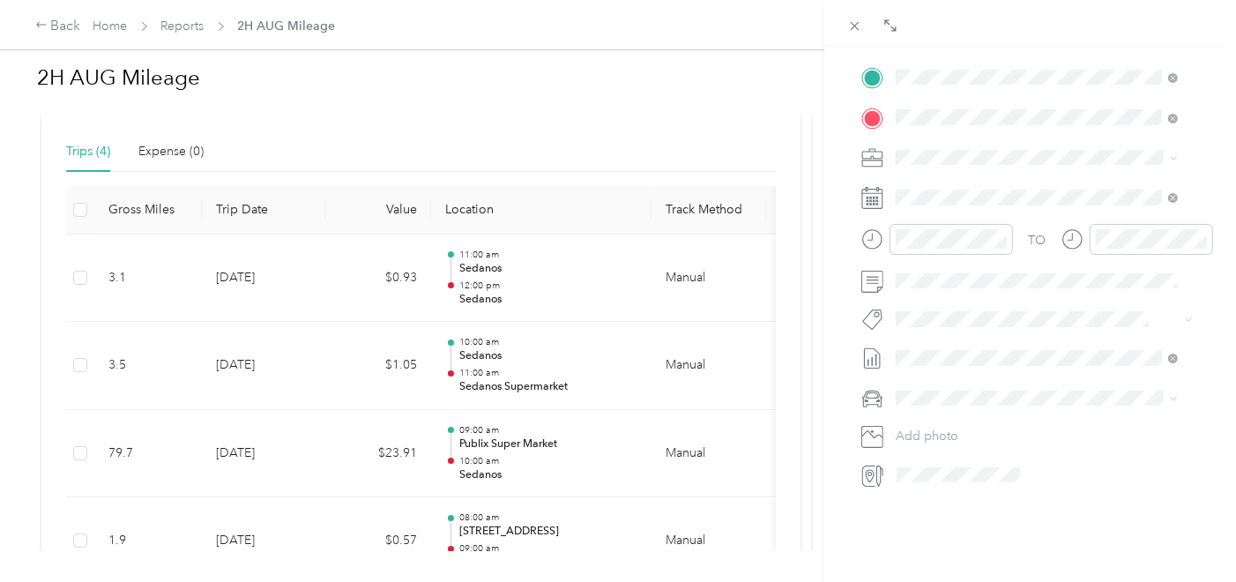
click at [970, 421] on div "Main cCar" at bounding box center [1037, 428] width 270 height 19
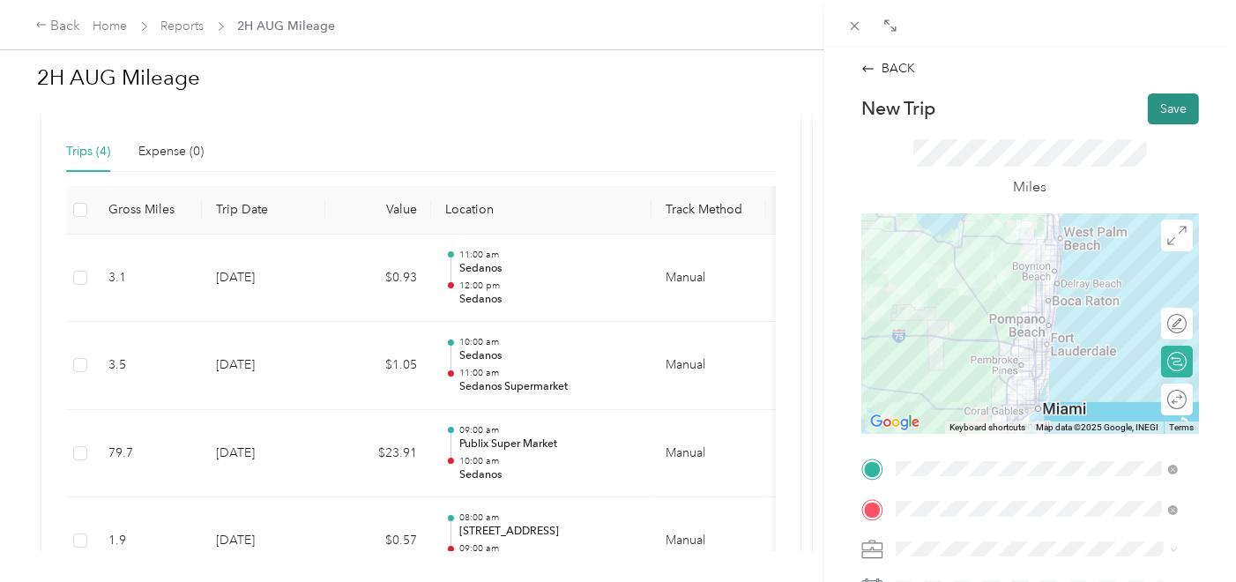
click at [1159, 95] on button "Save" at bounding box center [1173, 108] width 51 height 31
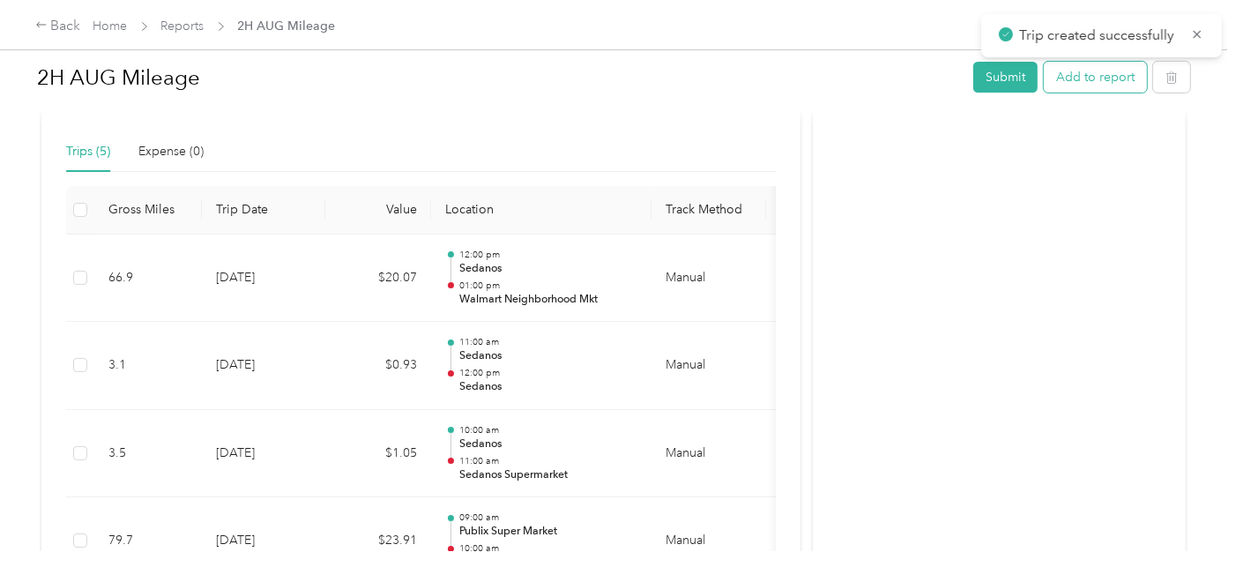
click at [1095, 83] on button "Add to report" at bounding box center [1095, 77] width 103 height 31
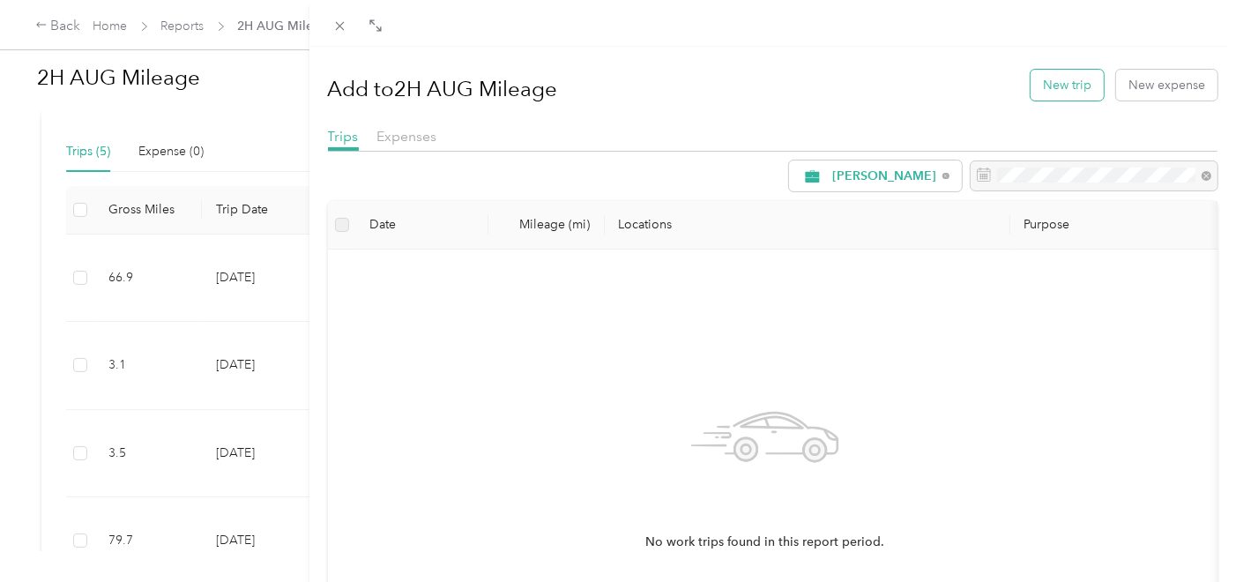
click at [1049, 76] on button "New trip" at bounding box center [1067, 85] width 73 height 31
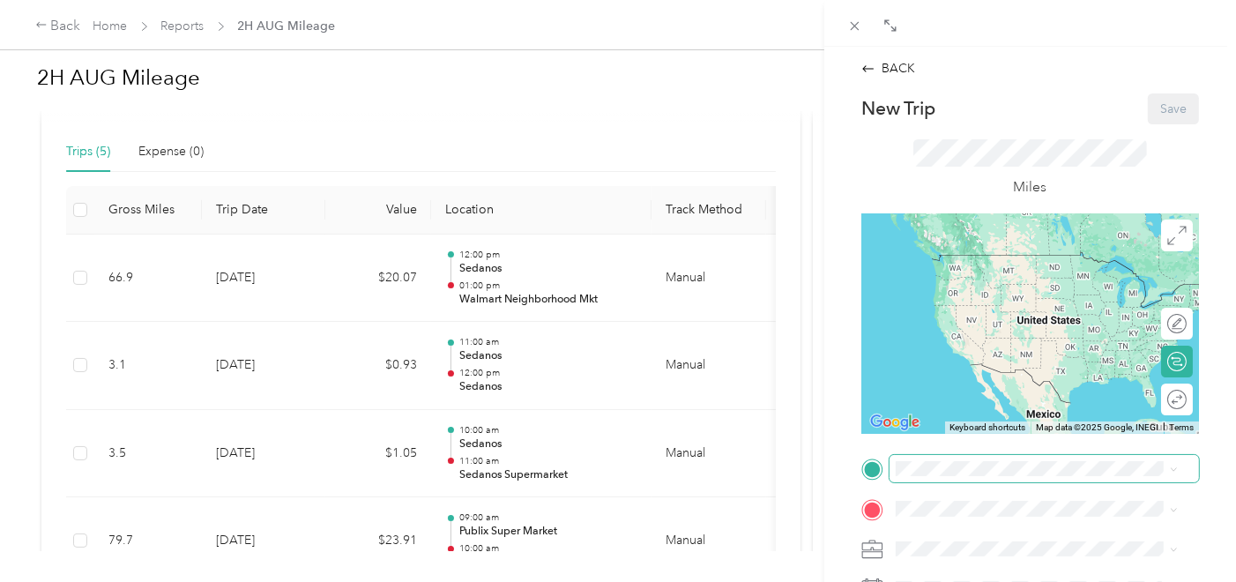
click at [968, 477] on span at bounding box center [1044, 468] width 309 height 27
click at [1030, 355] on span "[STREET_ADDRESS]" at bounding box center [984, 347] width 112 height 15
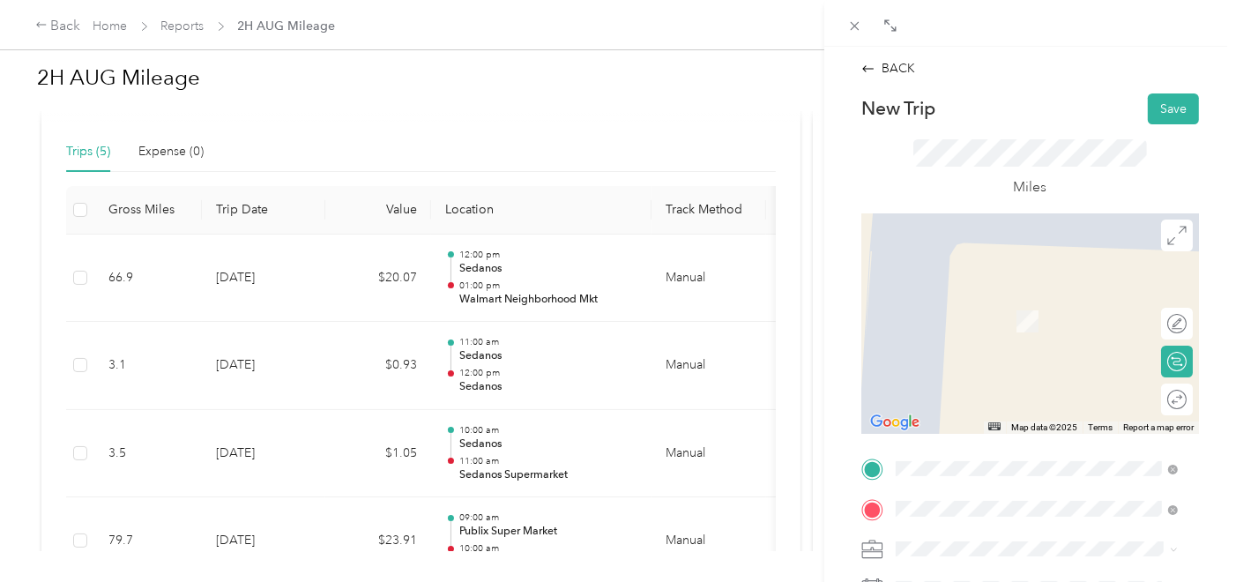
click at [1017, 401] on span "[STREET_ADDRESS][US_STATE]" at bounding box center [1016, 393] width 176 height 16
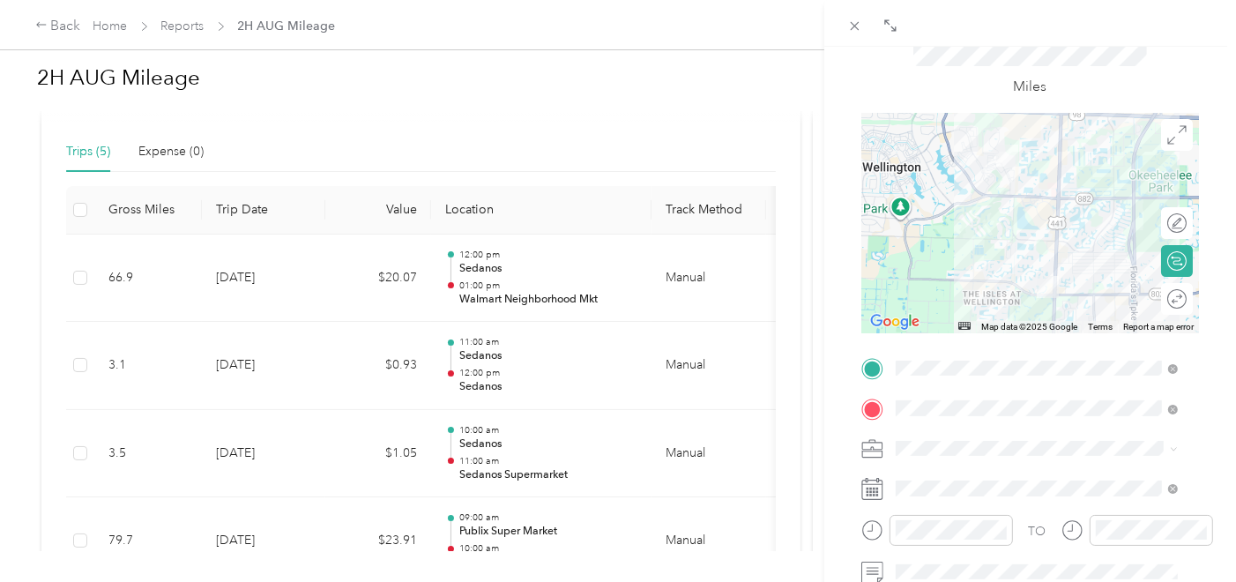
scroll to position [196, 0]
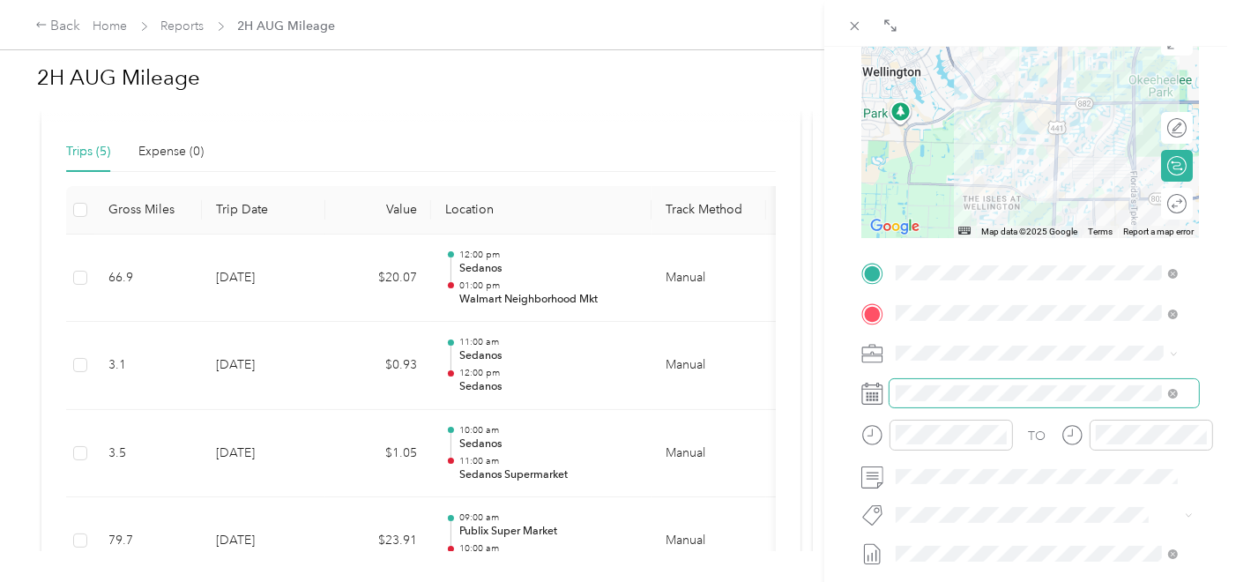
click at [951, 406] on span at bounding box center [1044, 392] width 309 height 27
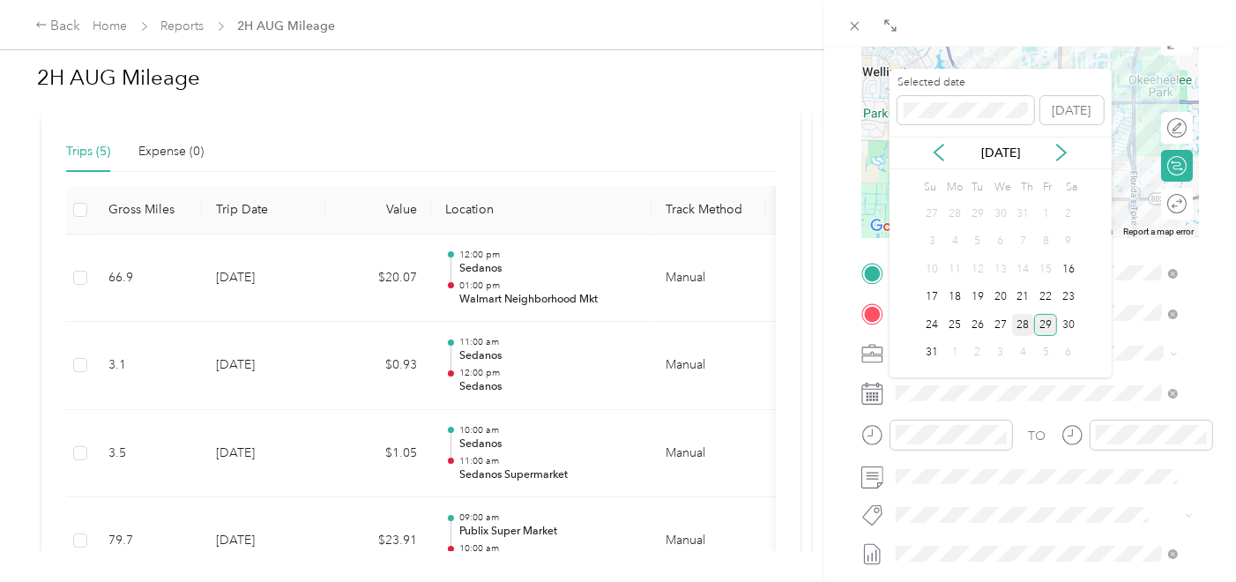
click at [1026, 317] on div "28" at bounding box center [1023, 325] width 23 height 22
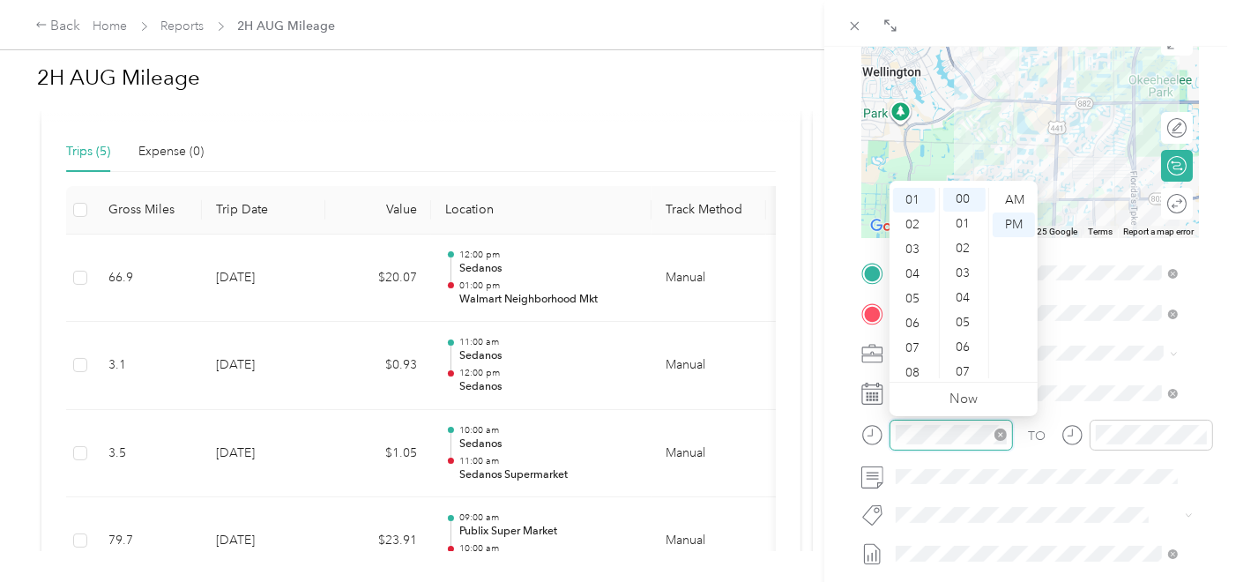
scroll to position [0, 0]
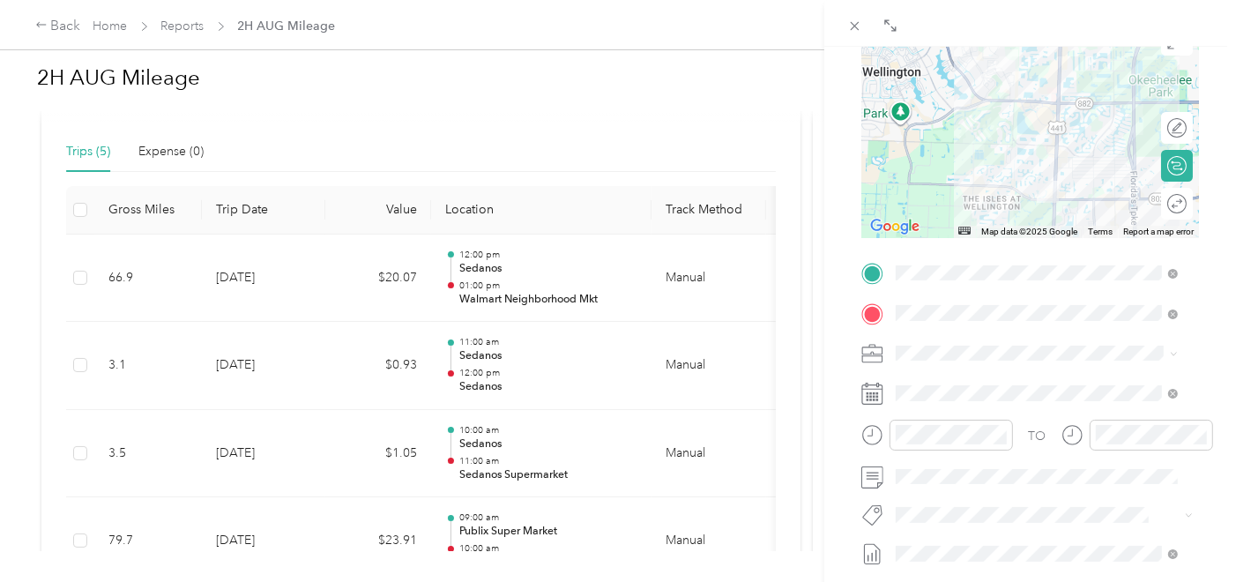
click at [1126, 418] on div "TO Add photo" at bounding box center [1030, 471] width 338 height 425
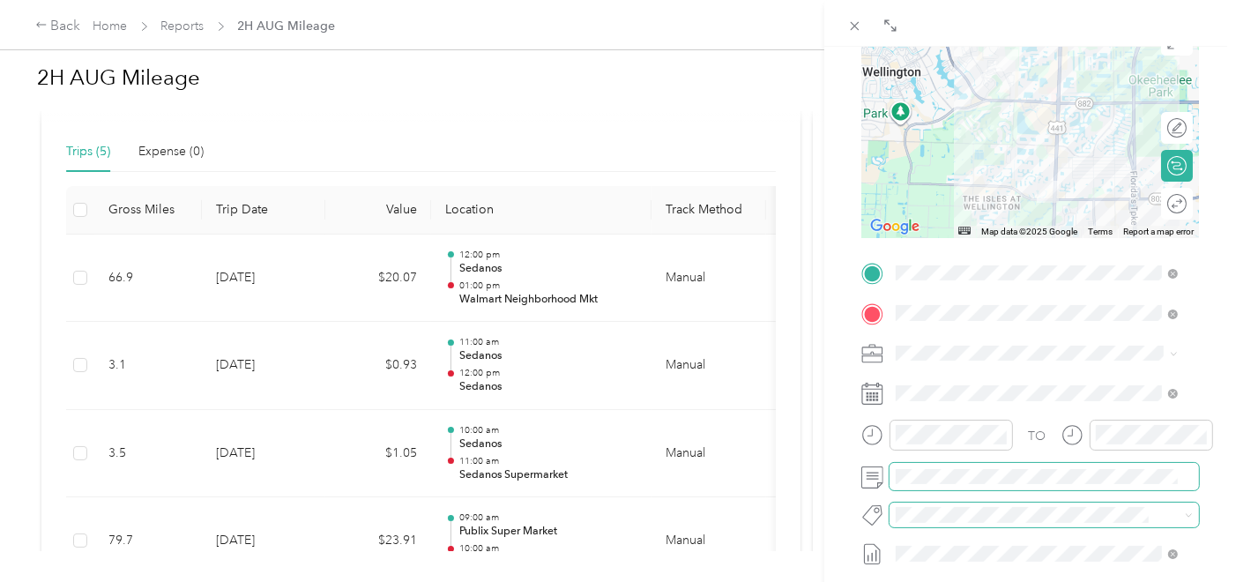
scroll to position [391, 0]
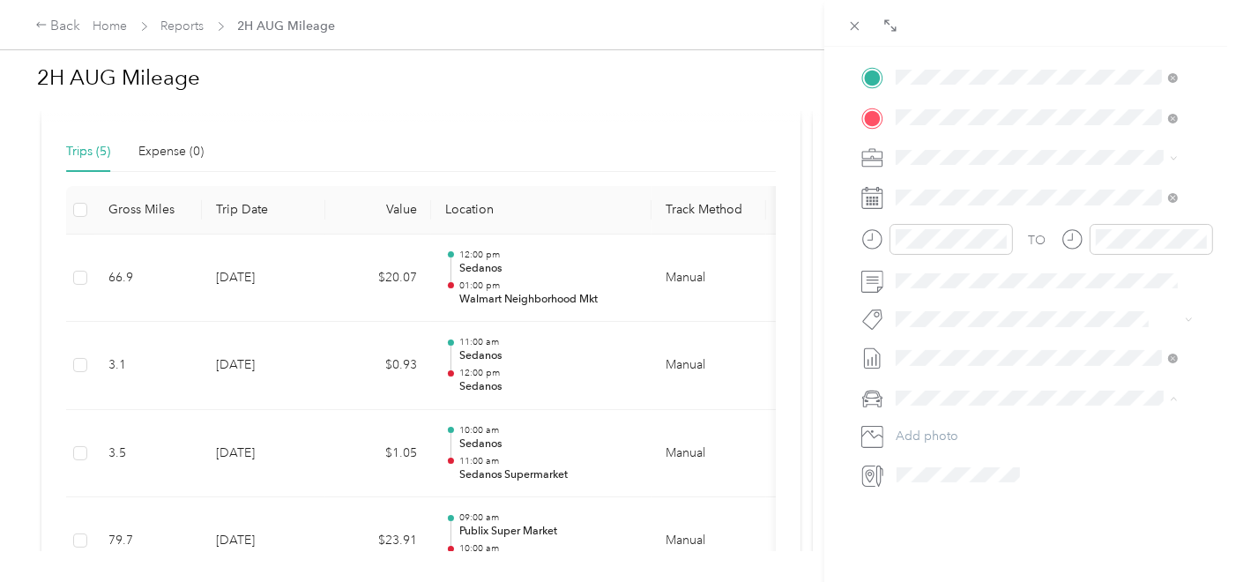
click at [975, 427] on div "Main cCar" at bounding box center [1037, 428] width 270 height 19
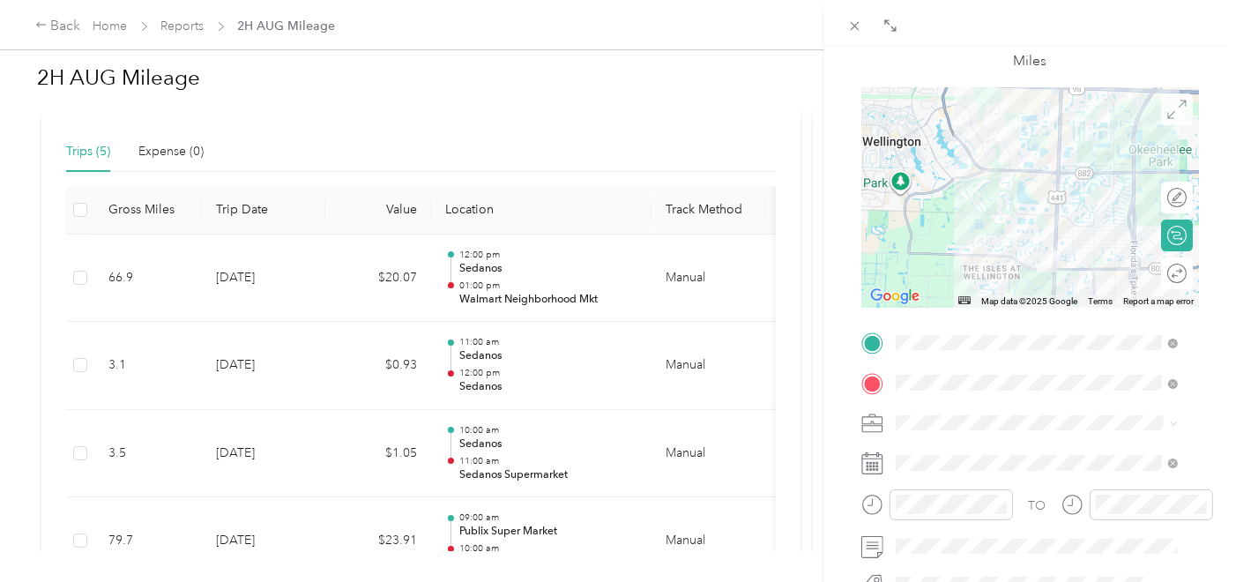
scroll to position [0, 0]
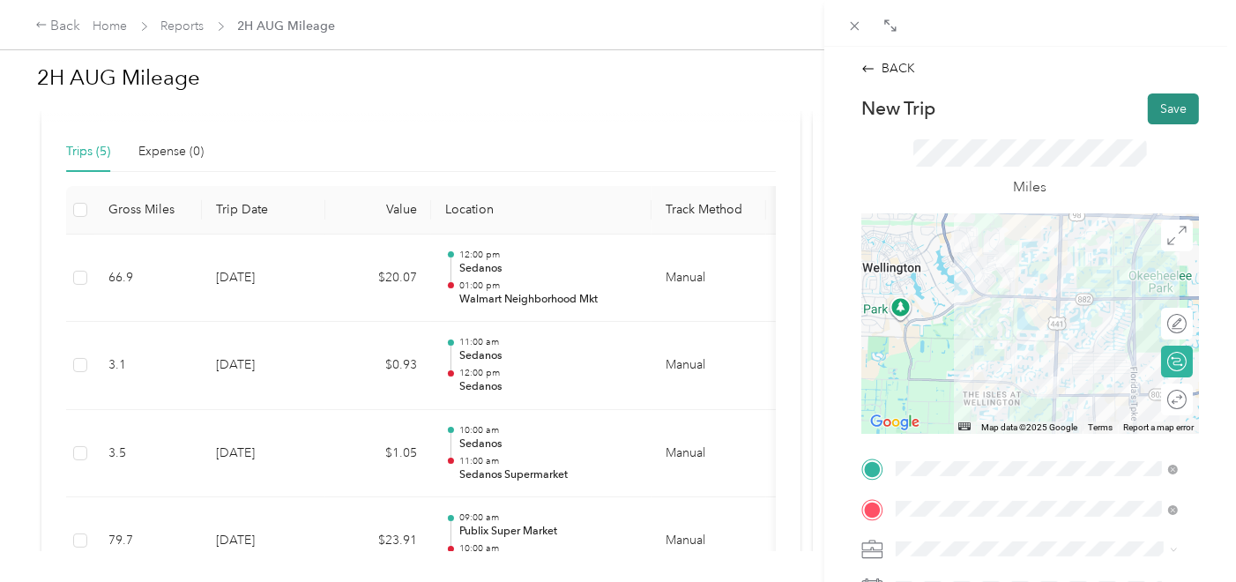
click at [1181, 102] on button "Save" at bounding box center [1173, 108] width 51 height 31
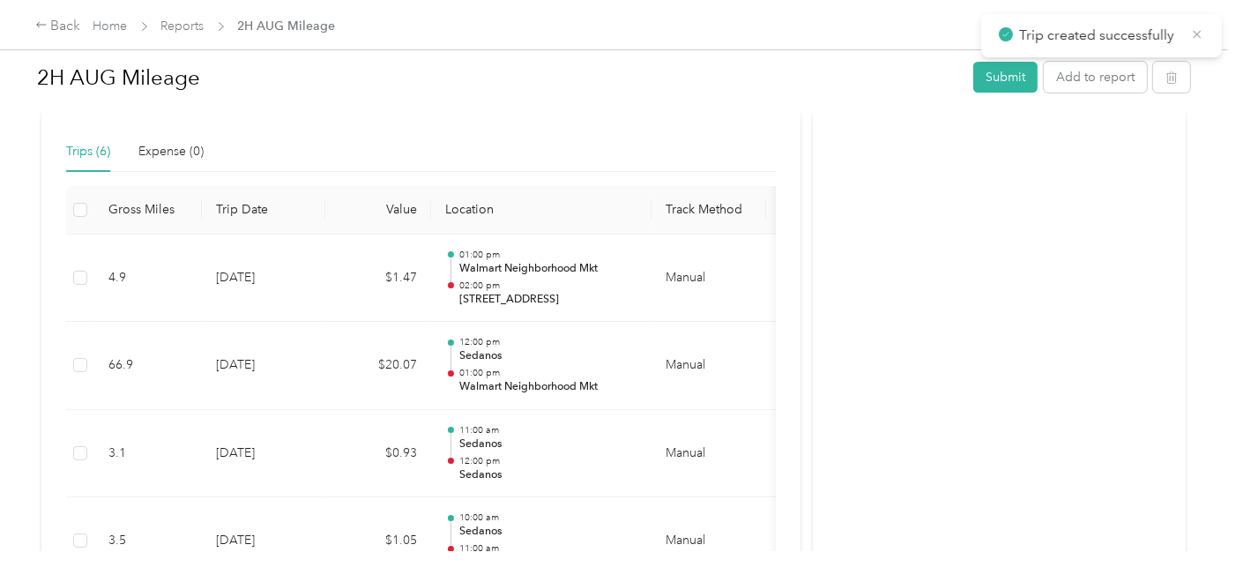
click at [1201, 37] on icon at bounding box center [1198, 34] width 8 height 8
click at [1004, 78] on button "Submit" at bounding box center [1005, 77] width 64 height 31
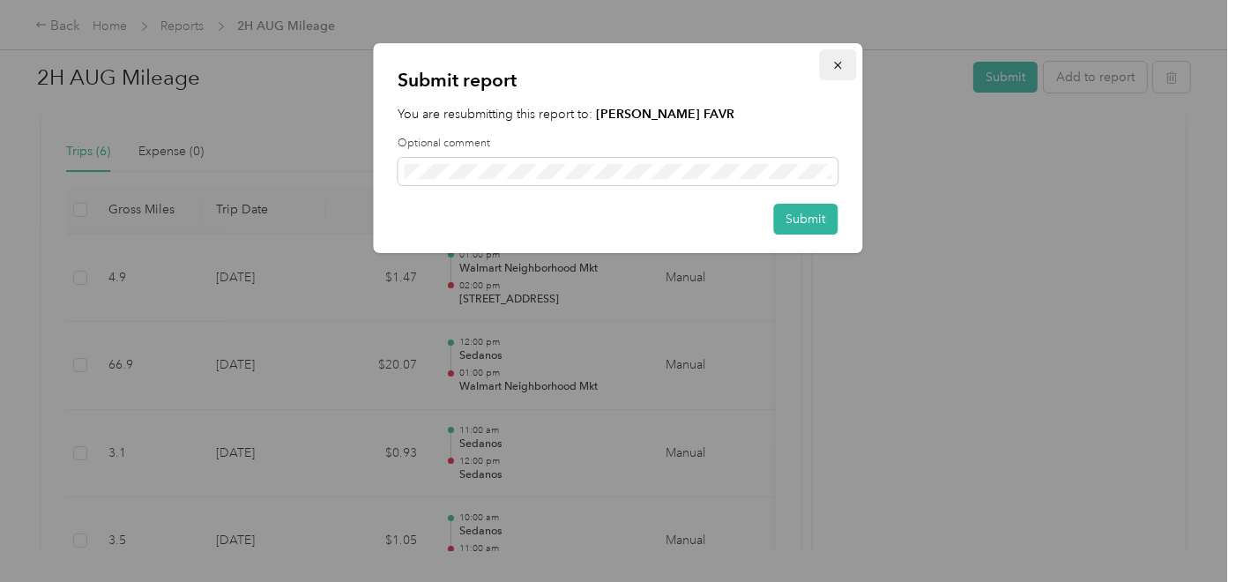
click at [828, 78] on button "button" at bounding box center [838, 64] width 37 height 31
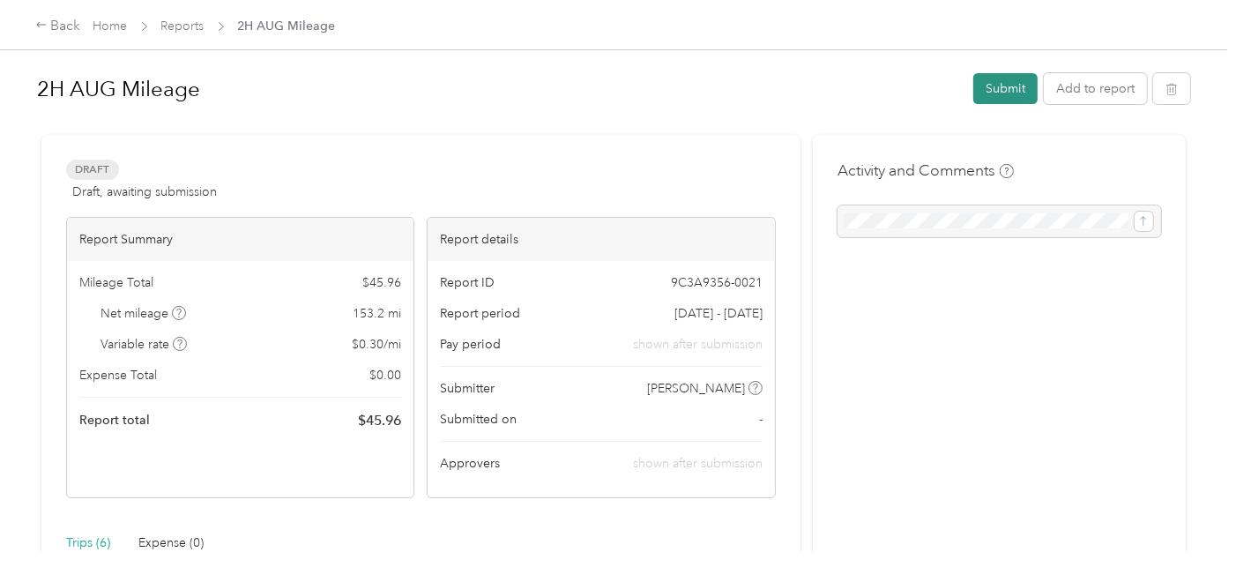
click at [993, 94] on button "Submit" at bounding box center [1005, 88] width 64 height 31
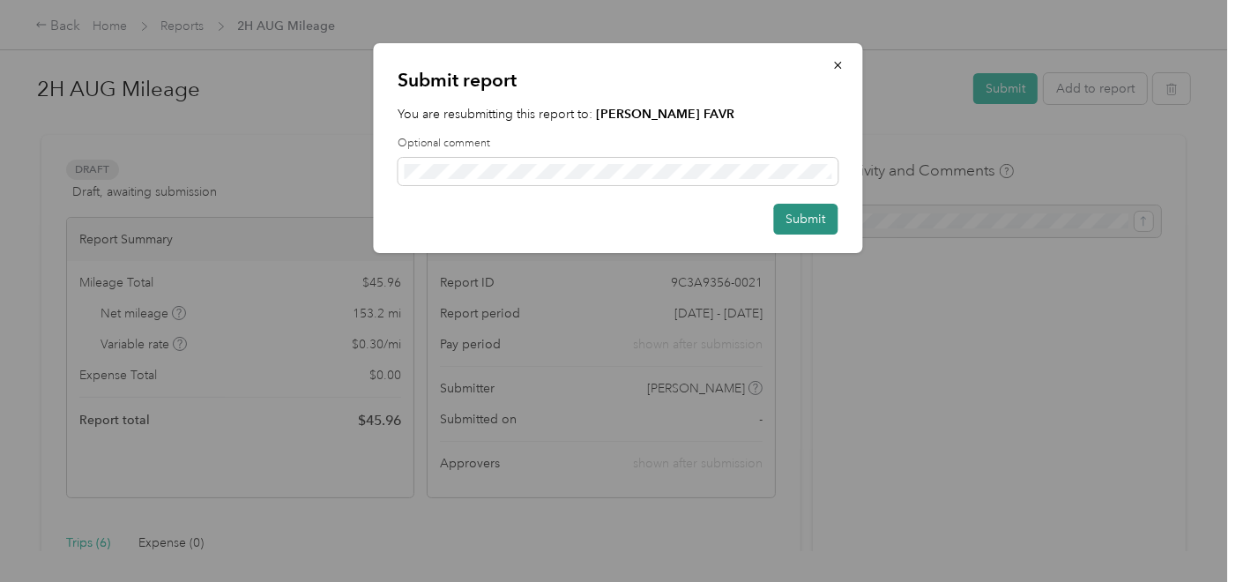
click at [800, 223] on button "Submit" at bounding box center [806, 219] width 64 height 31
